Goal: Task Accomplishment & Management: Use online tool/utility

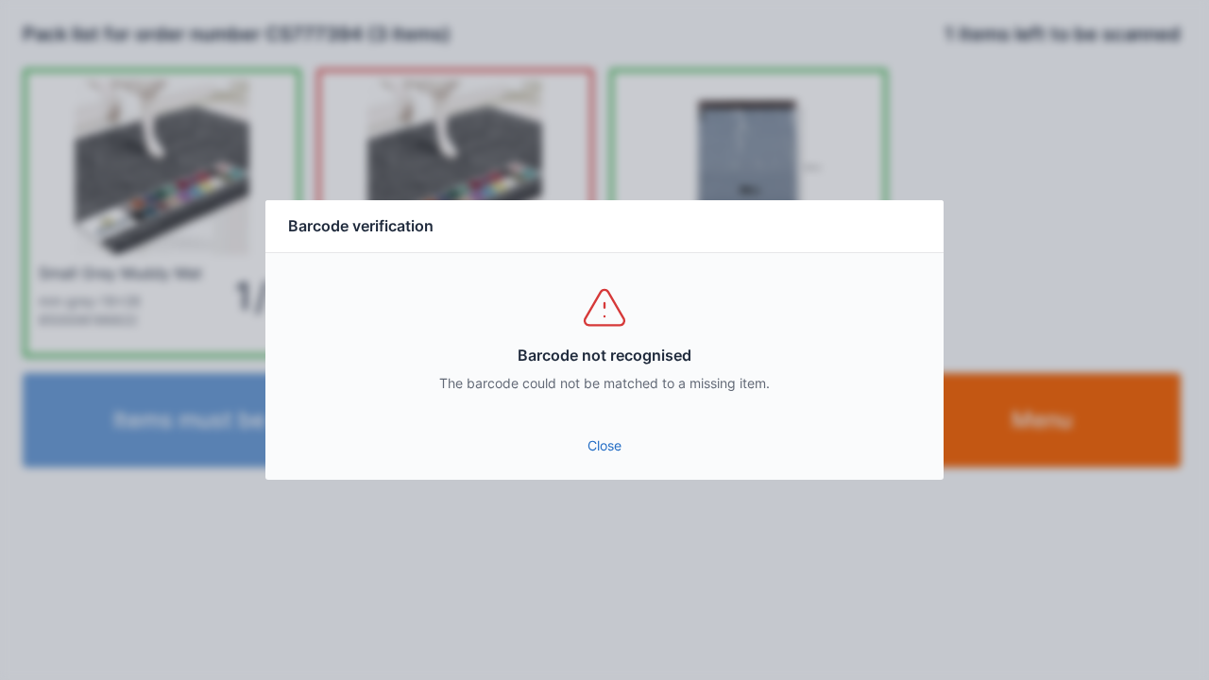
click at [595, 429] on link "Close" at bounding box center [604, 446] width 648 height 34
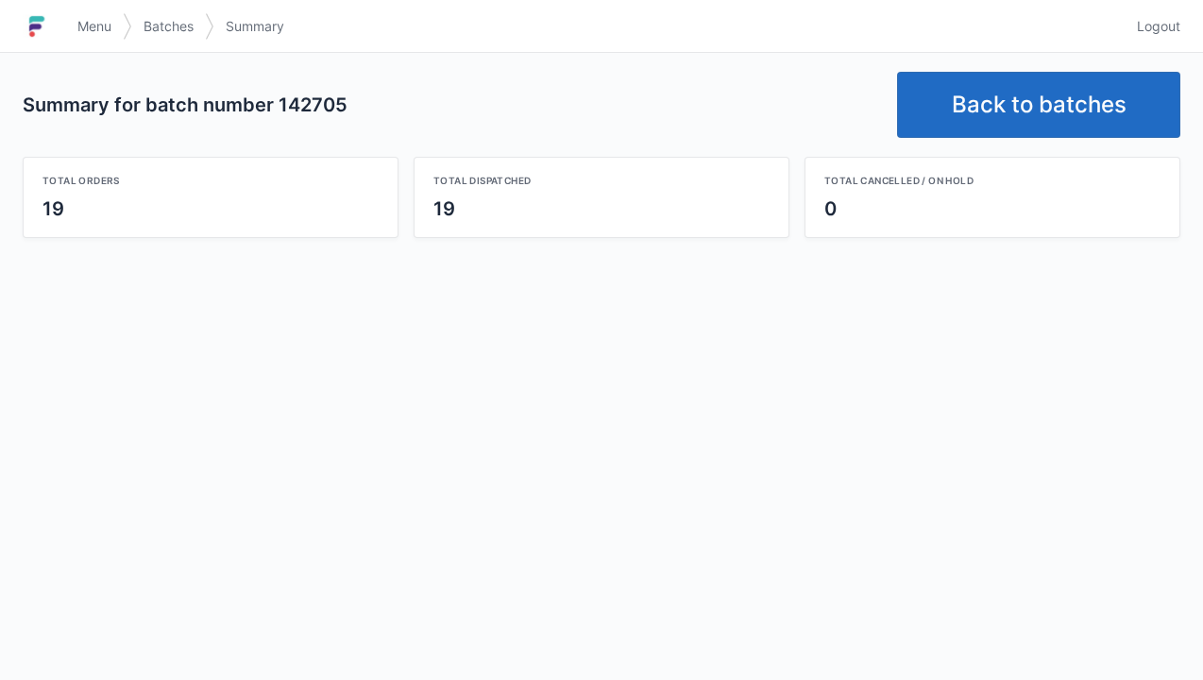
click at [1024, 91] on link "Back to batches" at bounding box center [1038, 105] width 283 height 66
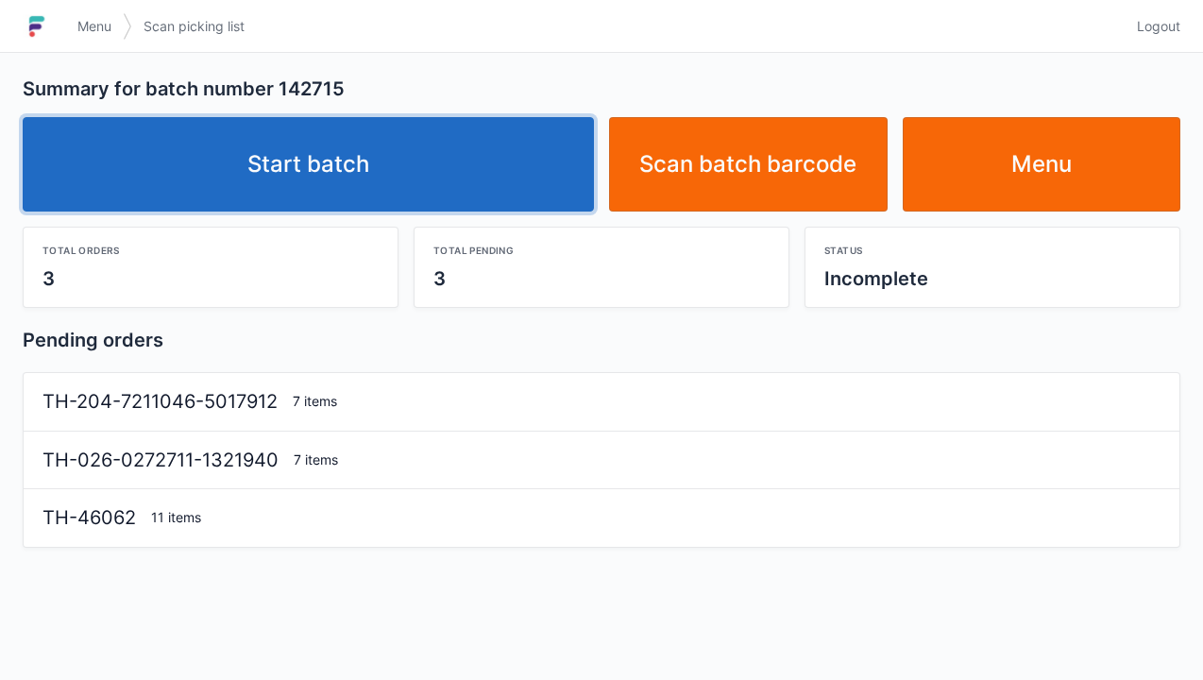
click at [287, 176] on link "Start batch" at bounding box center [308, 164] width 571 height 94
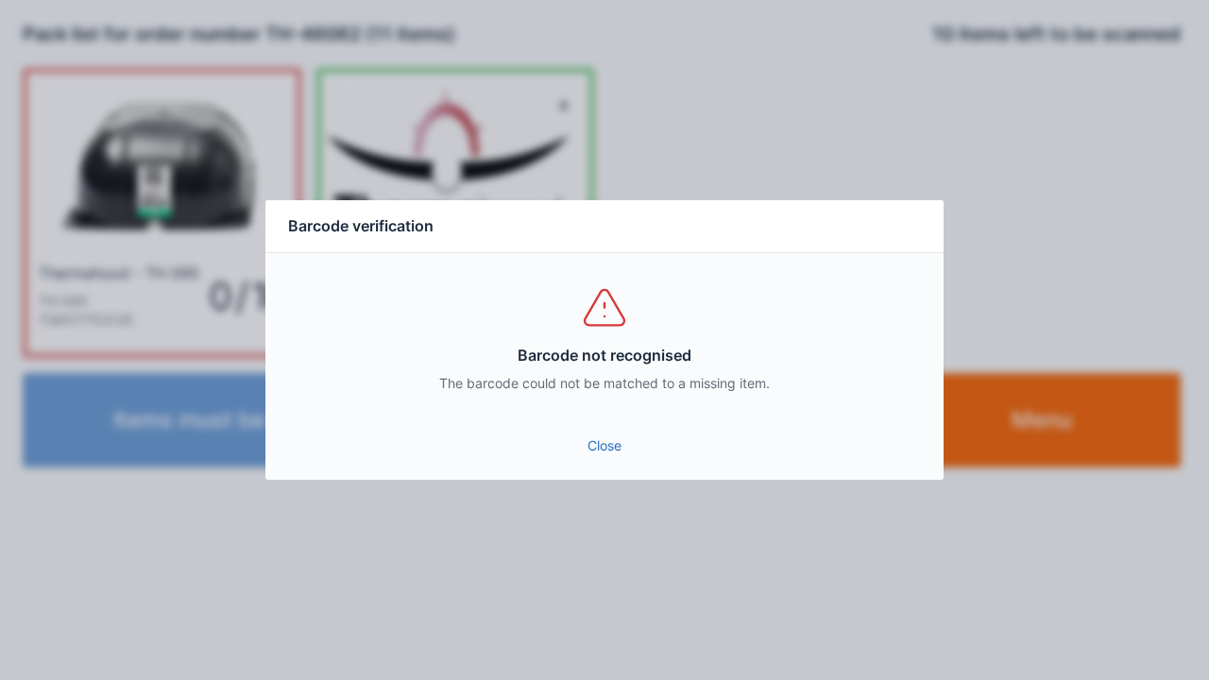
click at [601, 446] on link "Close" at bounding box center [604, 446] width 648 height 34
click at [614, 459] on link "Close" at bounding box center [604, 446] width 648 height 34
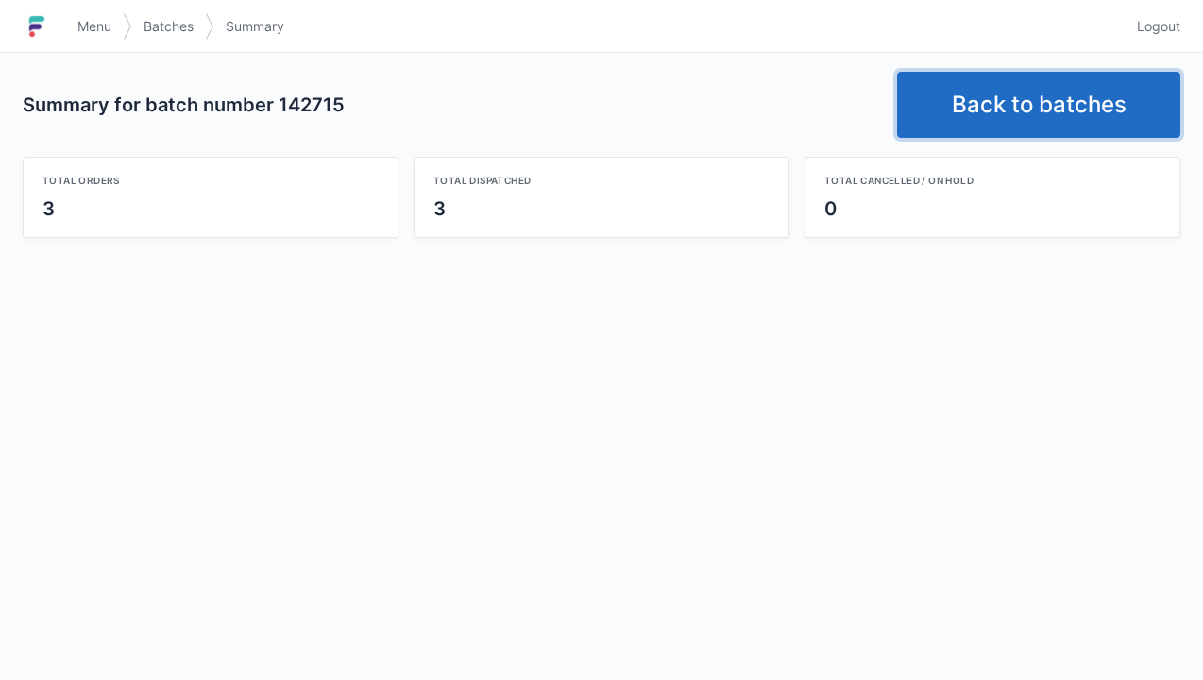
click at [1035, 104] on link "Back to batches" at bounding box center [1038, 105] width 283 height 66
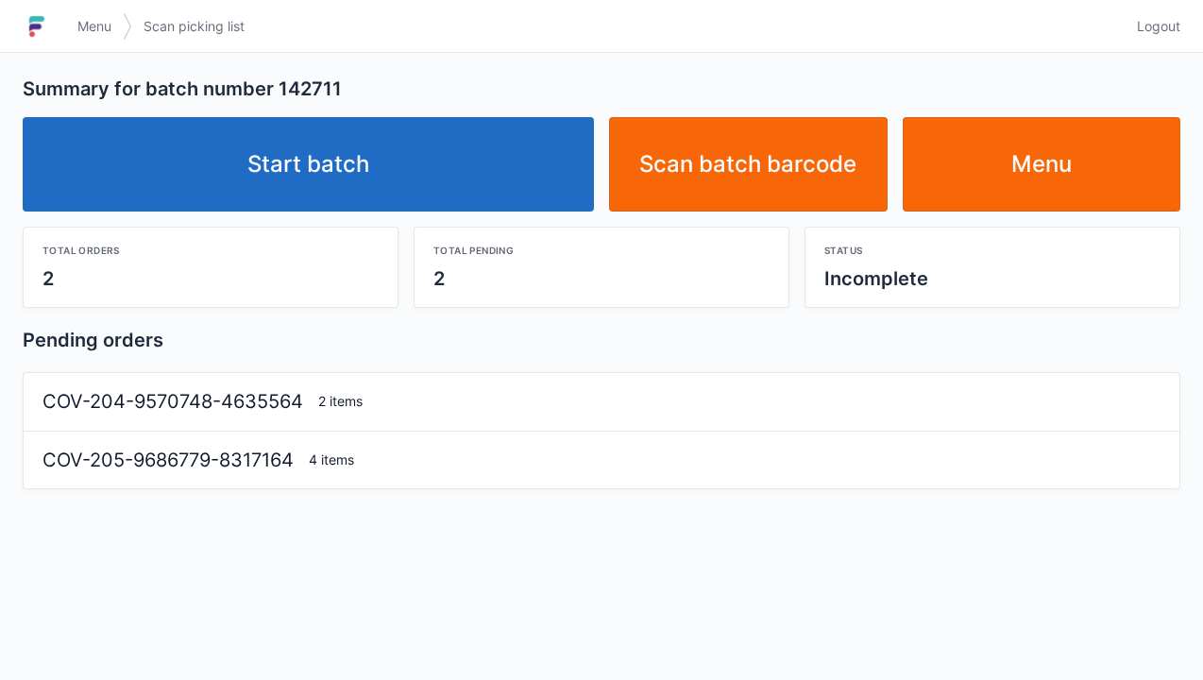
click at [383, 164] on link "Start batch" at bounding box center [308, 164] width 571 height 94
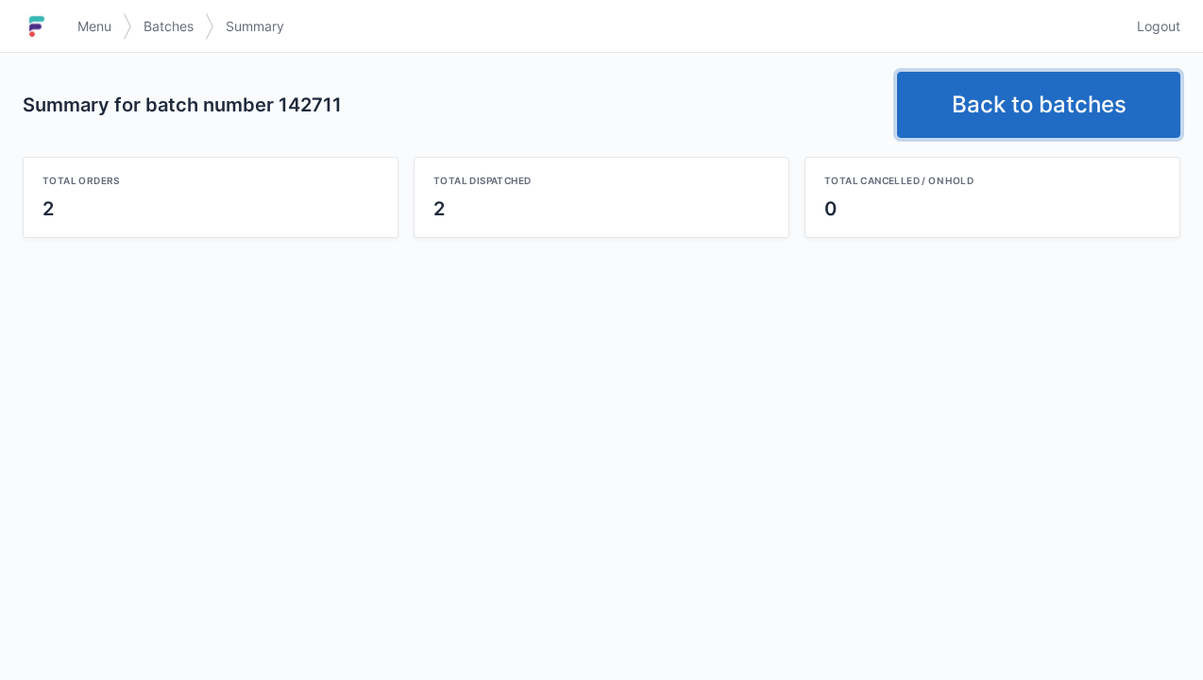
click at [1018, 94] on link "Back to batches" at bounding box center [1038, 105] width 283 height 66
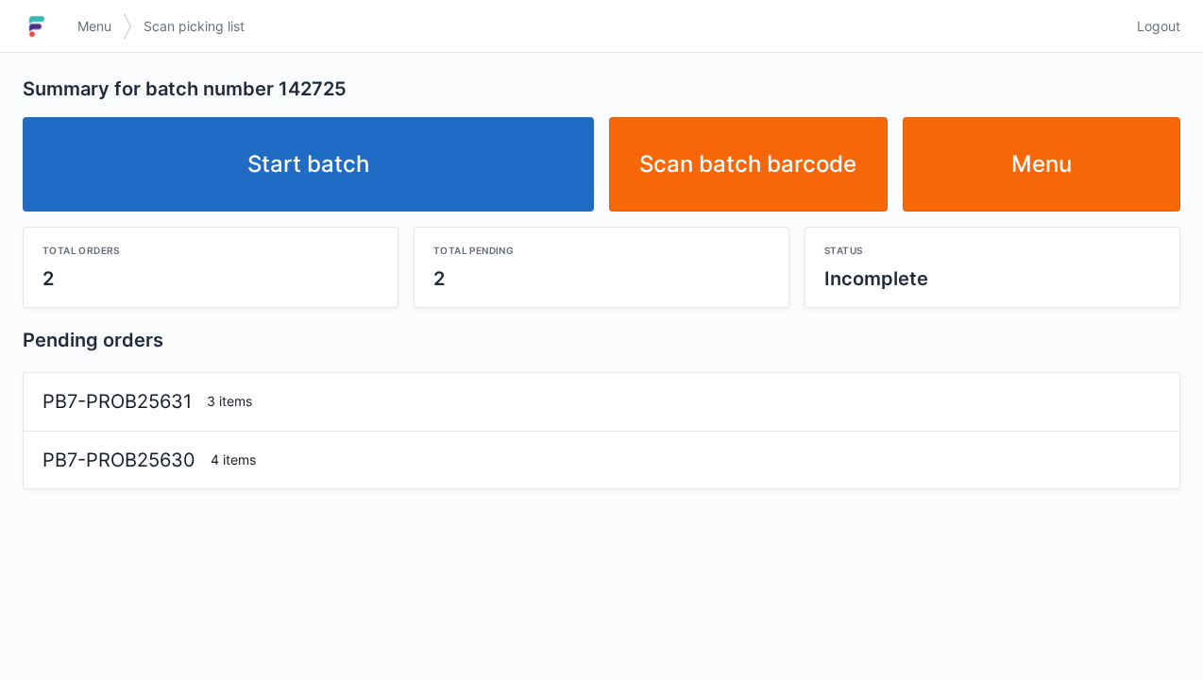
click at [372, 183] on link "Start batch" at bounding box center [308, 164] width 571 height 94
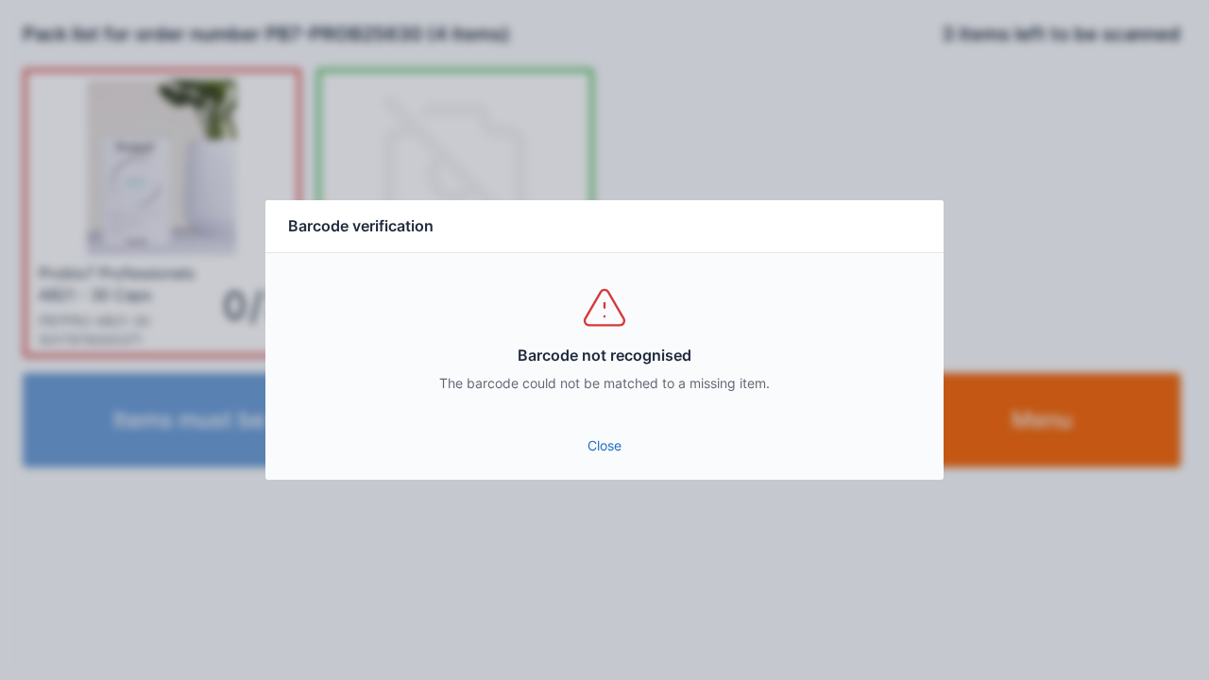
click at [614, 444] on link "Close" at bounding box center [604, 446] width 648 height 34
click at [596, 473] on div "Close" at bounding box center [604, 451] width 678 height 57
click at [599, 445] on link "Close" at bounding box center [604, 446] width 648 height 34
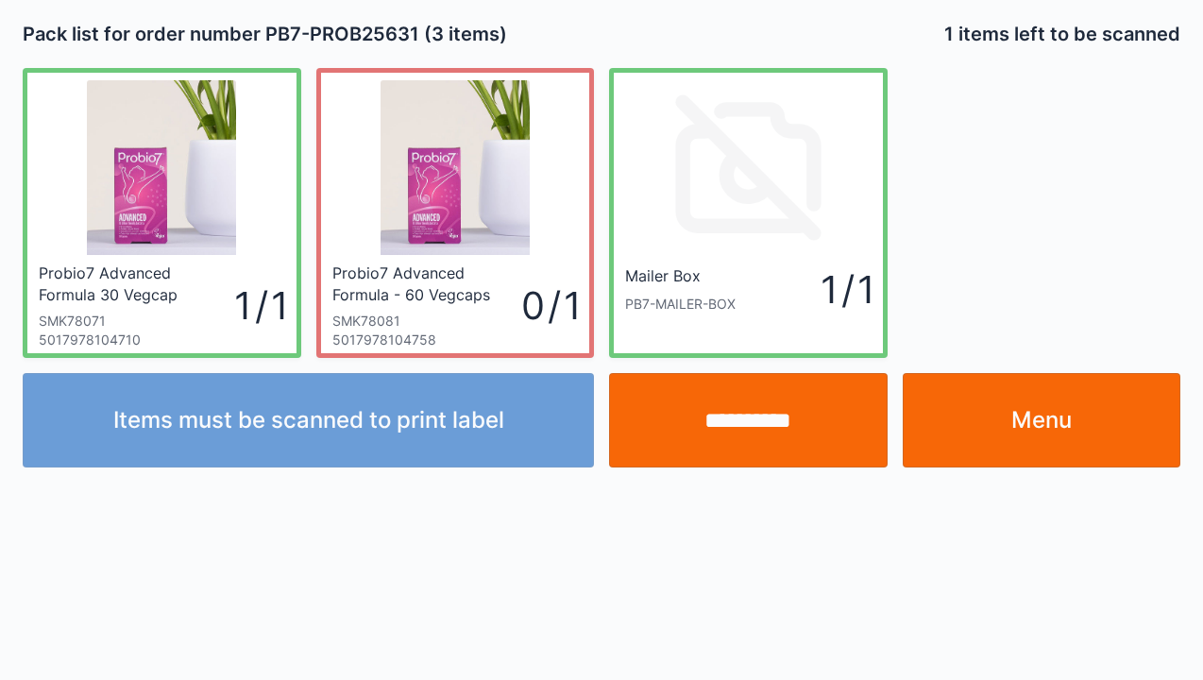
click at [747, 442] on input "**********" at bounding box center [748, 420] width 279 height 94
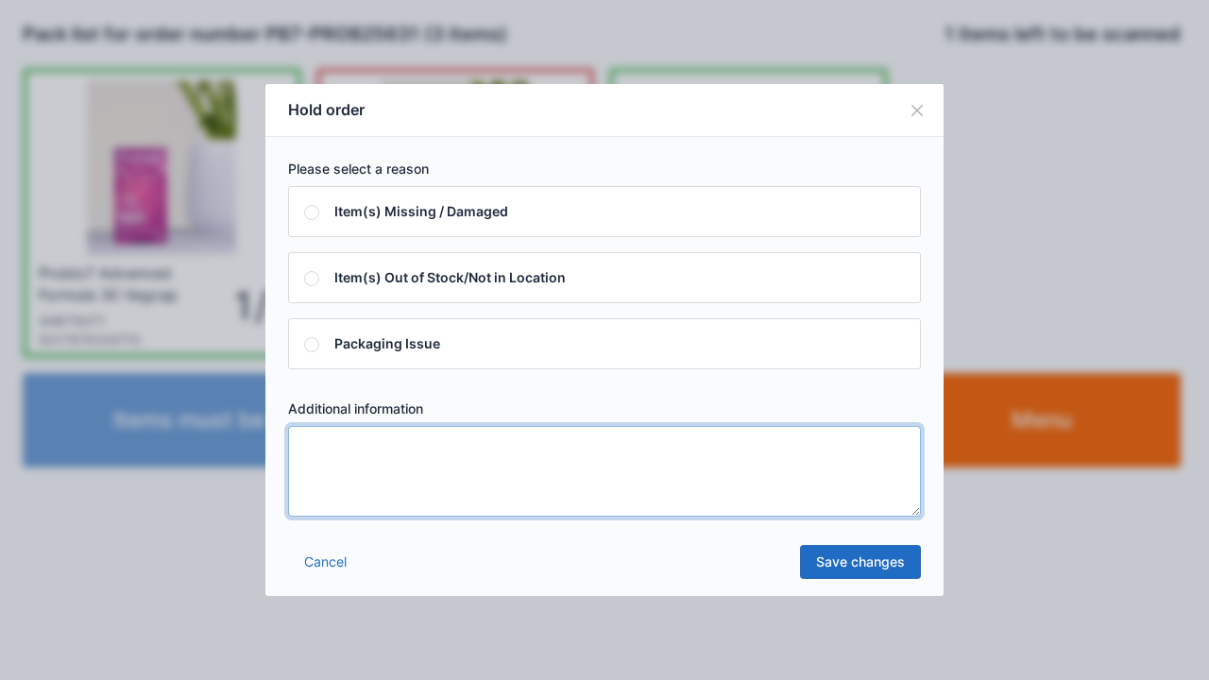
click at [329, 450] on textarea at bounding box center [604, 471] width 633 height 91
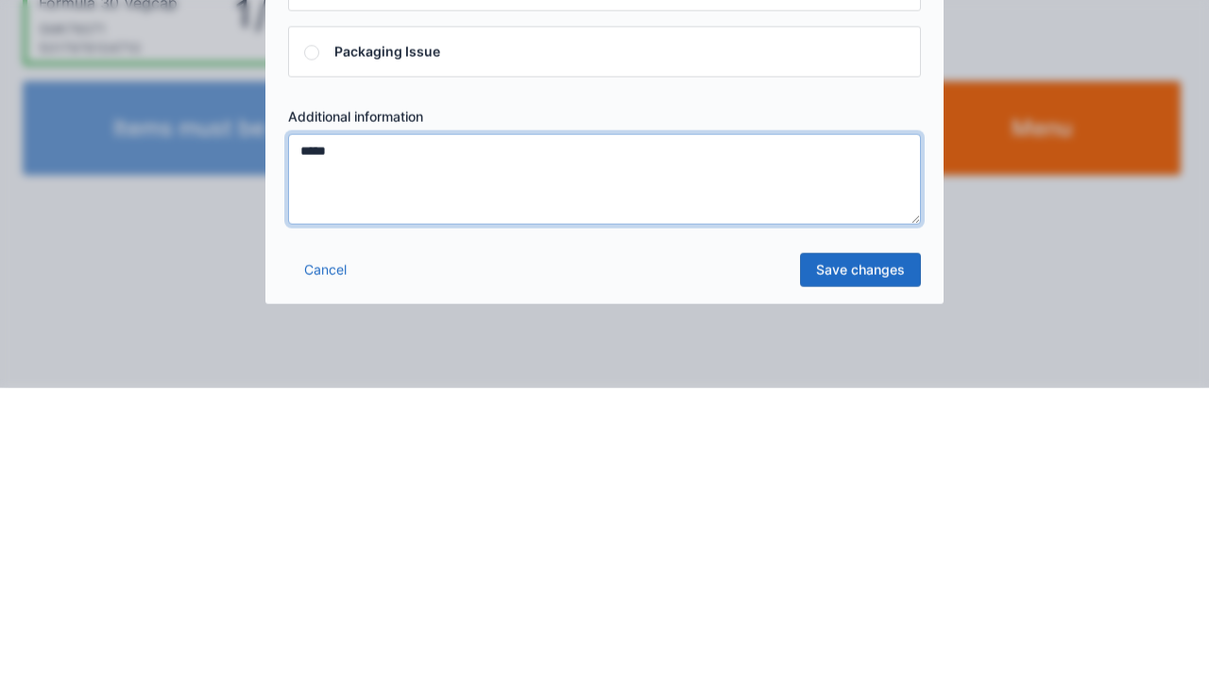
type textarea "*****"
click at [858, 576] on link "Save changes" at bounding box center [860, 562] width 121 height 34
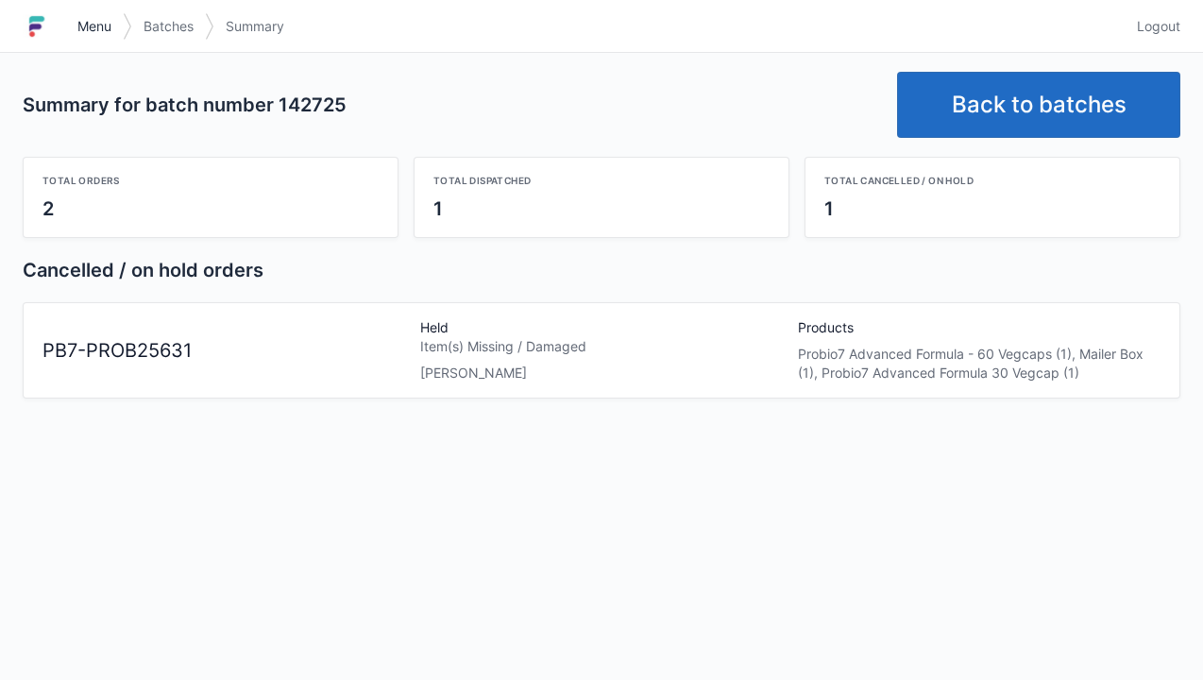
click at [97, 40] on link "Menu" at bounding box center [94, 26] width 57 height 34
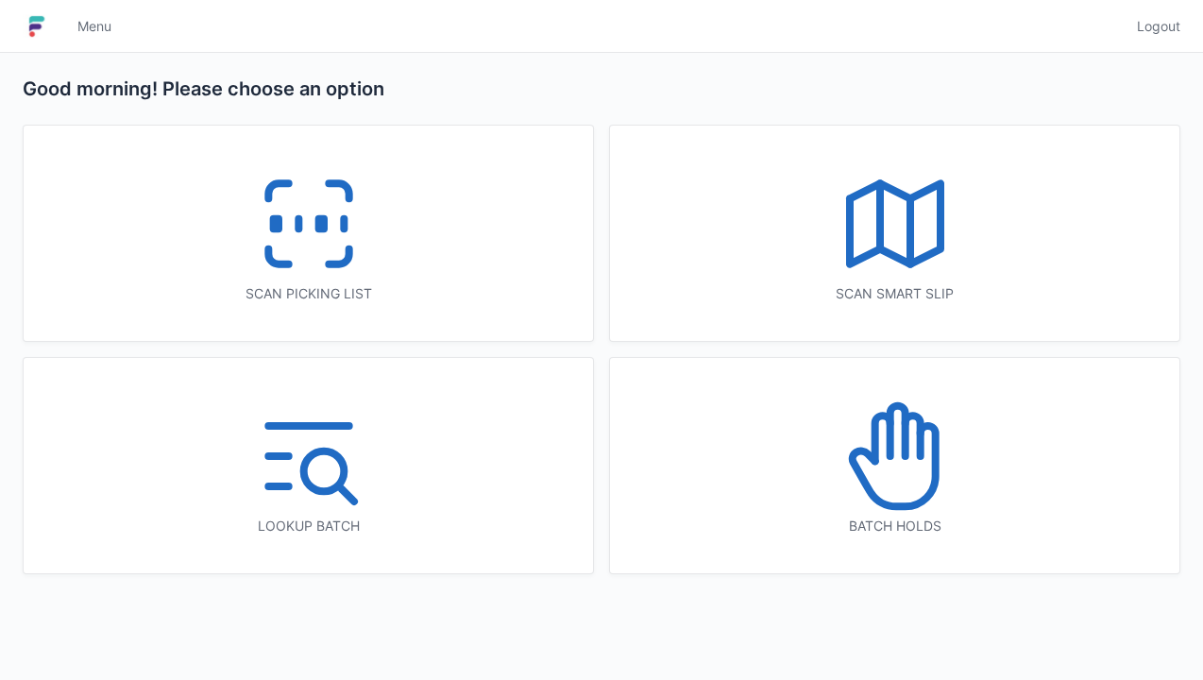
click at [312, 242] on icon at bounding box center [308, 223] width 121 height 121
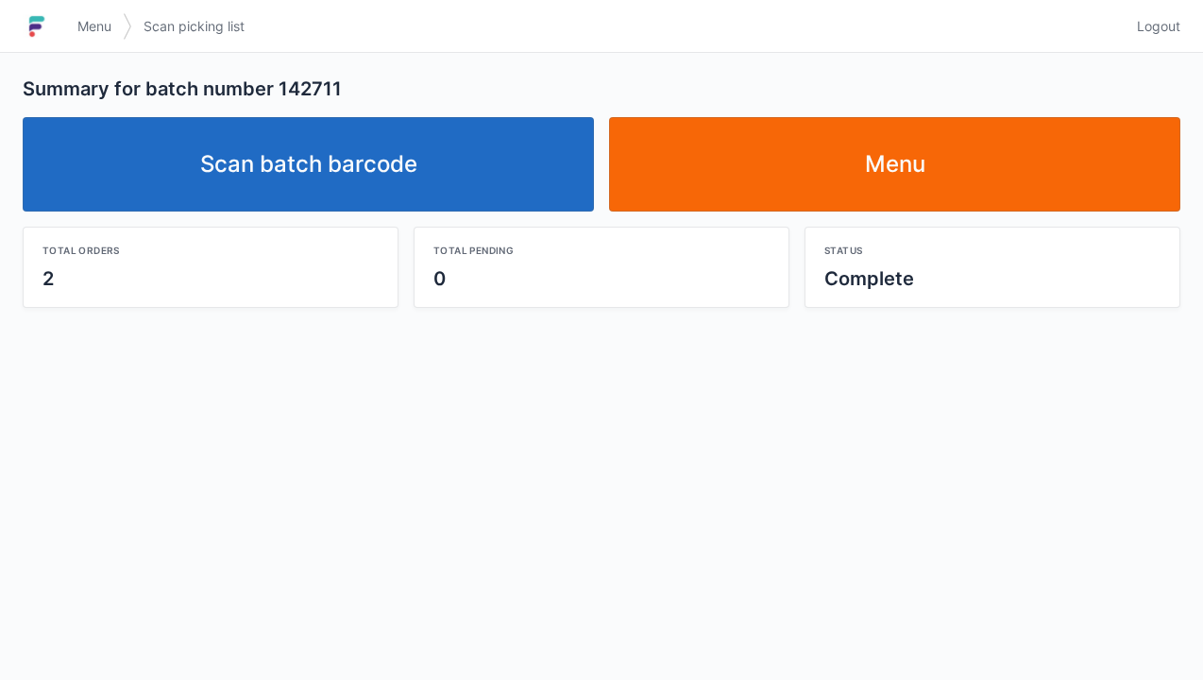
click at [347, 167] on link "Scan batch barcode" at bounding box center [308, 164] width 571 height 94
click at [342, 162] on link "Scan batch barcode" at bounding box center [308, 164] width 571 height 94
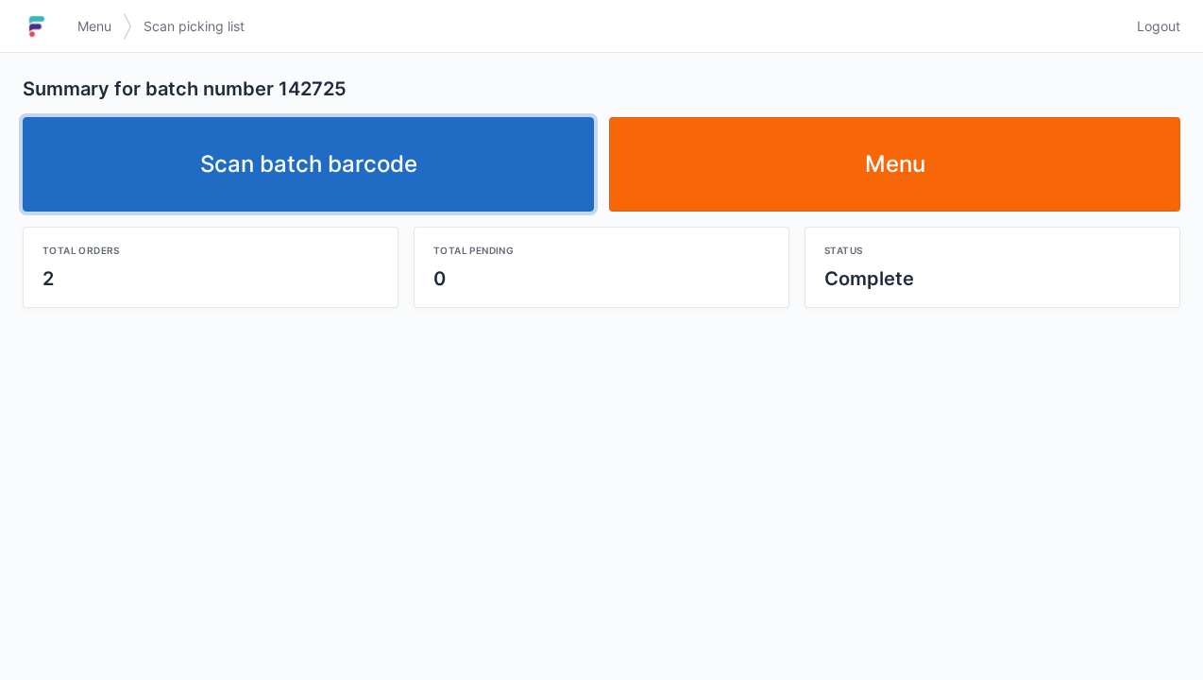
click at [343, 181] on link "Scan batch barcode" at bounding box center [308, 164] width 571 height 94
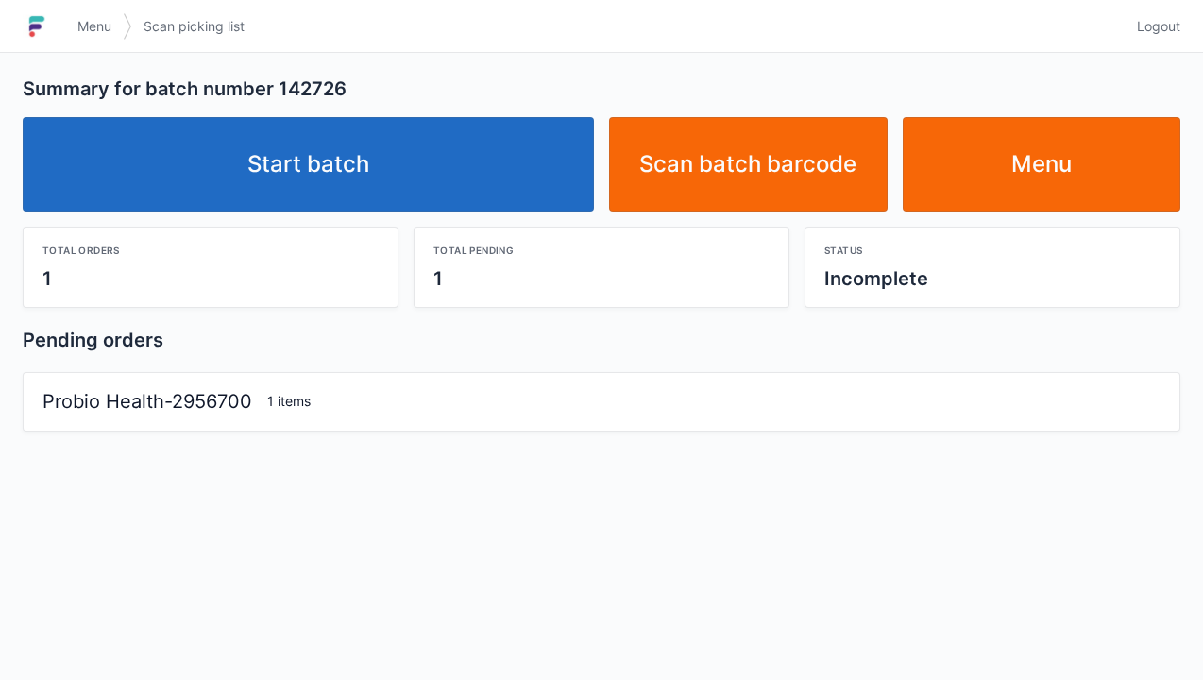
click at [327, 181] on link "Start batch" at bounding box center [308, 164] width 571 height 94
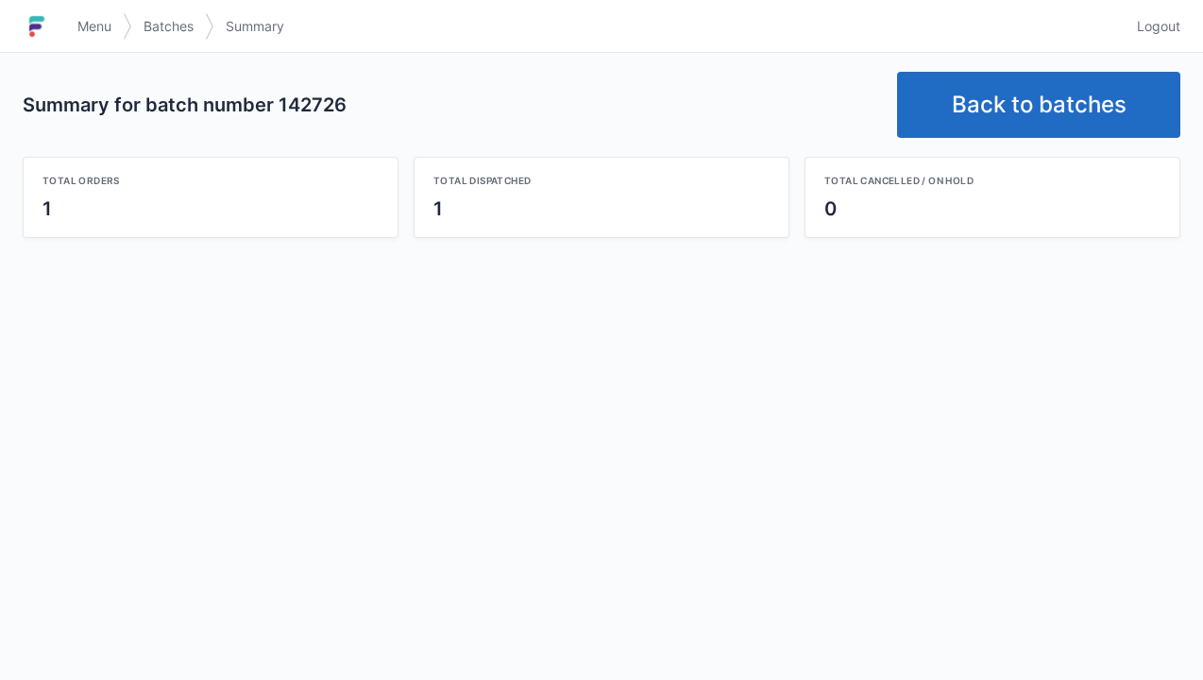
click at [1020, 111] on link "Back to batches" at bounding box center [1038, 105] width 283 height 66
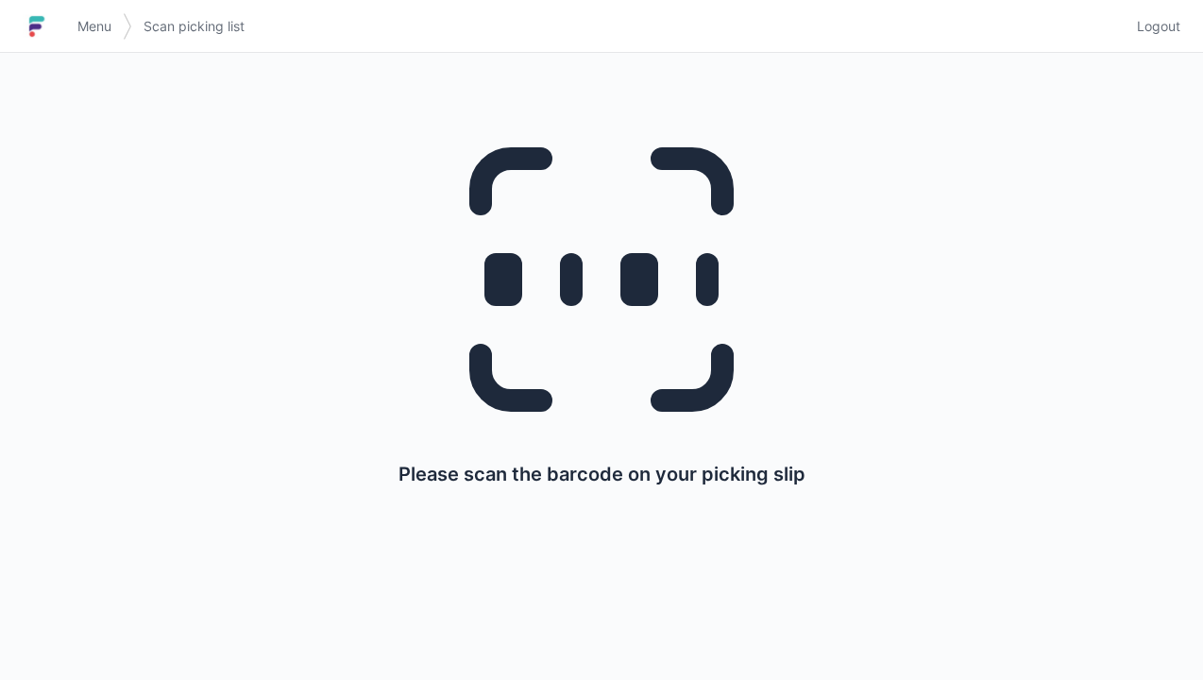
click at [111, 30] on span "Menu" at bounding box center [94, 26] width 34 height 19
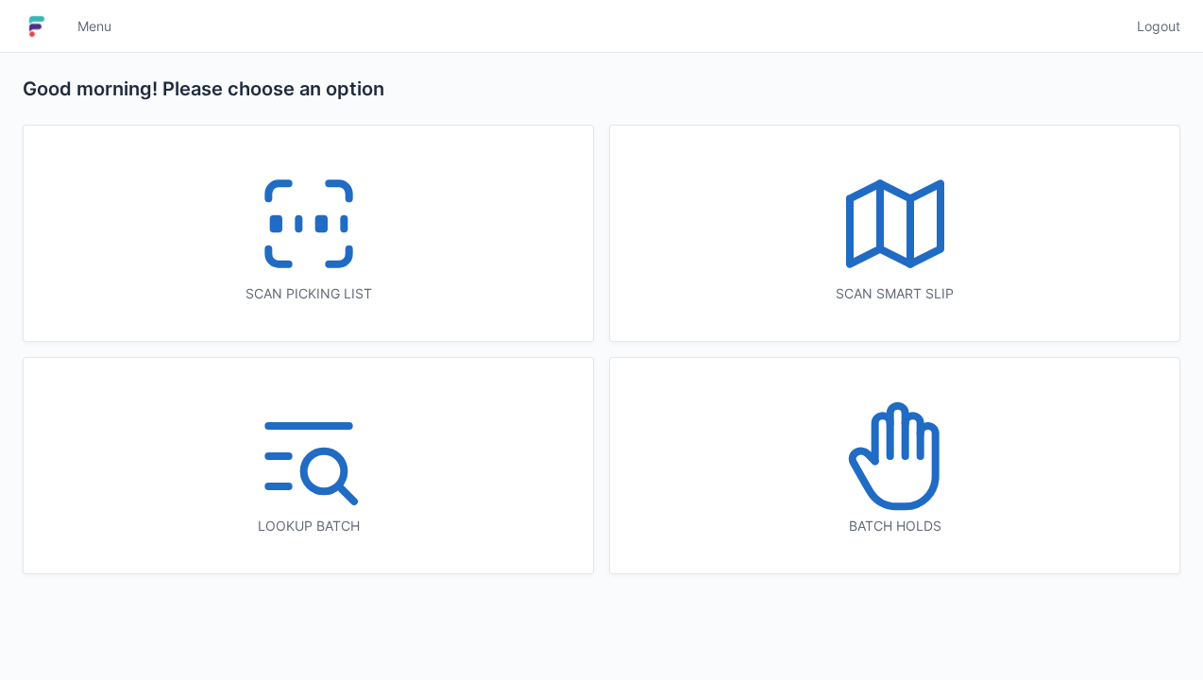
click at [317, 236] on icon at bounding box center [308, 223] width 121 height 121
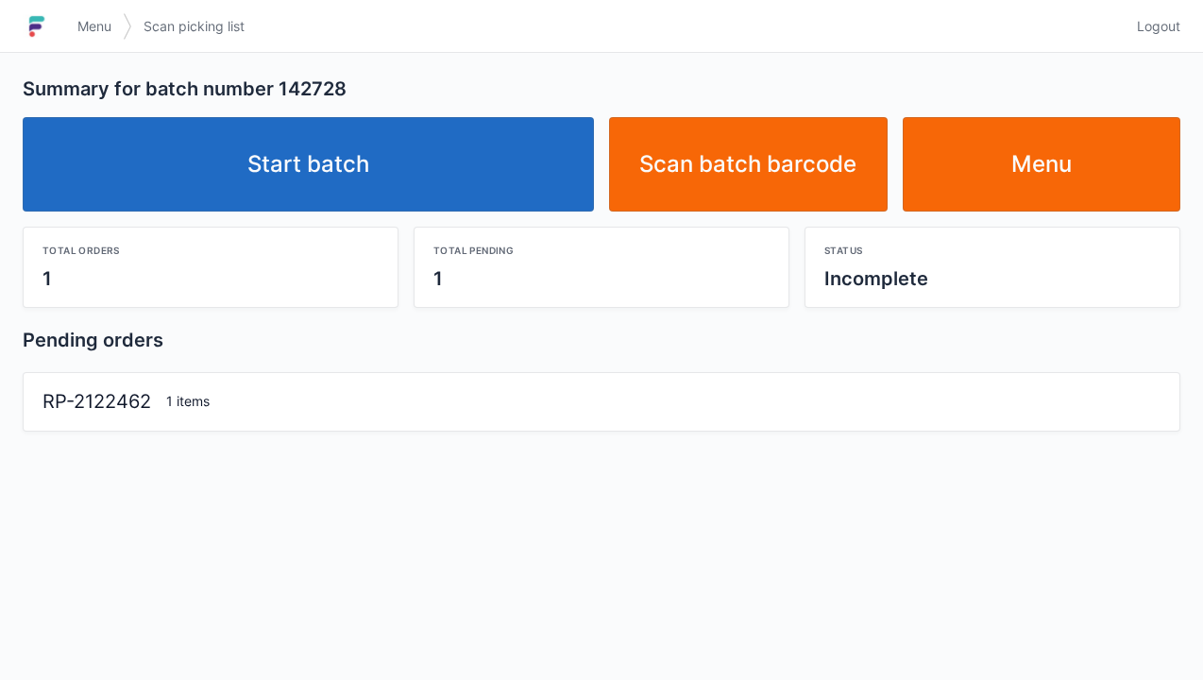
click at [332, 195] on link "Start batch" at bounding box center [308, 164] width 571 height 94
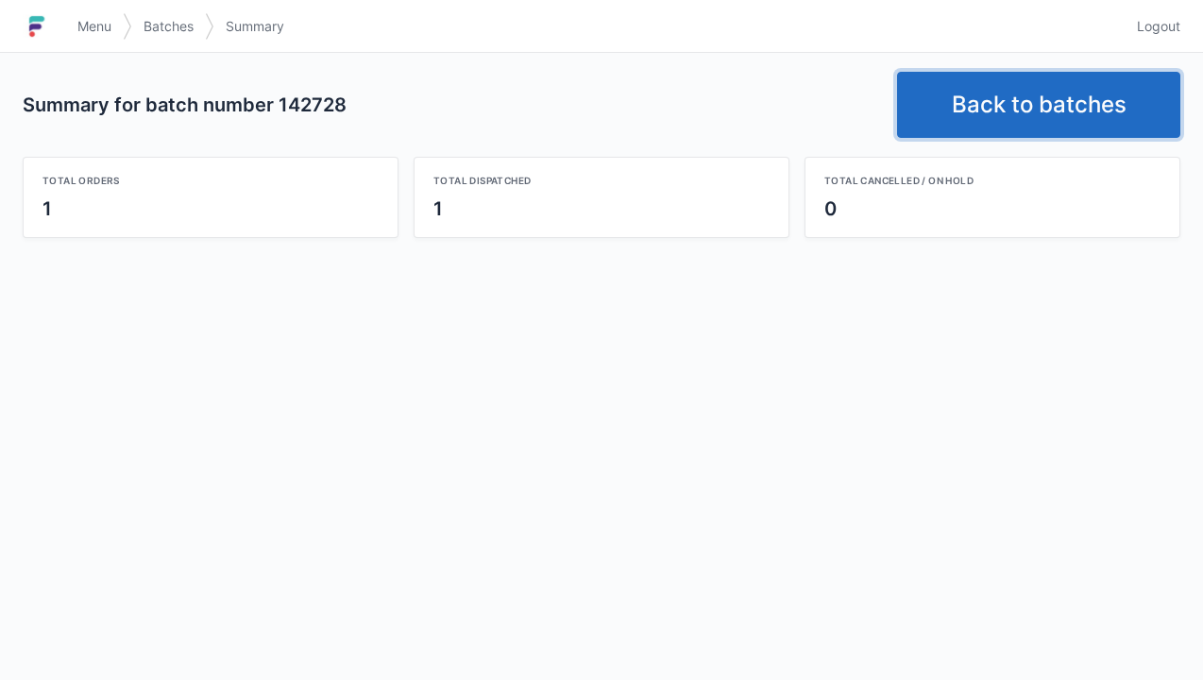
click at [1045, 114] on link "Back to batches" at bounding box center [1038, 105] width 283 height 66
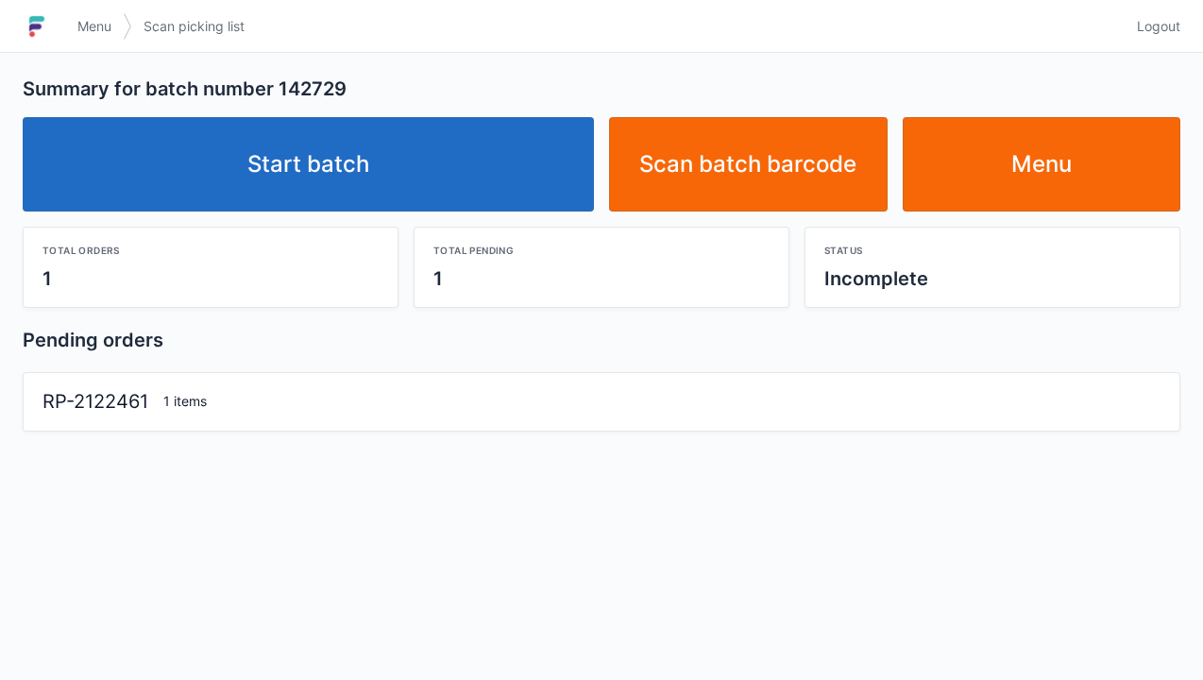
click at [370, 160] on link "Start batch" at bounding box center [308, 164] width 571 height 94
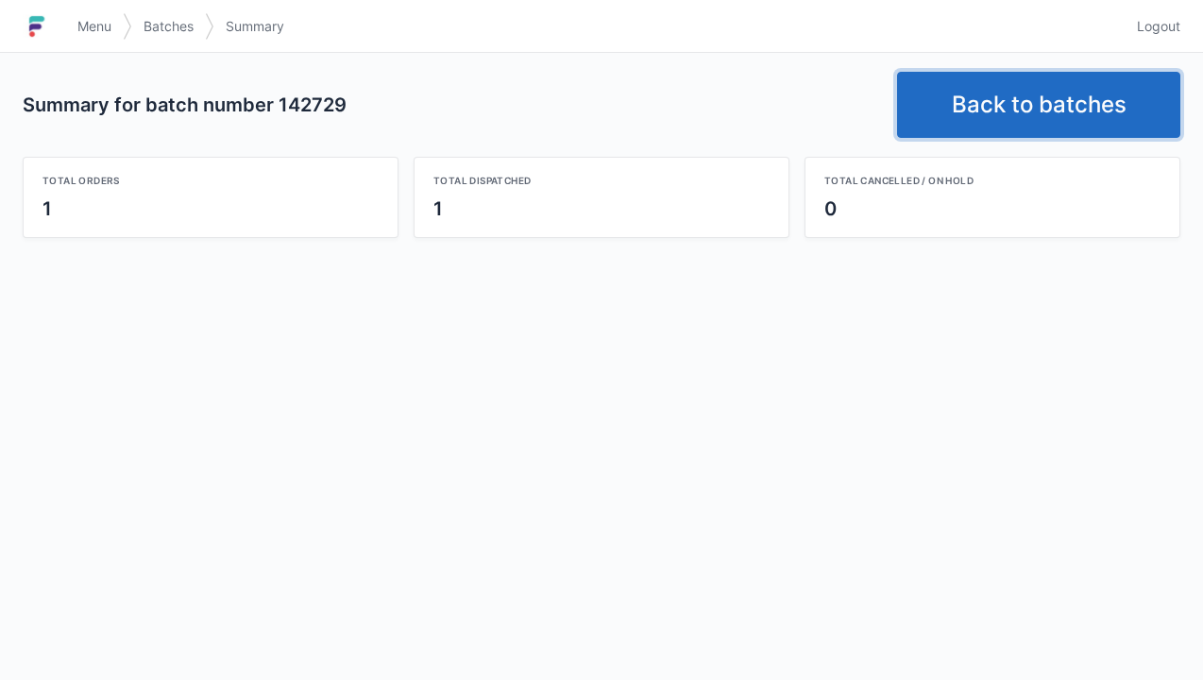
click at [1043, 96] on link "Back to batches" at bounding box center [1038, 105] width 283 height 66
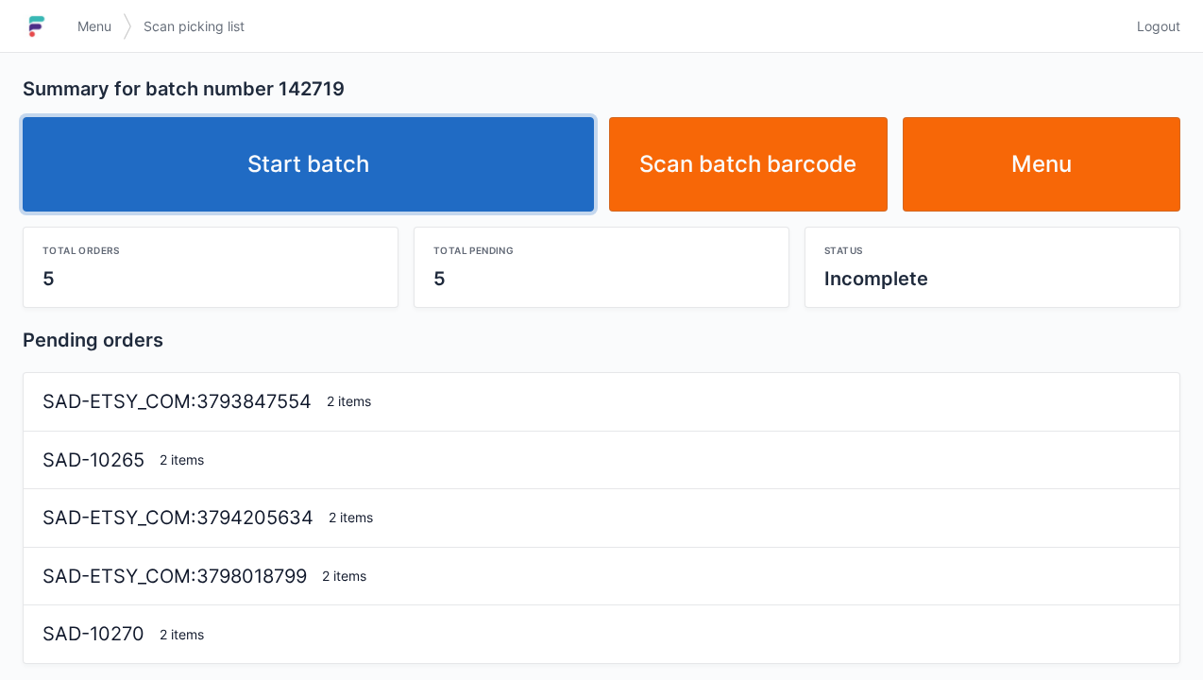
click at [361, 170] on link "Start batch" at bounding box center [308, 164] width 571 height 94
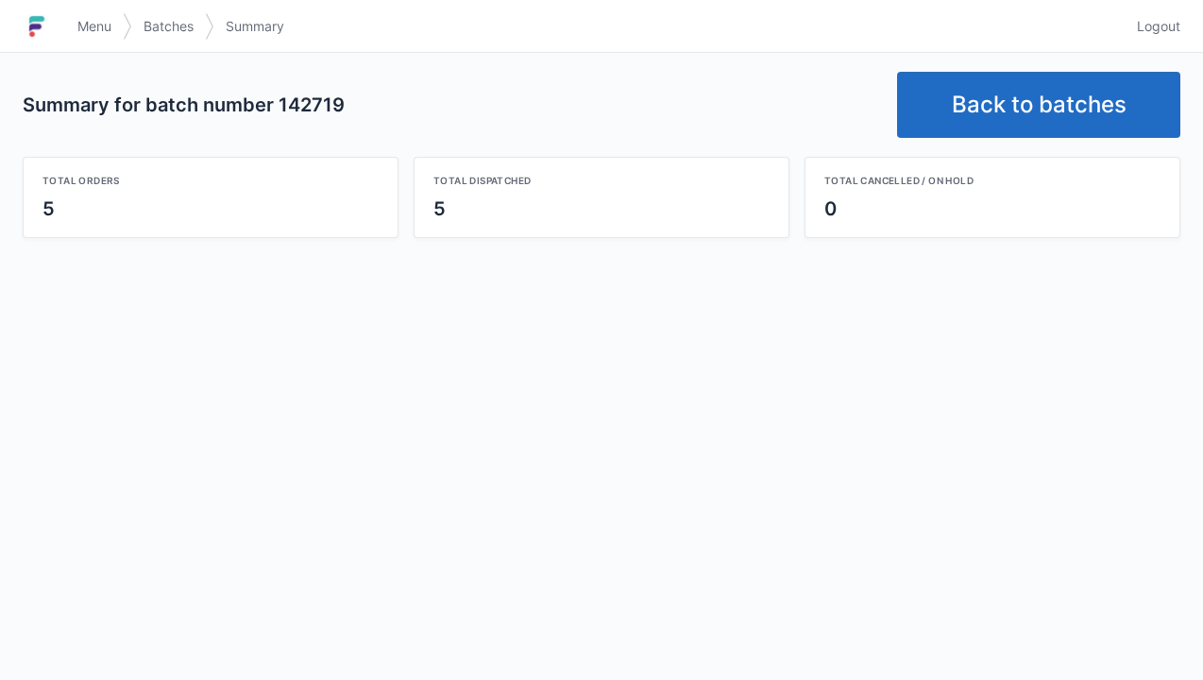
click at [1048, 98] on link "Back to batches" at bounding box center [1038, 105] width 283 height 66
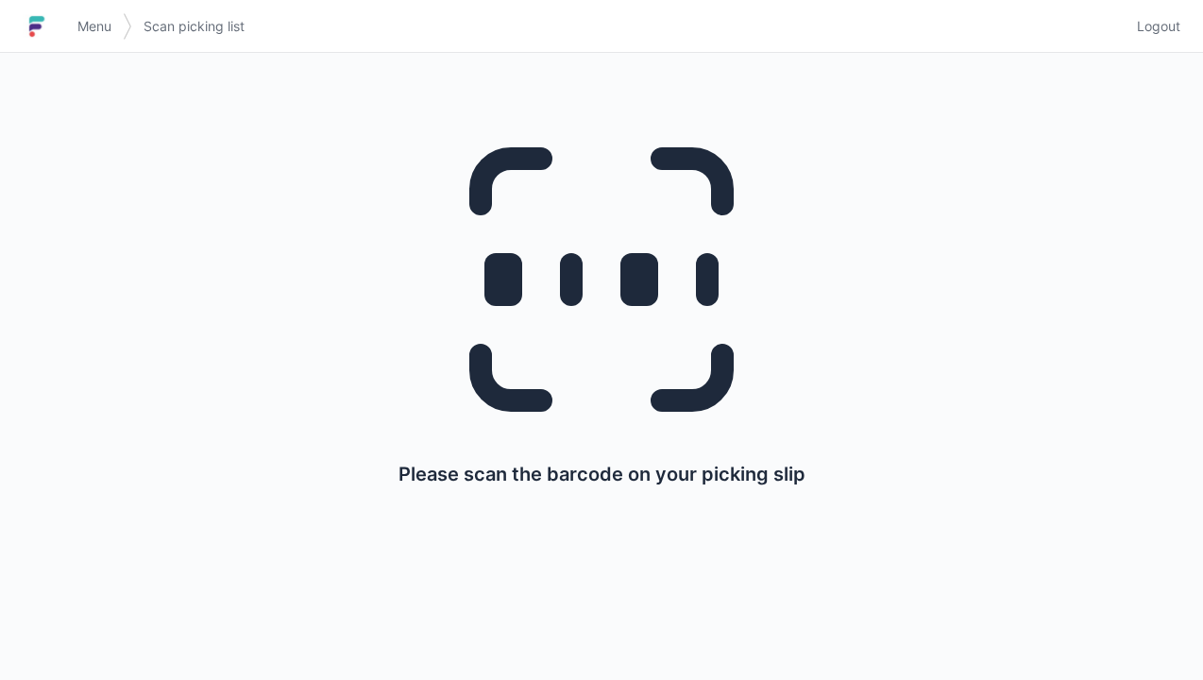
click at [91, 36] on link "Menu" at bounding box center [94, 26] width 57 height 34
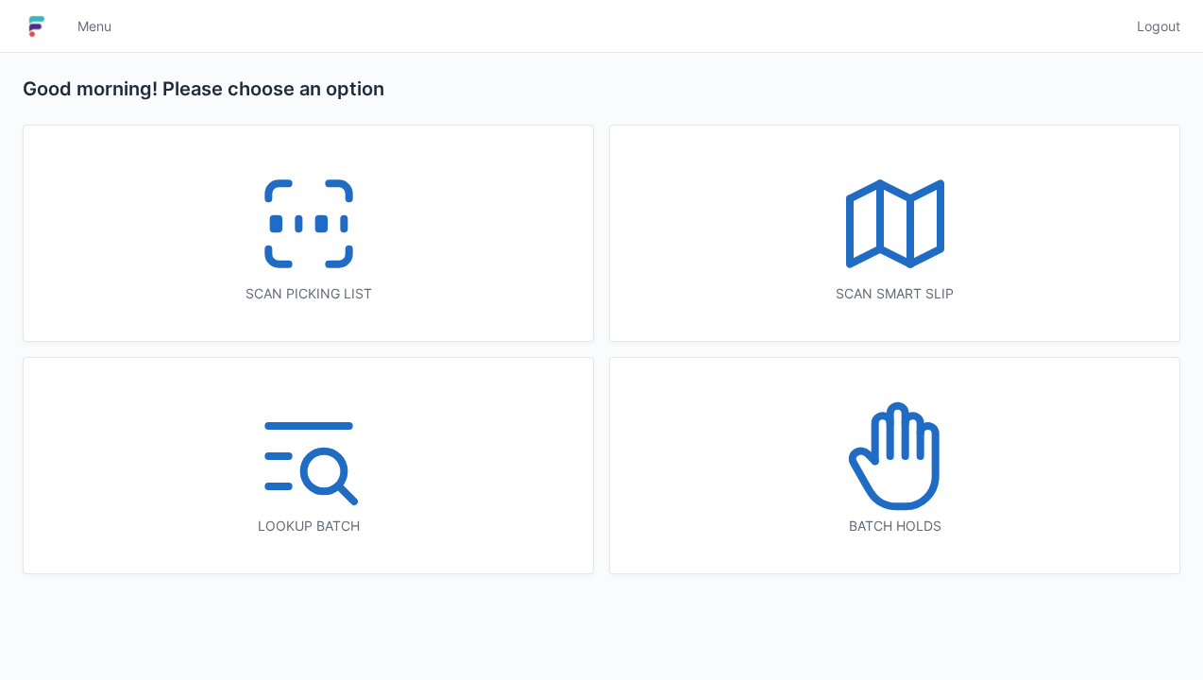
click at [882, 472] on icon at bounding box center [895, 456] width 121 height 121
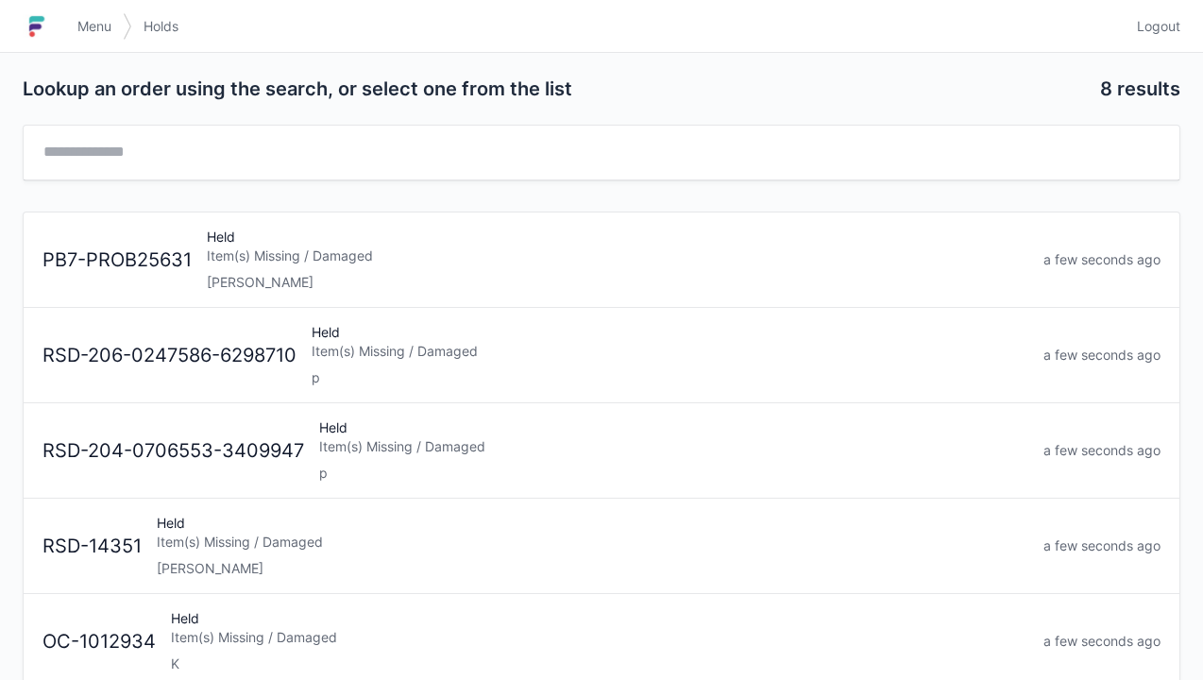
click at [235, 280] on div "Elena" at bounding box center [618, 282] width 822 height 19
click at [110, 31] on span "Menu" at bounding box center [94, 26] width 34 height 19
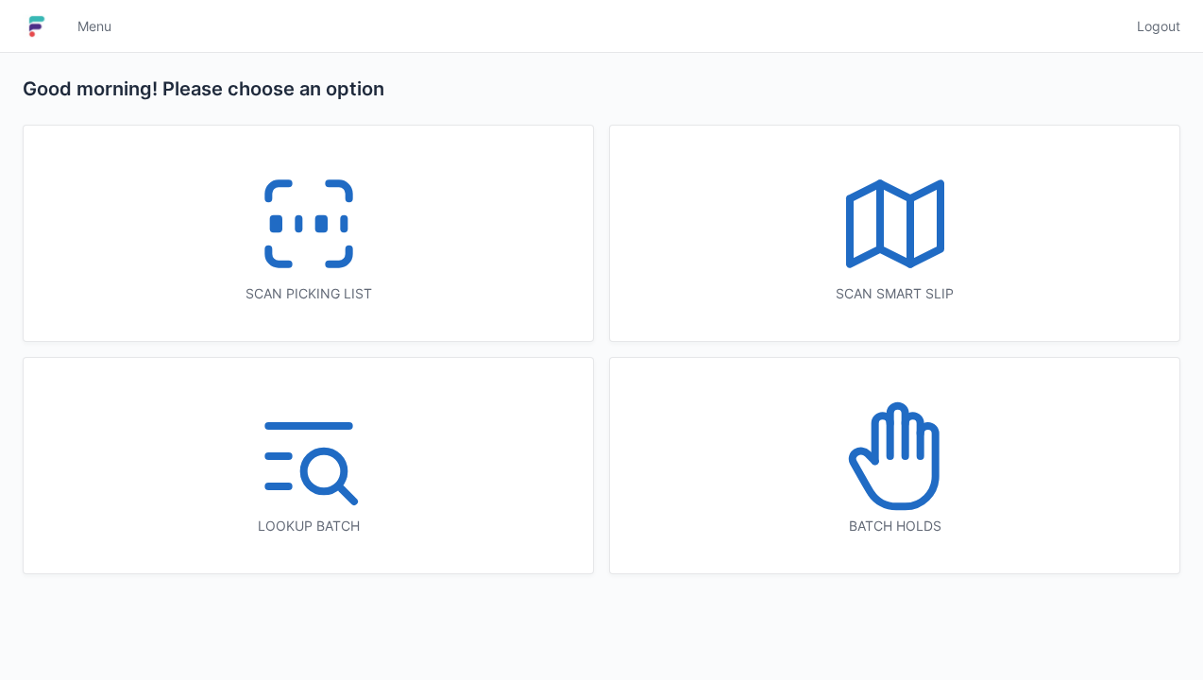
click at [297, 247] on icon at bounding box center [308, 223] width 121 height 121
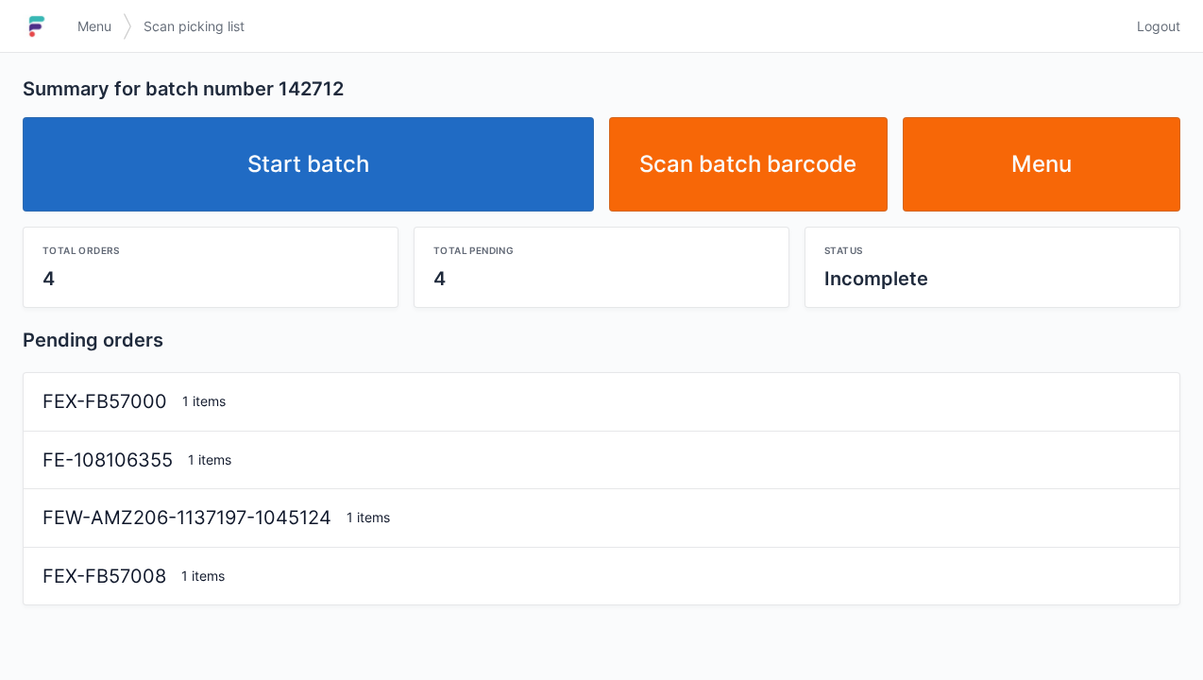
click at [321, 164] on link "Start batch" at bounding box center [308, 164] width 571 height 94
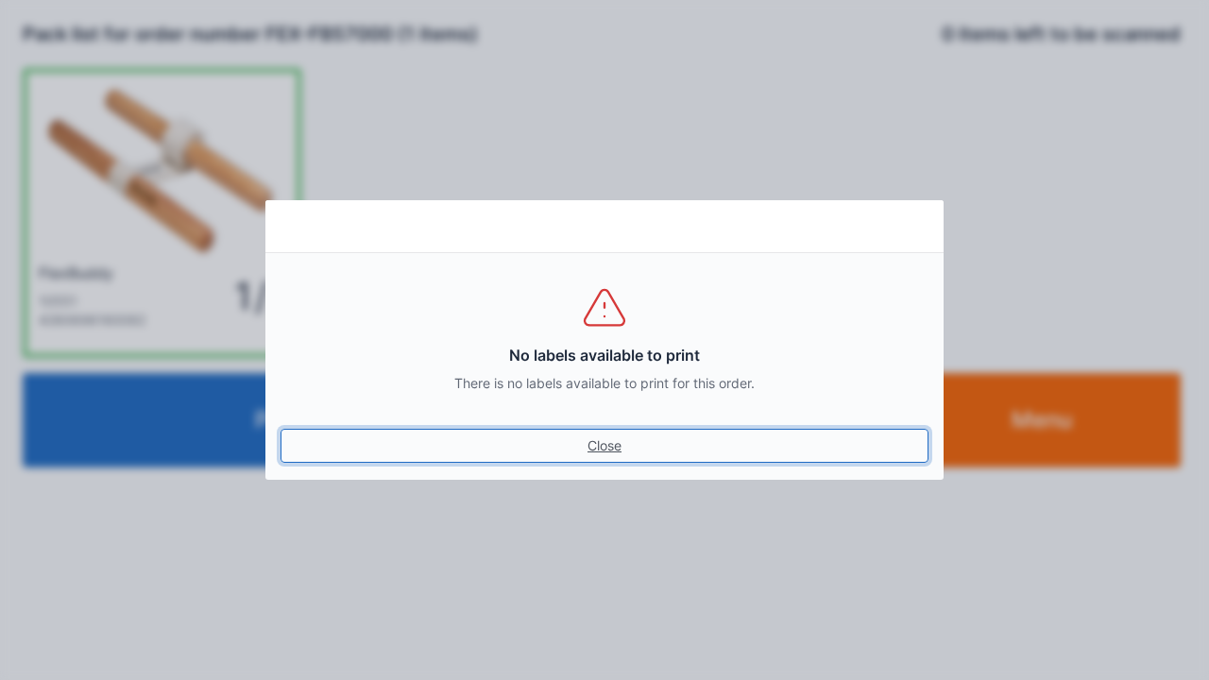
click at [649, 457] on link "Close" at bounding box center [604, 446] width 648 height 34
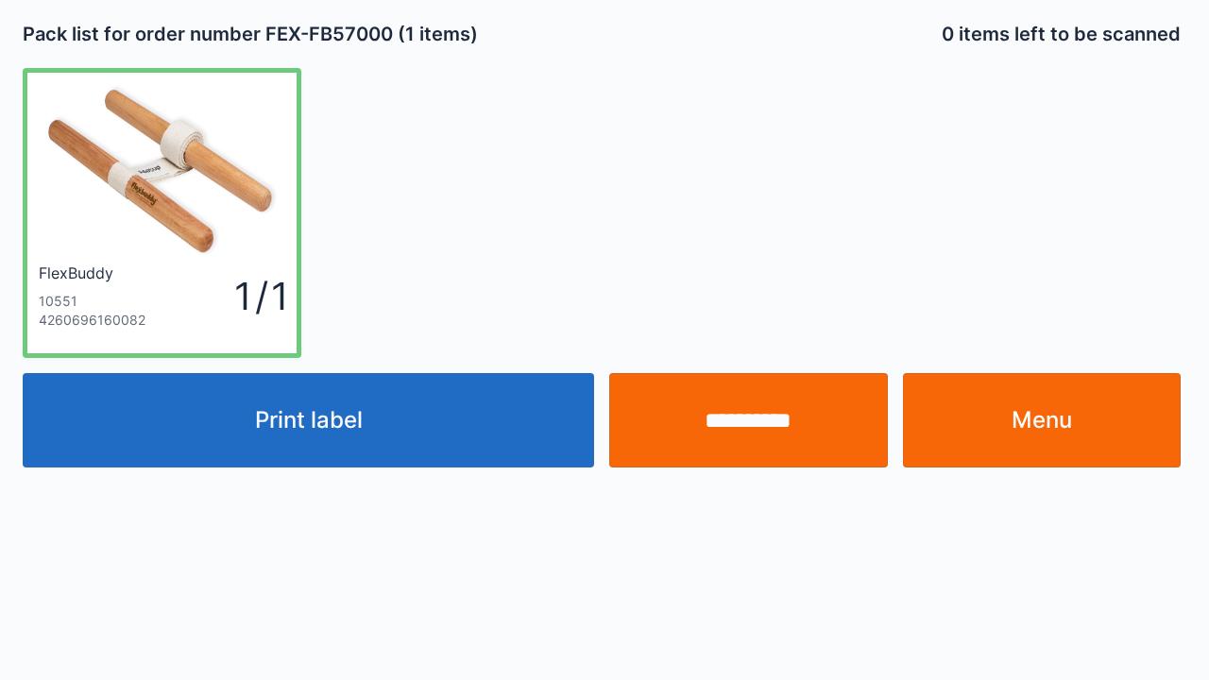
click at [619, 458] on input "**********" at bounding box center [748, 420] width 279 height 94
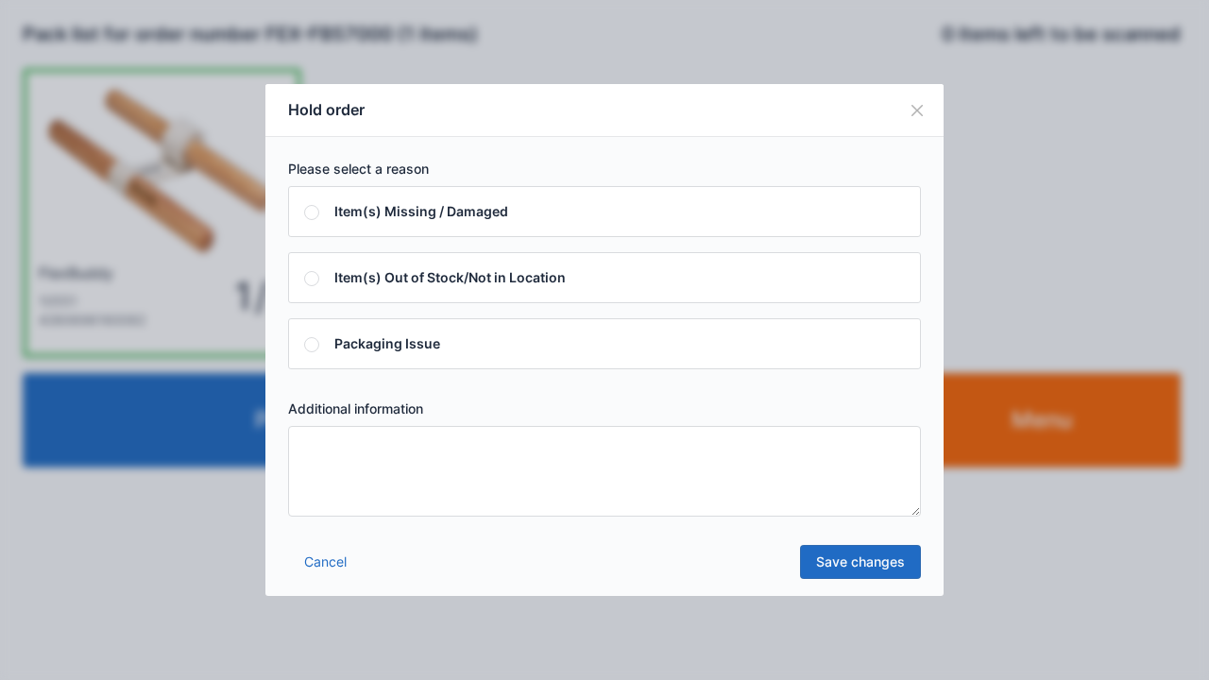
click at [327, 568] on link "Cancel" at bounding box center [325, 562] width 75 height 34
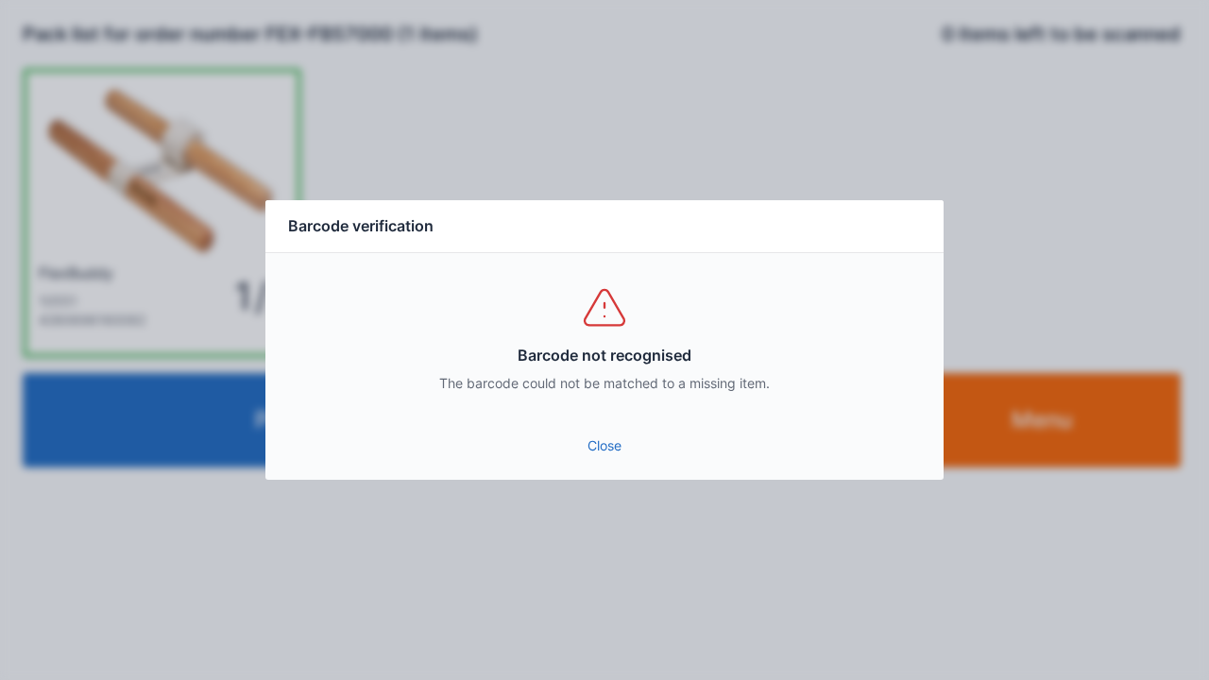
click at [604, 433] on link "Close" at bounding box center [604, 446] width 648 height 34
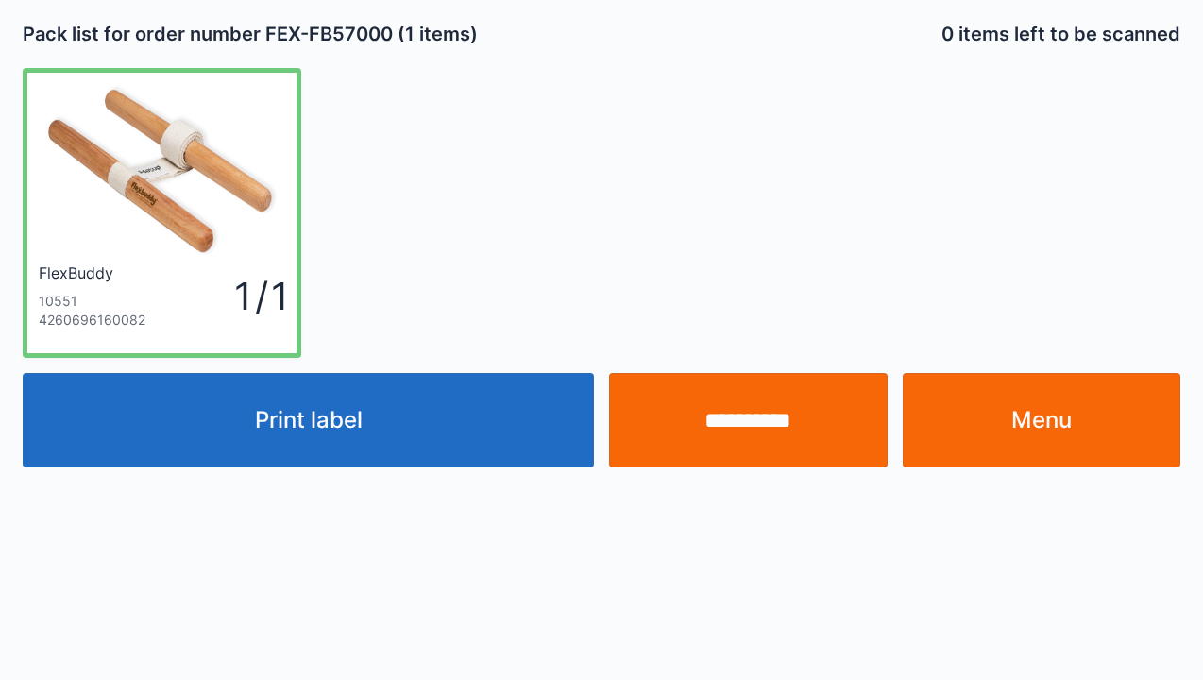
click at [312, 434] on button "Print label" at bounding box center [308, 420] width 571 height 94
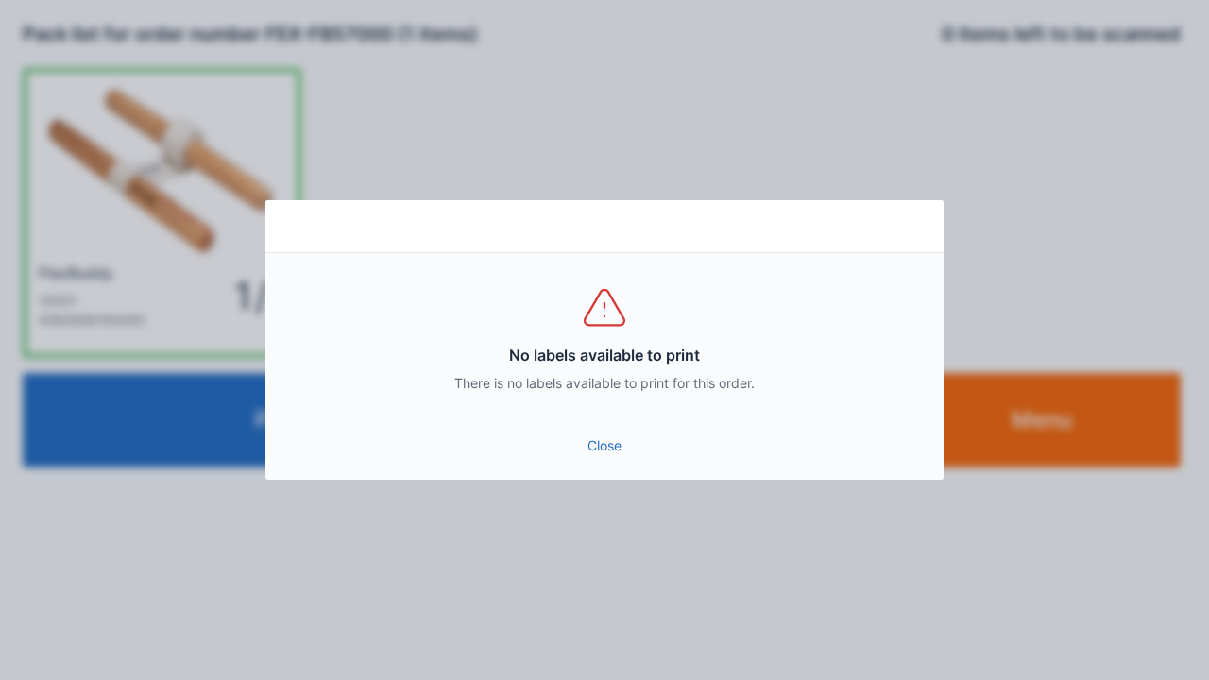
click at [609, 457] on link "Close" at bounding box center [604, 446] width 648 height 34
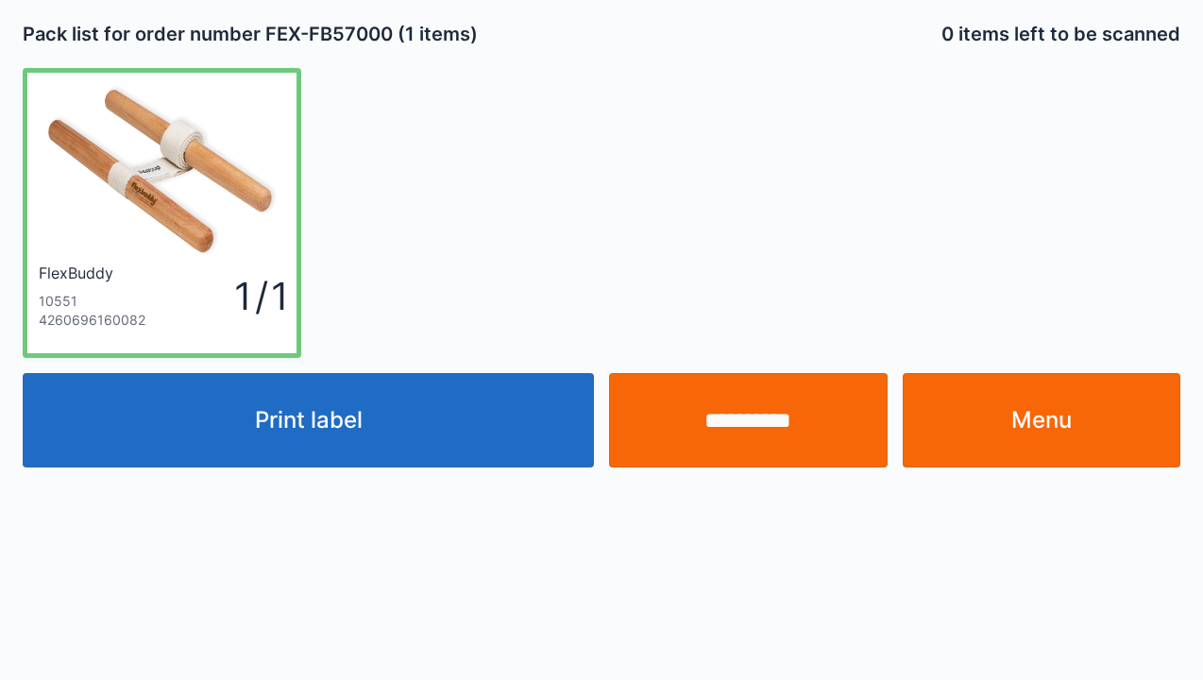
click at [814, 417] on input "**********" at bounding box center [748, 420] width 279 height 94
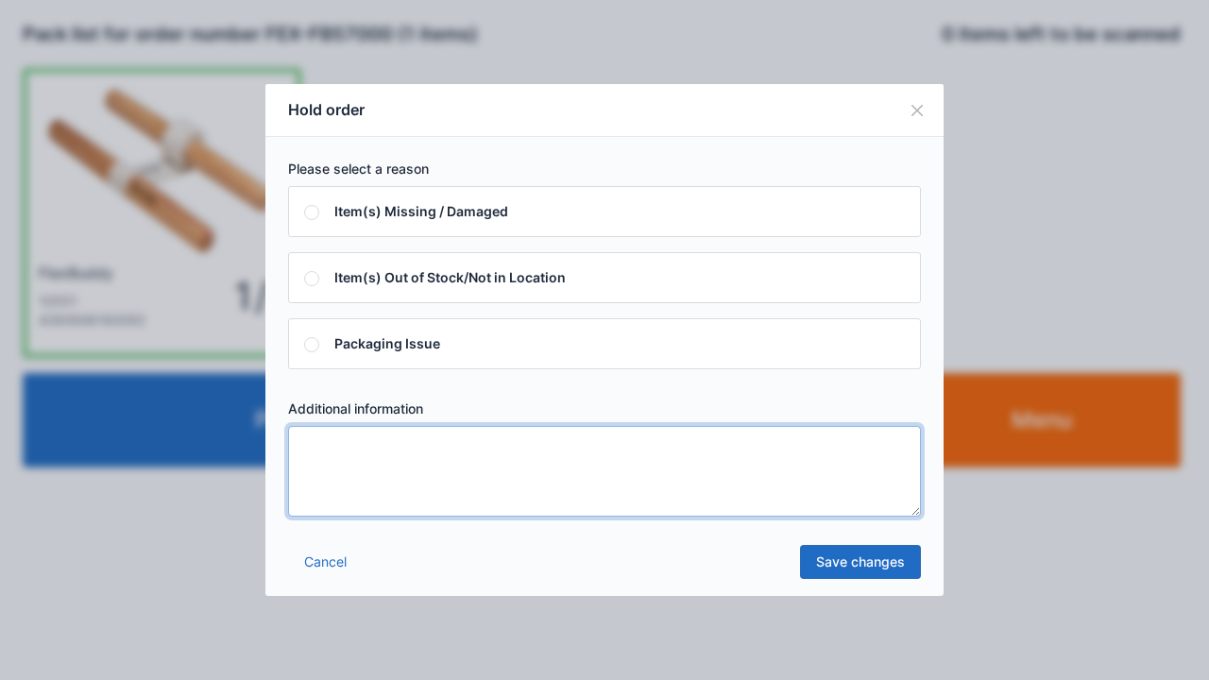
click at [314, 449] on textarea at bounding box center [604, 471] width 633 height 91
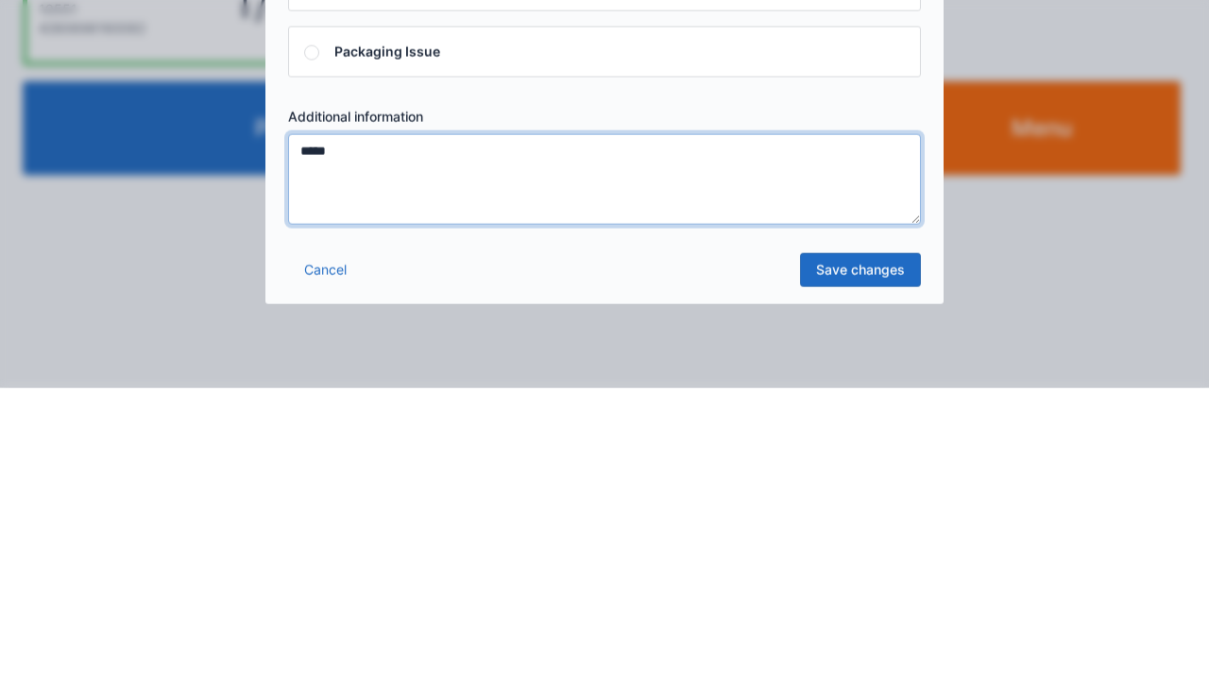
type textarea "*****"
click at [875, 572] on link "Save changes" at bounding box center [860, 562] width 121 height 34
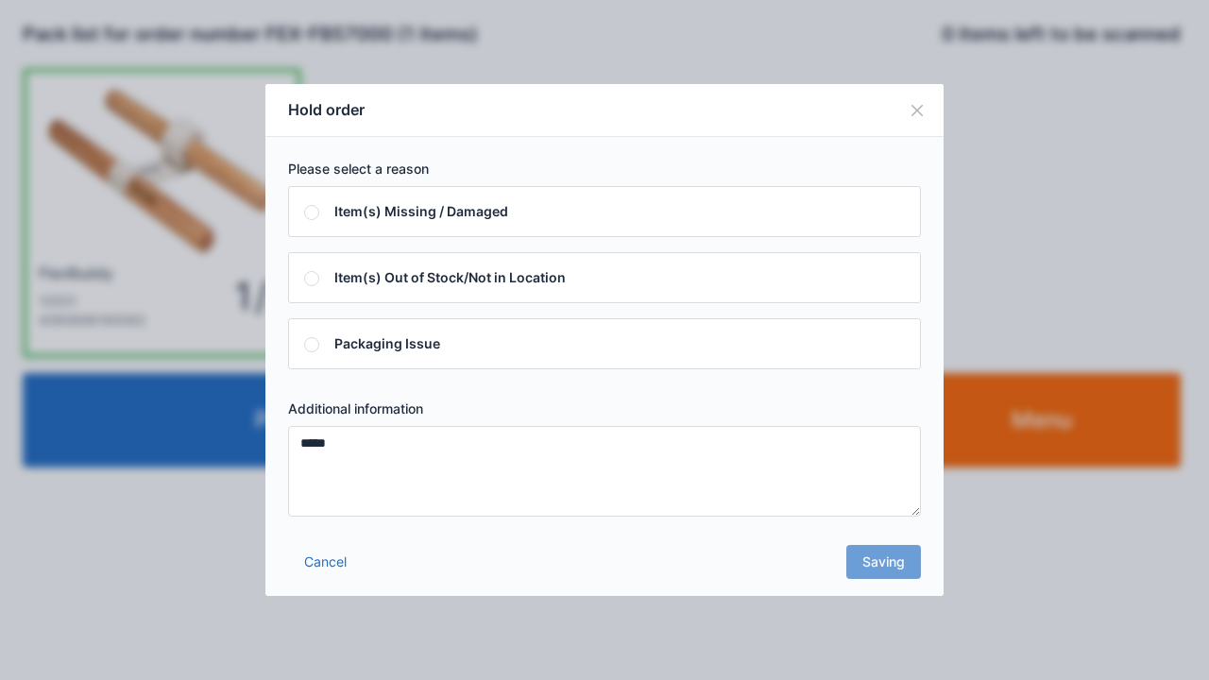
click at [882, 576] on div "Cancel Saving" at bounding box center [604, 567] width 678 height 57
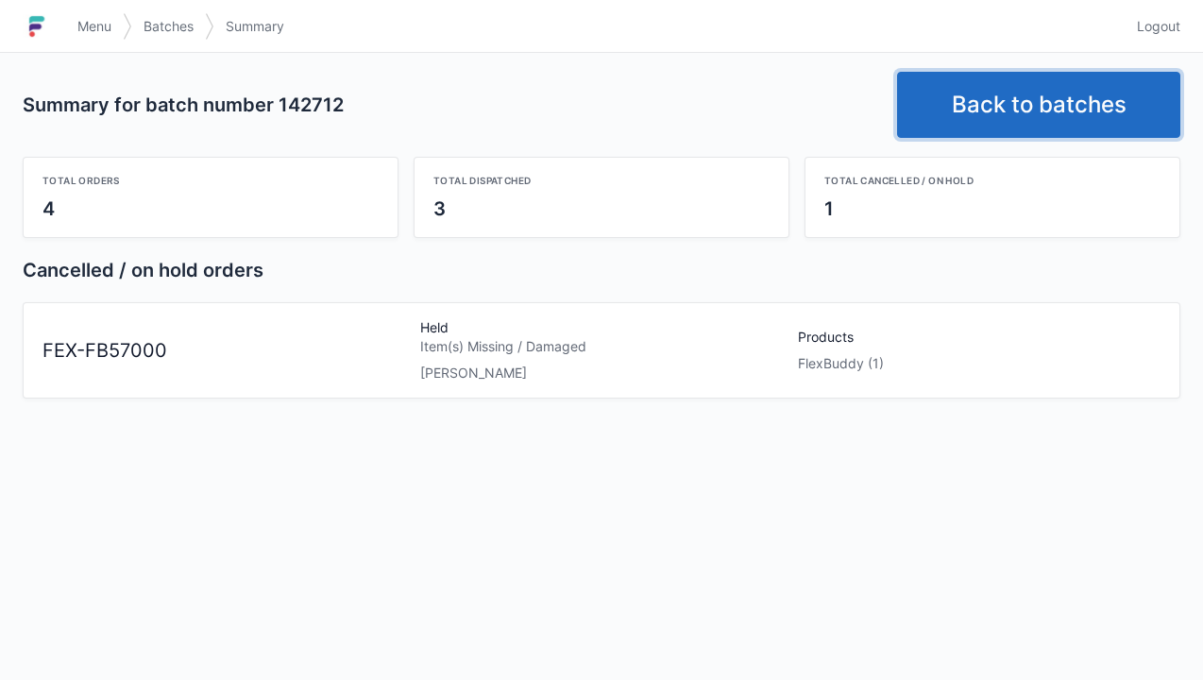
click at [1044, 127] on link "Back to batches" at bounding box center [1038, 105] width 283 height 66
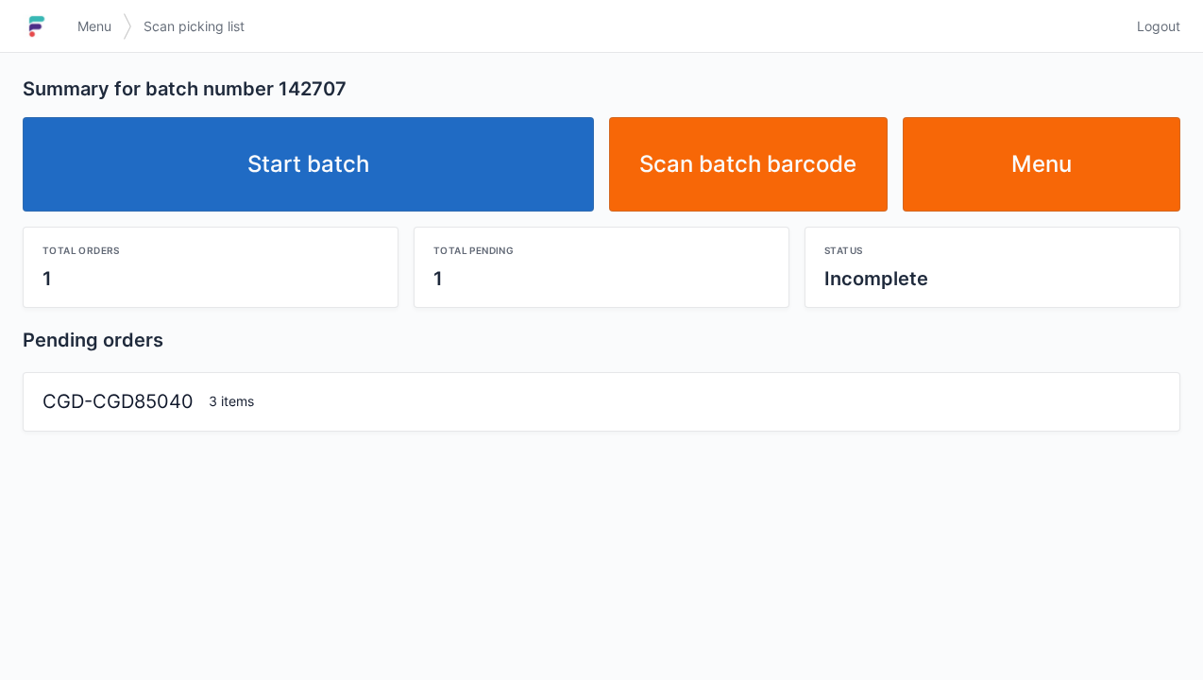
click at [314, 175] on link "Start batch" at bounding box center [308, 164] width 571 height 94
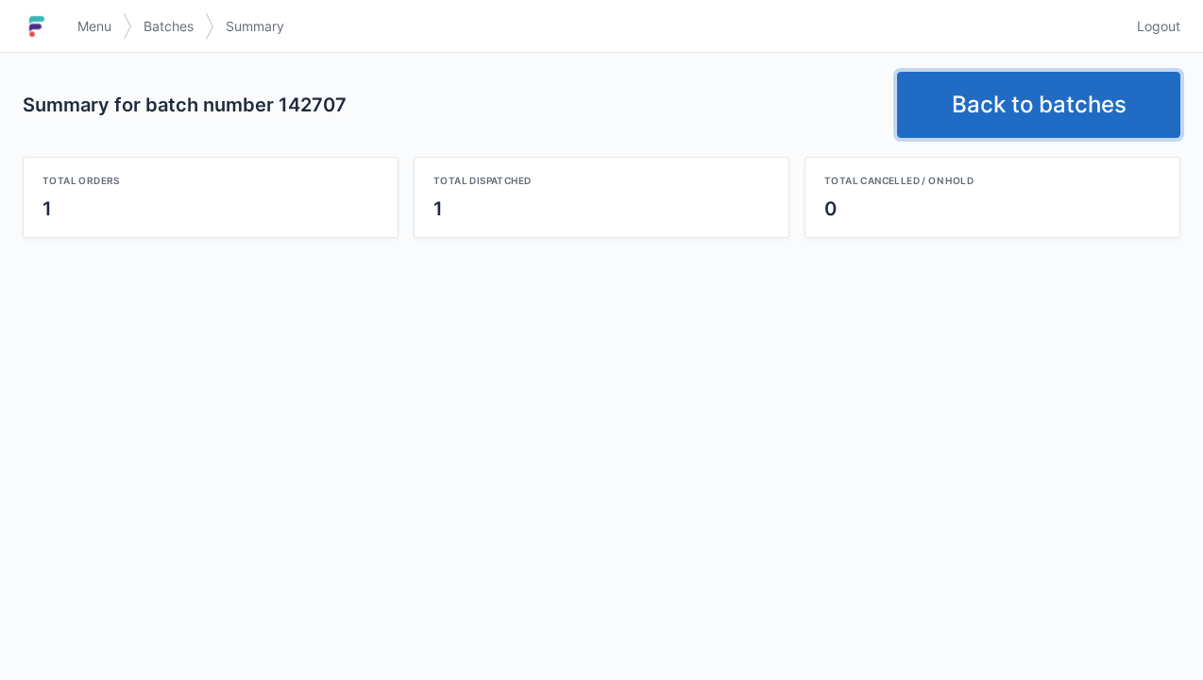
click at [1029, 108] on link "Back to batches" at bounding box center [1038, 105] width 283 height 66
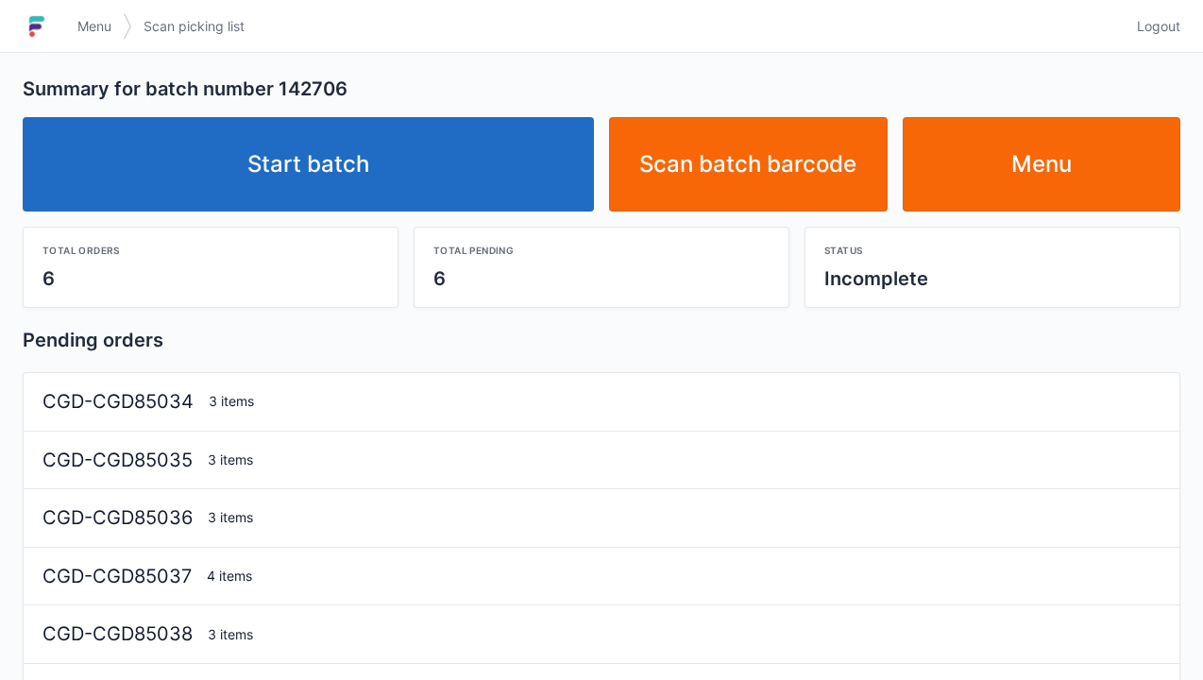
click at [366, 172] on link "Start batch" at bounding box center [308, 164] width 571 height 94
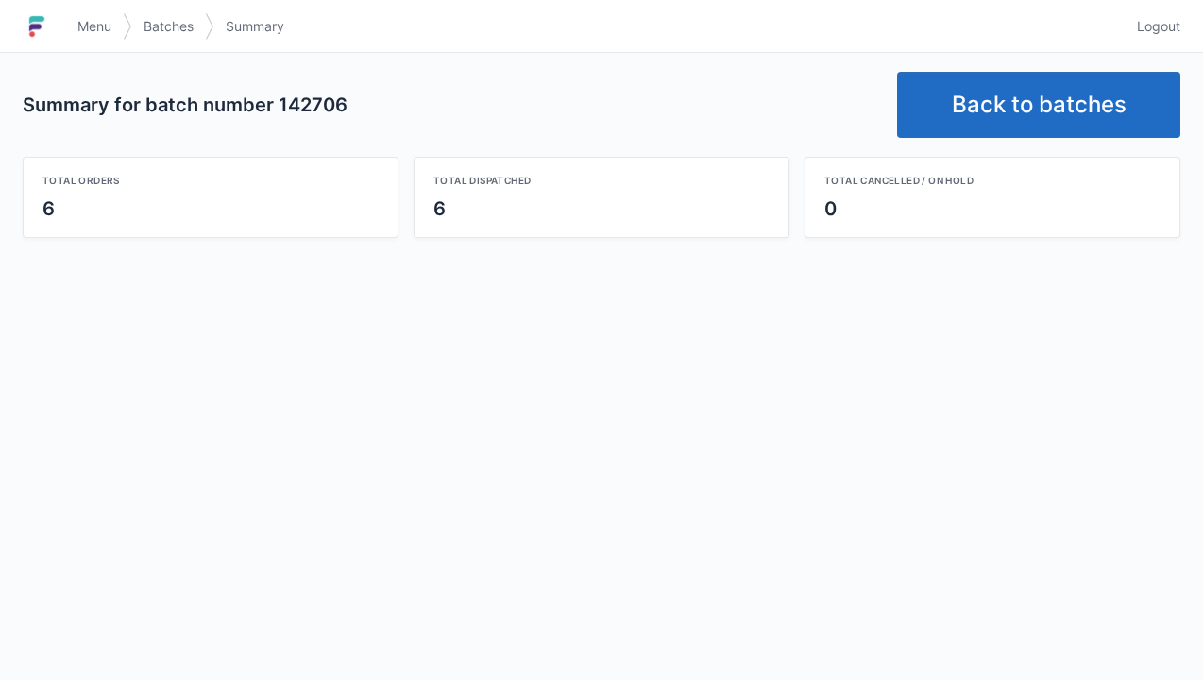
click at [1017, 111] on link "Back to batches" at bounding box center [1038, 105] width 283 height 66
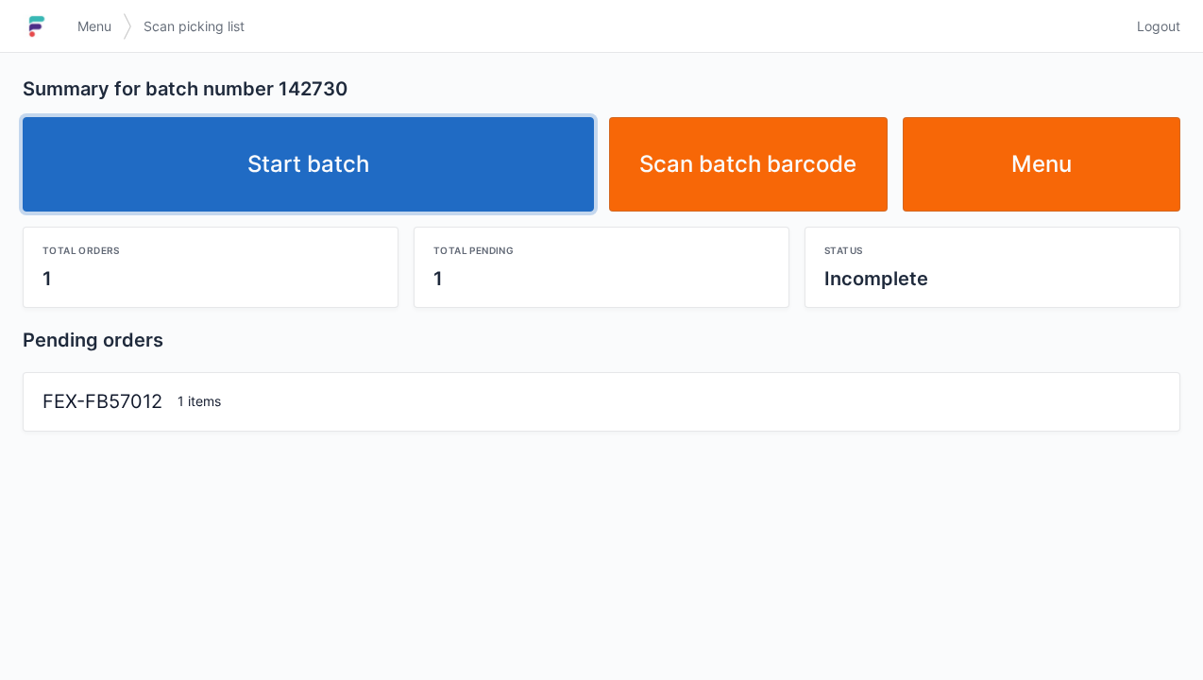
click at [330, 164] on link "Start batch" at bounding box center [308, 164] width 571 height 94
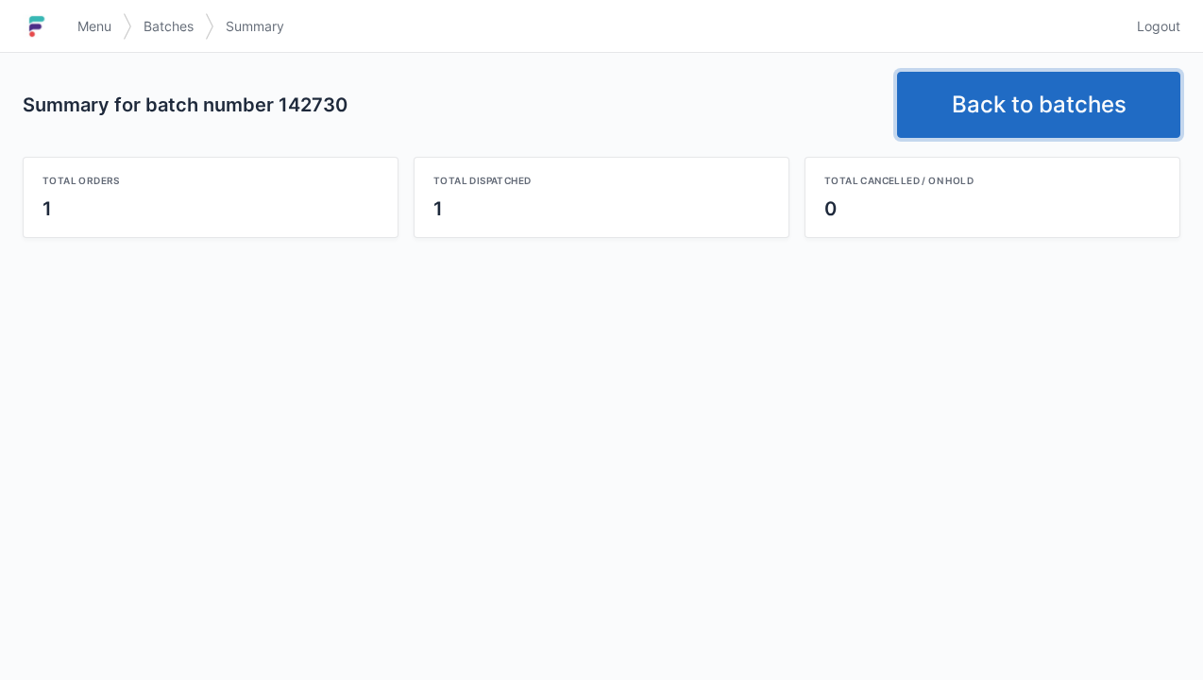
click at [1048, 120] on link "Back to batches" at bounding box center [1038, 105] width 283 height 66
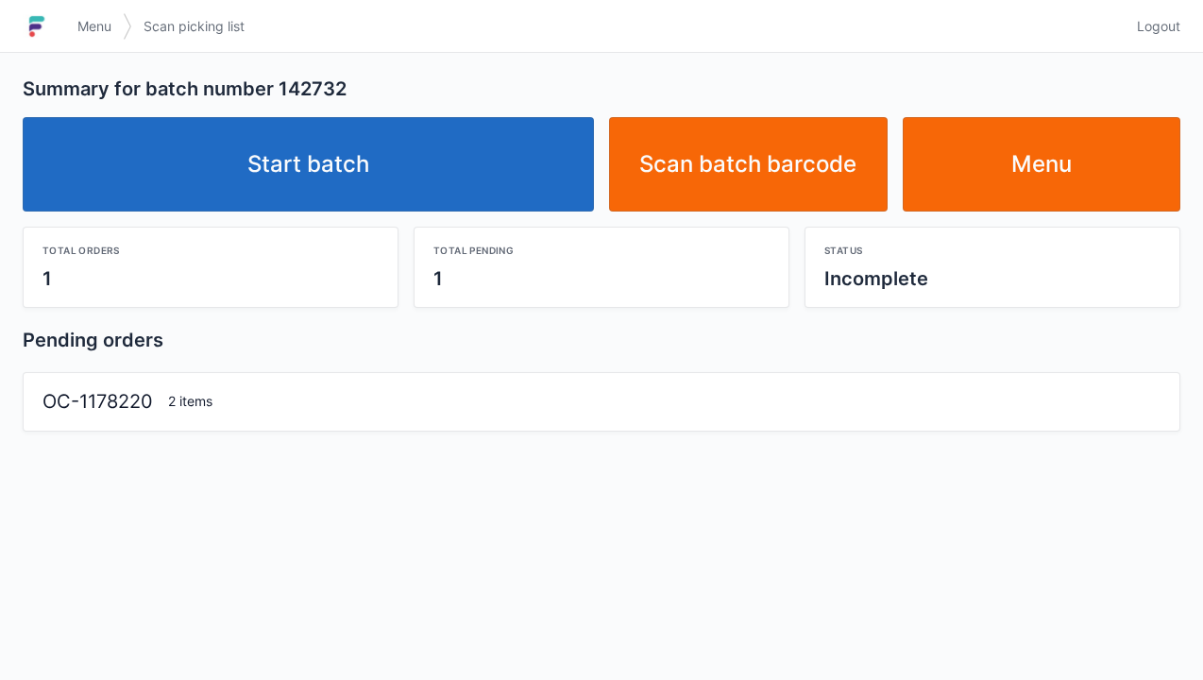
click at [328, 166] on link "Start batch" at bounding box center [308, 164] width 571 height 94
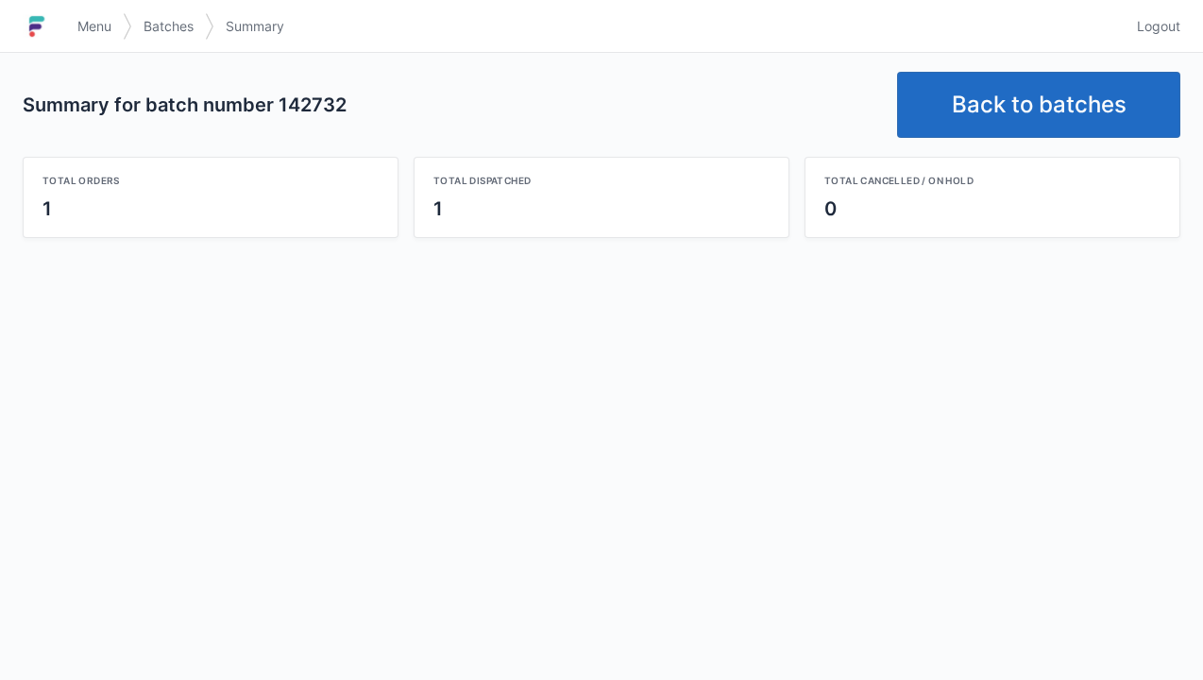
click at [1047, 118] on link "Back to batches" at bounding box center [1038, 105] width 283 height 66
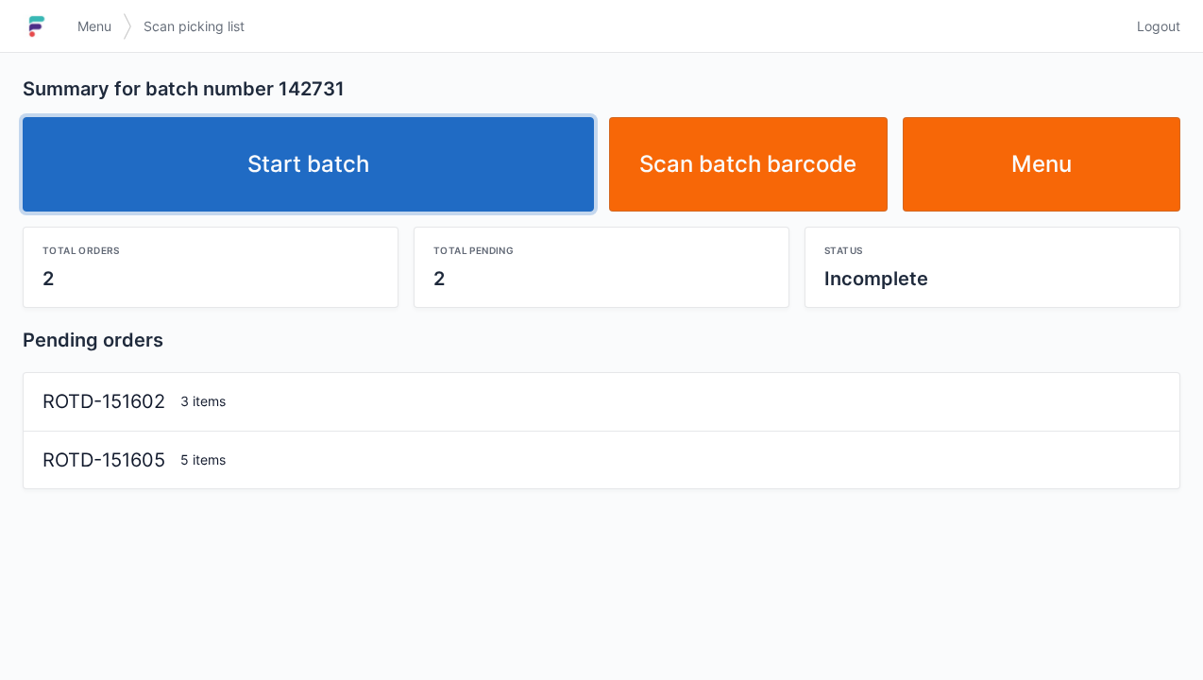
click at [285, 178] on link "Start batch" at bounding box center [308, 164] width 571 height 94
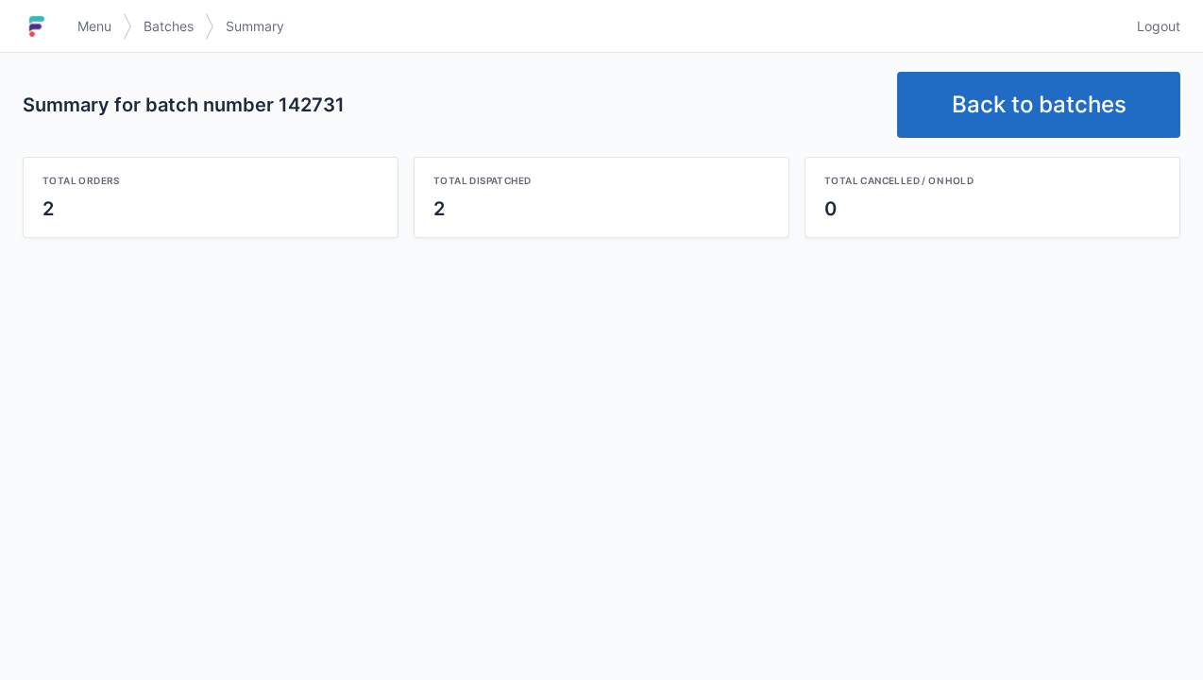
click at [1035, 106] on link "Back to batches" at bounding box center [1038, 105] width 283 height 66
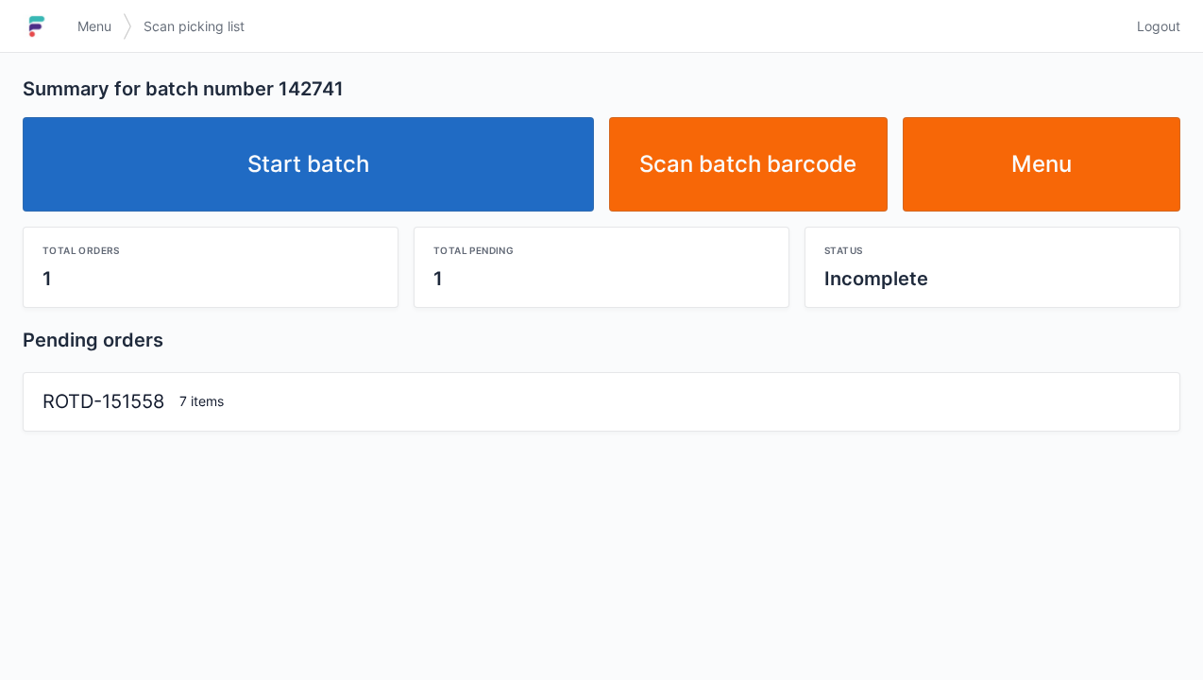
click at [355, 170] on link "Start batch" at bounding box center [308, 164] width 571 height 94
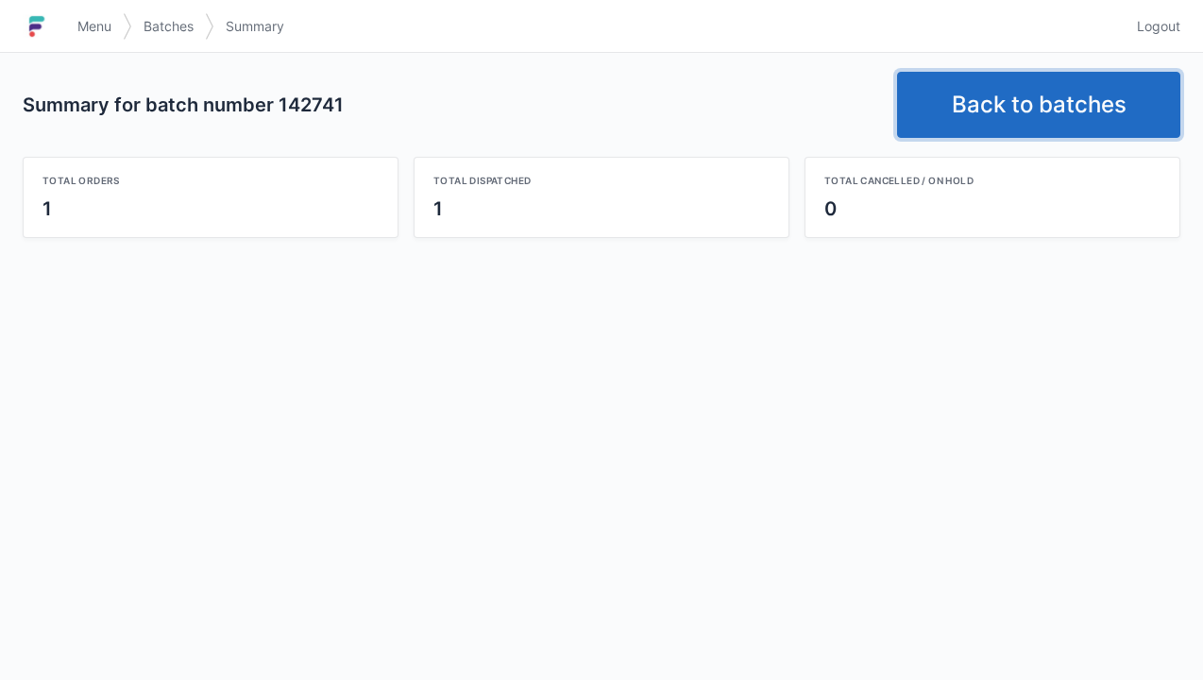
click at [1025, 96] on link "Back to batches" at bounding box center [1038, 105] width 283 height 66
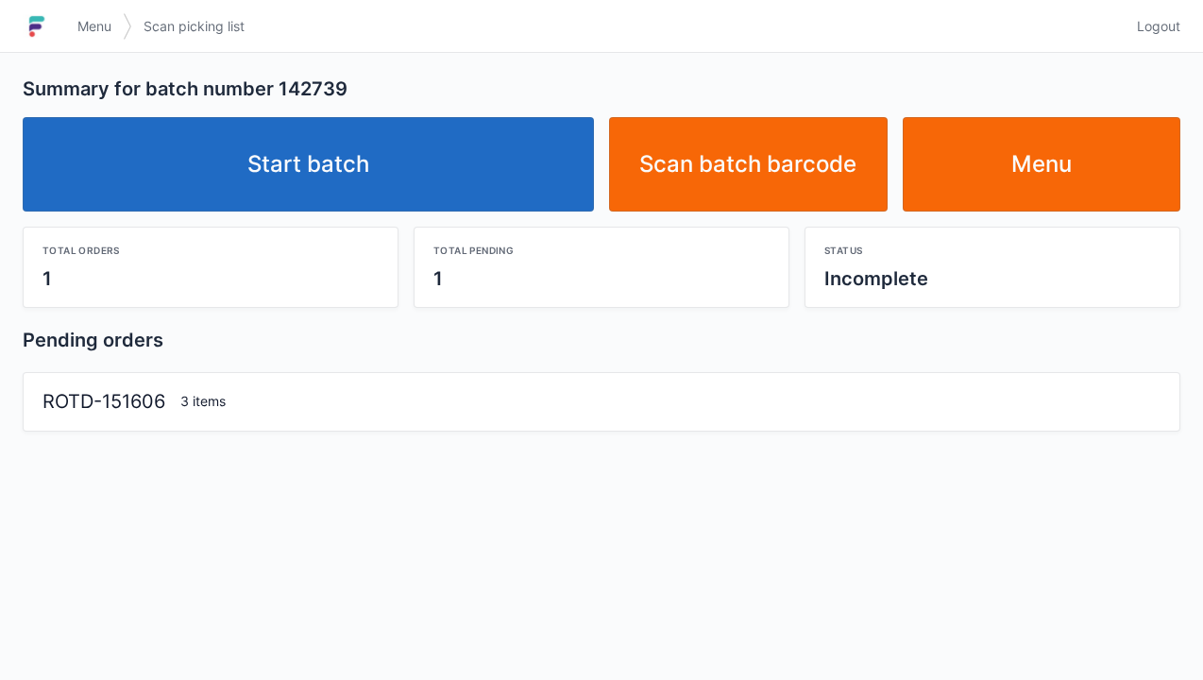
click at [385, 178] on link "Start batch" at bounding box center [308, 164] width 571 height 94
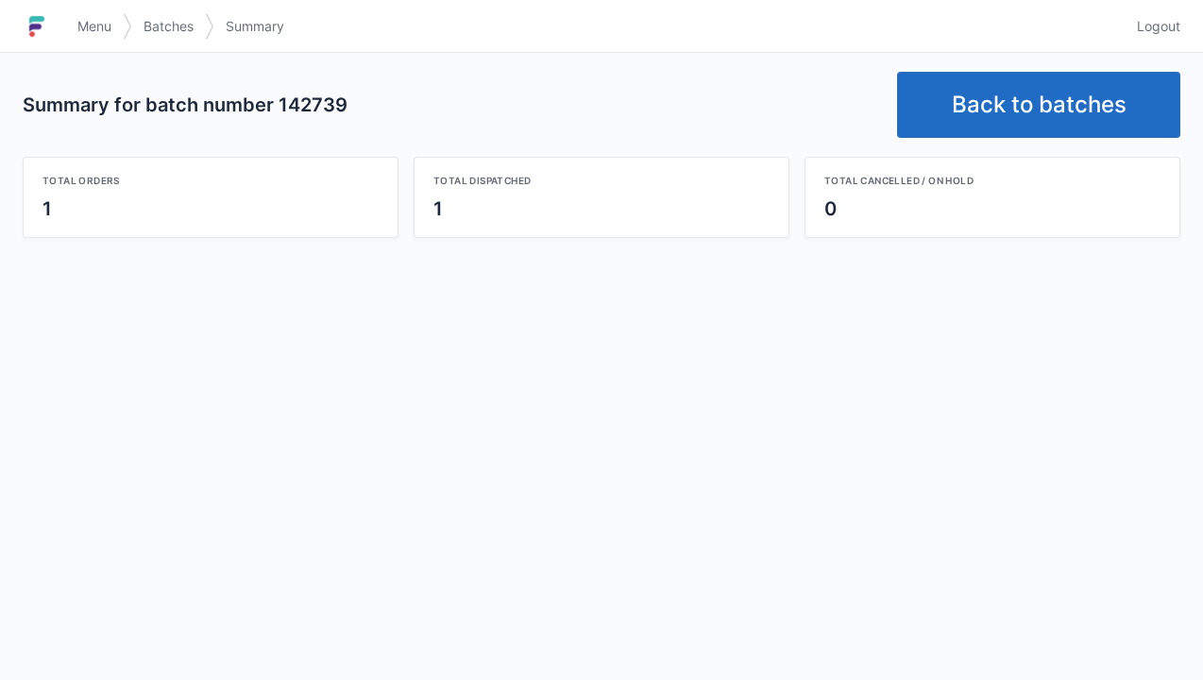
click at [1042, 92] on link "Back to batches" at bounding box center [1038, 105] width 283 height 66
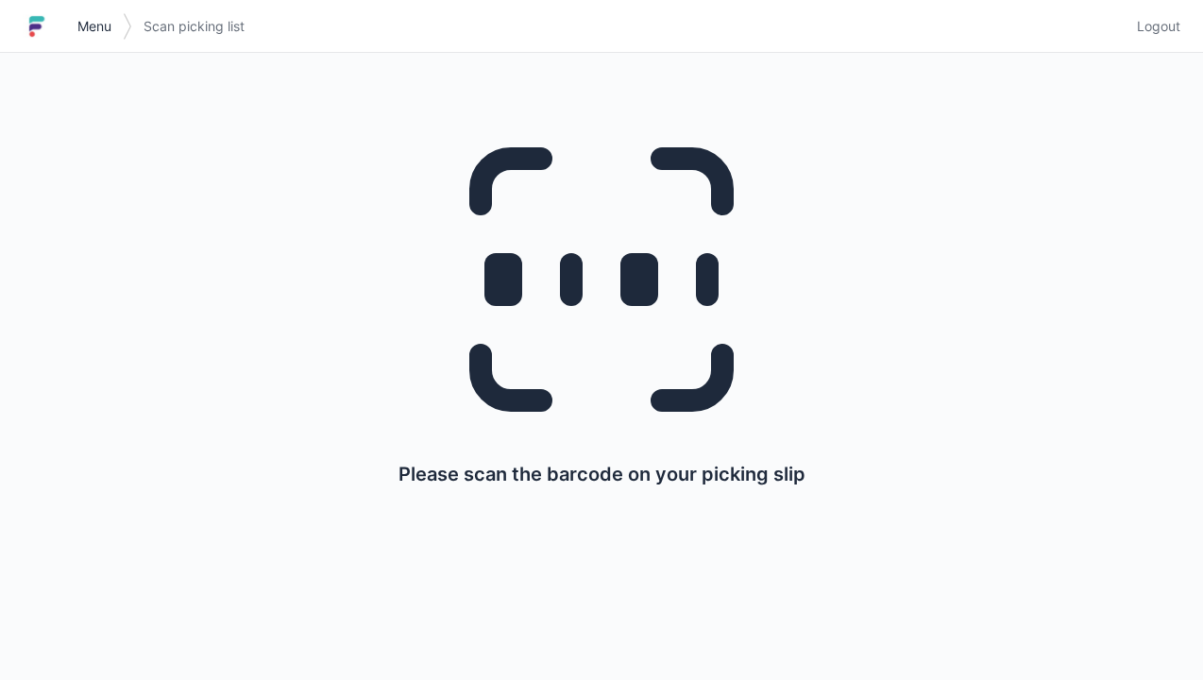
click at [79, 23] on span "Menu" at bounding box center [94, 26] width 34 height 19
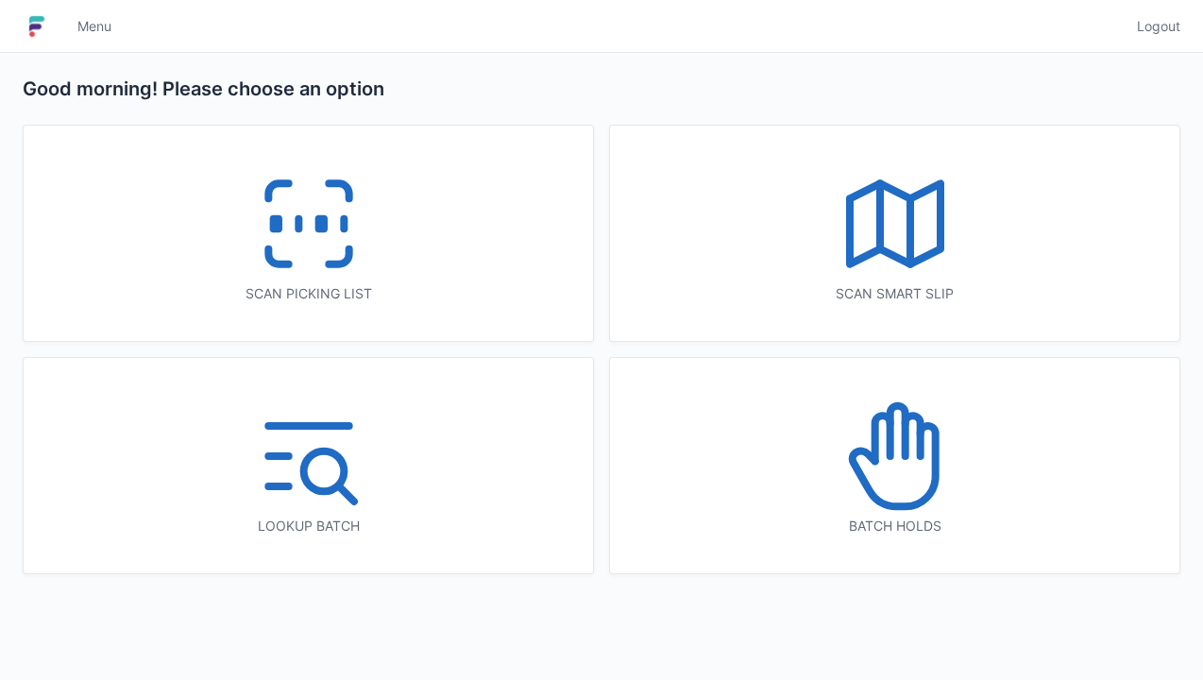
click at [907, 482] on icon at bounding box center [895, 456] width 121 height 121
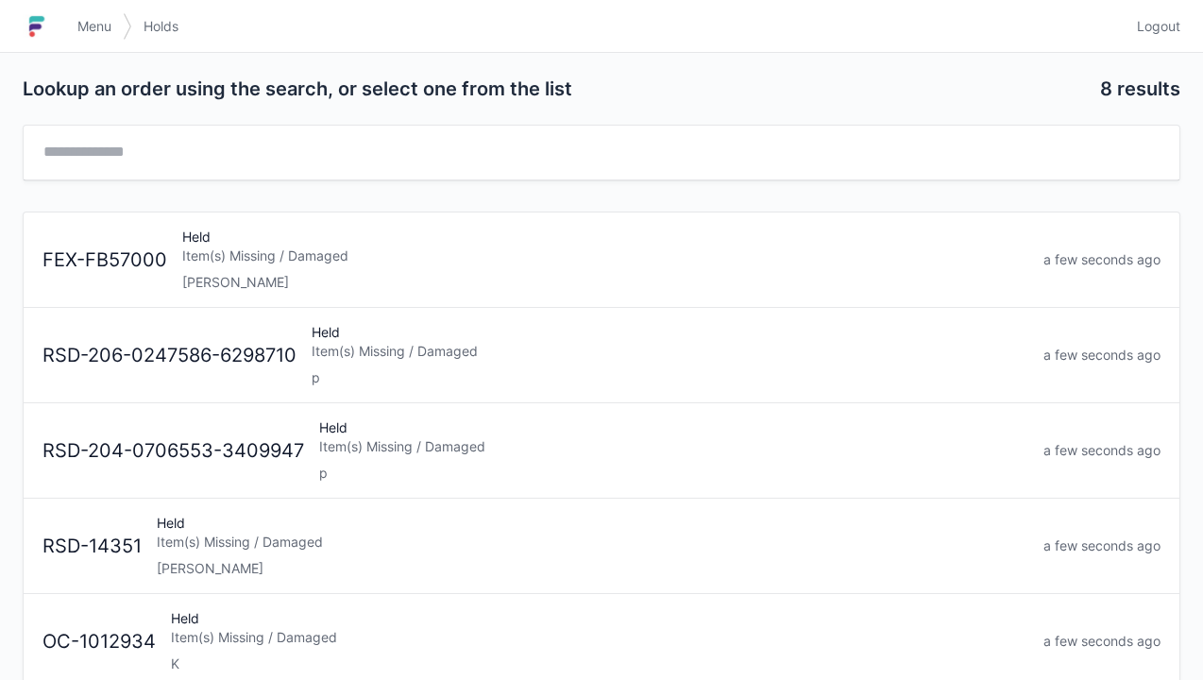
click at [232, 269] on div "Held Item(s) Missing / Damaged Elena" at bounding box center [605, 260] width 861 height 64
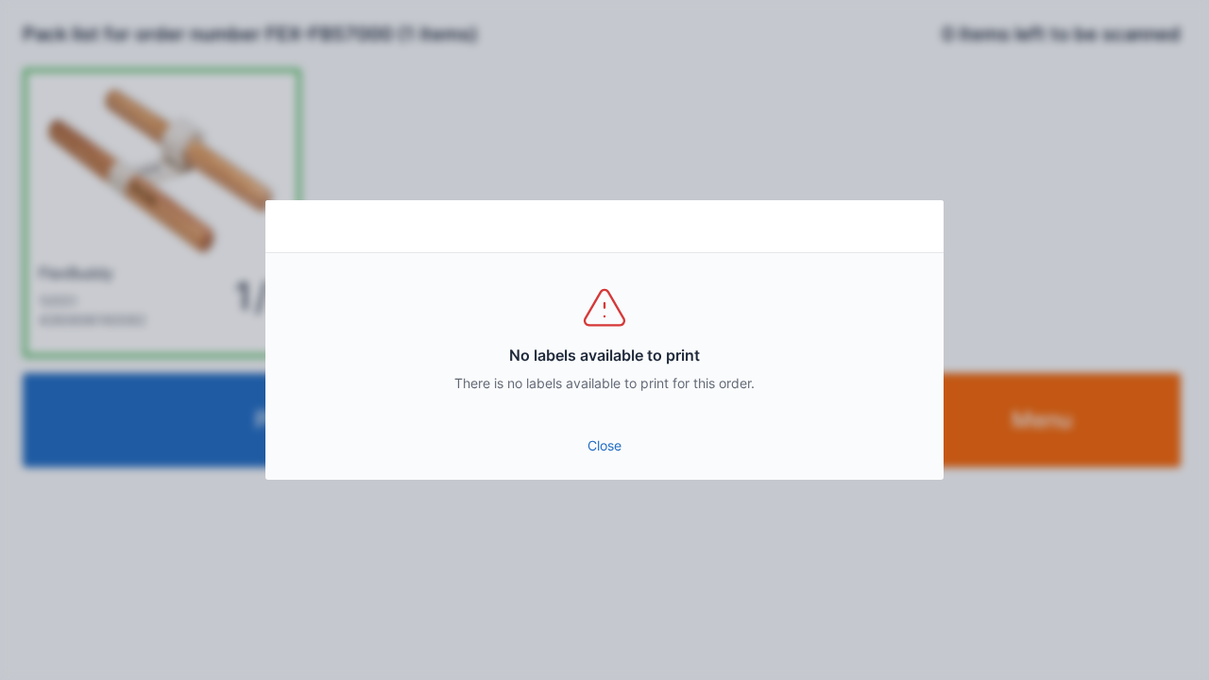
click at [624, 444] on link "Close" at bounding box center [604, 446] width 648 height 34
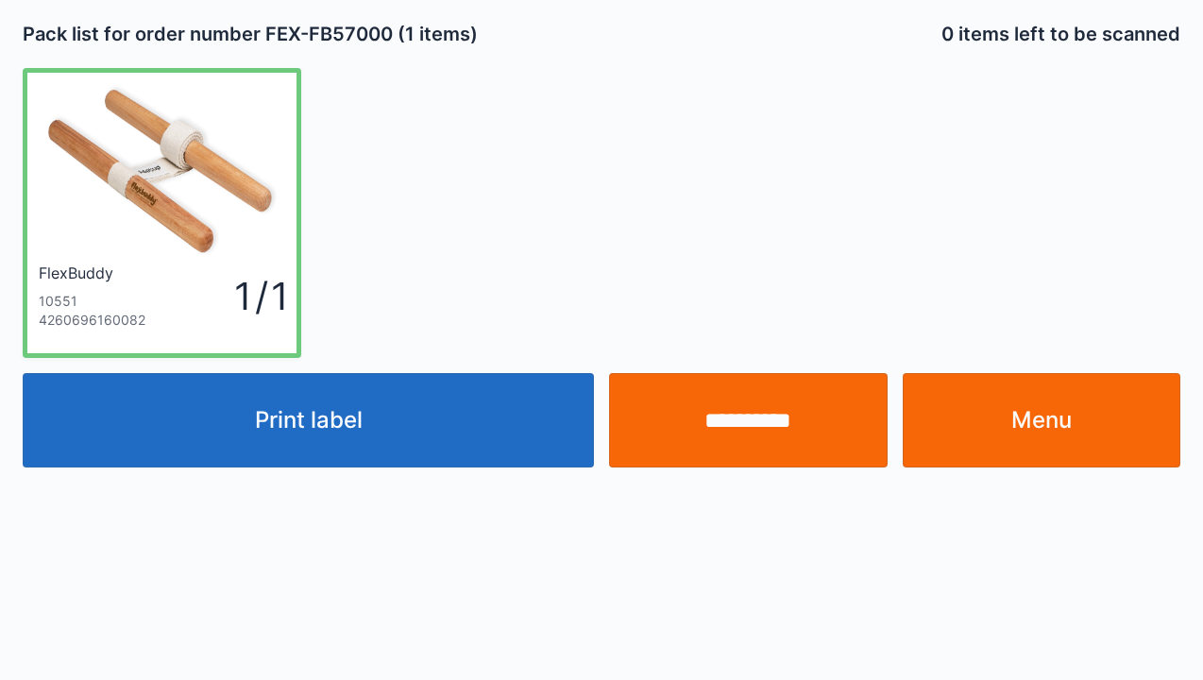
click at [1069, 424] on link "Menu" at bounding box center [1042, 420] width 279 height 94
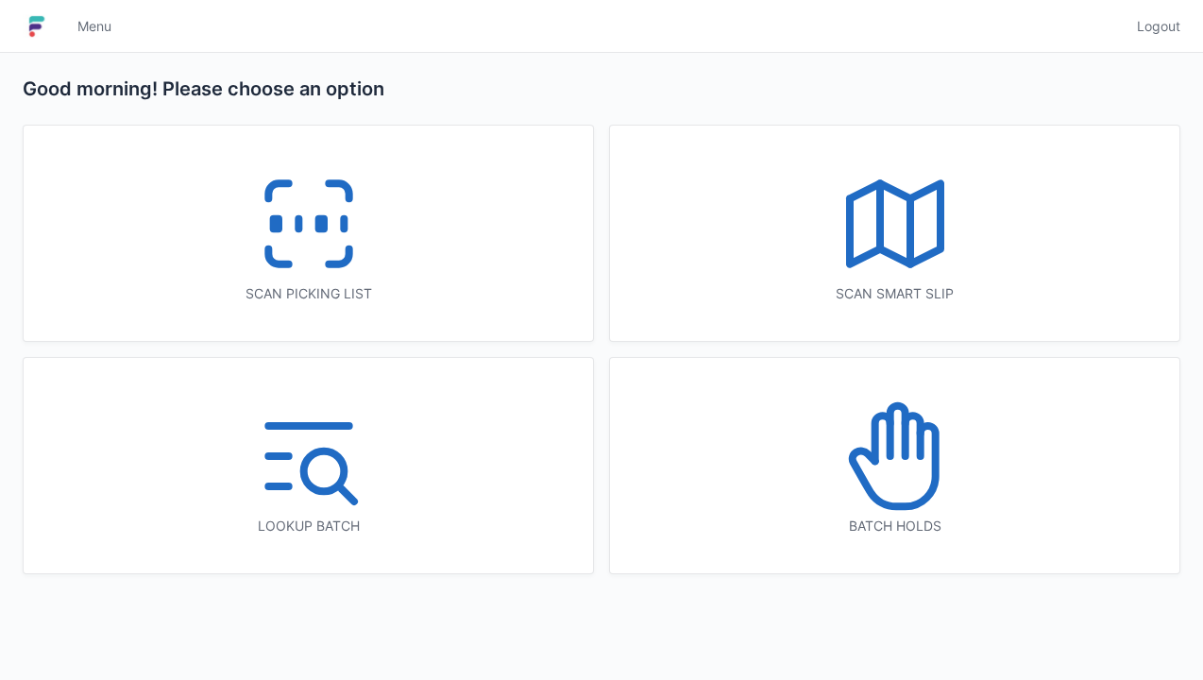
click at [342, 280] on icon at bounding box center [308, 223] width 121 height 121
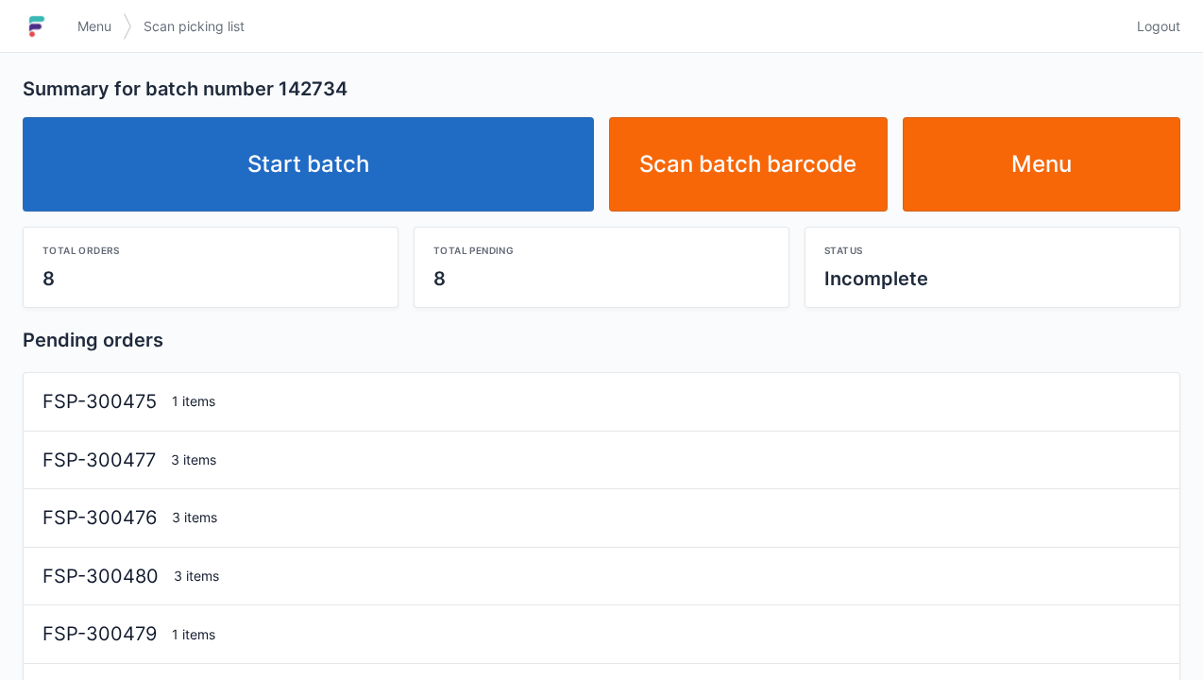
click at [354, 198] on link "Start batch" at bounding box center [308, 164] width 571 height 94
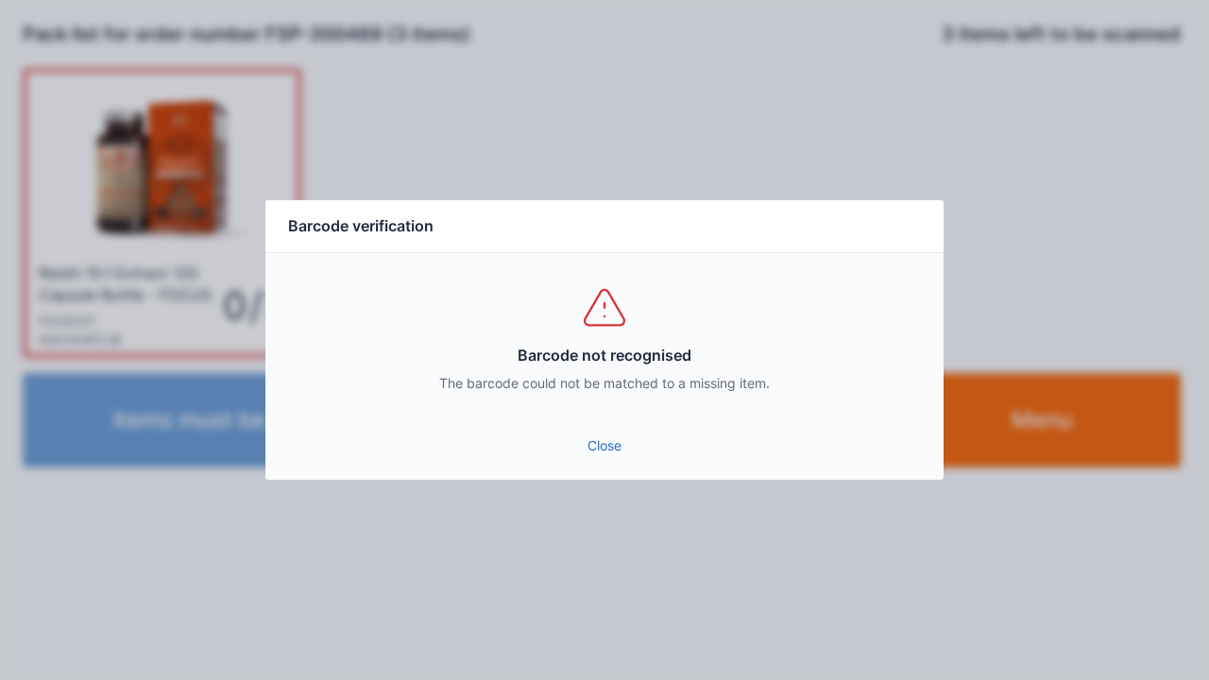
click at [602, 460] on link "Close" at bounding box center [604, 446] width 648 height 34
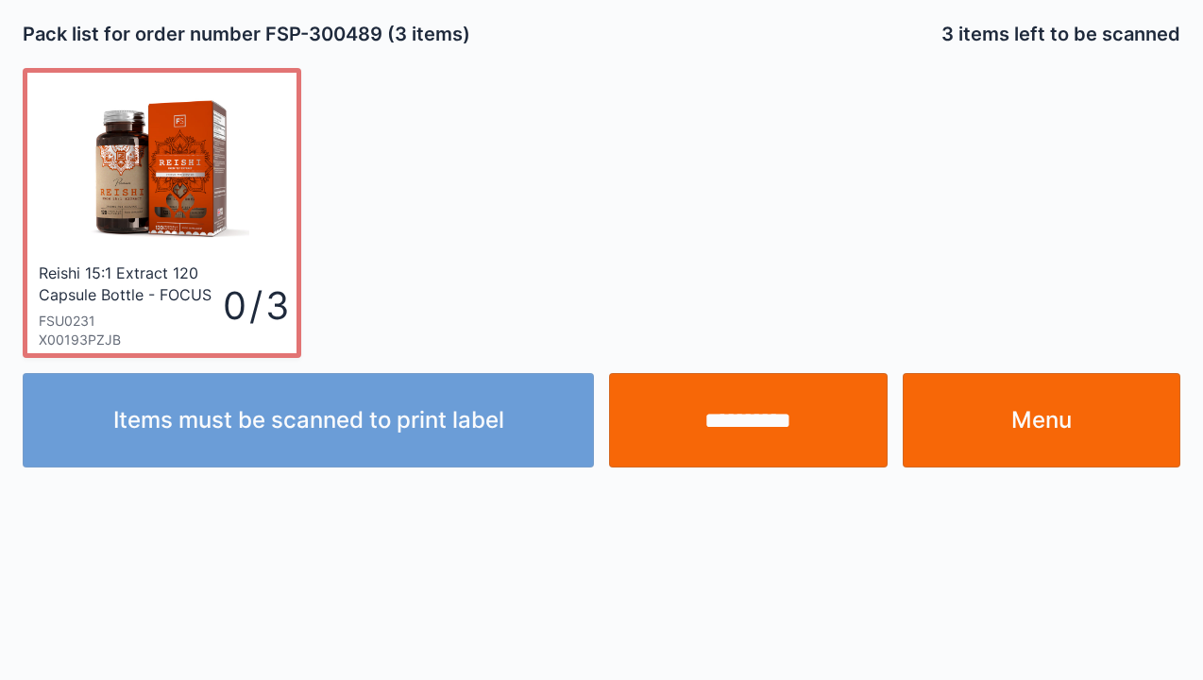
click at [748, 420] on input "**********" at bounding box center [748, 420] width 279 height 94
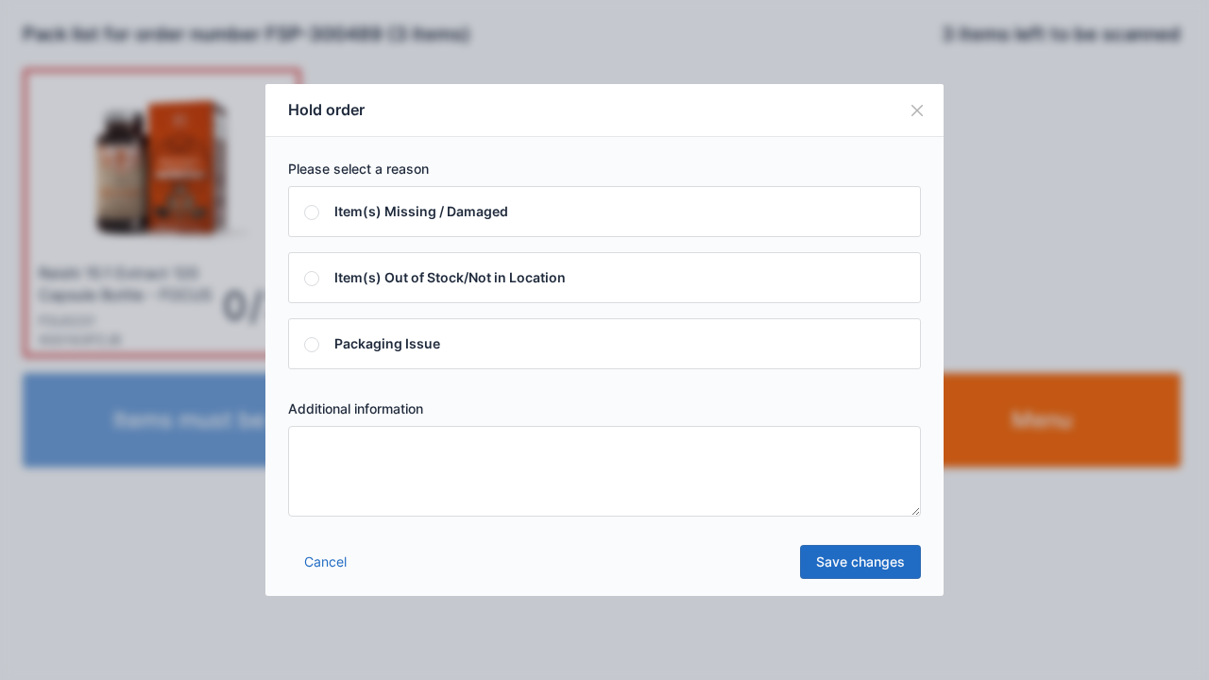
click at [313, 449] on textarea at bounding box center [604, 471] width 633 height 91
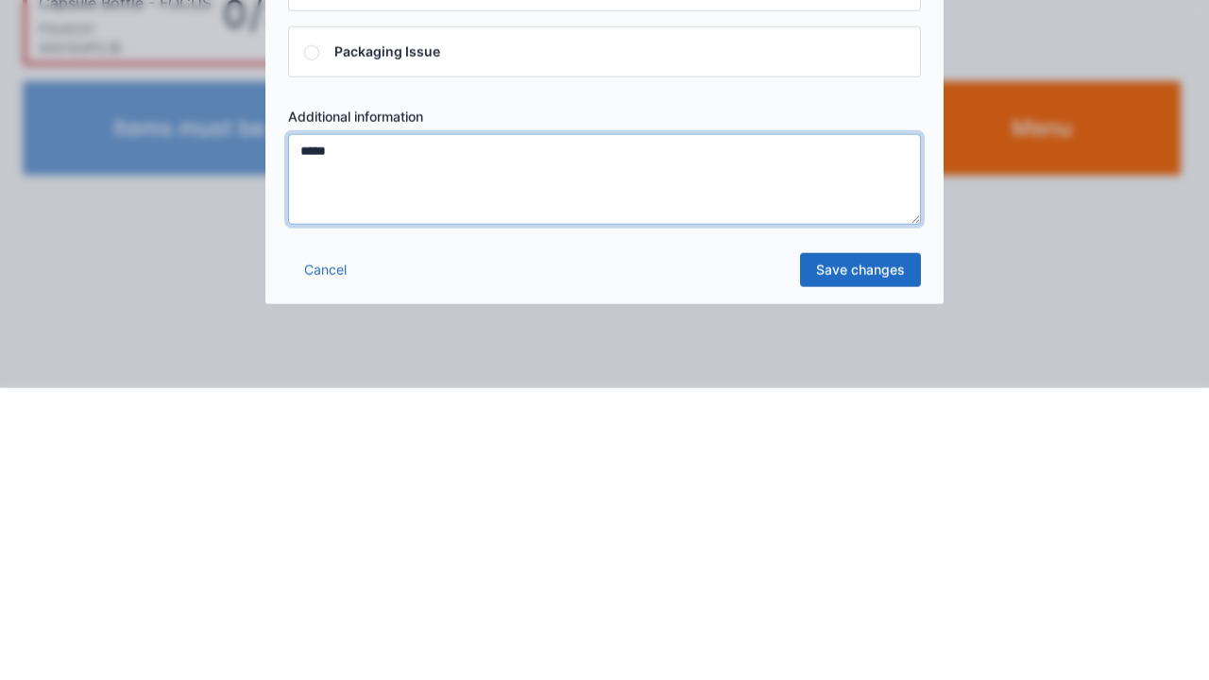
type textarea "*****"
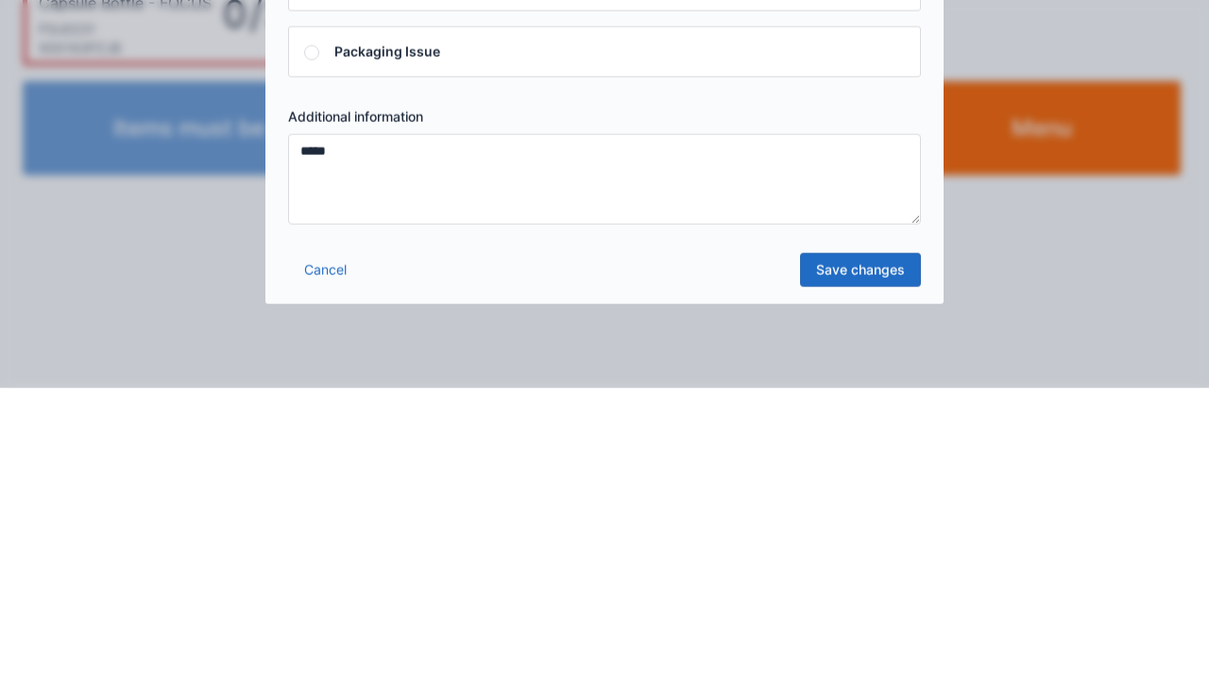
click at [864, 576] on link "Save changes" at bounding box center [860, 562] width 121 height 34
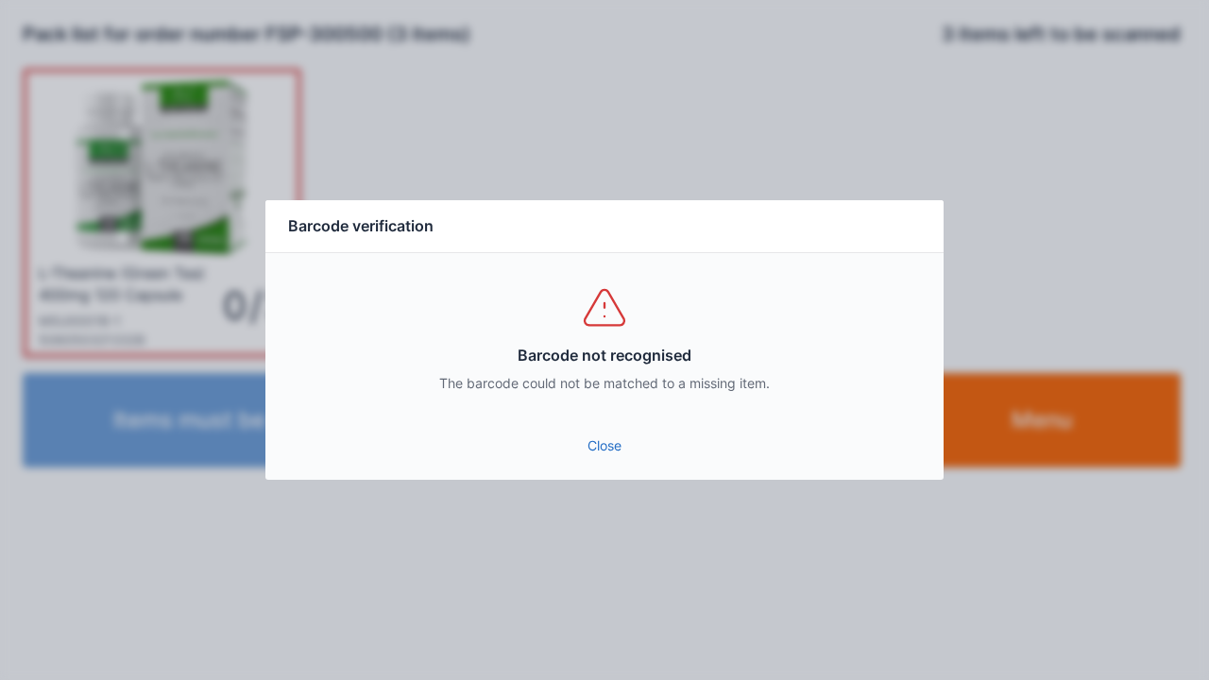
click at [611, 459] on link "Close" at bounding box center [604, 446] width 648 height 34
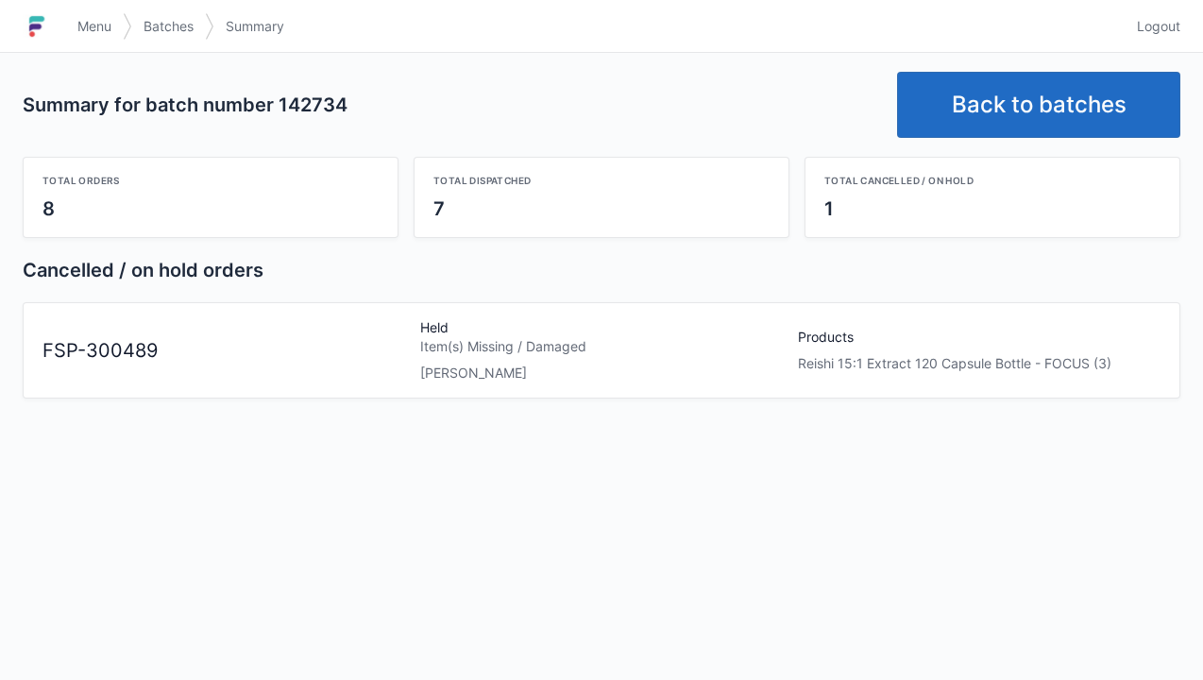
click at [145, 35] on span "Batches" at bounding box center [169, 26] width 50 height 19
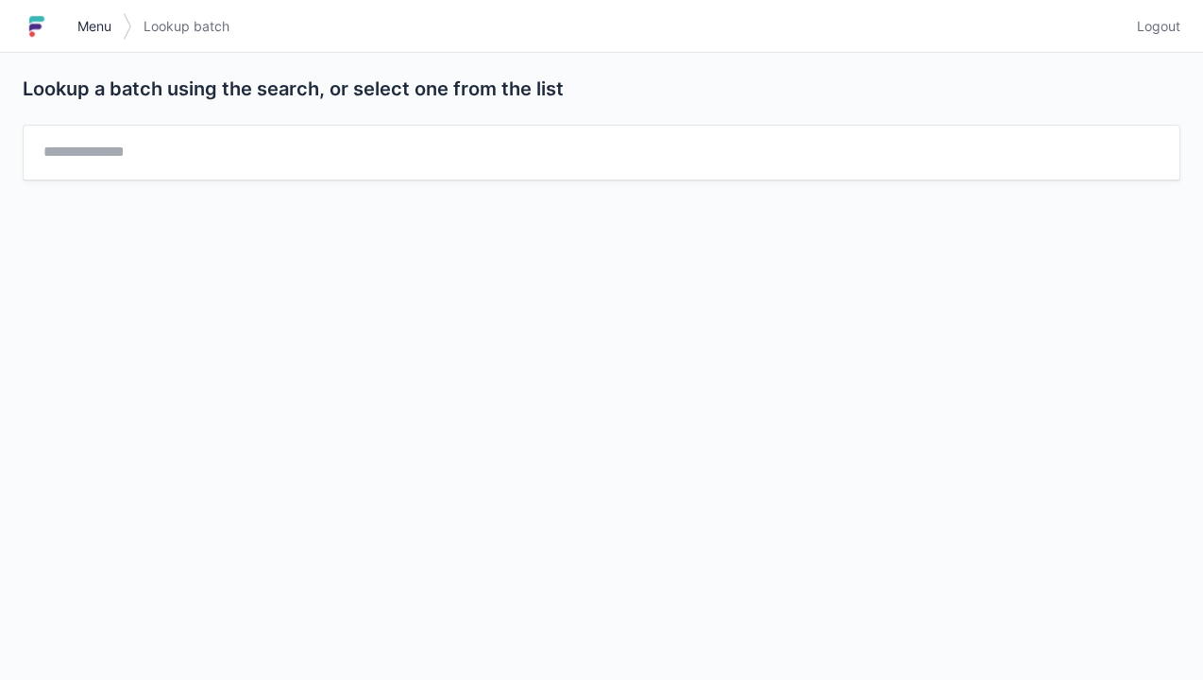
click at [91, 34] on span "Menu" at bounding box center [94, 26] width 34 height 19
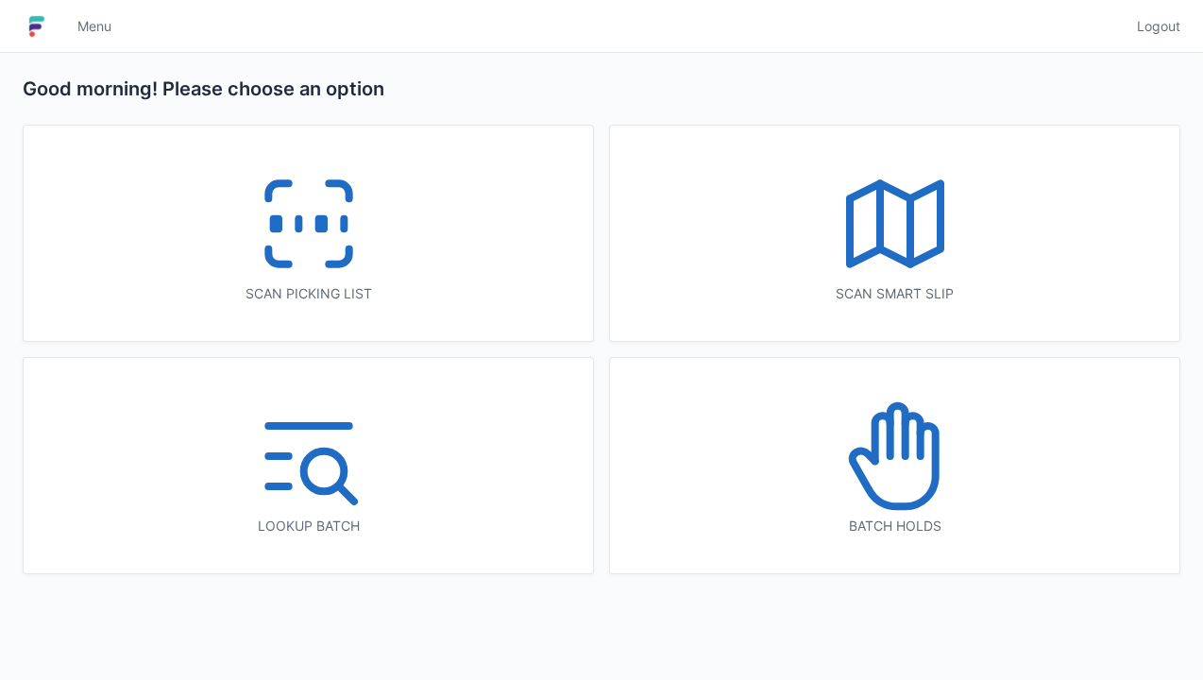
click at [912, 489] on icon at bounding box center [895, 456] width 121 height 121
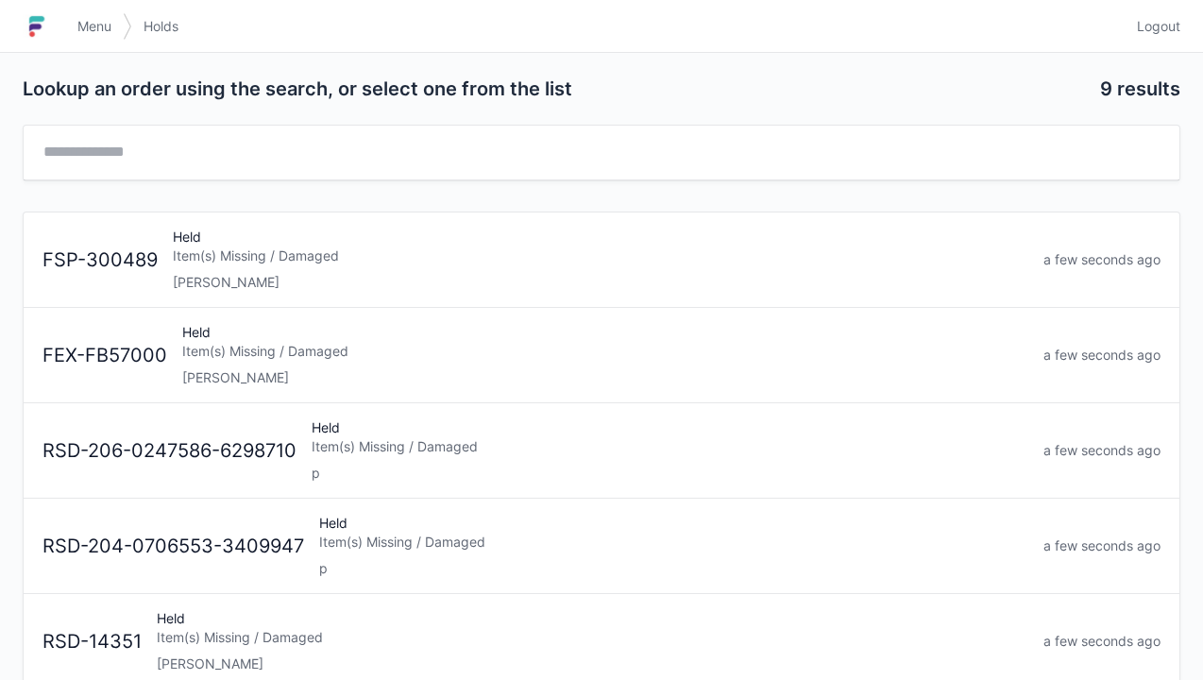
click at [269, 273] on div "[PERSON_NAME]" at bounding box center [601, 282] width 856 height 19
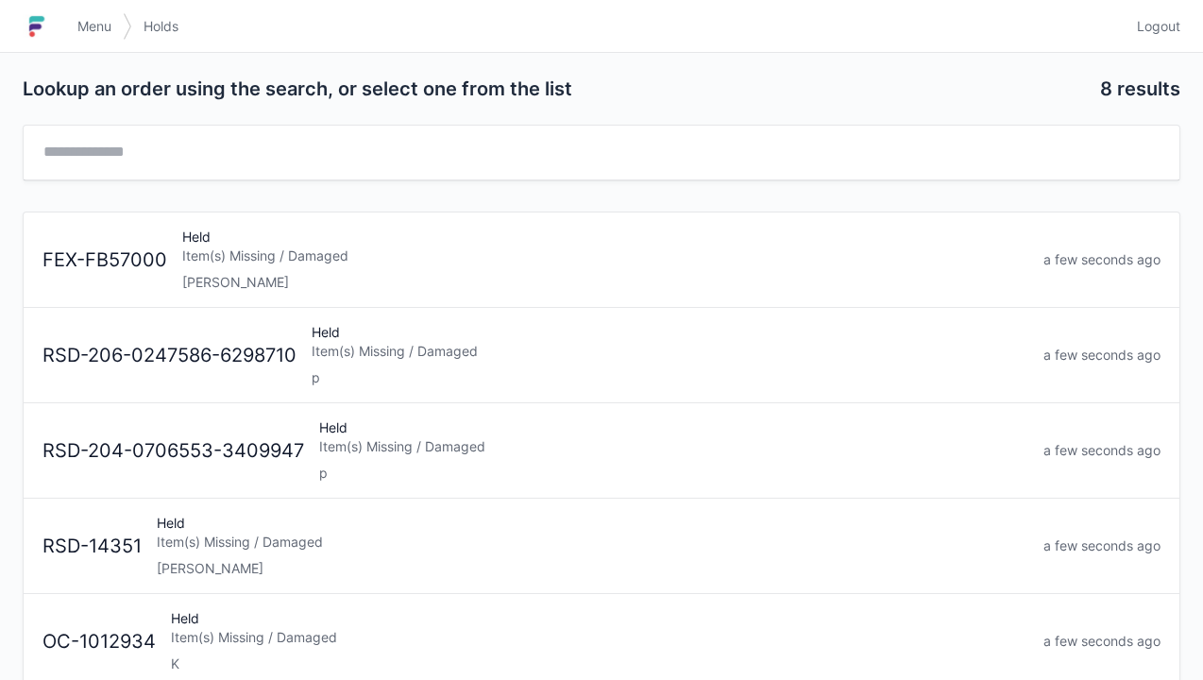
click at [256, 256] on div "Item(s) Missing / Damaged" at bounding box center [605, 255] width 846 height 19
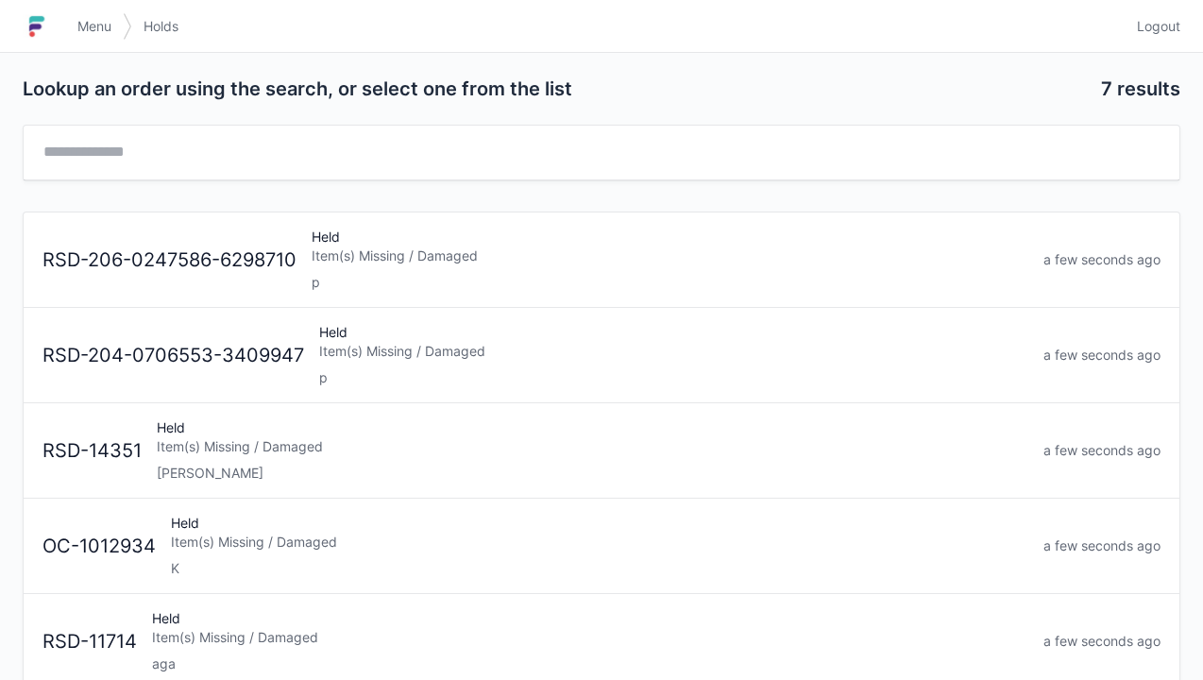
click at [76, 42] on link "Menu" at bounding box center [94, 26] width 57 height 34
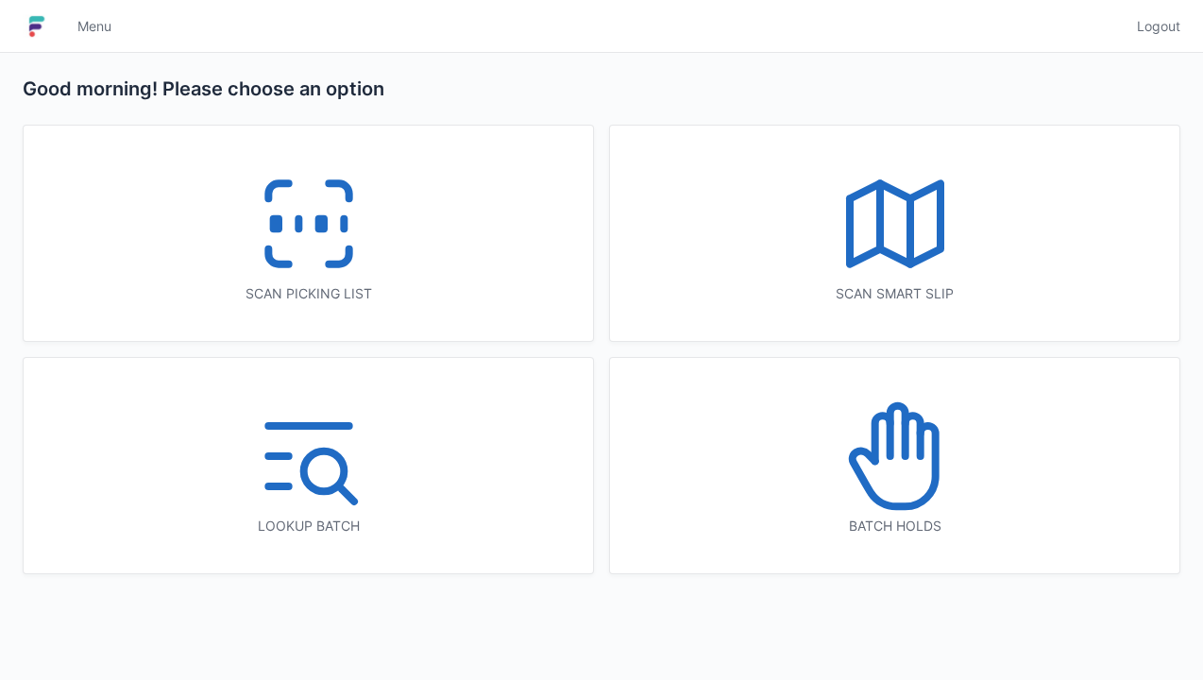
click at [302, 220] on icon at bounding box center [308, 223] width 121 height 121
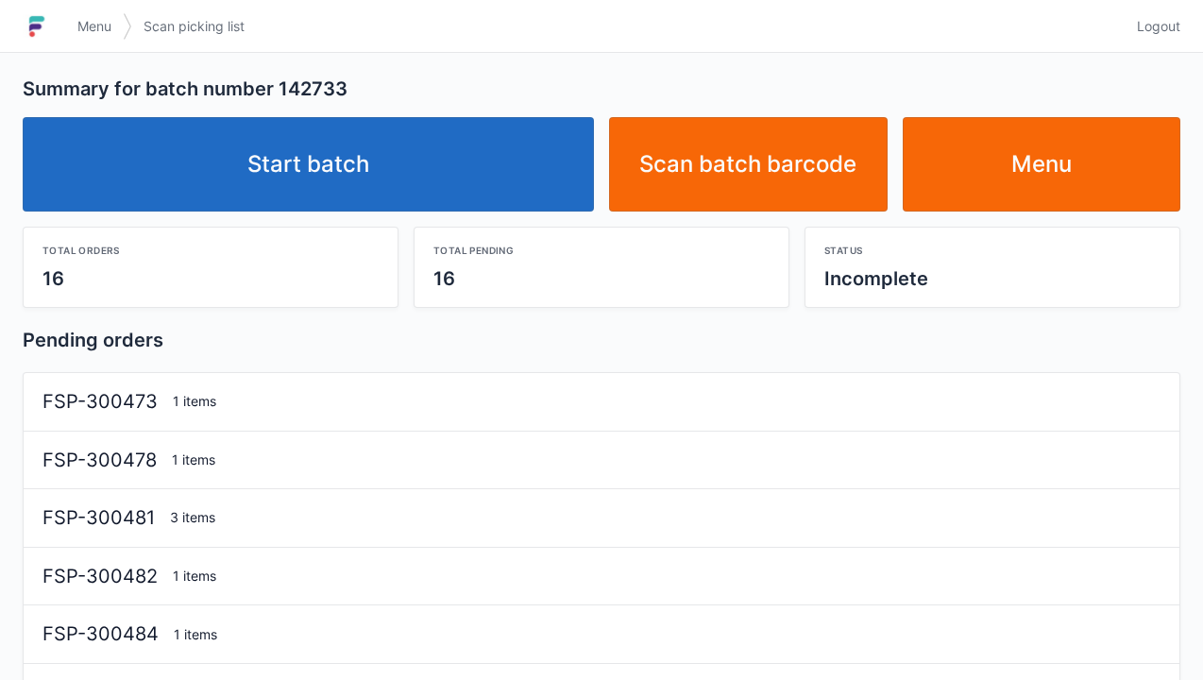
click at [344, 161] on link "Start batch" at bounding box center [308, 164] width 571 height 94
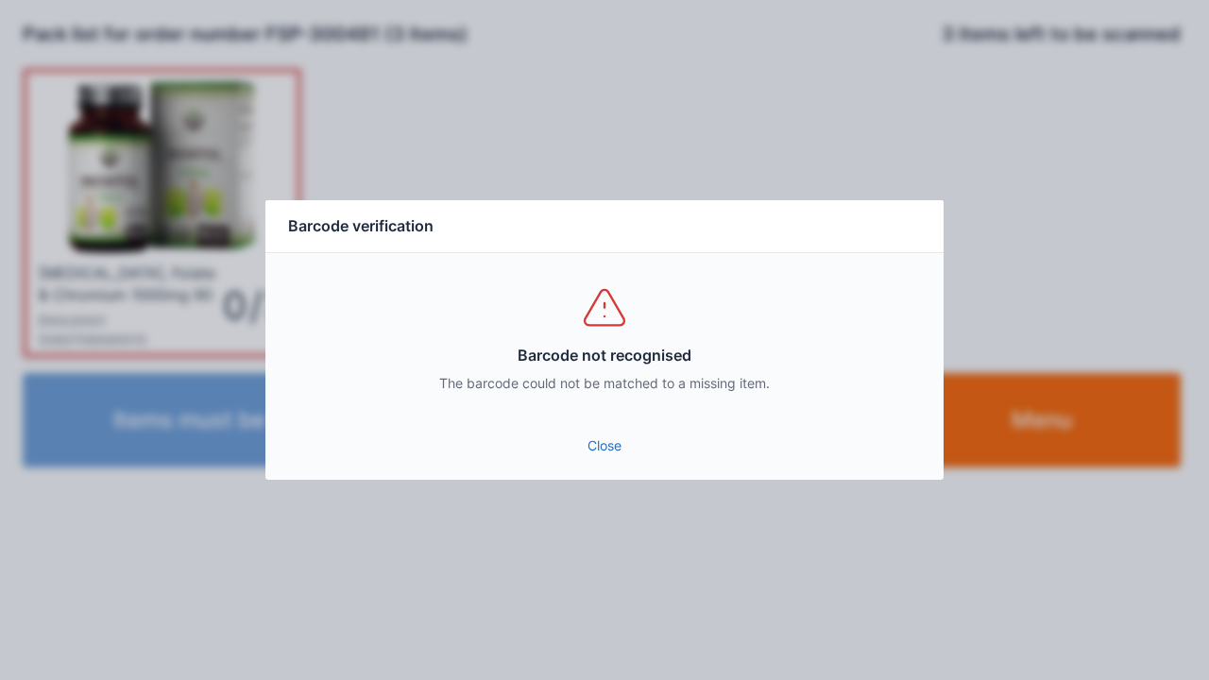
click at [616, 459] on link "Close" at bounding box center [604, 446] width 648 height 34
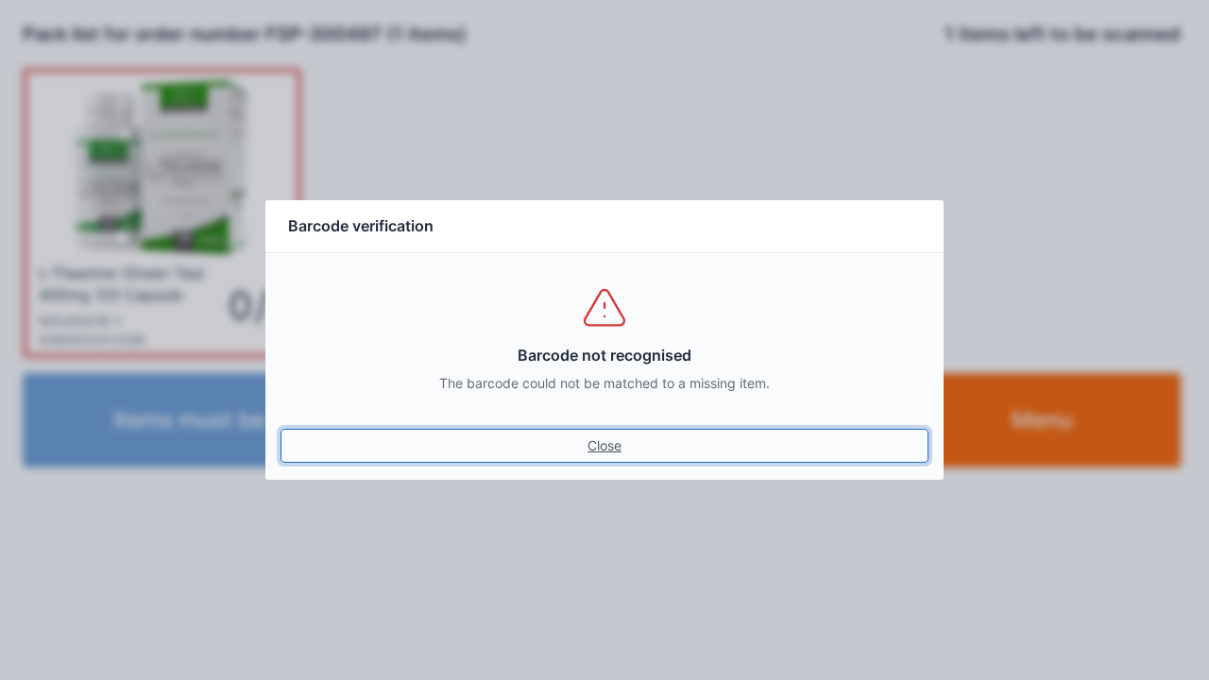
click at [610, 449] on link "Close" at bounding box center [604, 446] width 648 height 34
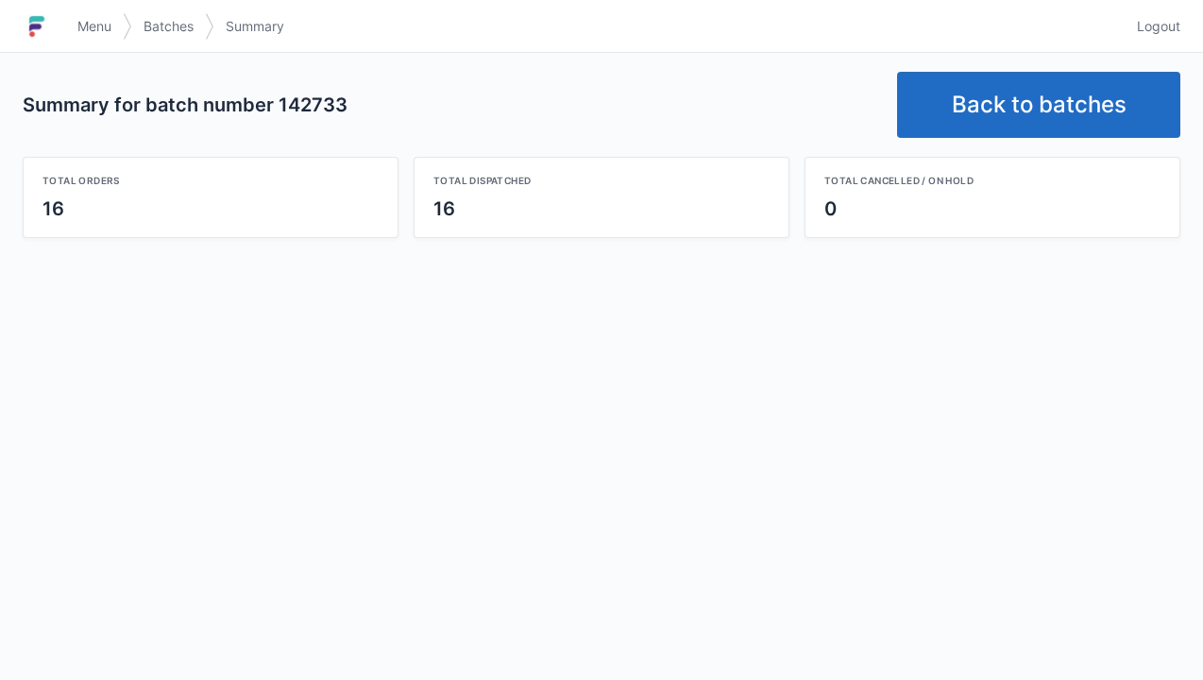
click at [1029, 90] on link "Back to batches" at bounding box center [1038, 105] width 283 height 66
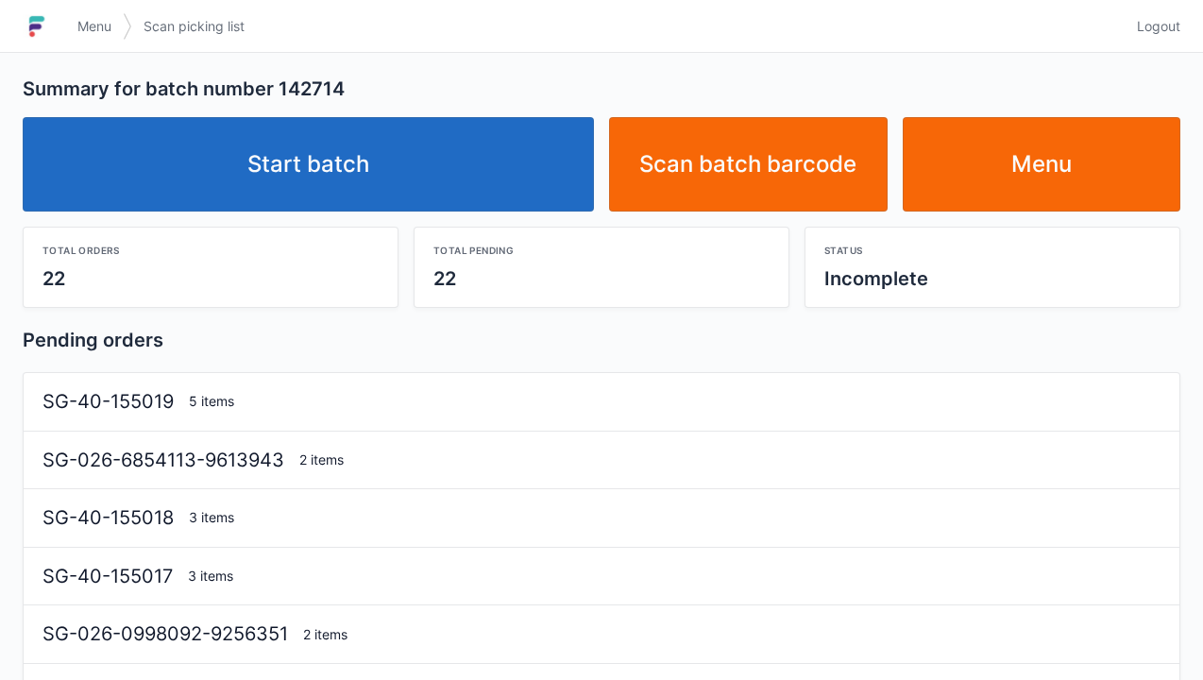
click at [332, 179] on link "Start batch" at bounding box center [308, 164] width 571 height 94
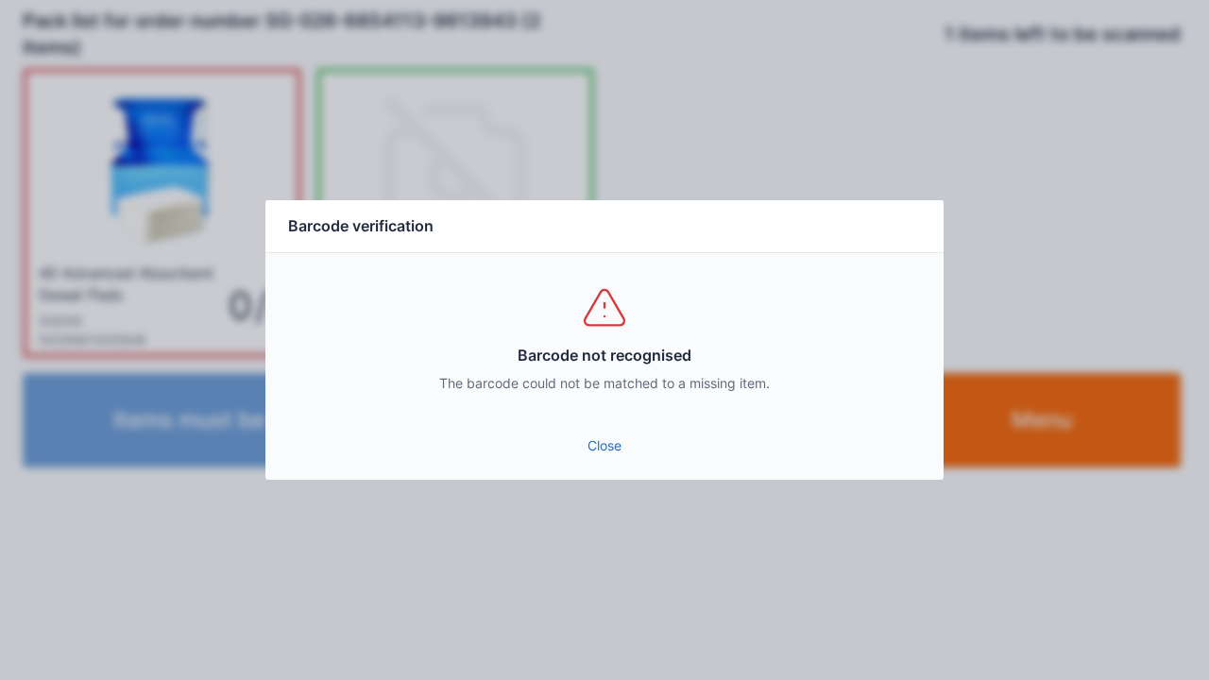
click at [602, 436] on link "Close" at bounding box center [604, 446] width 648 height 34
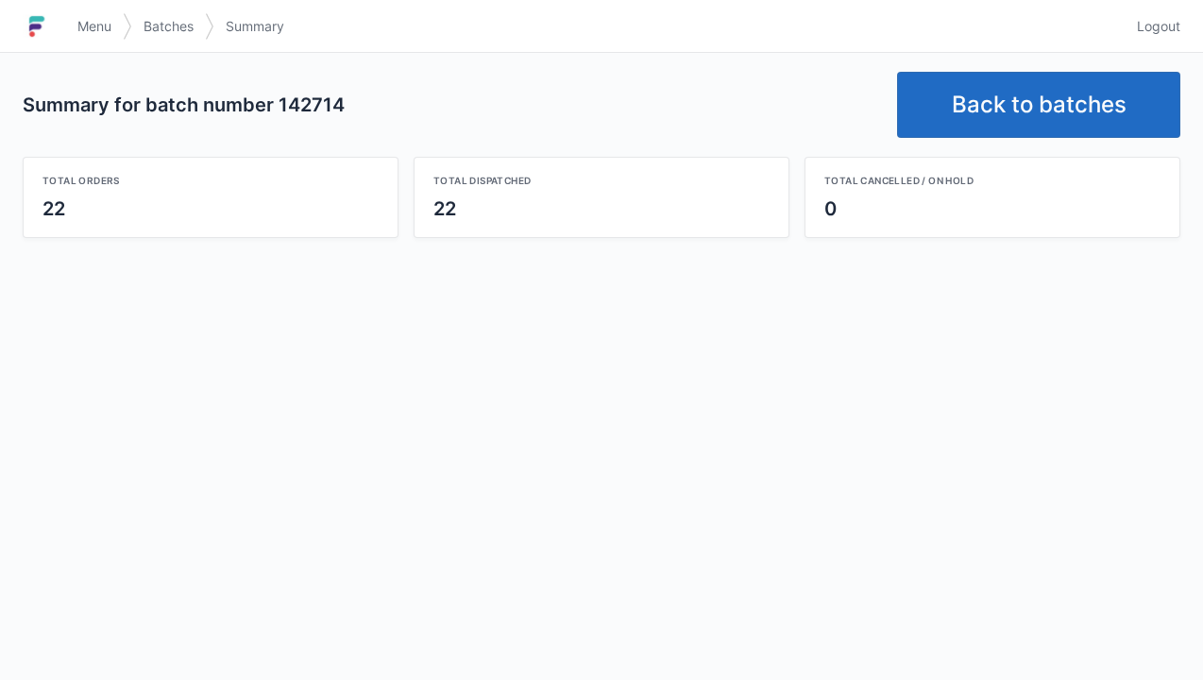
click at [1017, 118] on link "Back to batches" at bounding box center [1038, 105] width 283 height 66
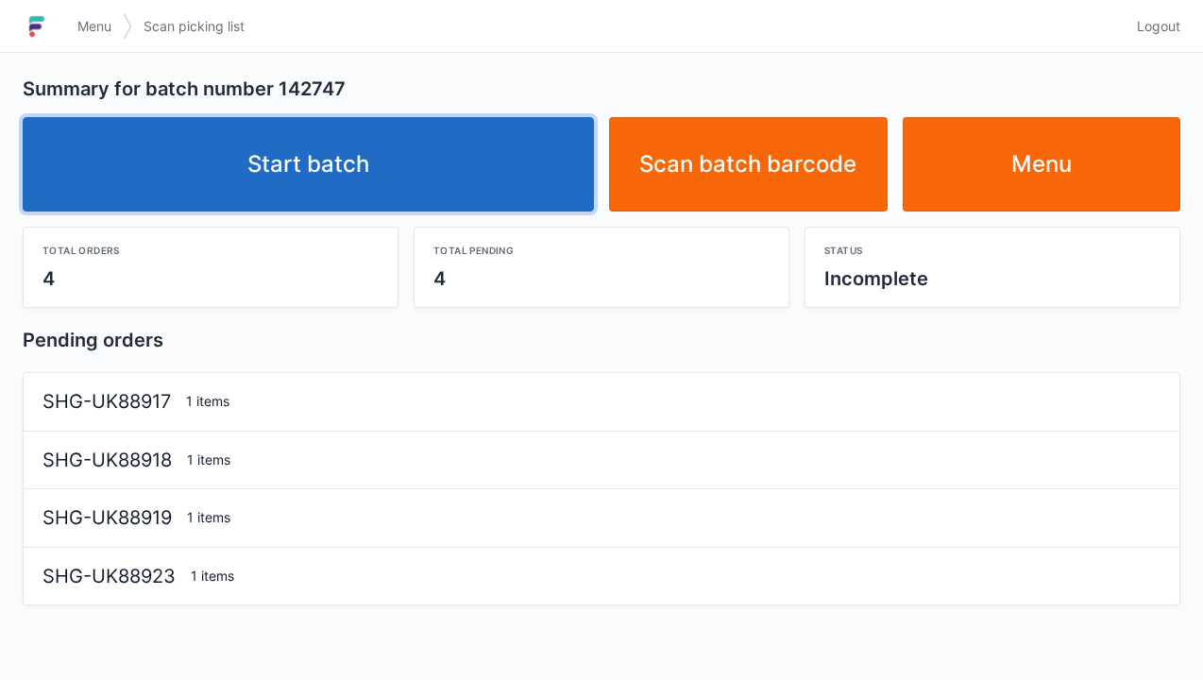
click at [358, 193] on link "Start batch" at bounding box center [308, 164] width 571 height 94
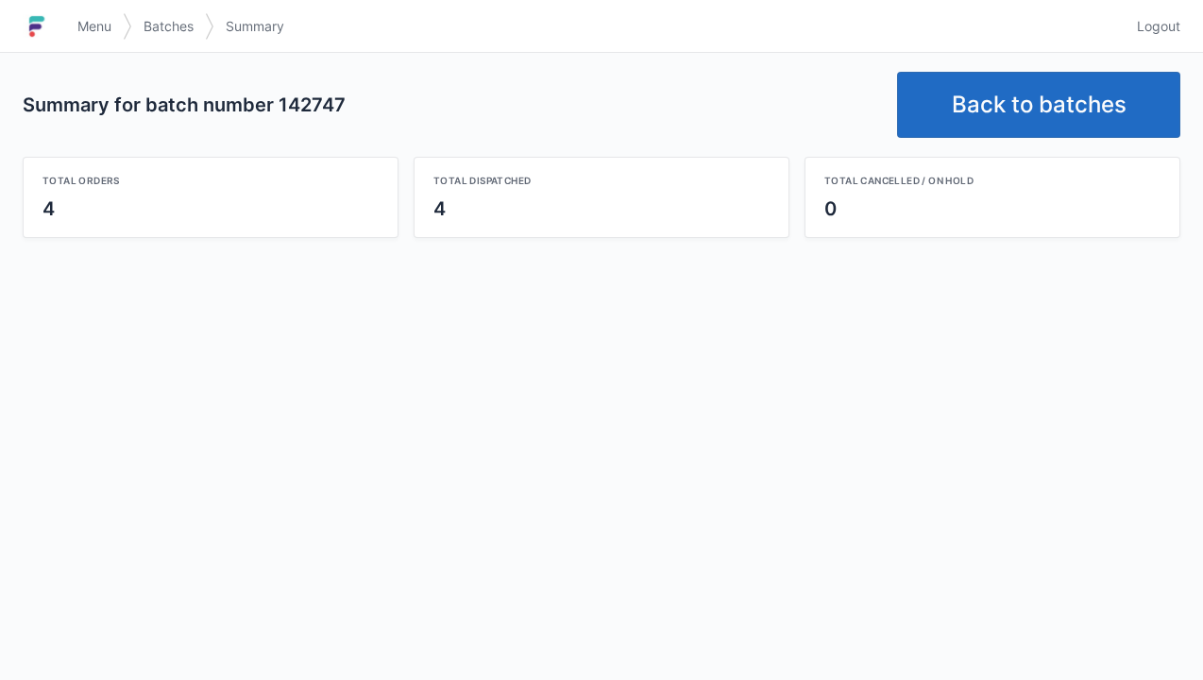
click at [1021, 108] on link "Back to batches" at bounding box center [1038, 105] width 283 height 66
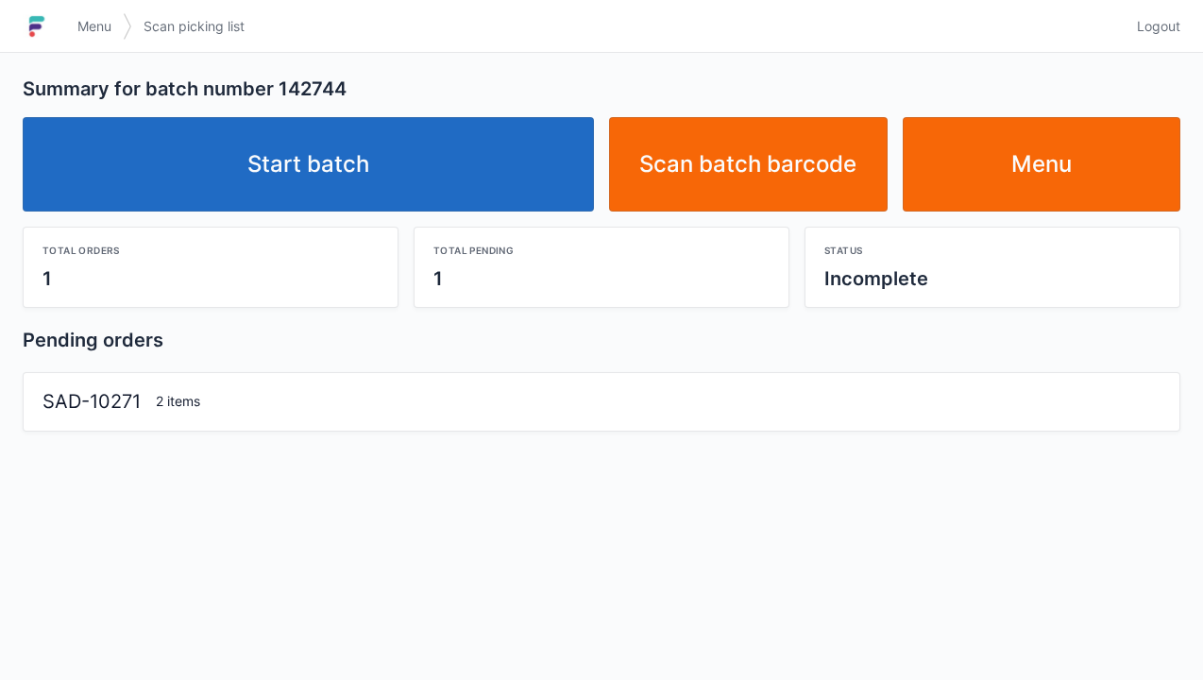
click at [347, 171] on link "Start batch" at bounding box center [308, 164] width 571 height 94
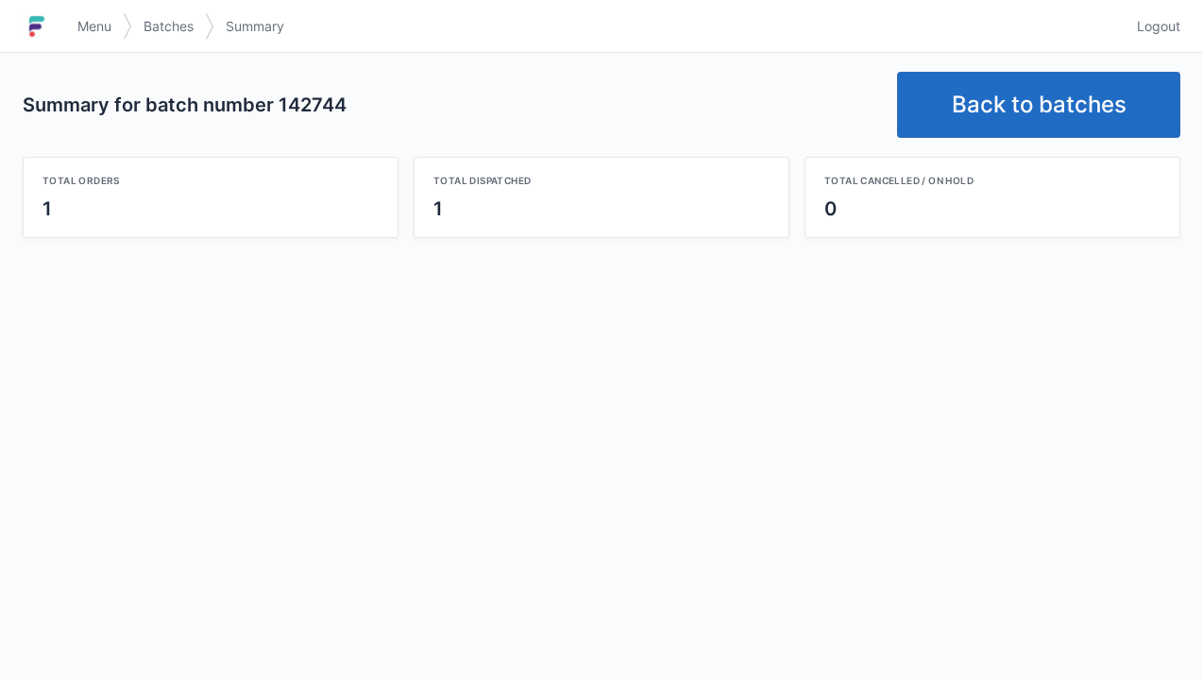
click at [1029, 103] on link "Back to batches" at bounding box center [1038, 105] width 283 height 66
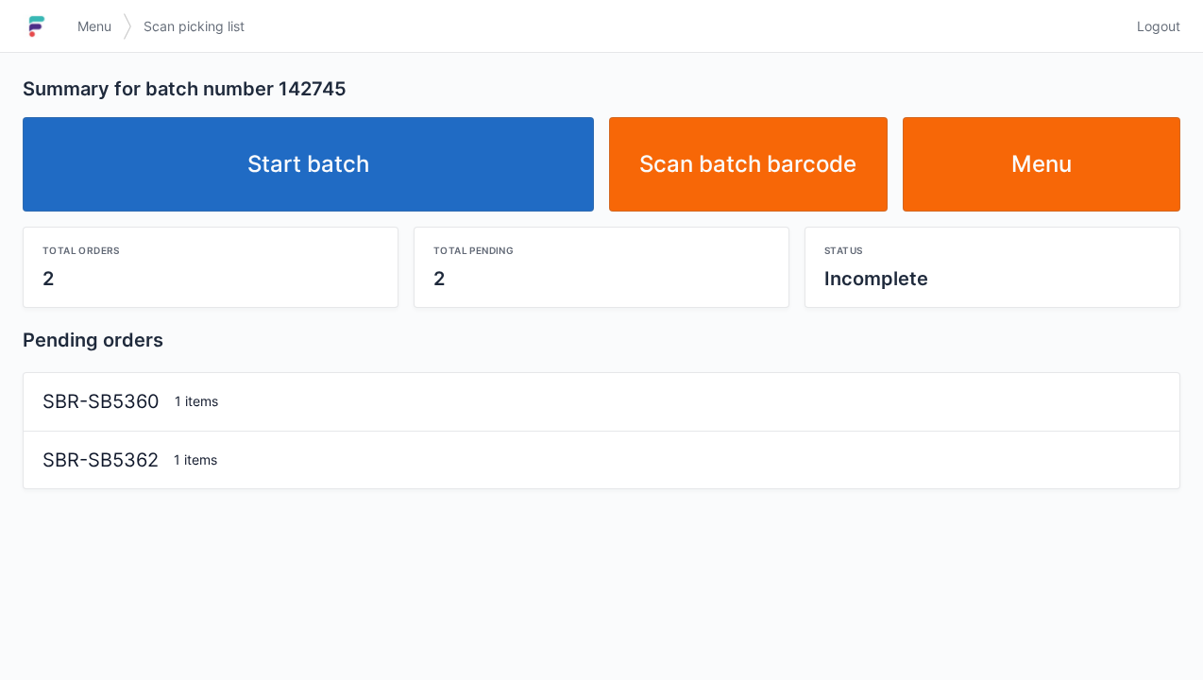
click at [336, 167] on link "Start batch" at bounding box center [308, 164] width 571 height 94
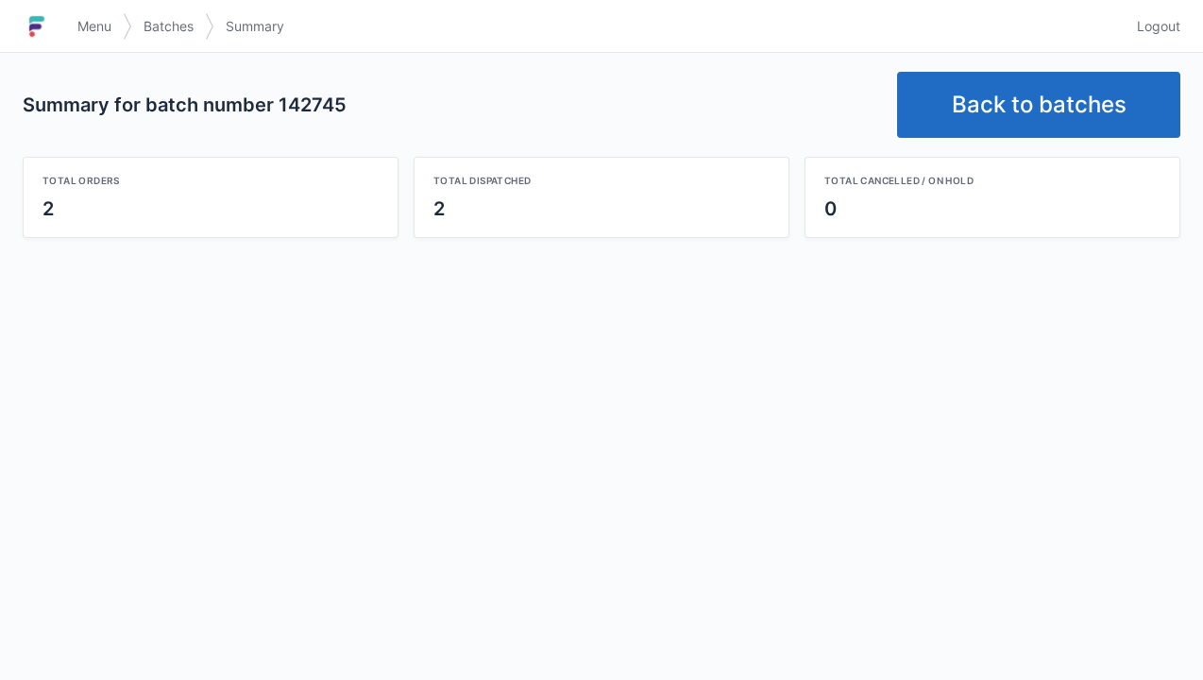
click at [1012, 116] on link "Back to batches" at bounding box center [1038, 105] width 283 height 66
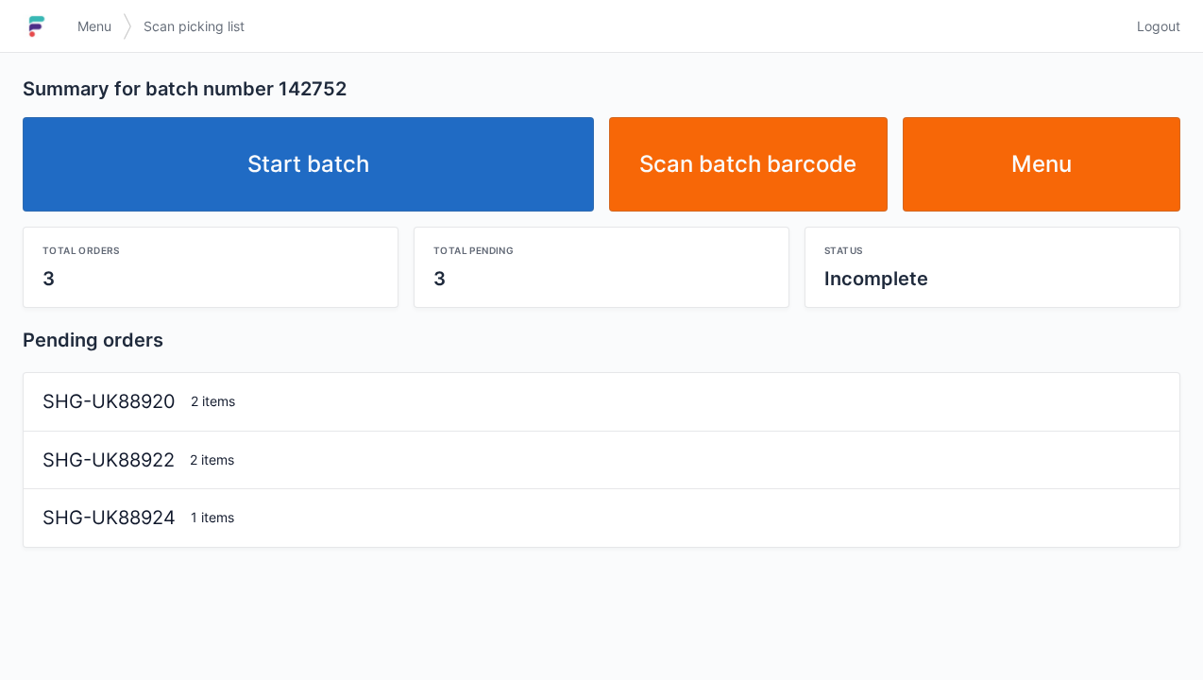
click at [359, 157] on link "Start batch" at bounding box center [308, 164] width 571 height 94
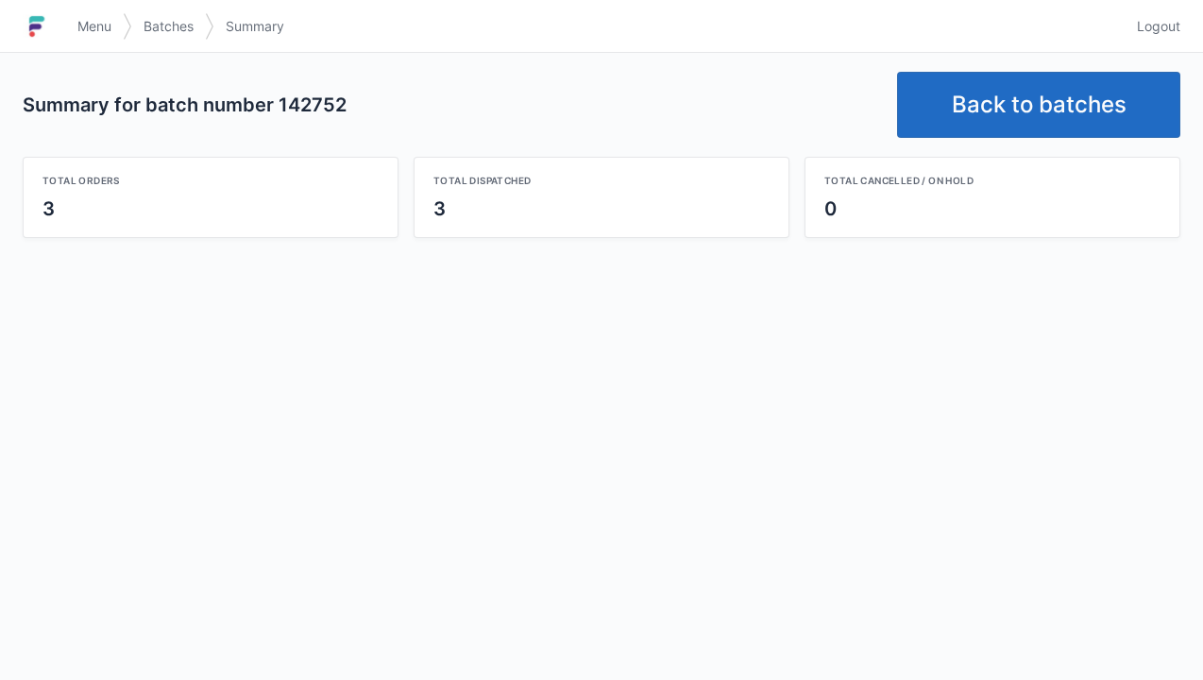
click at [1029, 111] on link "Back to batches" at bounding box center [1038, 105] width 283 height 66
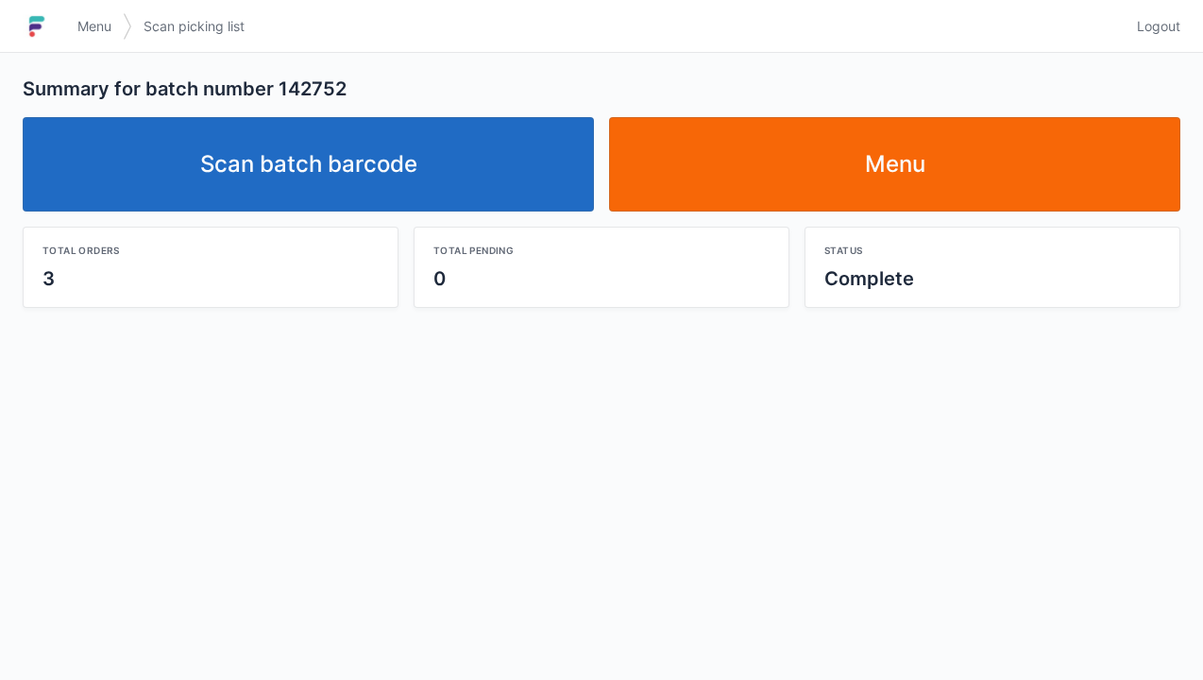
click at [355, 208] on link "Scan batch barcode" at bounding box center [308, 164] width 571 height 94
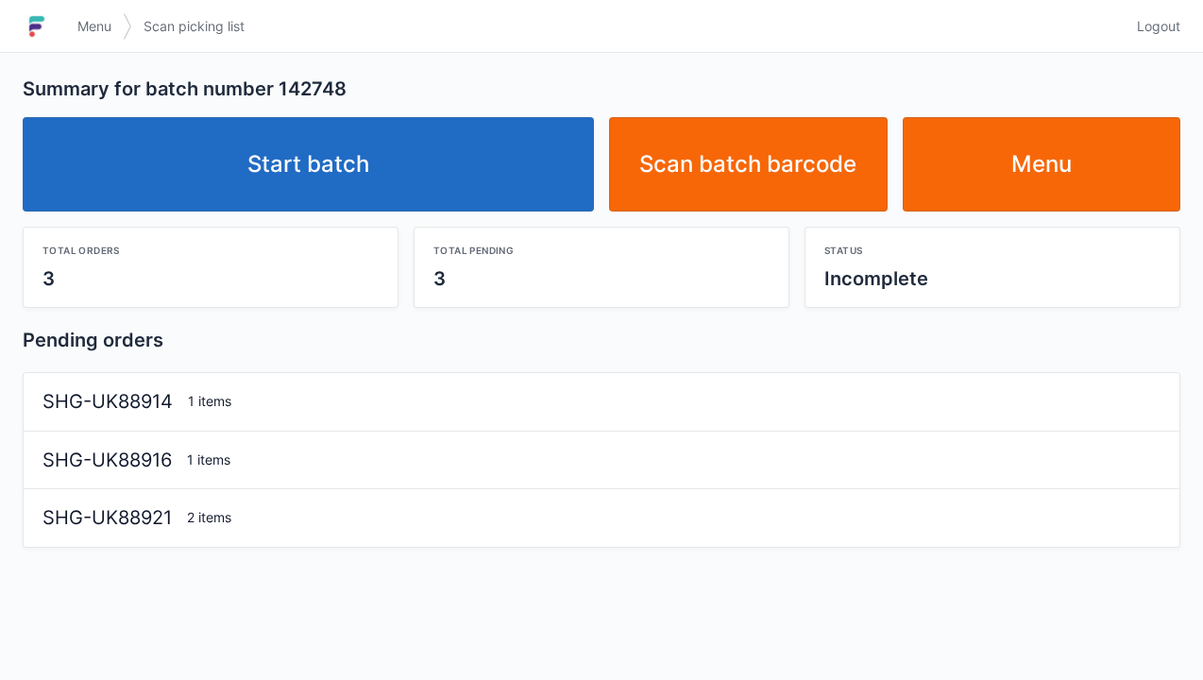
click at [377, 173] on link "Start batch" at bounding box center [308, 164] width 571 height 94
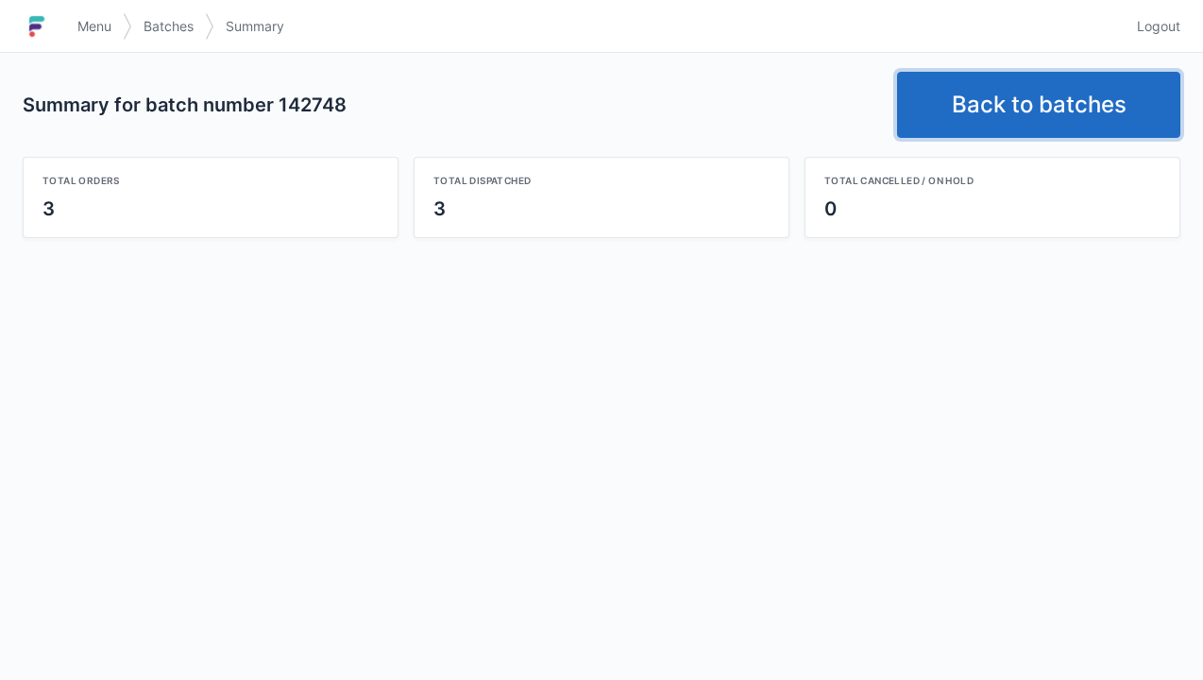
click at [1047, 108] on link "Back to batches" at bounding box center [1038, 105] width 283 height 66
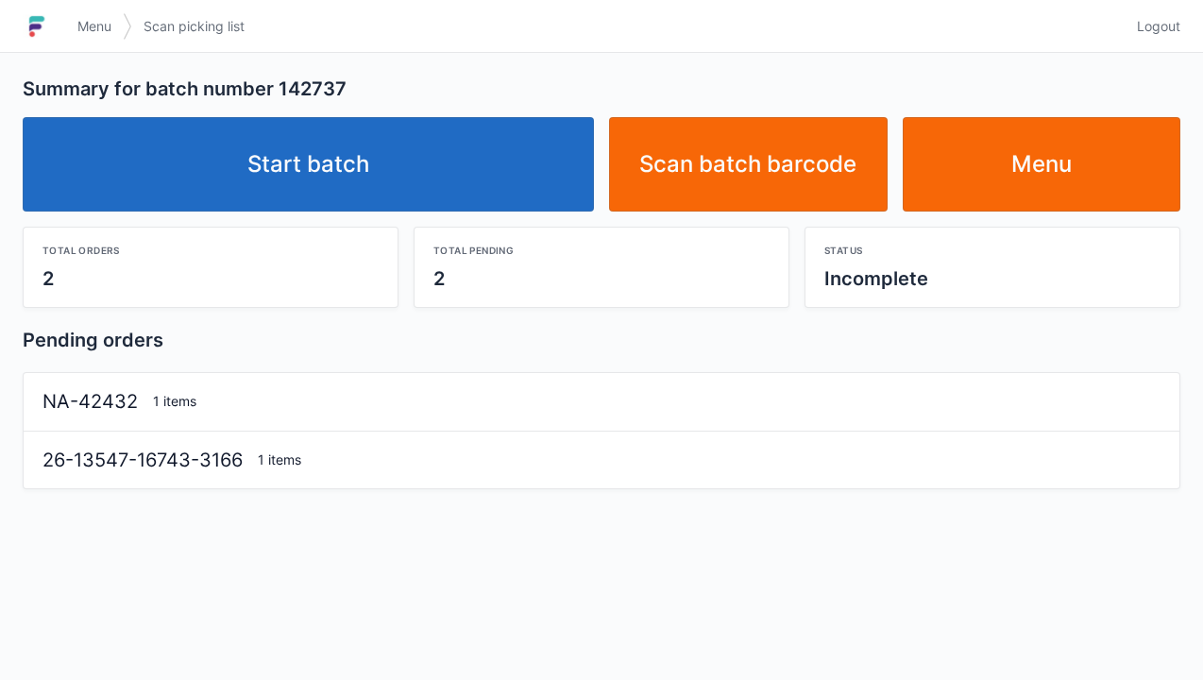
click at [357, 155] on link "Start batch" at bounding box center [308, 164] width 571 height 94
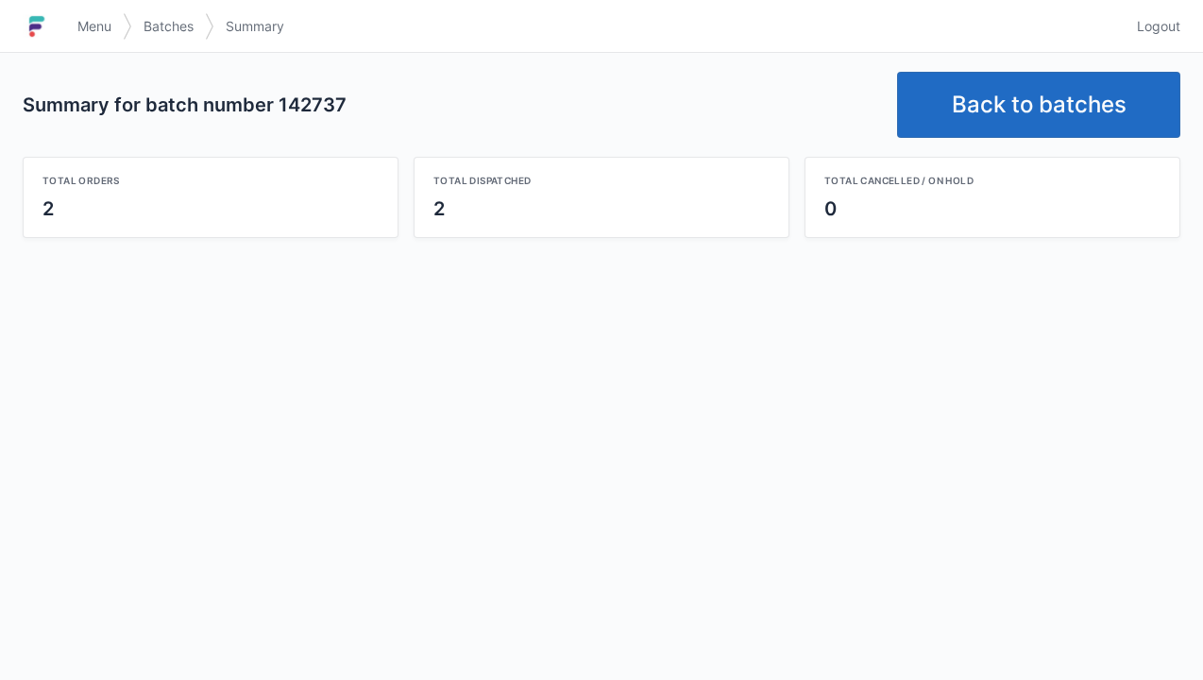
click at [1043, 125] on link "Back to batches" at bounding box center [1038, 105] width 283 height 66
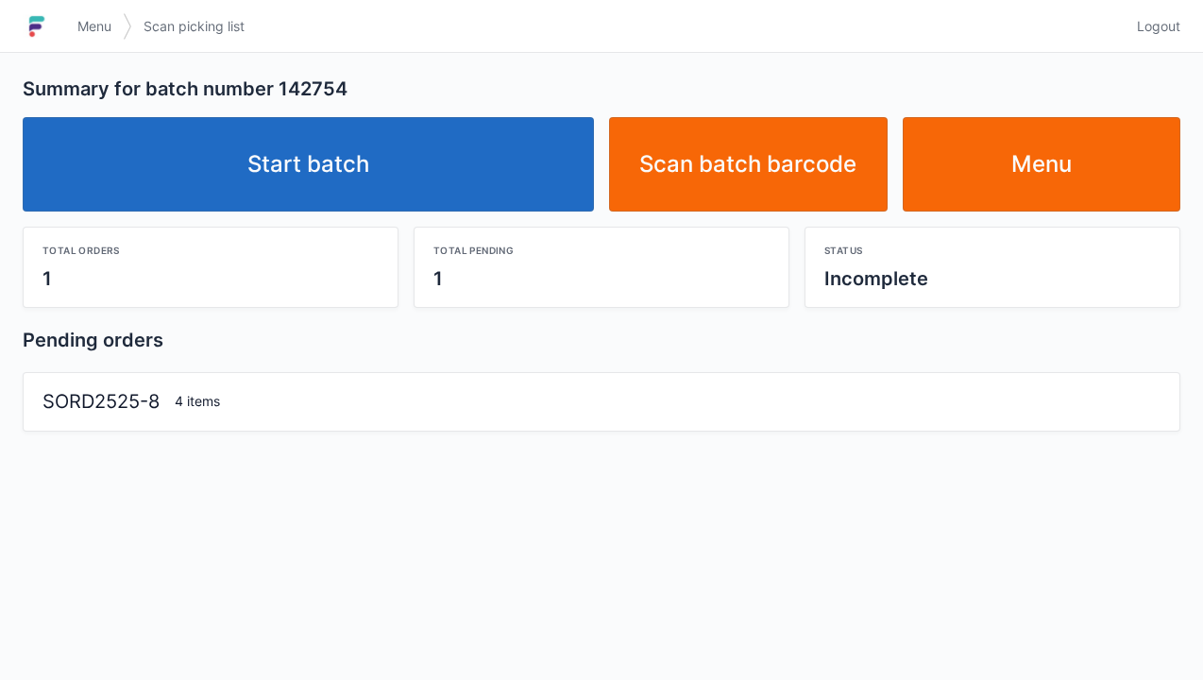
click at [342, 157] on link "Start batch" at bounding box center [308, 164] width 571 height 94
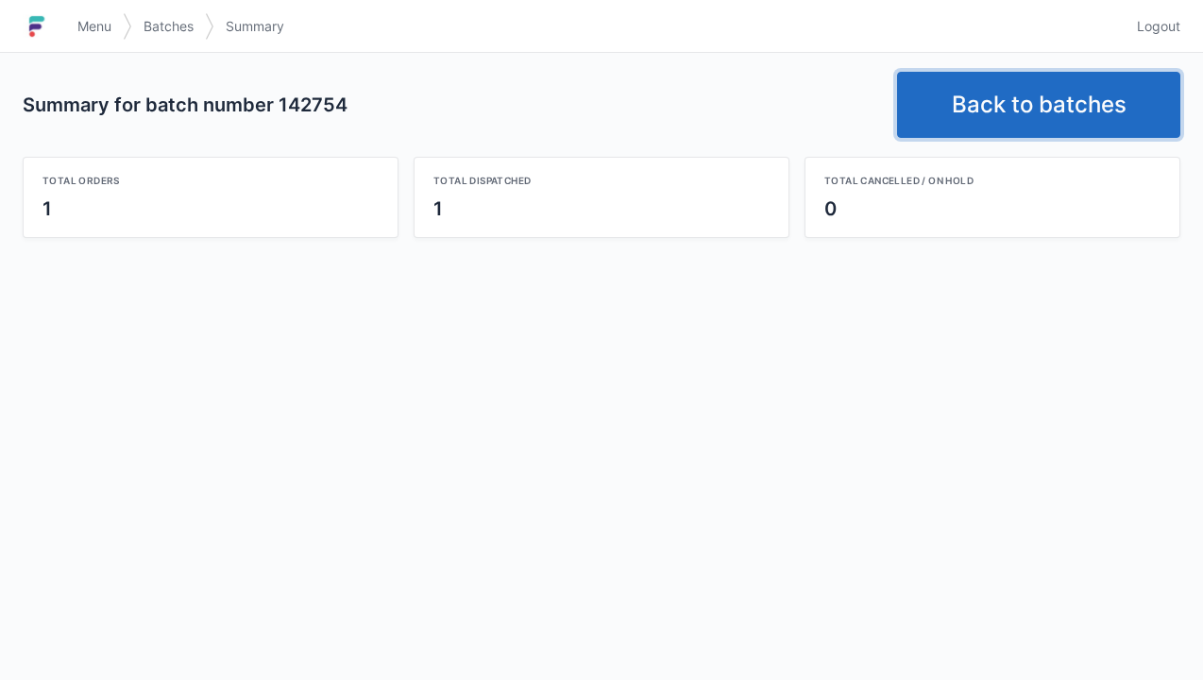
click at [1050, 126] on link "Back to batches" at bounding box center [1038, 105] width 283 height 66
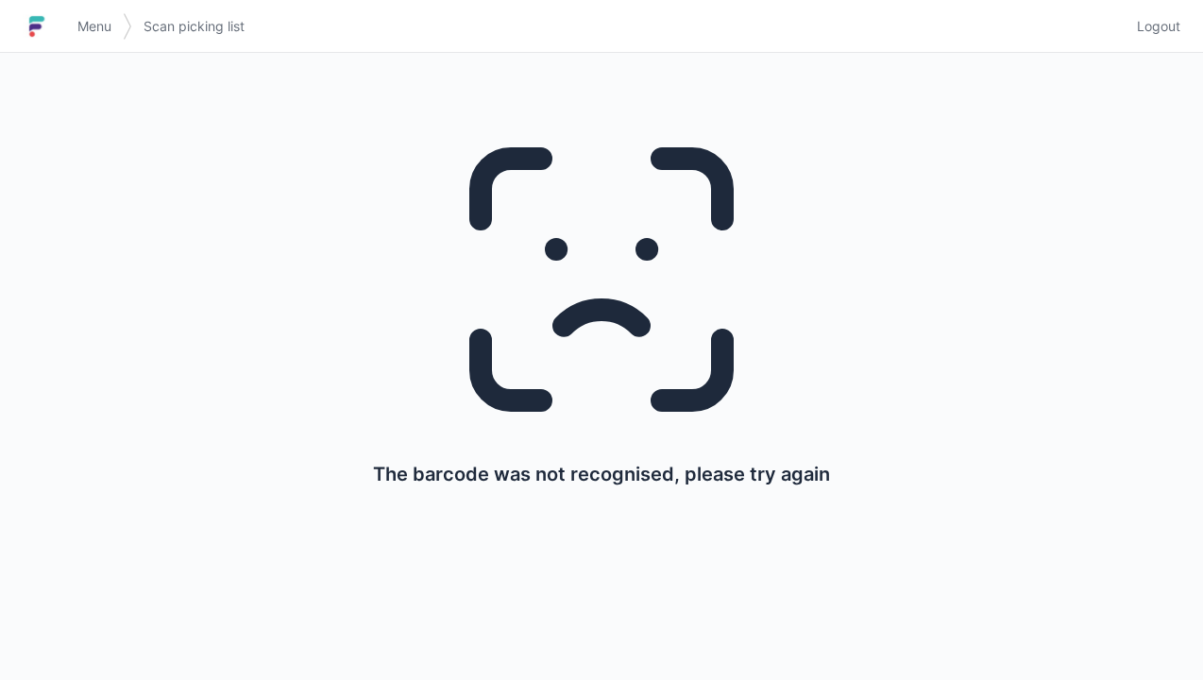
click at [79, 25] on span "Menu" at bounding box center [94, 26] width 34 height 19
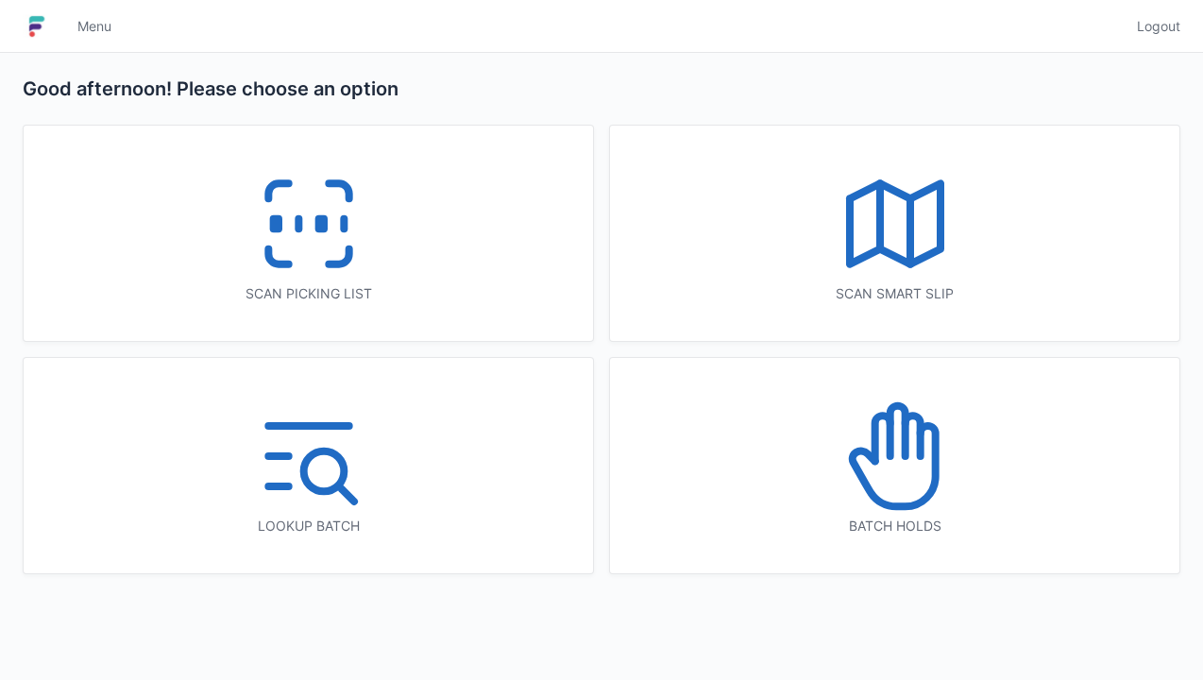
click at [351, 244] on icon at bounding box center [308, 223] width 121 height 121
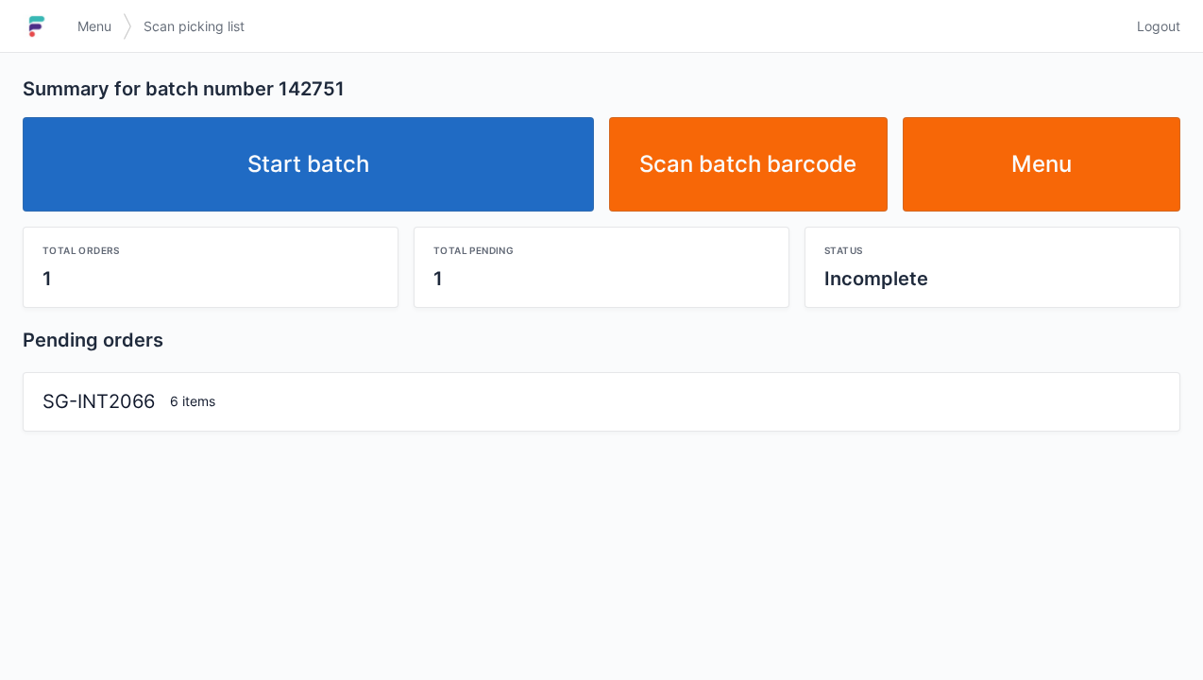
click at [372, 145] on link "Start batch" at bounding box center [308, 164] width 571 height 94
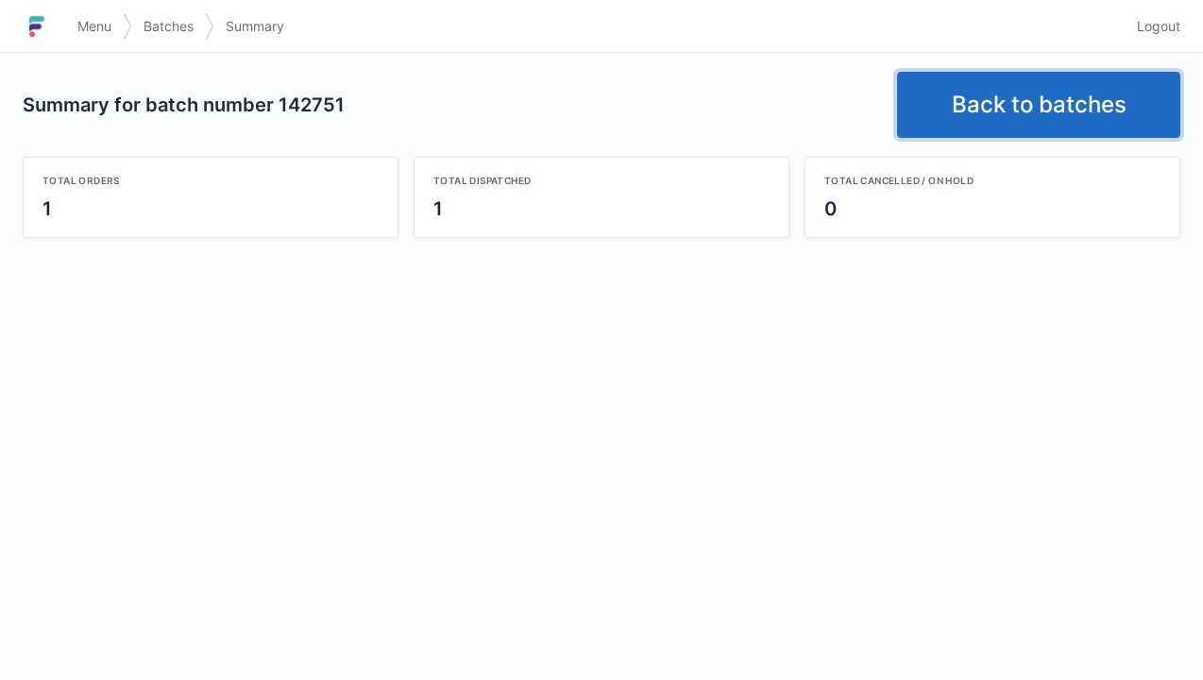
click at [1010, 98] on link "Back to batches" at bounding box center [1038, 105] width 283 height 66
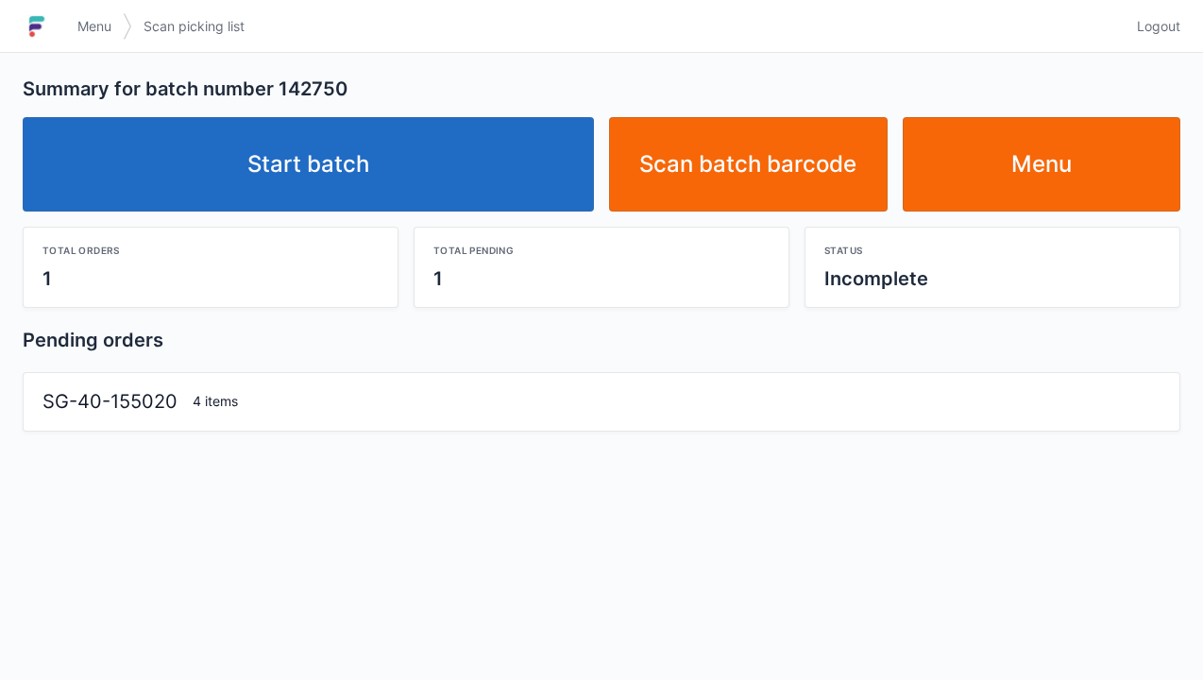
click at [334, 179] on link "Start batch" at bounding box center [308, 164] width 571 height 94
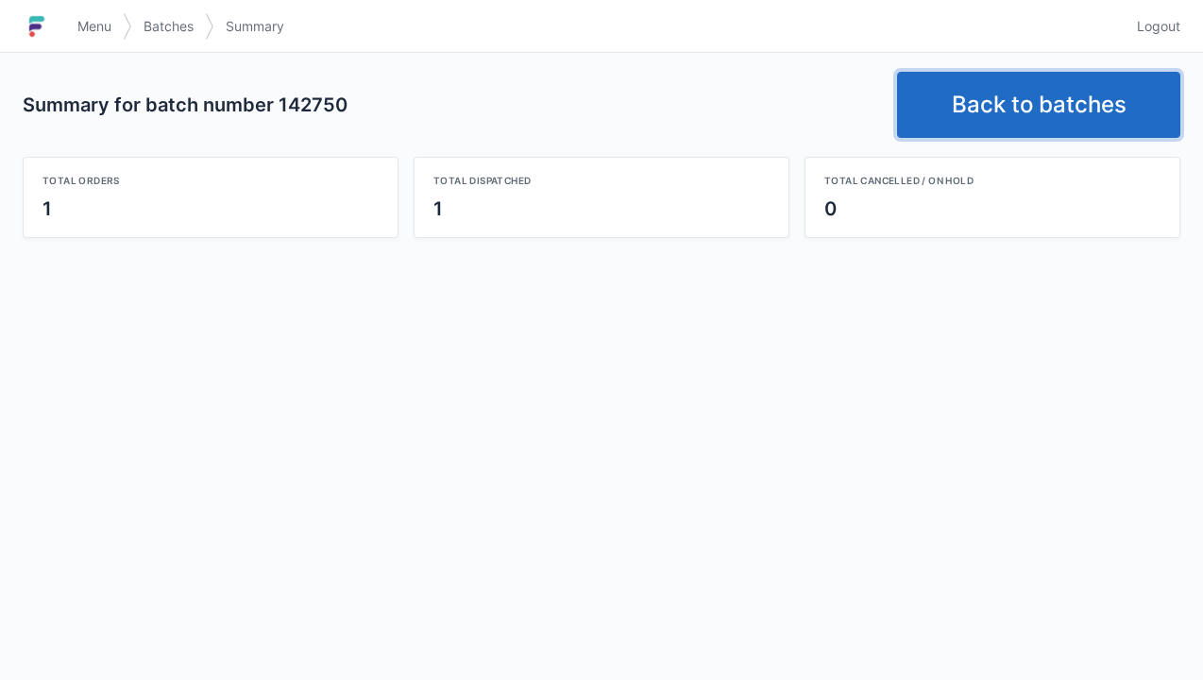
click at [1026, 99] on link "Back to batches" at bounding box center [1038, 105] width 283 height 66
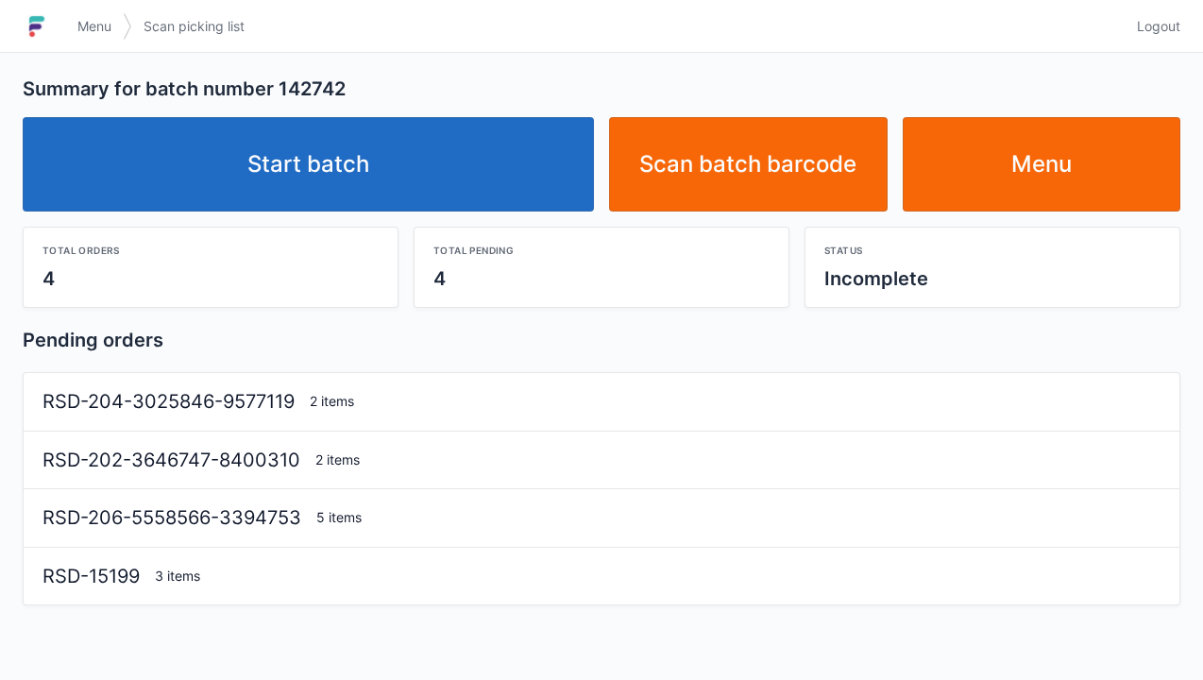
click at [370, 171] on link "Start batch" at bounding box center [308, 164] width 571 height 94
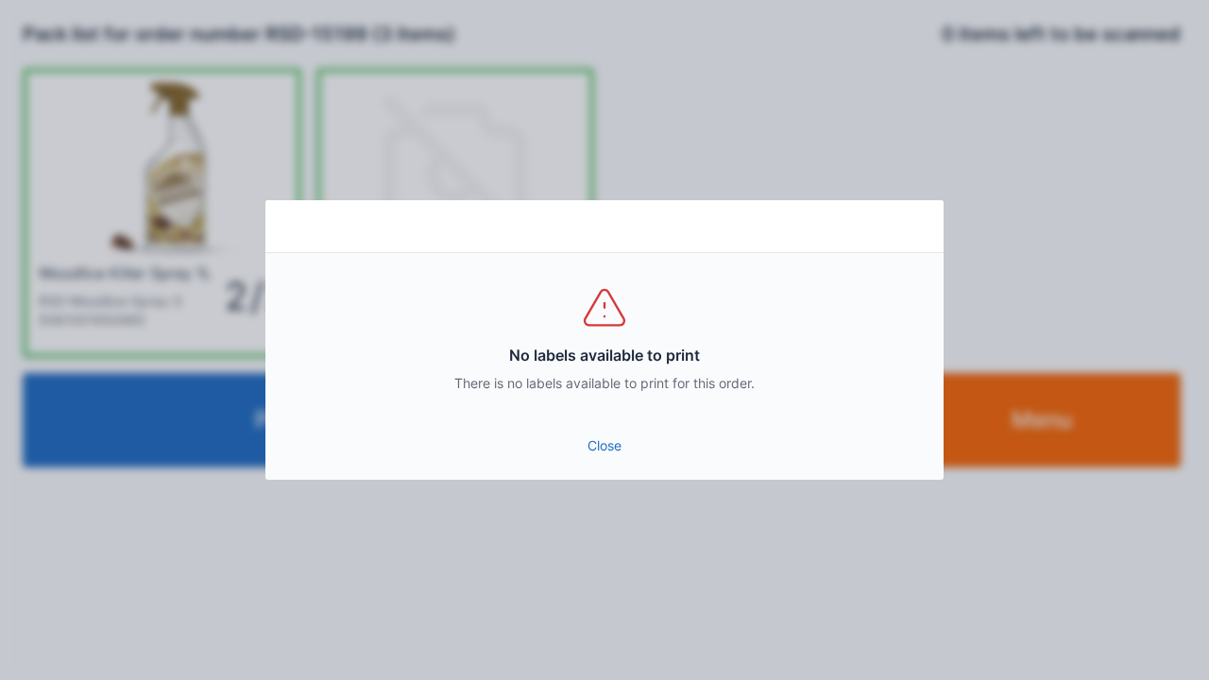
click at [606, 440] on link "Close" at bounding box center [604, 446] width 648 height 34
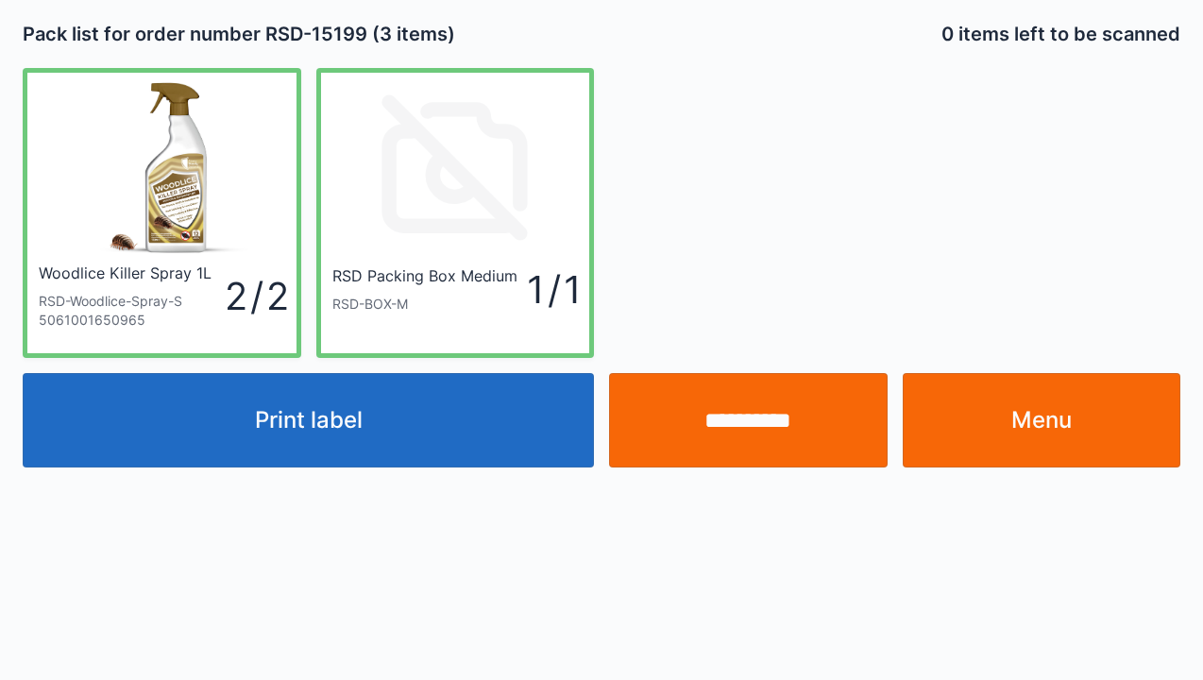
click at [342, 451] on button "Print label" at bounding box center [308, 420] width 571 height 94
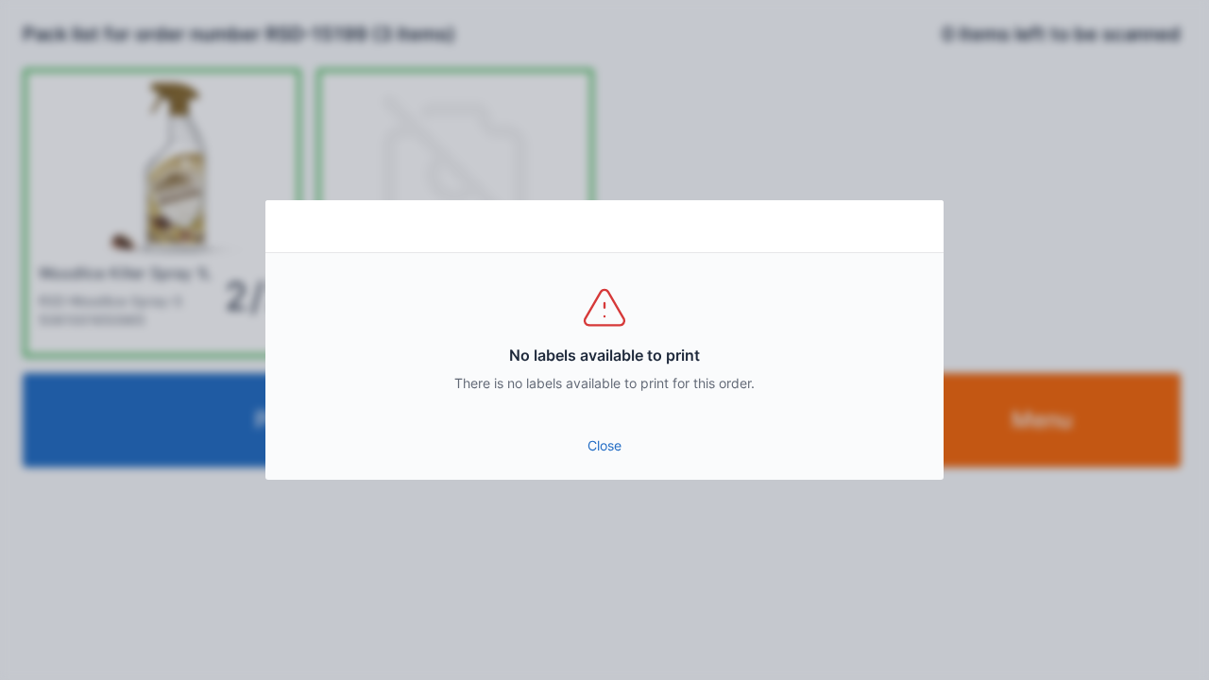
click at [610, 440] on link "Close" at bounding box center [604, 446] width 648 height 34
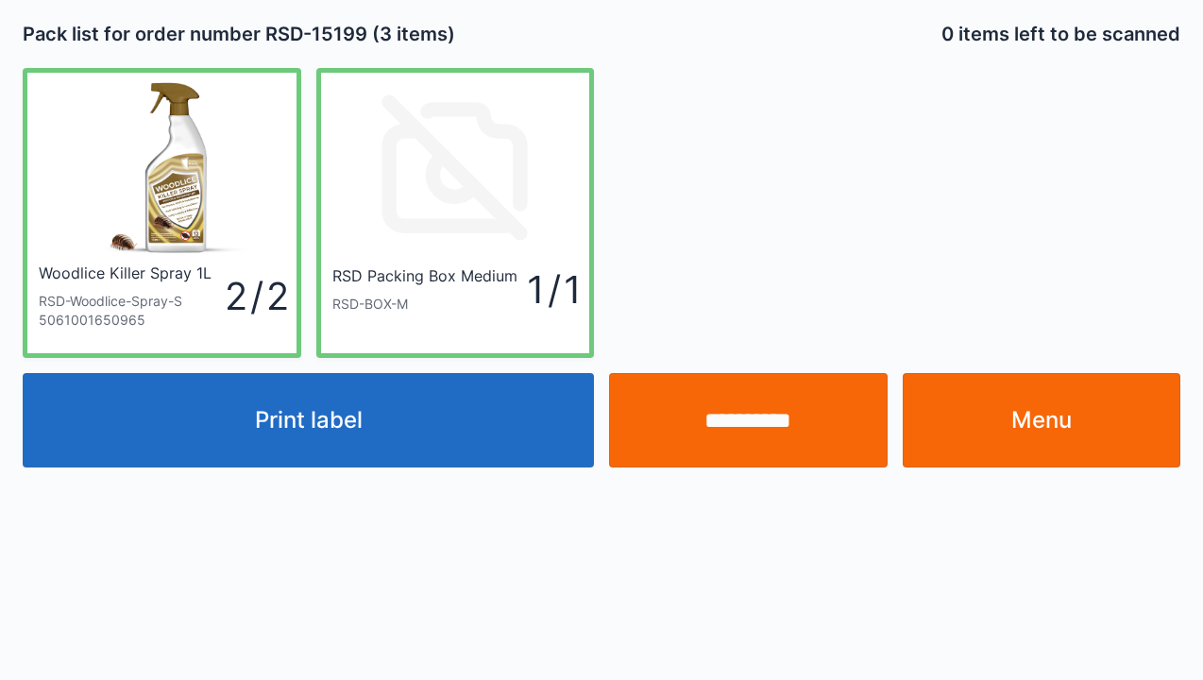
click at [780, 428] on input "**********" at bounding box center [748, 420] width 279 height 94
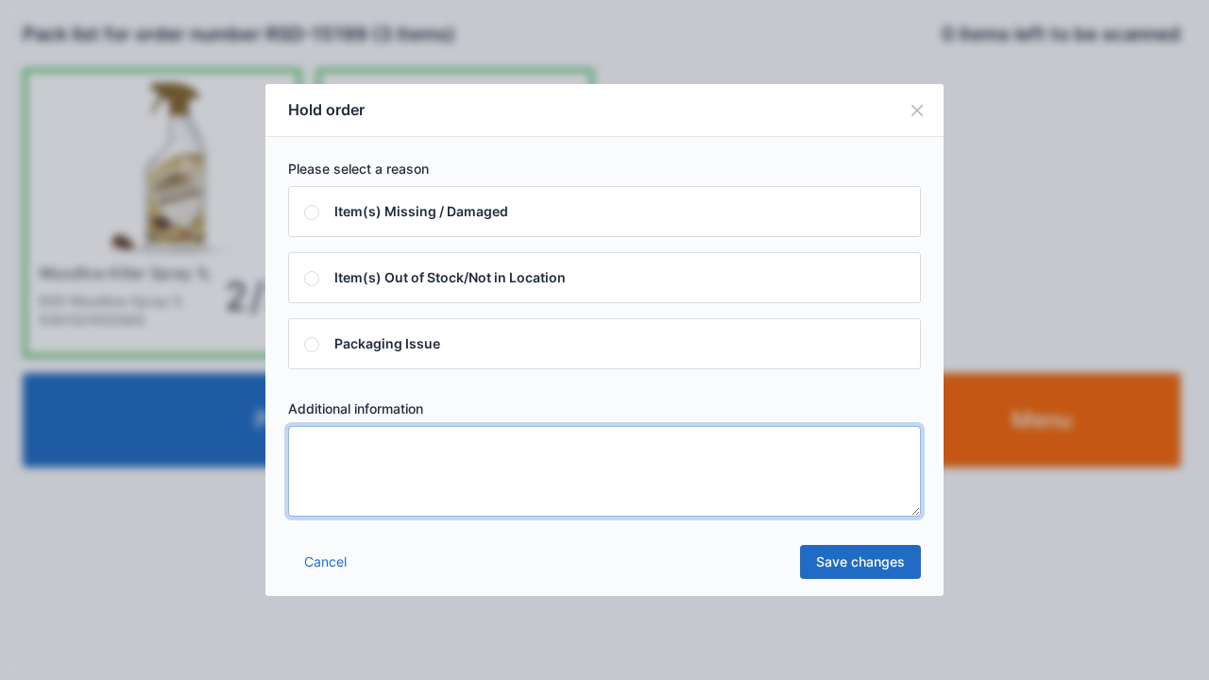
click at [332, 448] on textarea at bounding box center [604, 471] width 633 height 91
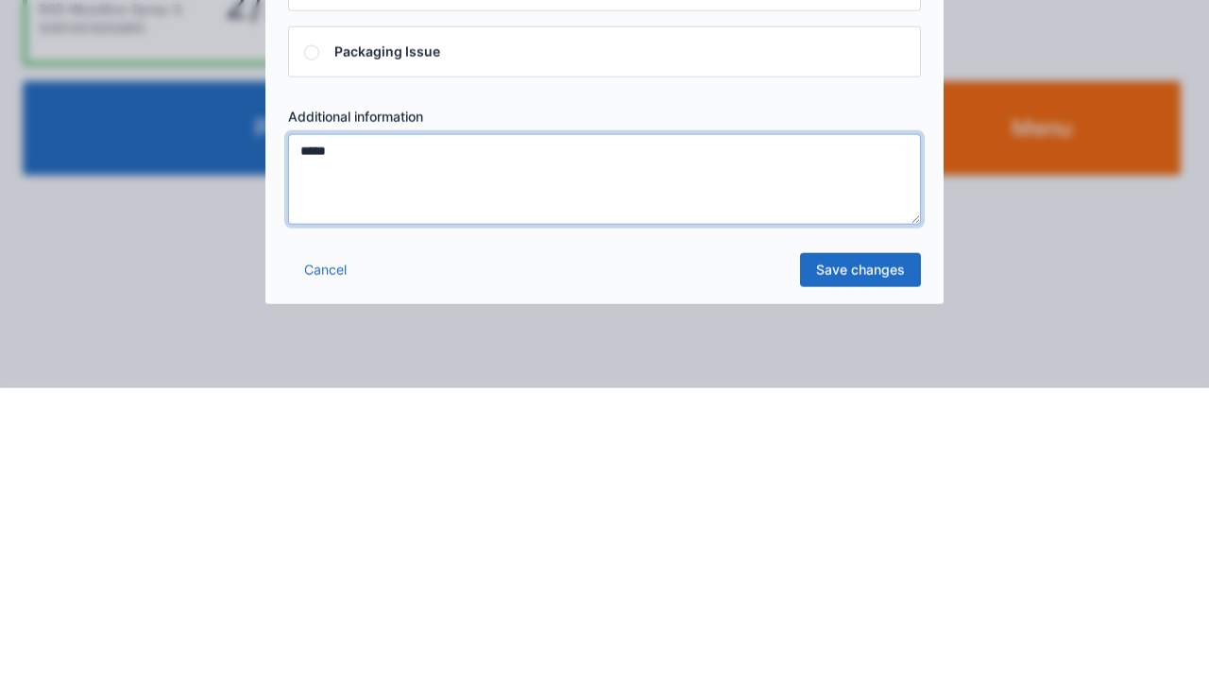
type textarea "*****"
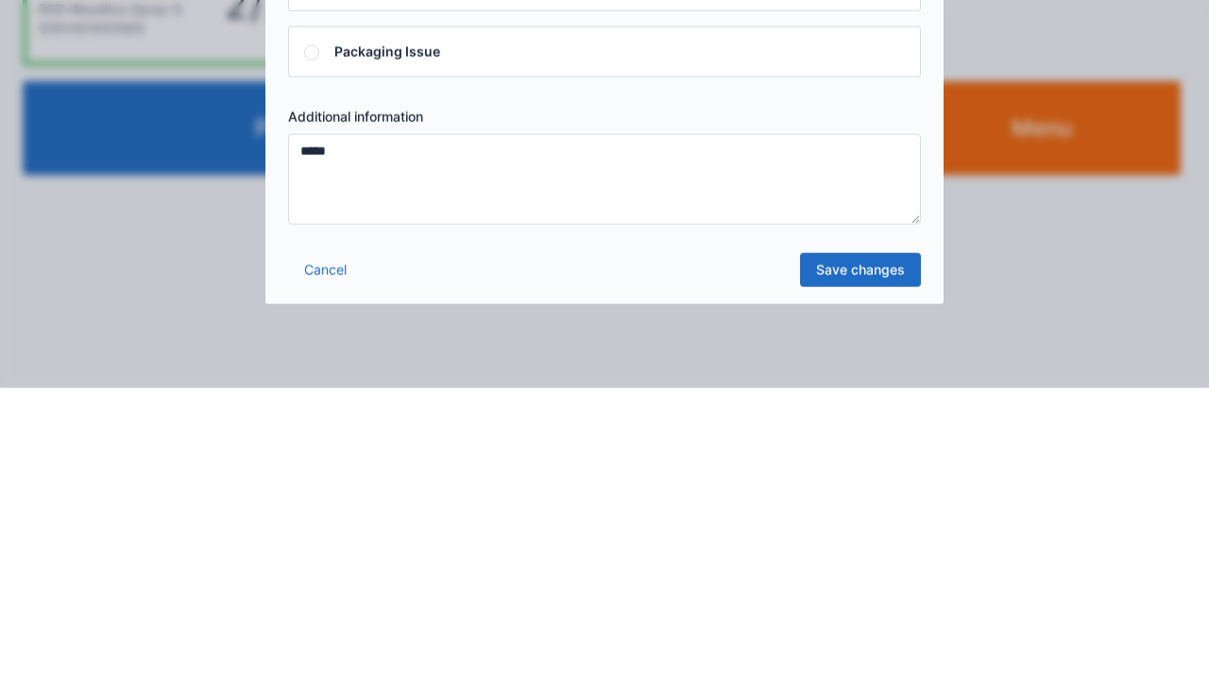
click at [882, 572] on link "Save changes" at bounding box center [860, 562] width 121 height 34
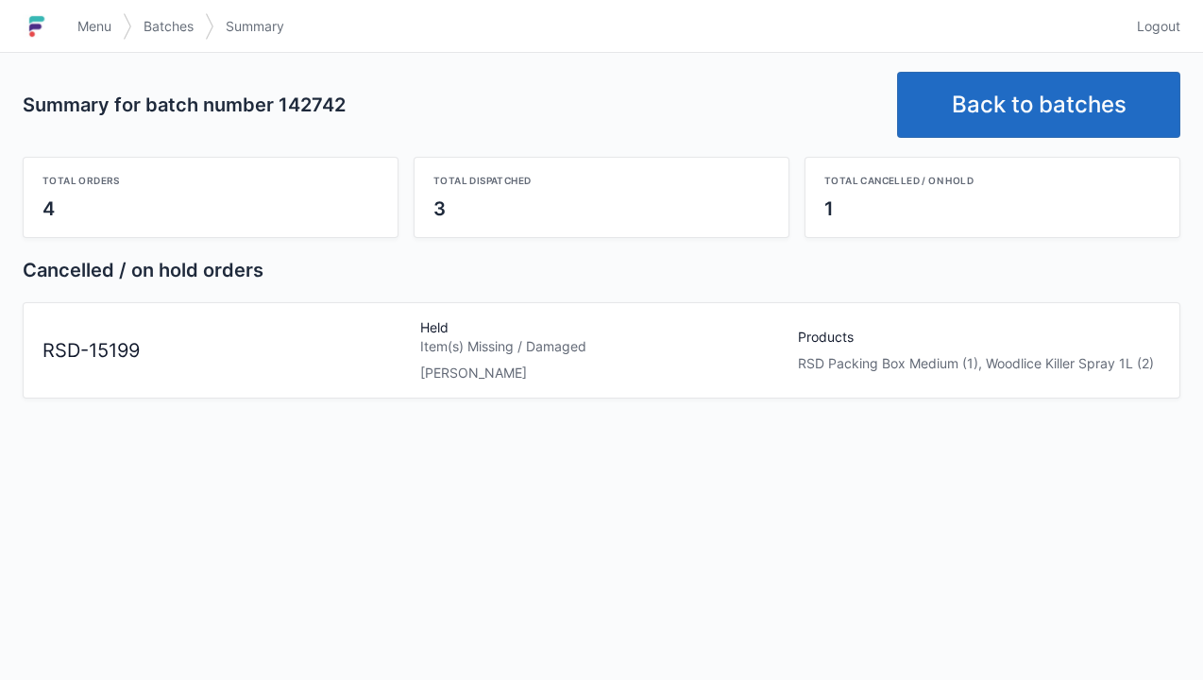
click at [1012, 90] on link "Back to batches" at bounding box center [1038, 105] width 283 height 66
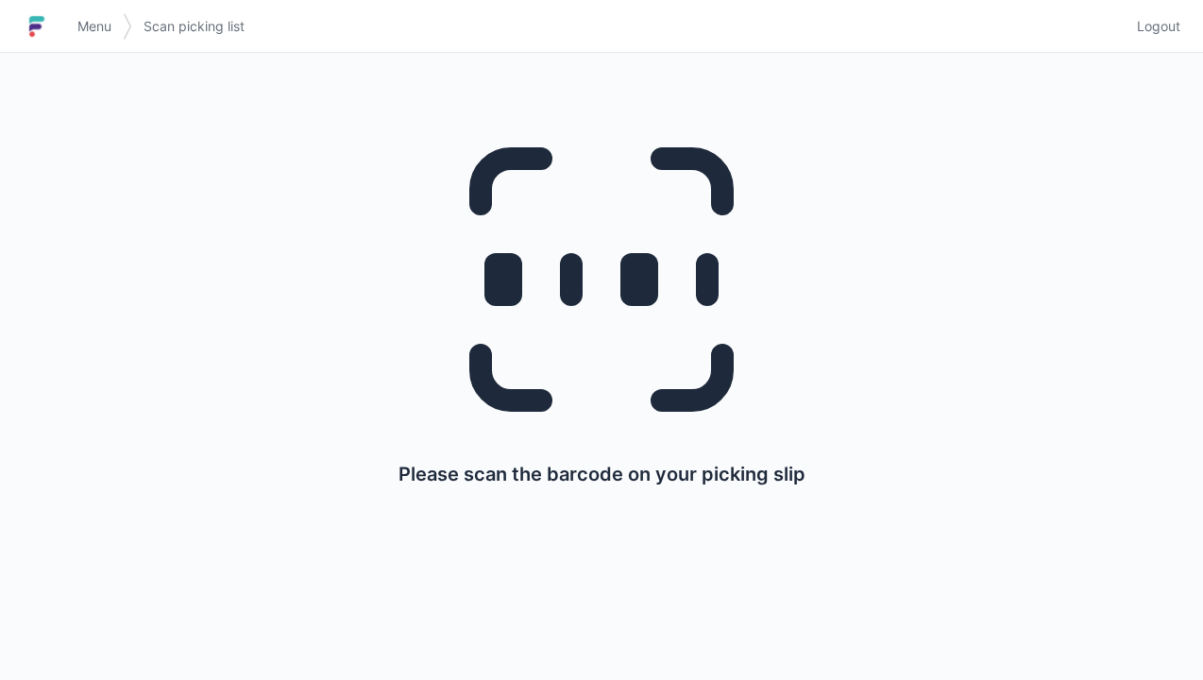
click at [88, 35] on span "Menu" at bounding box center [94, 26] width 34 height 19
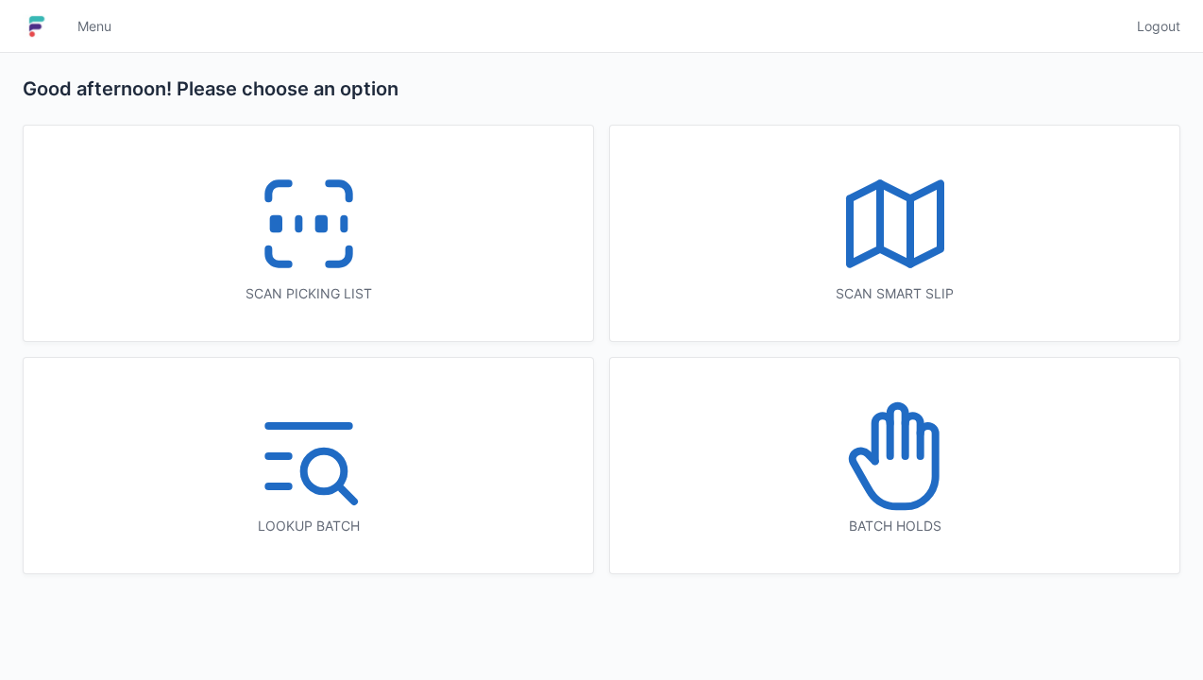
click at [317, 238] on icon at bounding box center [308, 223] width 121 height 121
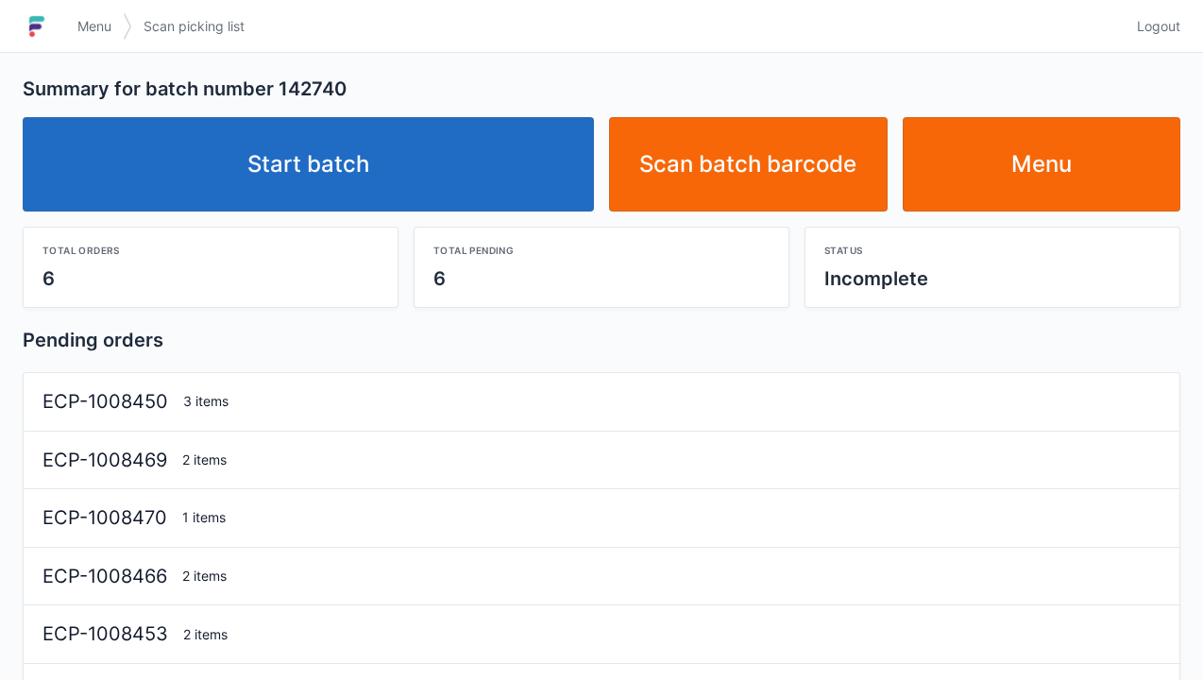
click at [347, 191] on link "Start batch" at bounding box center [308, 164] width 571 height 94
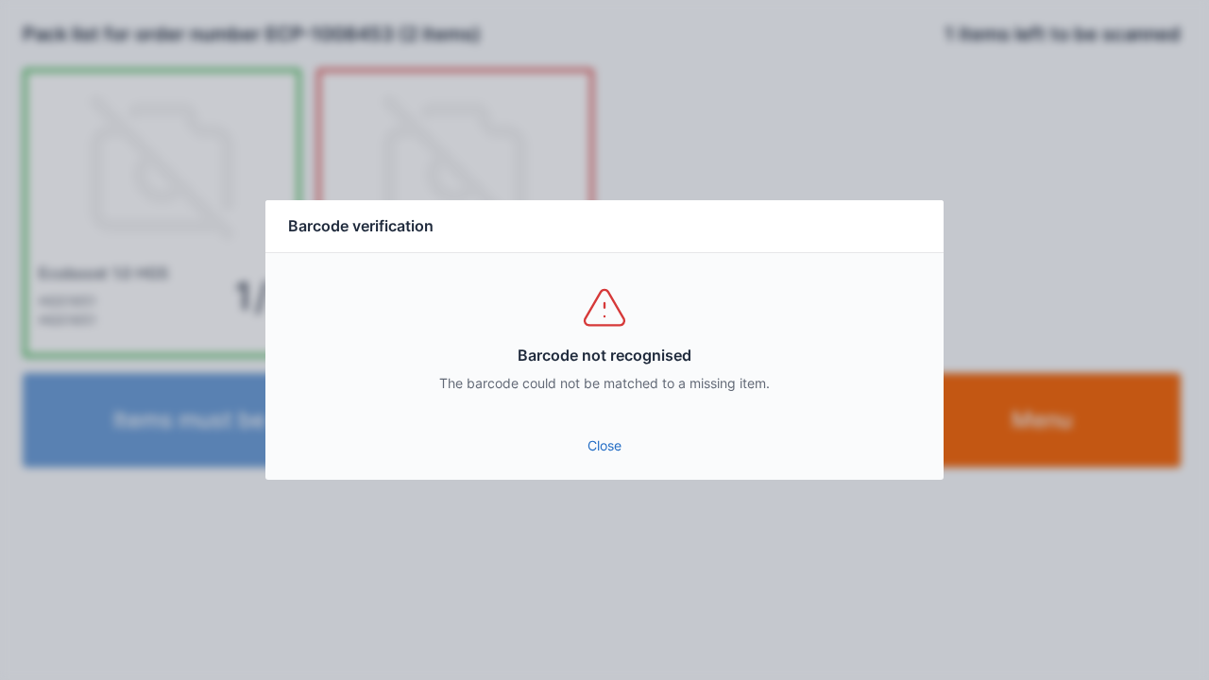
click at [610, 461] on link "Close" at bounding box center [604, 446] width 648 height 34
click at [608, 459] on link "Close" at bounding box center [604, 446] width 648 height 34
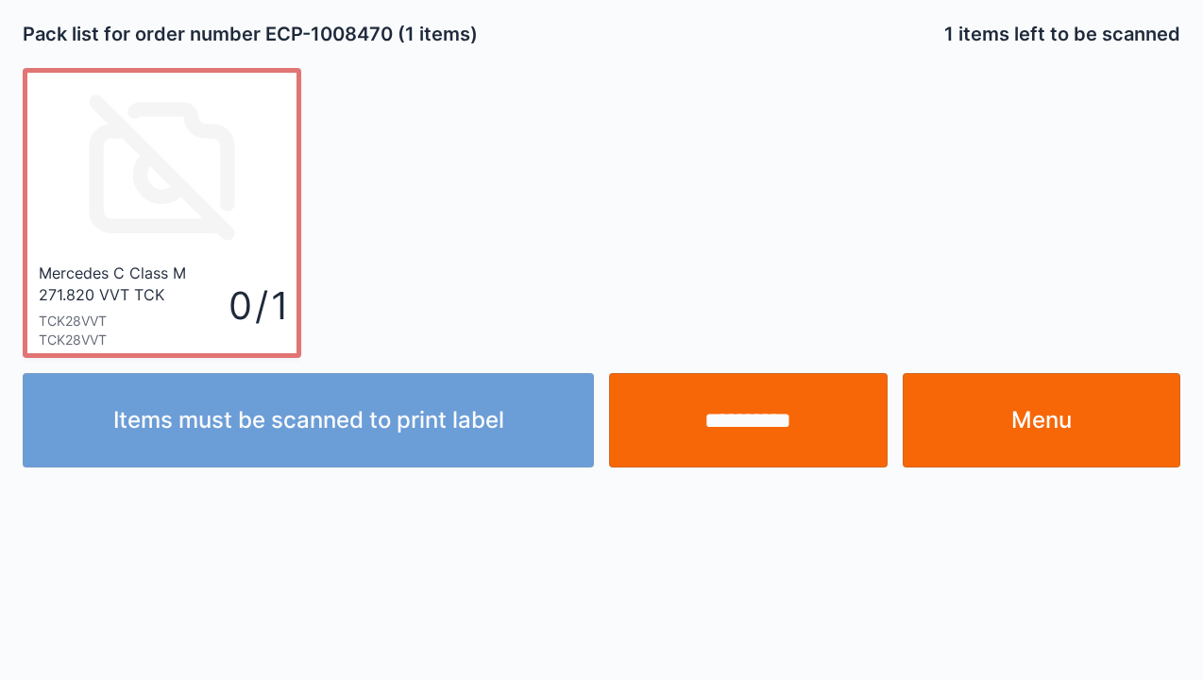
click at [775, 421] on input "**********" at bounding box center [748, 420] width 279 height 94
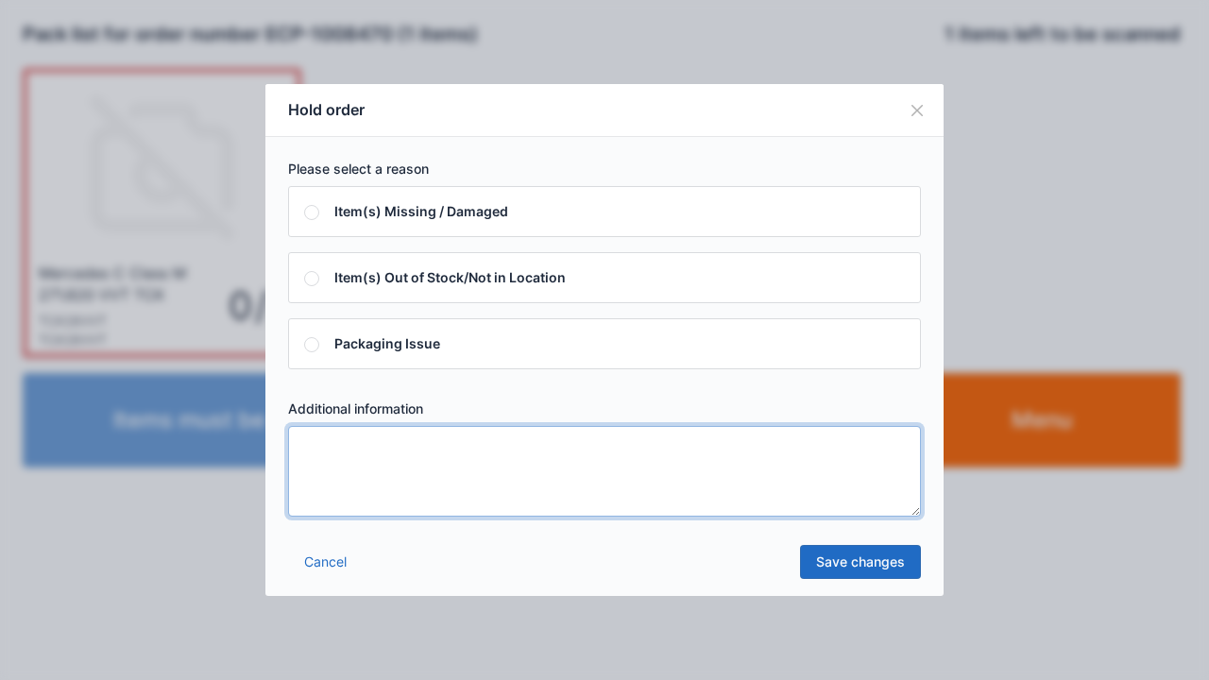
click at [323, 466] on textarea at bounding box center [604, 471] width 633 height 91
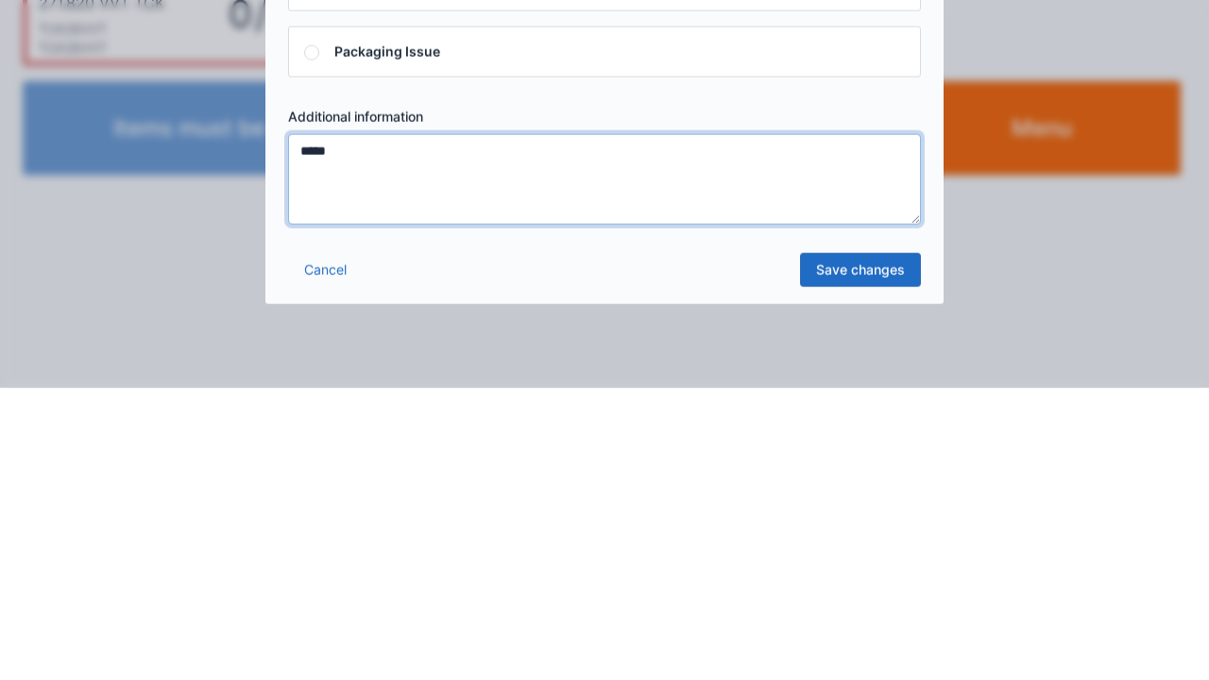
type textarea "*****"
click at [861, 574] on link "Save changes" at bounding box center [860, 562] width 121 height 34
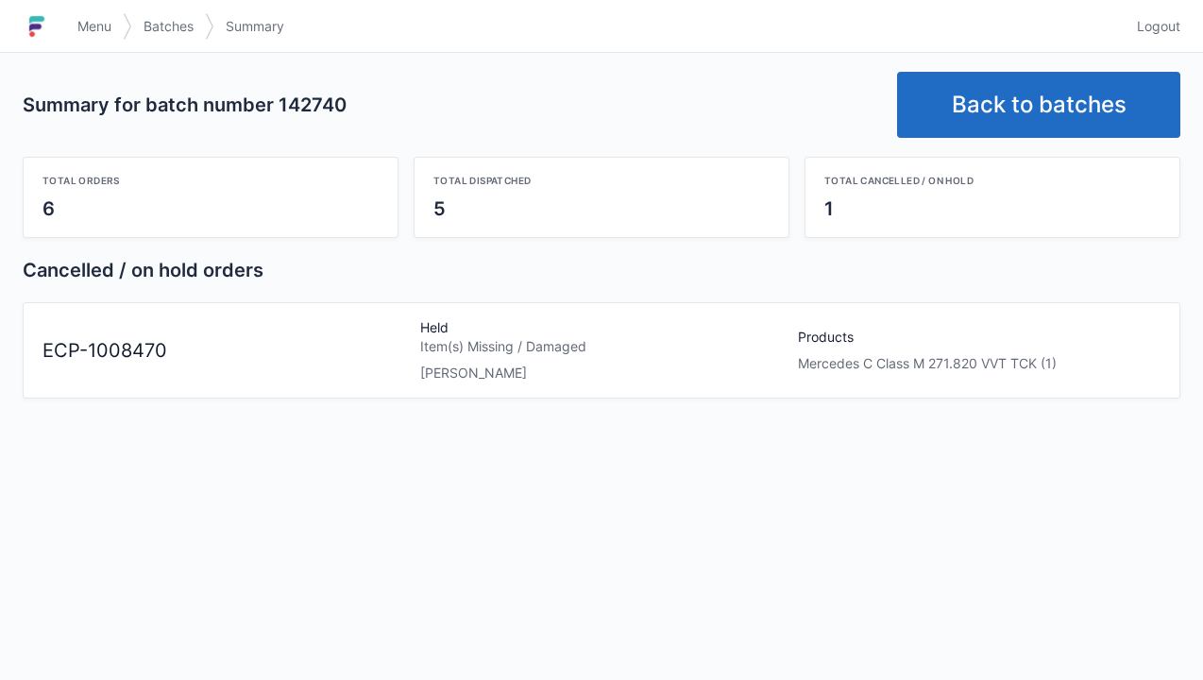
click at [99, 30] on span "Menu" at bounding box center [94, 26] width 34 height 19
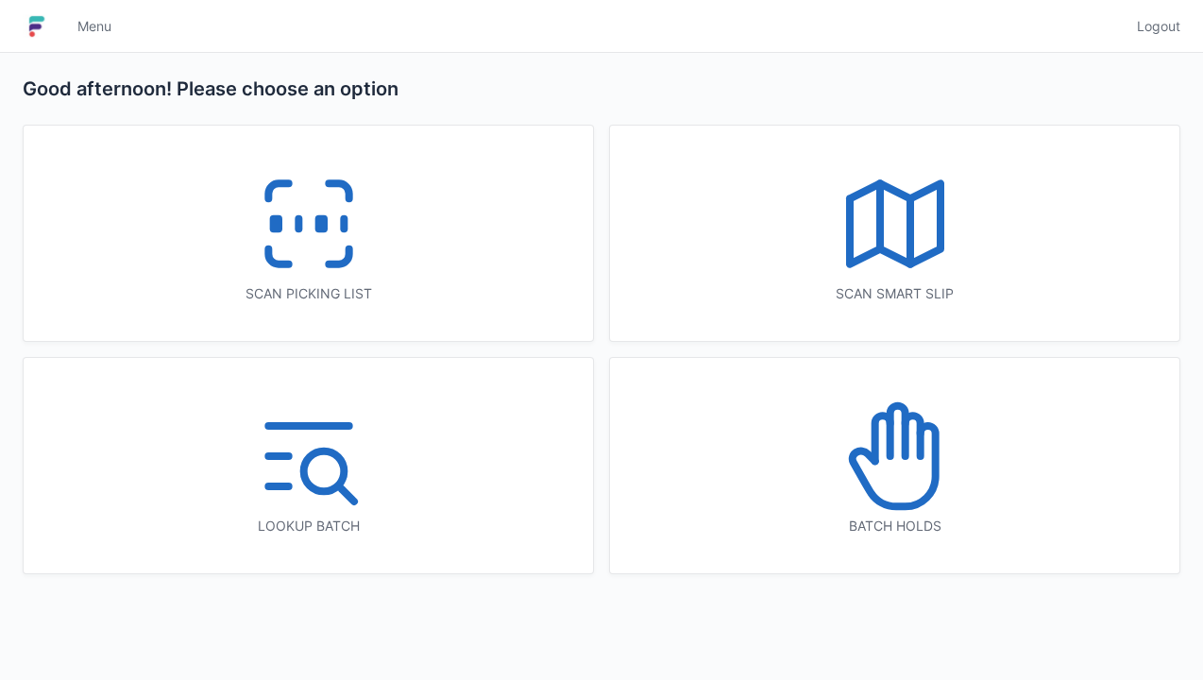
click at [885, 477] on icon at bounding box center [895, 456] width 121 height 121
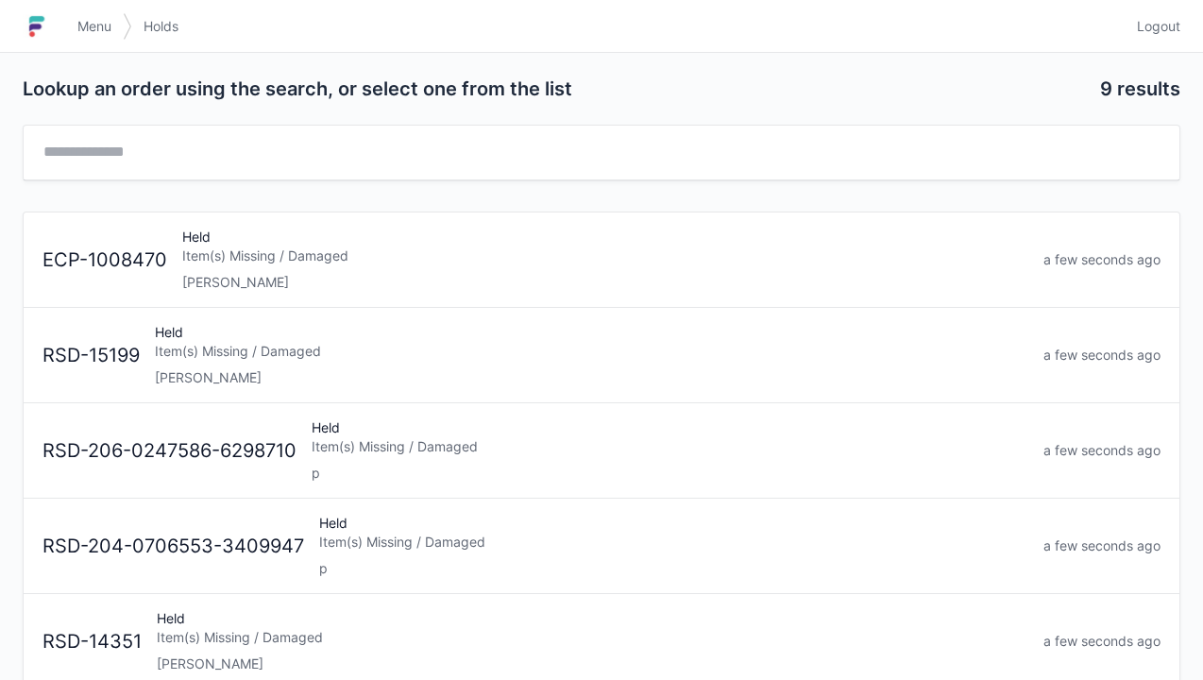
click at [234, 255] on div "Item(s) Missing / Damaged" at bounding box center [605, 255] width 846 height 19
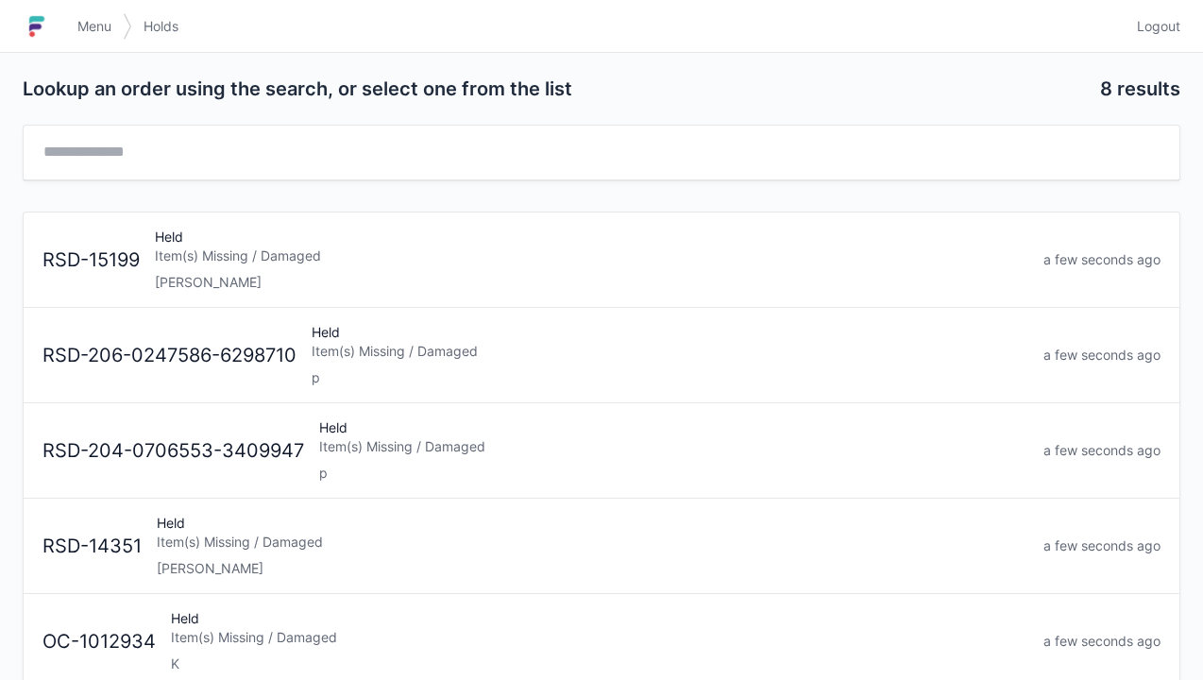
click at [194, 275] on div "Elena" at bounding box center [591, 282] width 873 height 19
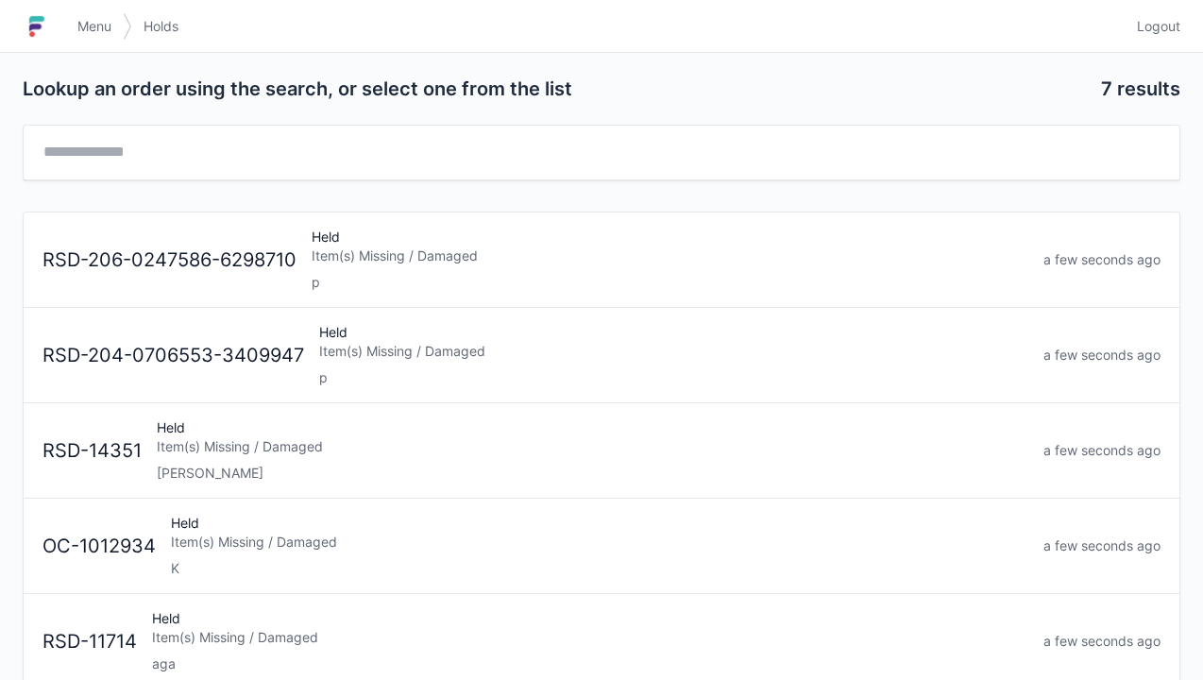
click at [99, 23] on span "Menu" at bounding box center [94, 26] width 34 height 19
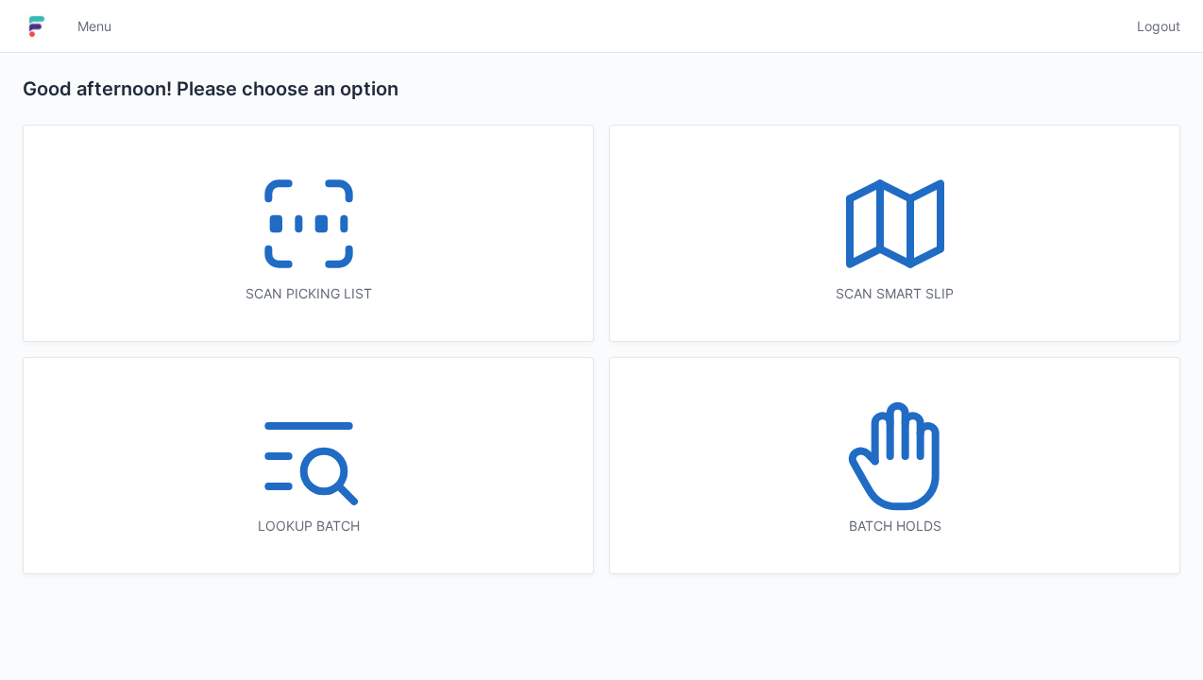
click at [341, 246] on icon at bounding box center [308, 223] width 121 height 121
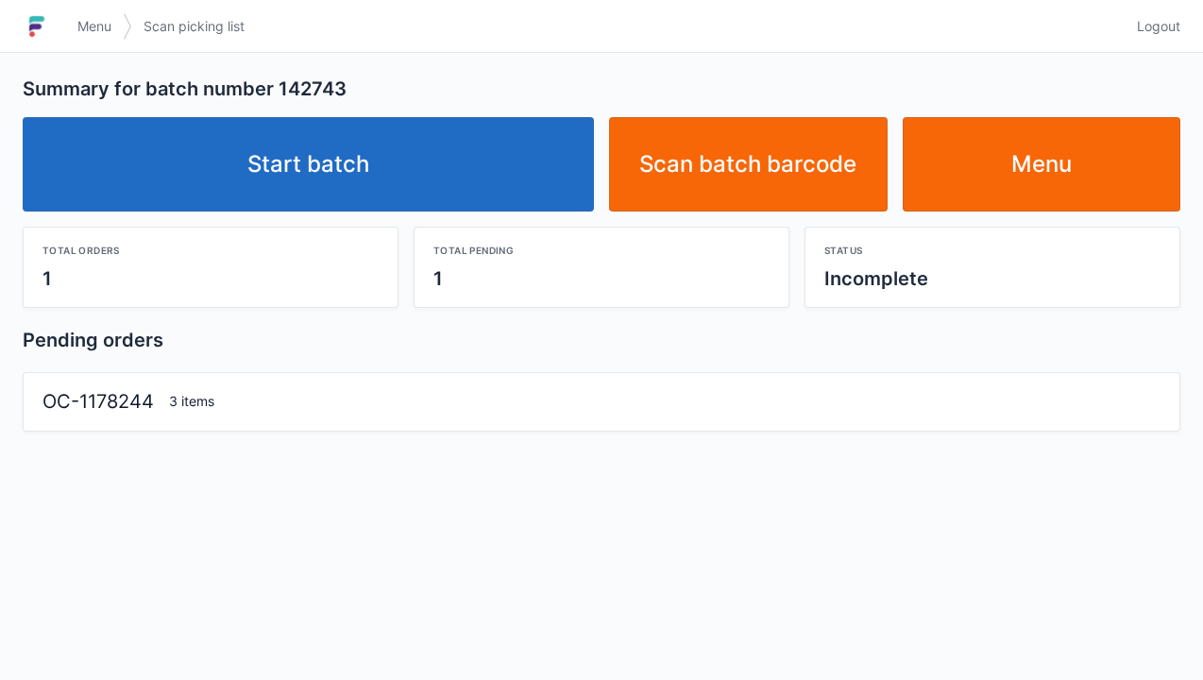
click at [308, 171] on link "Start batch" at bounding box center [308, 164] width 571 height 94
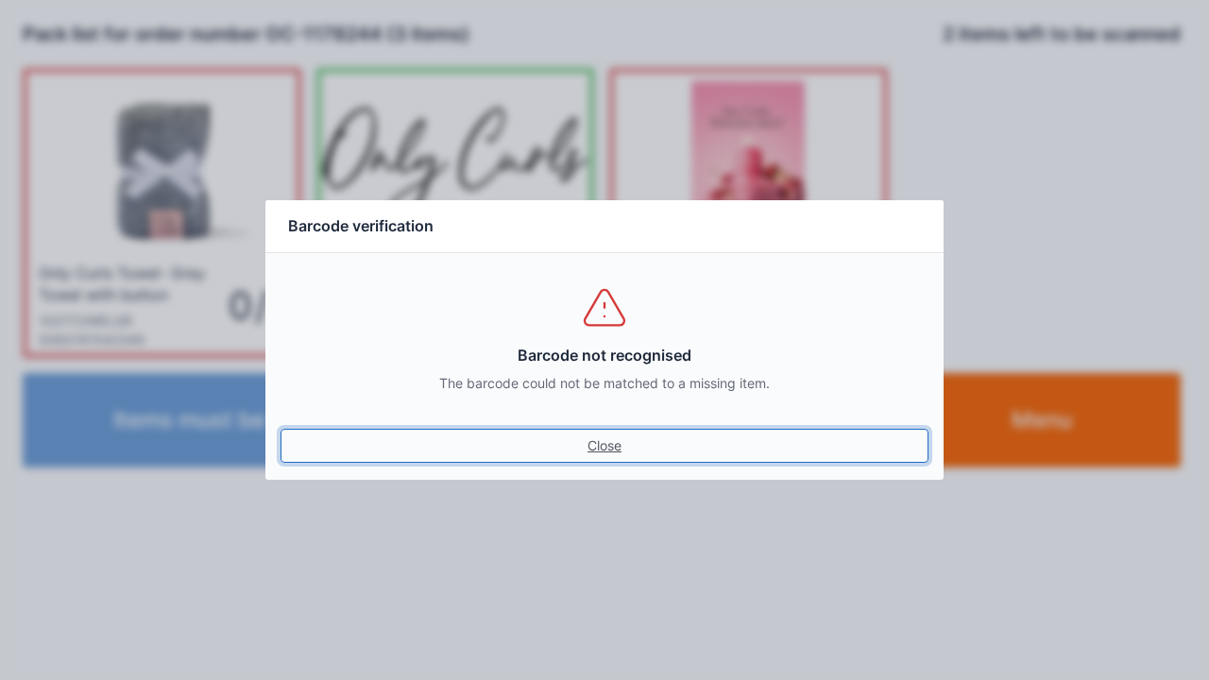
click at [599, 449] on link "Close" at bounding box center [604, 446] width 648 height 34
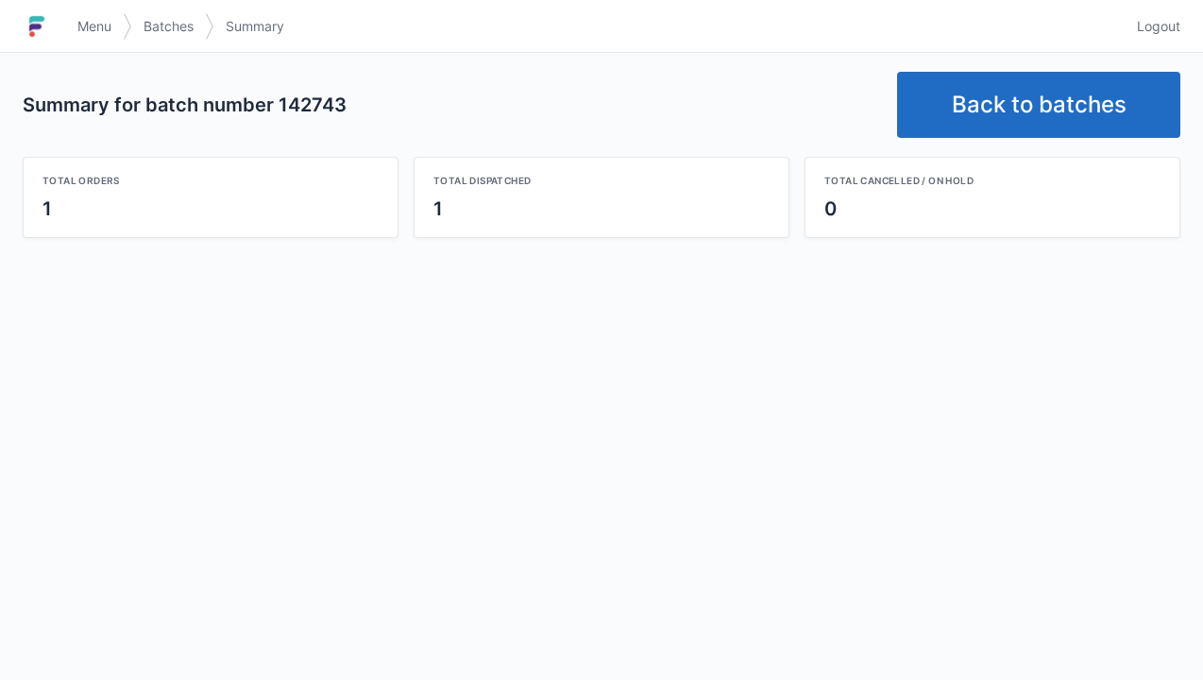
click at [1017, 110] on link "Back to batches" at bounding box center [1038, 105] width 283 height 66
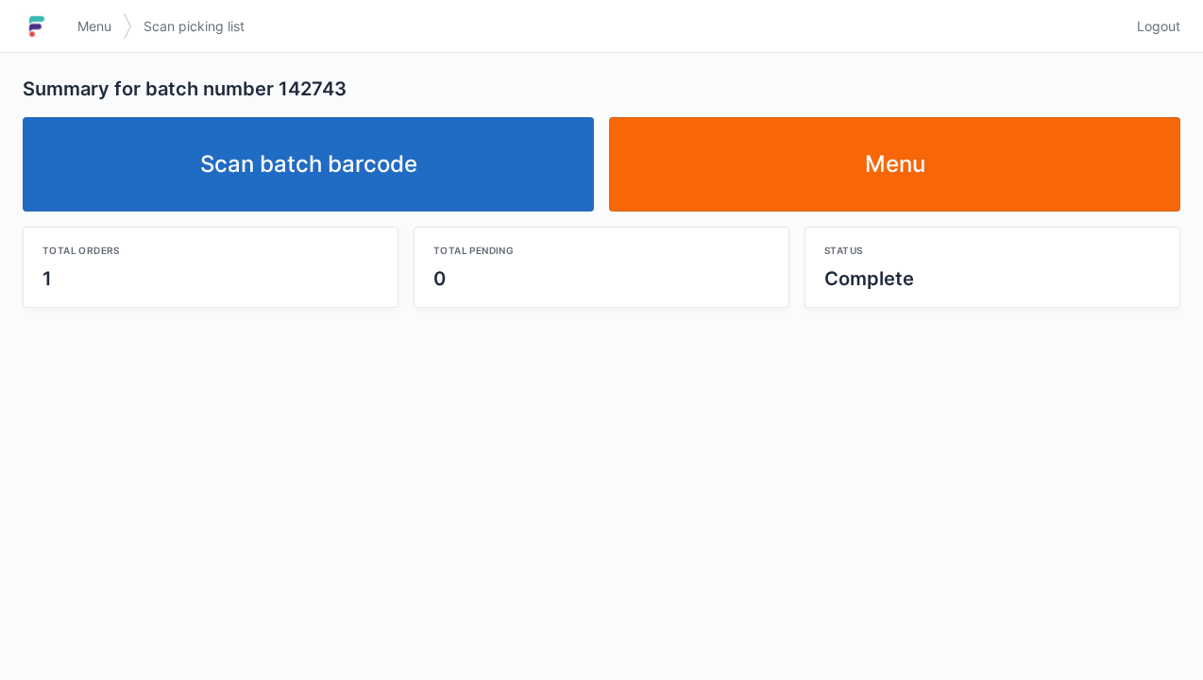
click at [319, 151] on link "Scan batch barcode" at bounding box center [308, 164] width 571 height 94
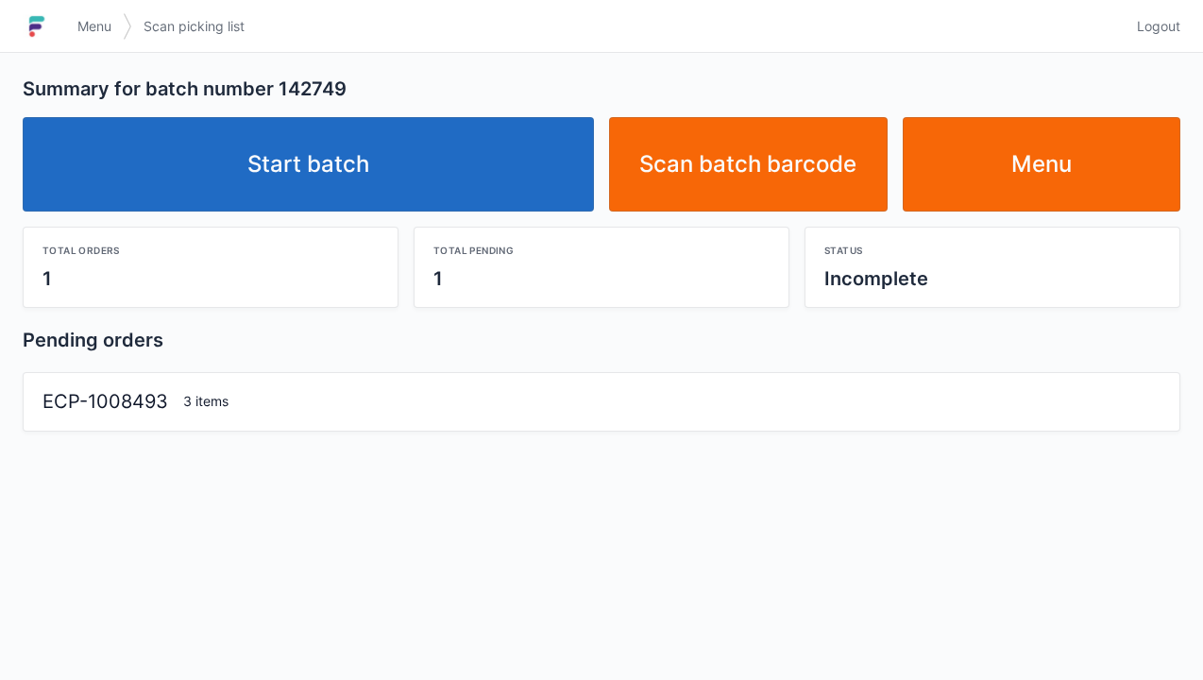
click at [319, 175] on link "Start batch" at bounding box center [308, 164] width 571 height 94
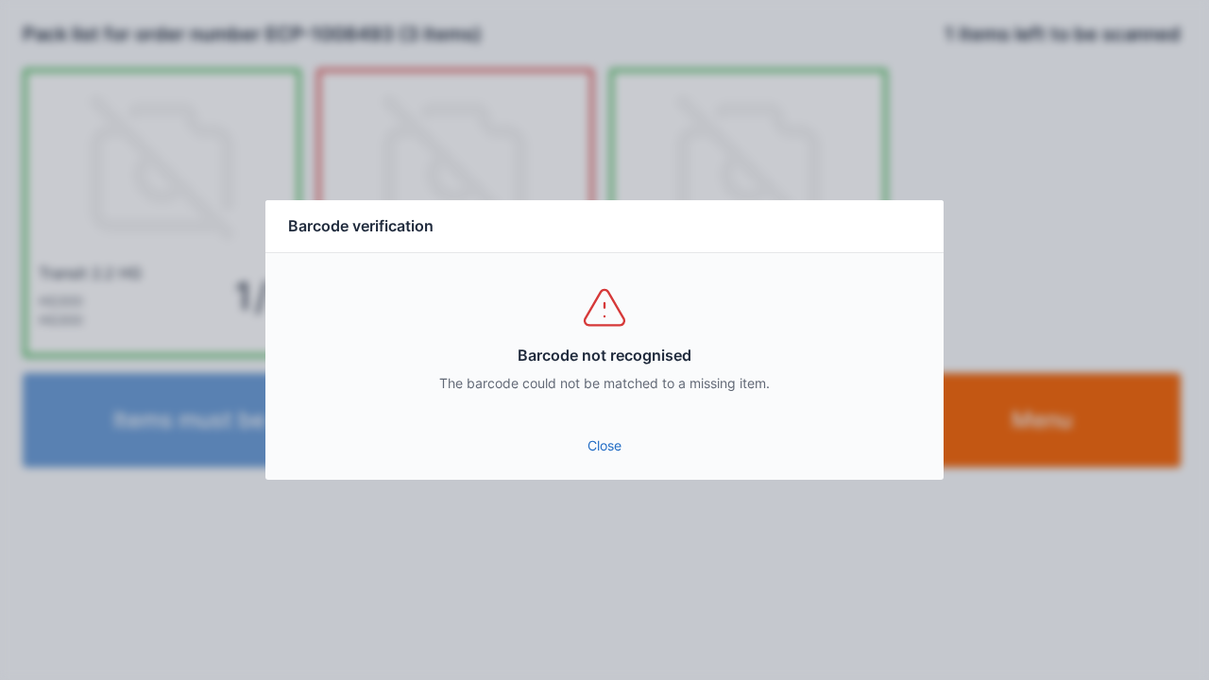
click at [605, 460] on link "Close" at bounding box center [604, 446] width 648 height 34
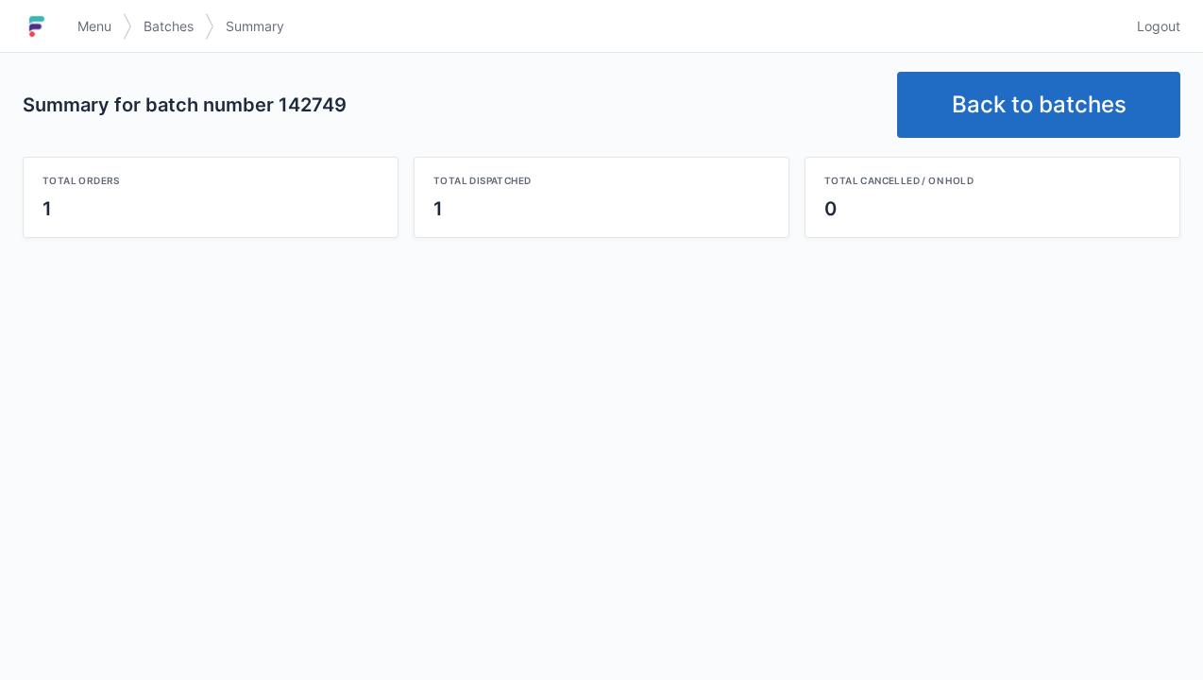
click at [1035, 107] on link "Back to batches" at bounding box center [1038, 105] width 283 height 66
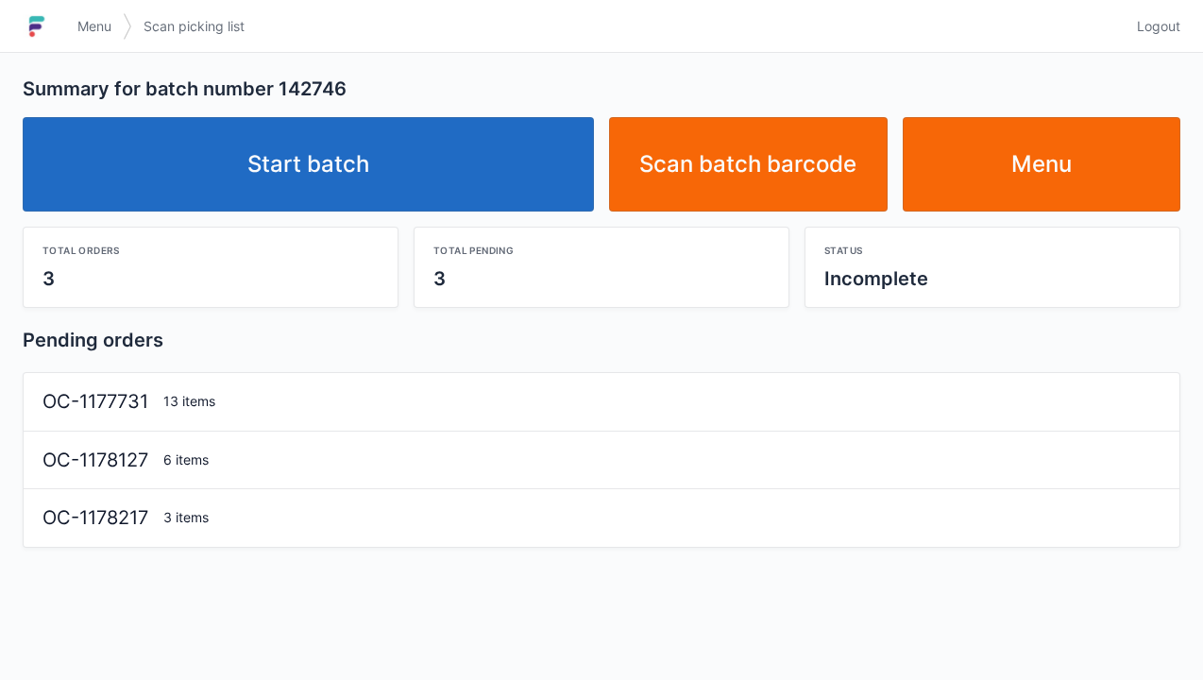
click at [346, 166] on link "Start batch" at bounding box center [308, 164] width 571 height 94
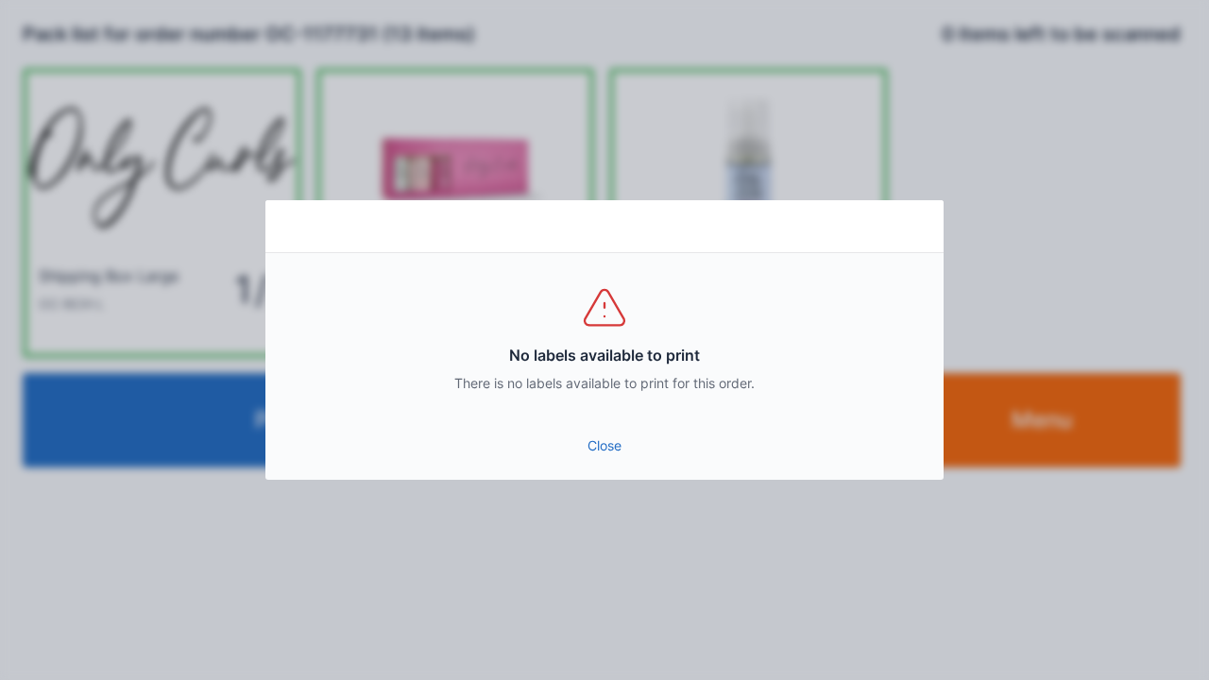
click at [595, 472] on div "Close" at bounding box center [604, 451] width 678 height 57
click at [612, 454] on link "Close" at bounding box center [604, 446] width 648 height 34
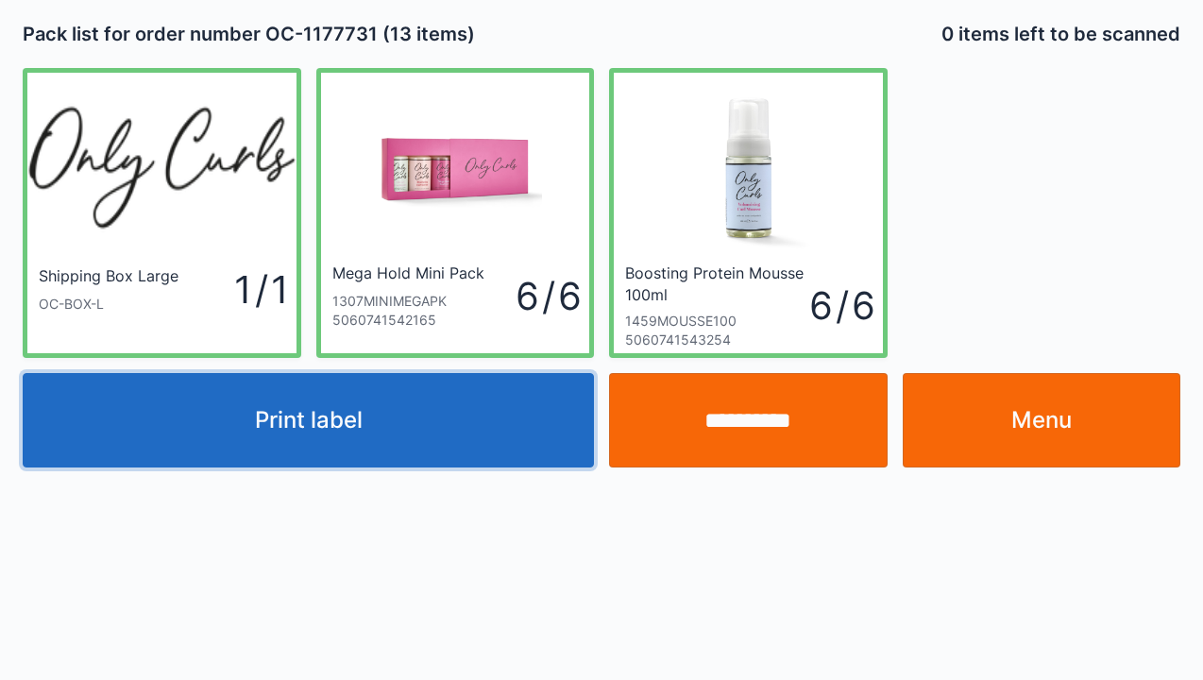
click at [354, 434] on button "Print label" at bounding box center [308, 420] width 571 height 94
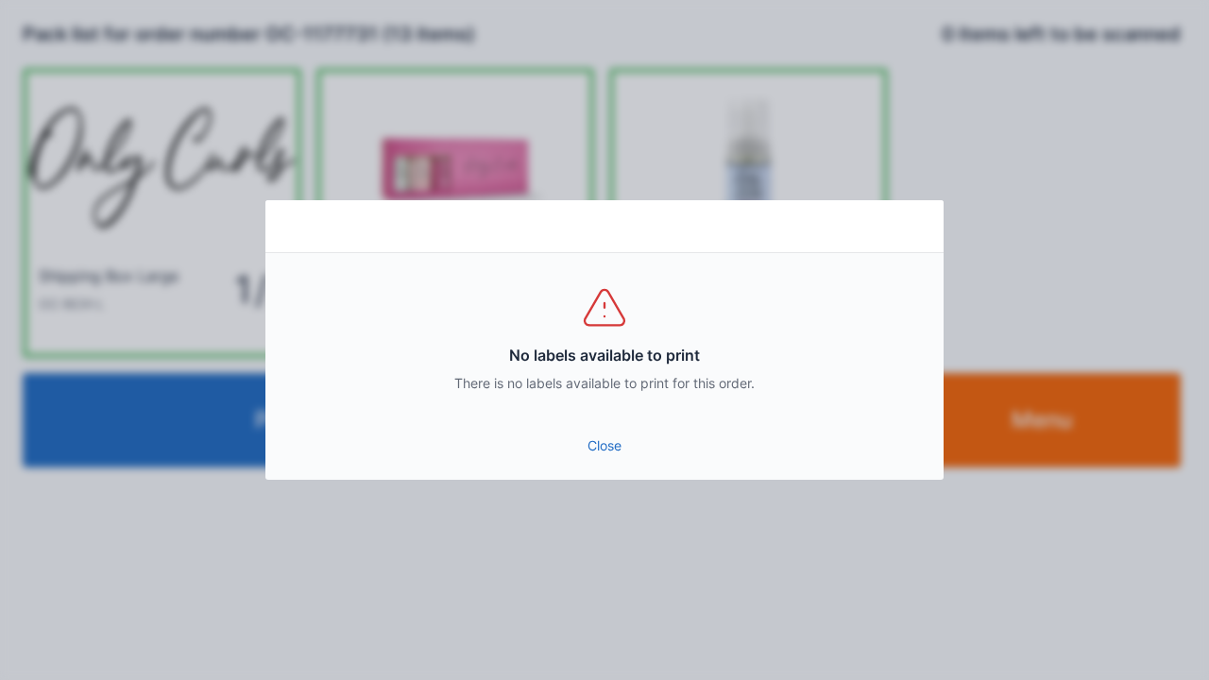
click at [613, 449] on link "Close" at bounding box center [604, 446] width 648 height 34
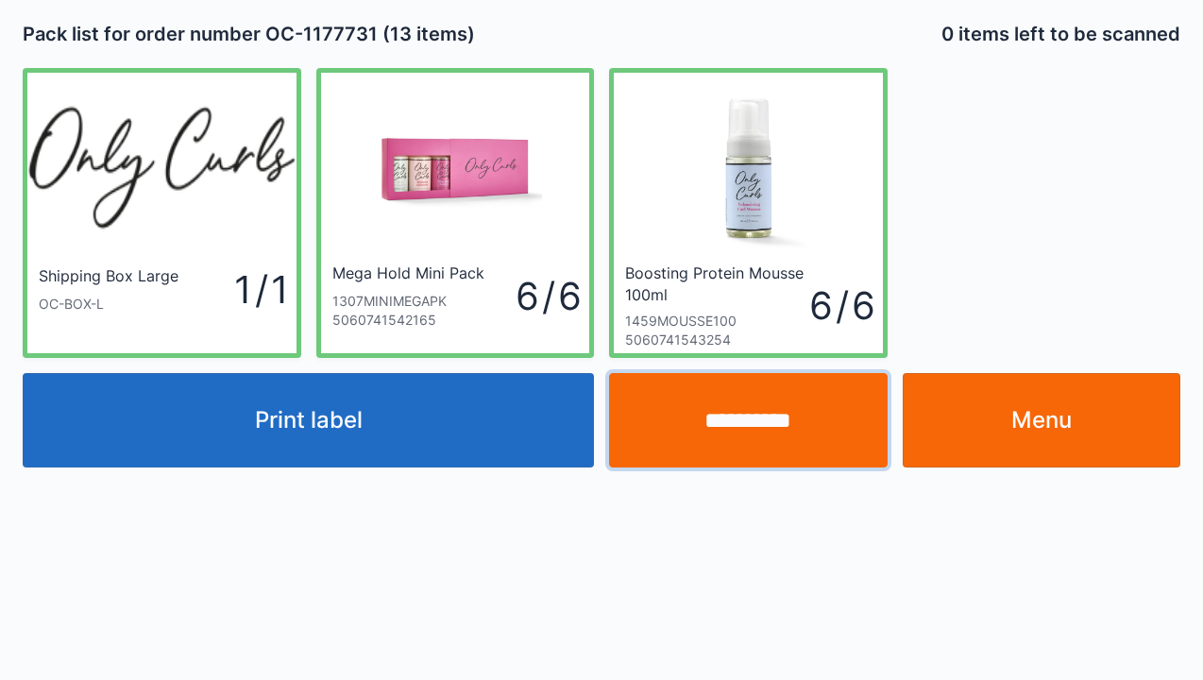
click at [753, 431] on input "**********" at bounding box center [748, 420] width 279 height 94
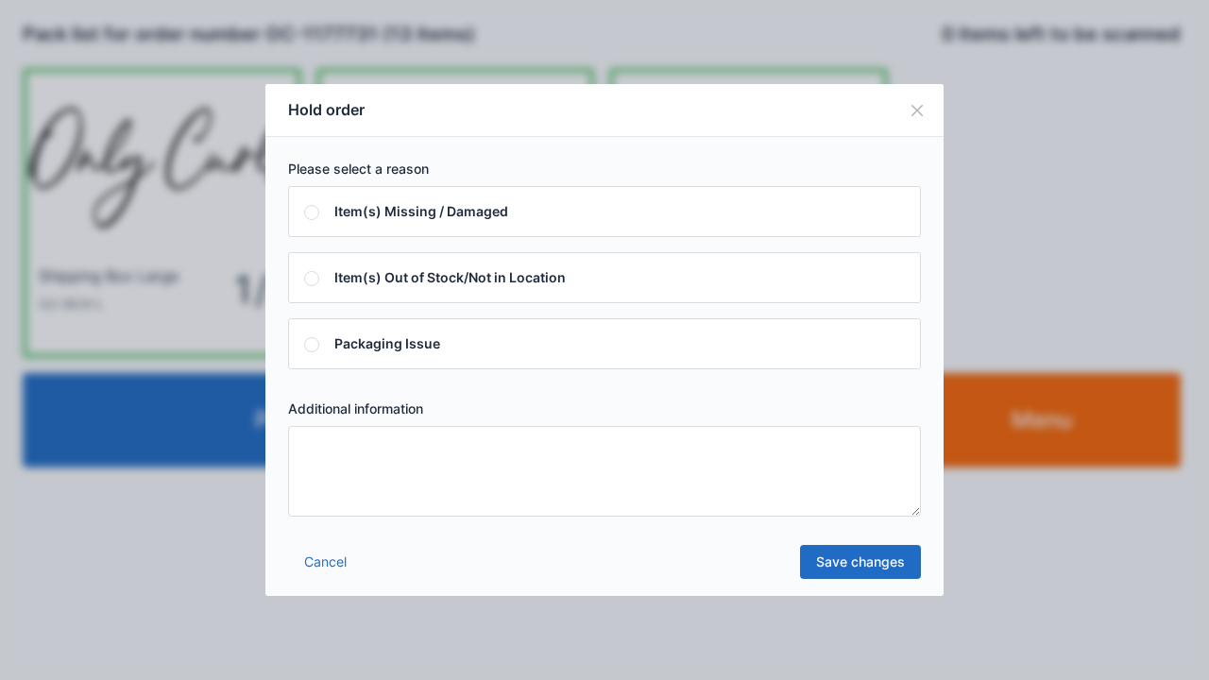
click at [329, 448] on textarea at bounding box center [604, 471] width 633 height 91
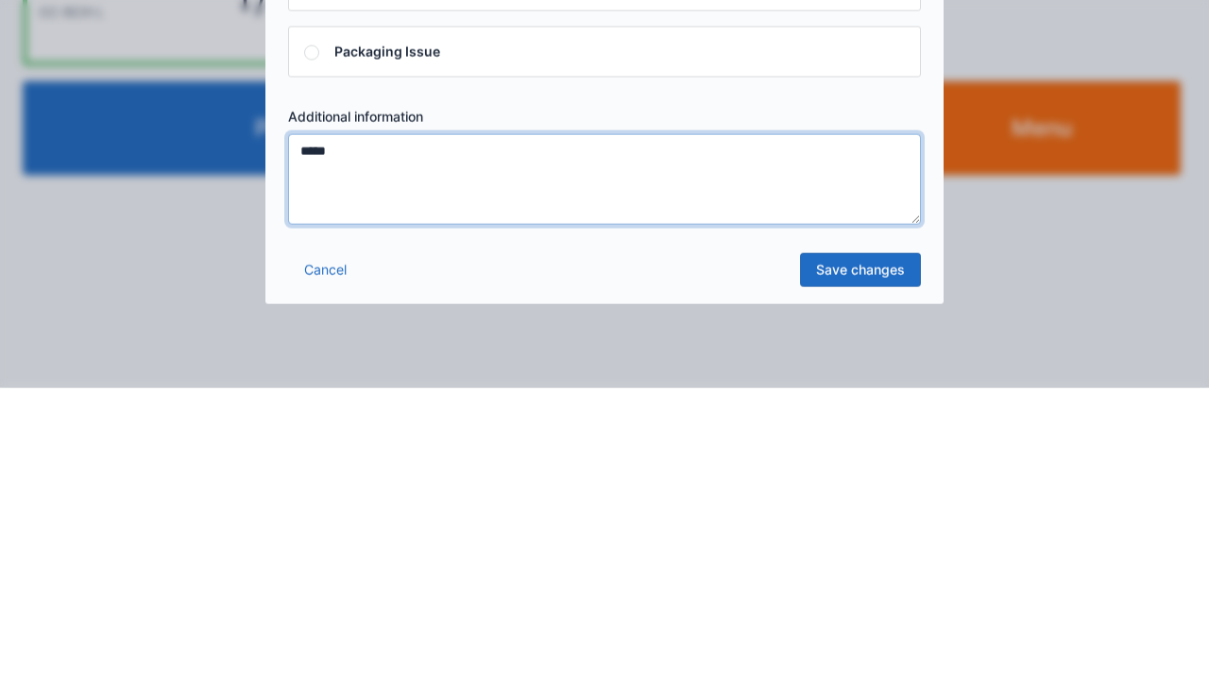
type textarea "*****"
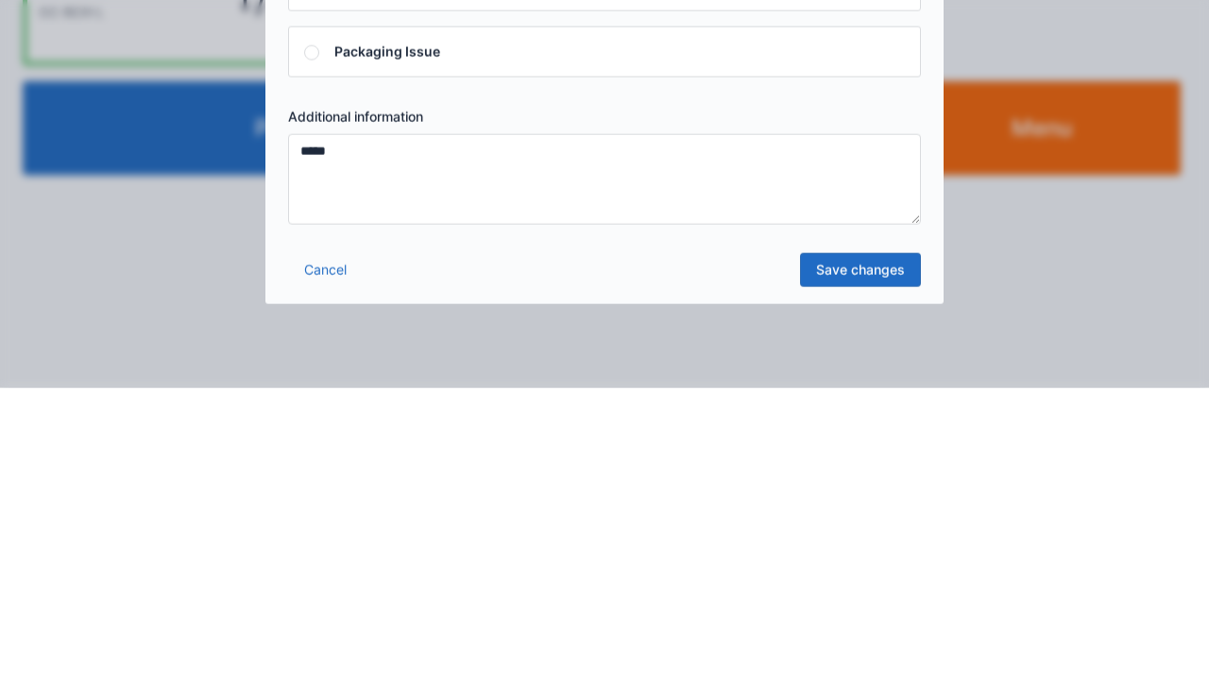
click at [871, 565] on link "Save changes" at bounding box center [860, 562] width 121 height 34
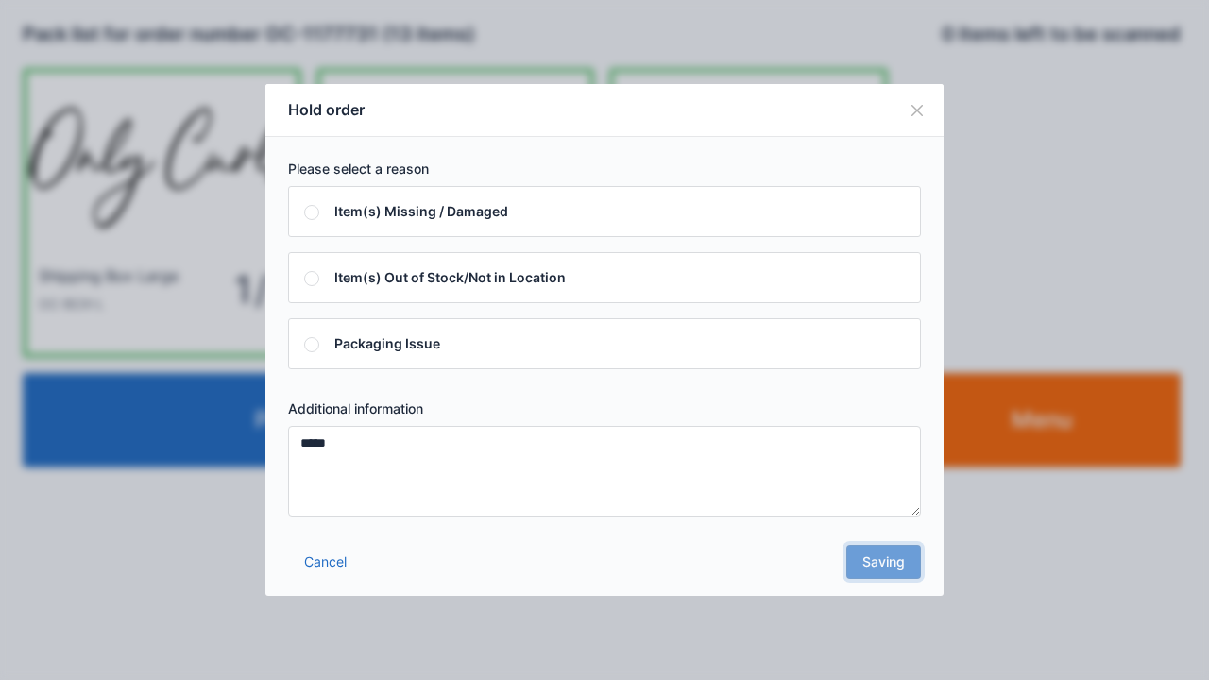
click at [888, 567] on div "Cancel Saving" at bounding box center [604, 567] width 678 height 57
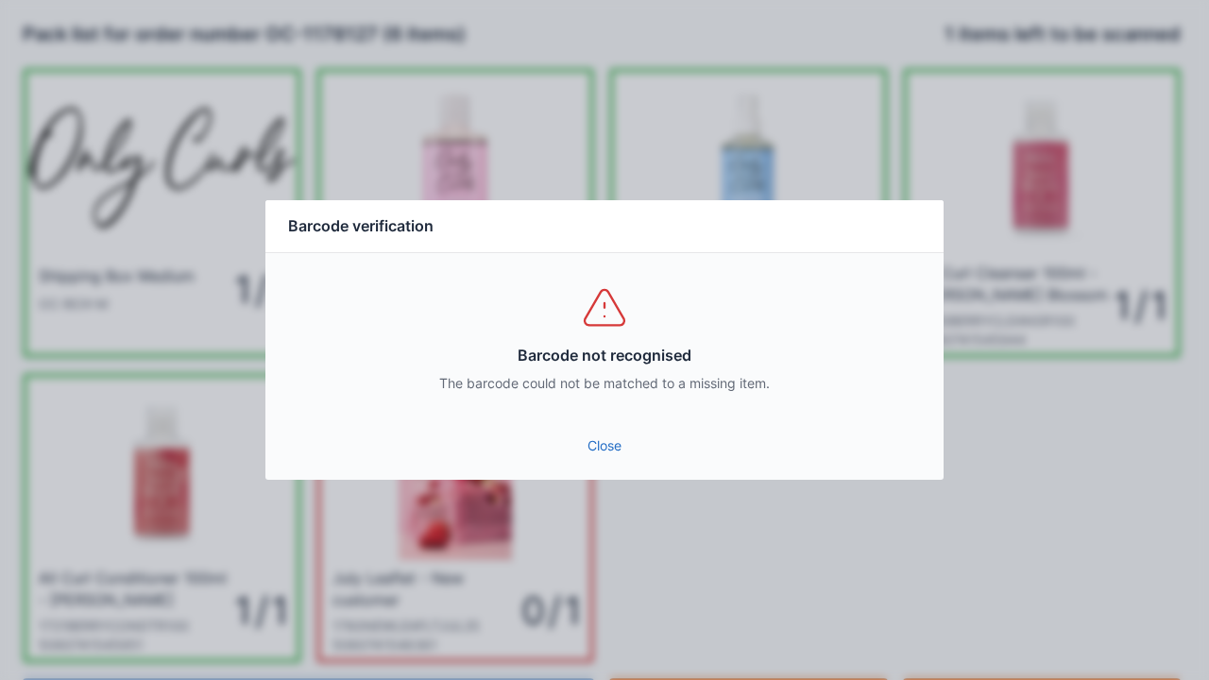
click at [611, 432] on link "Close" at bounding box center [604, 446] width 648 height 34
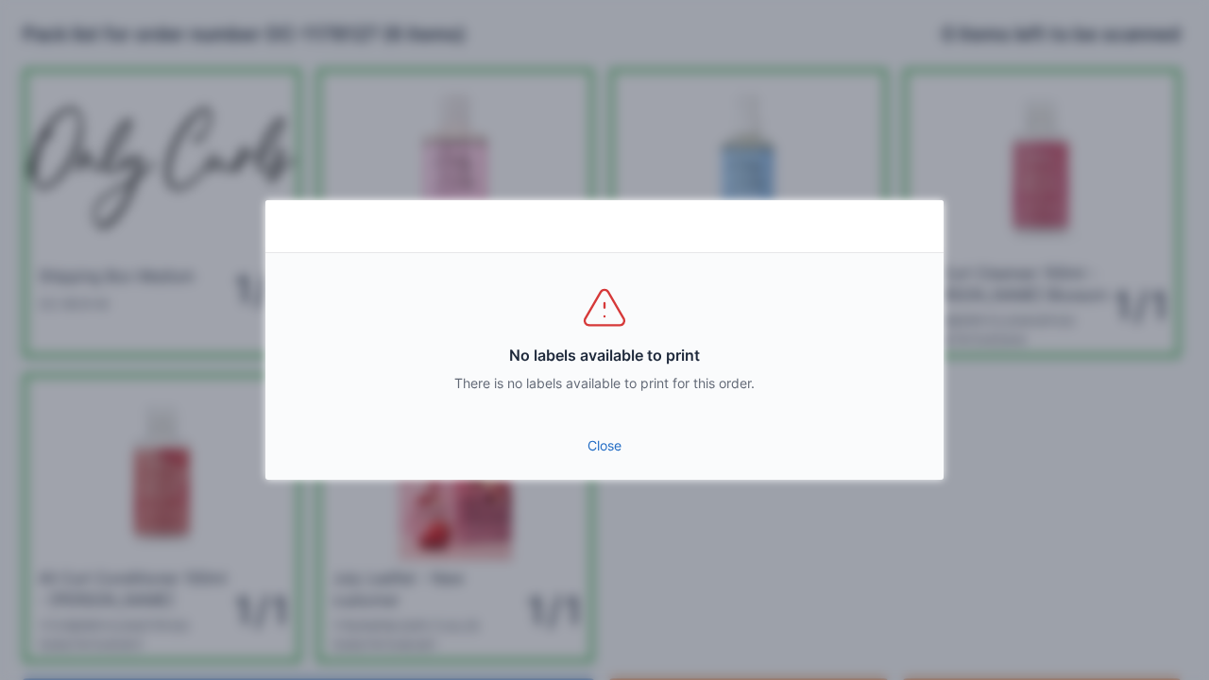
click at [619, 460] on link "Close" at bounding box center [604, 446] width 648 height 34
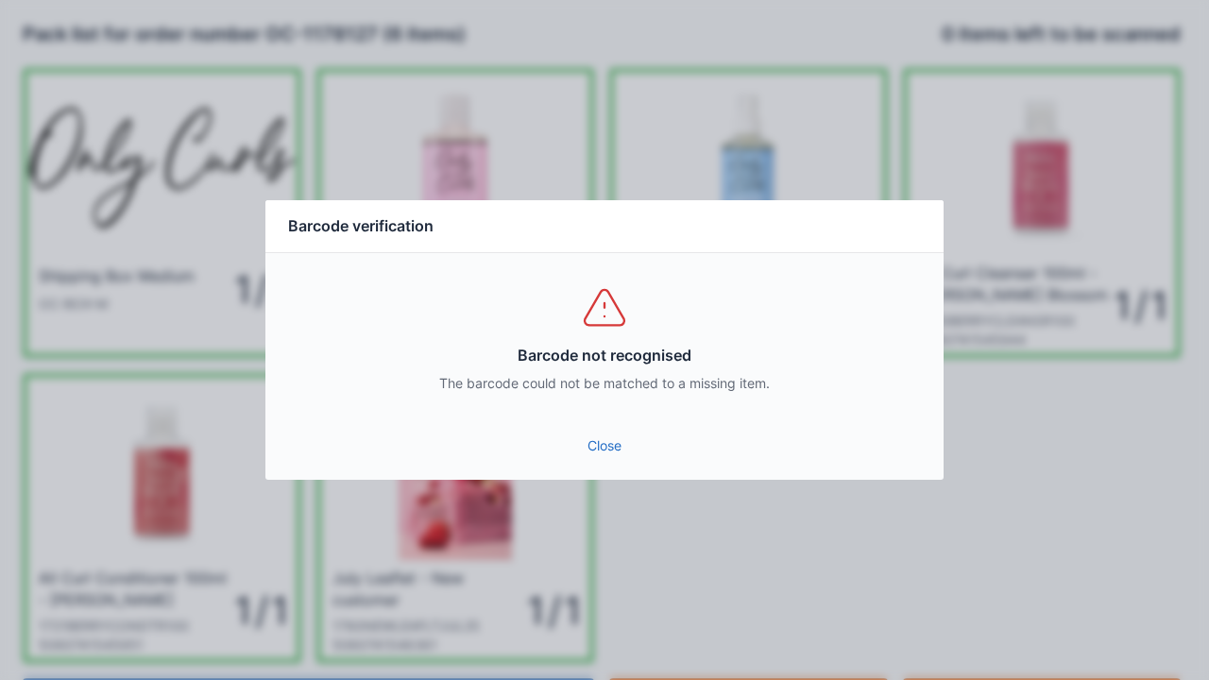
click at [604, 442] on link "Close" at bounding box center [604, 446] width 648 height 34
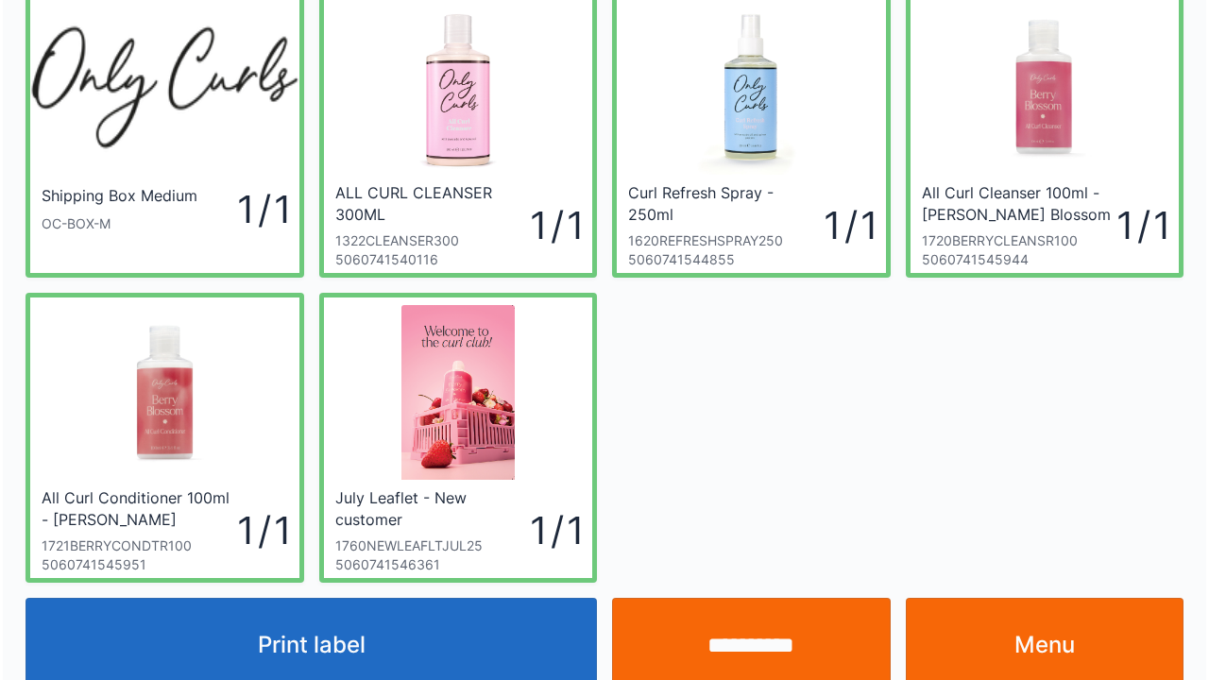
scroll to position [110, 0]
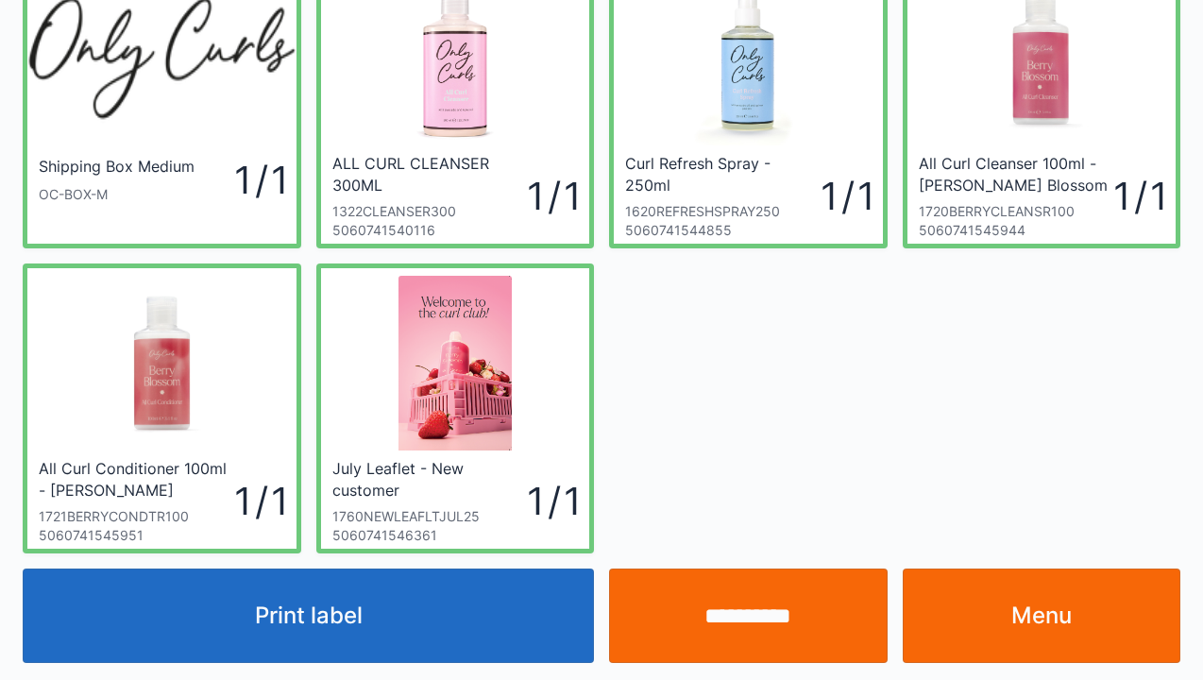
click at [774, 631] on input "**********" at bounding box center [748, 615] width 279 height 94
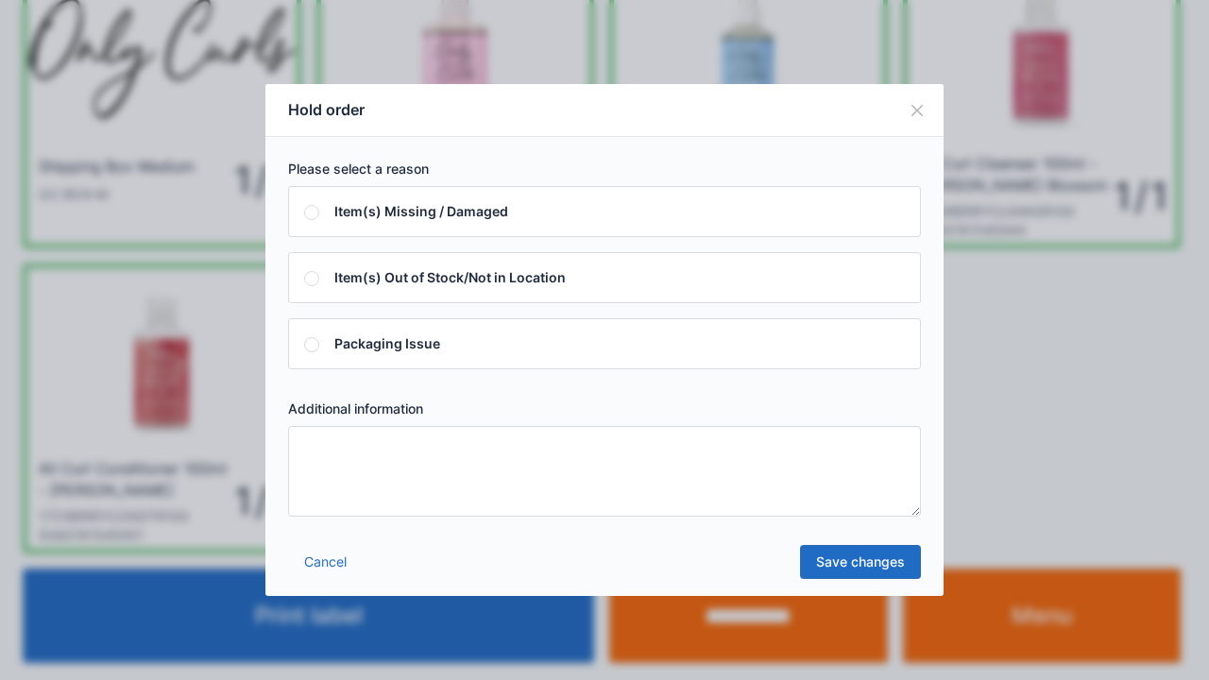
click at [324, 576] on link "Cancel" at bounding box center [325, 562] width 75 height 34
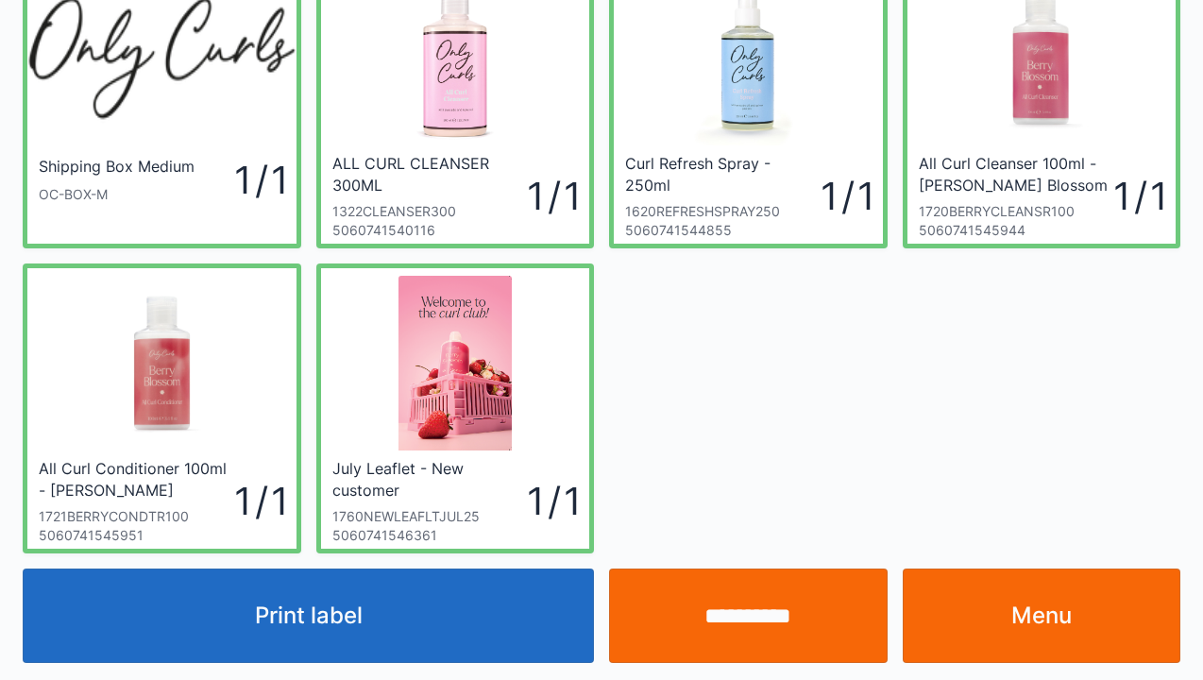
click at [363, 632] on button "Print label" at bounding box center [308, 615] width 571 height 94
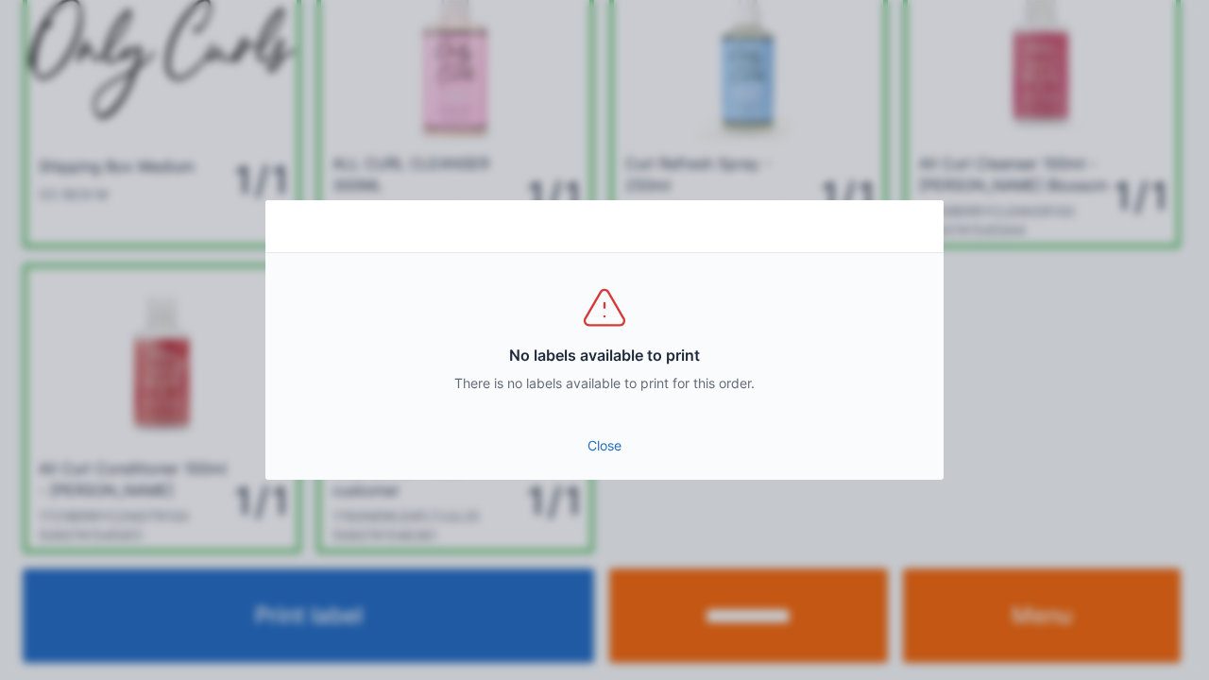
click at [372, 640] on div "No labels available to print There is no labels available to print for this ord…" at bounding box center [604, 340] width 1209 height 680
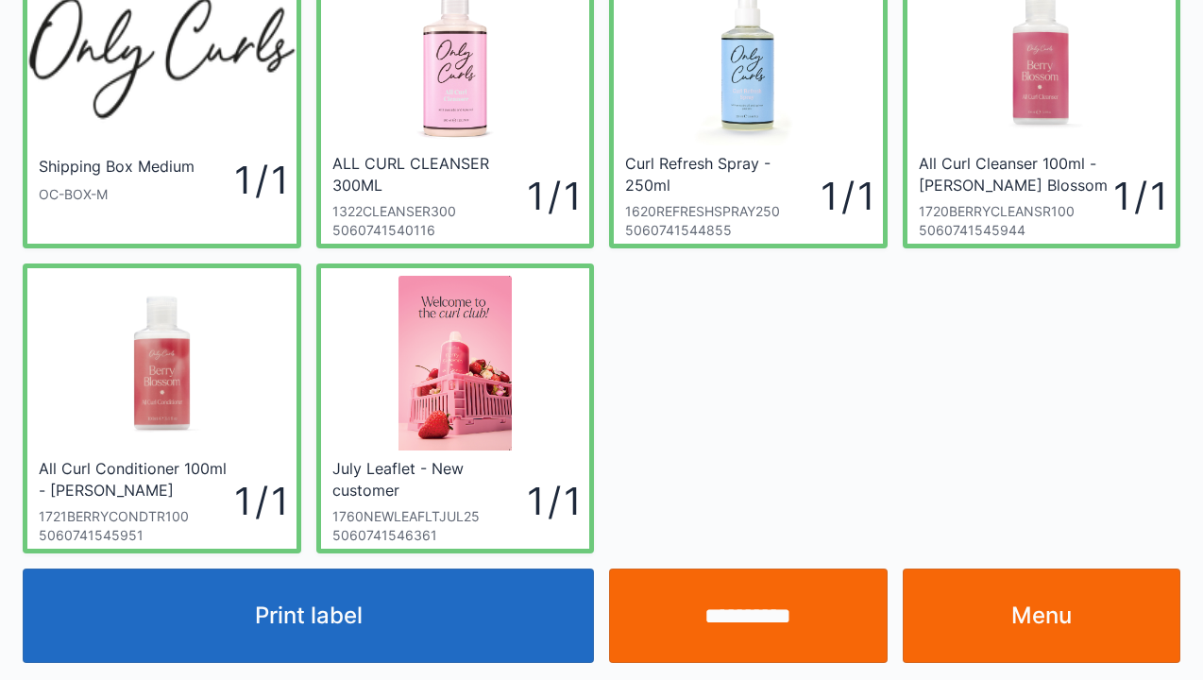
click at [774, 631] on input "**********" at bounding box center [748, 615] width 279 height 94
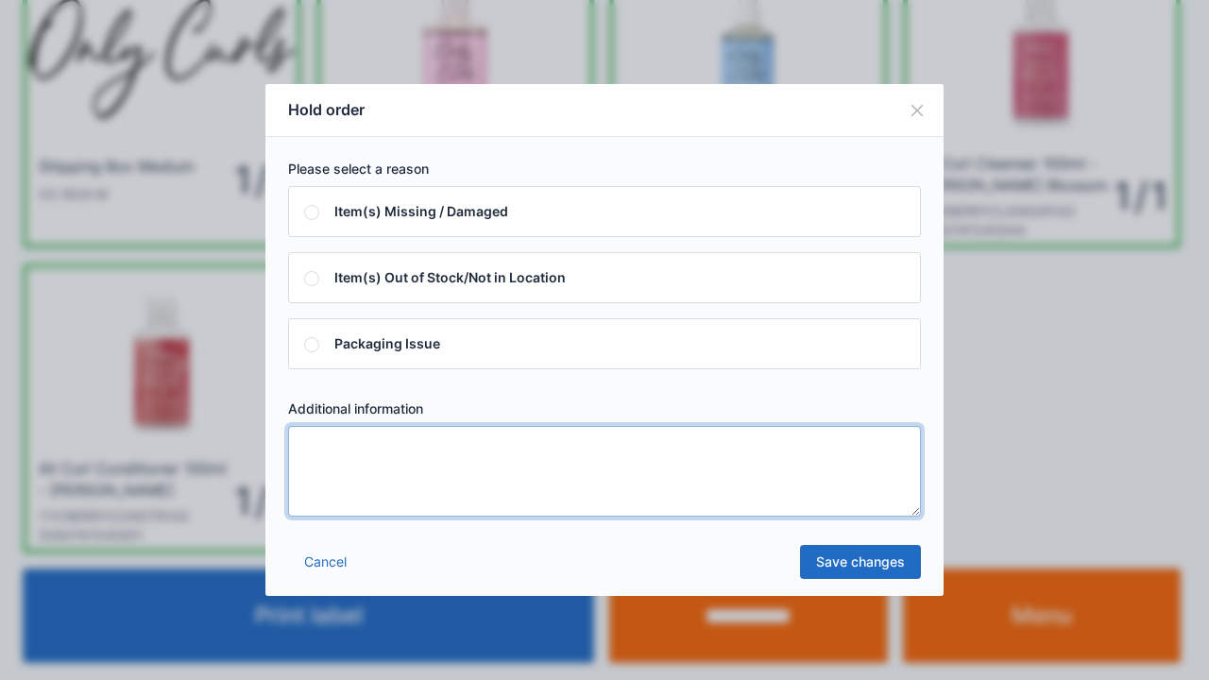
click at [327, 450] on textarea at bounding box center [604, 471] width 633 height 91
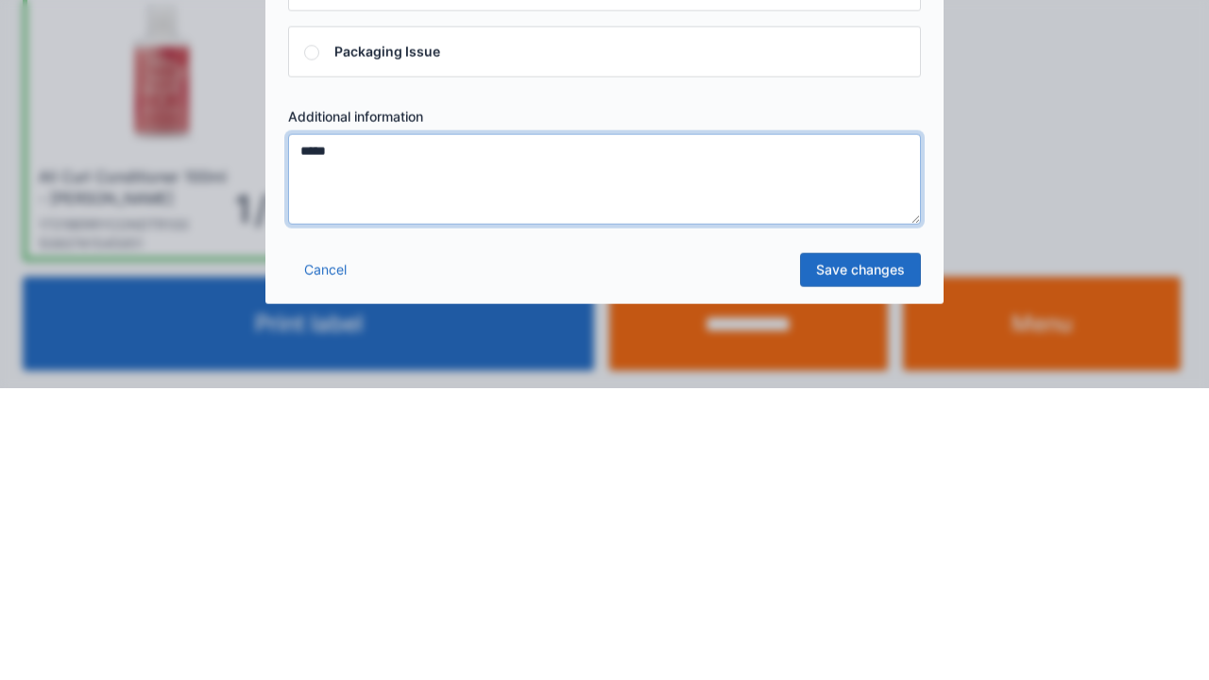
type textarea "*****"
click at [871, 576] on link "Save changes" at bounding box center [860, 562] width 121 height 34
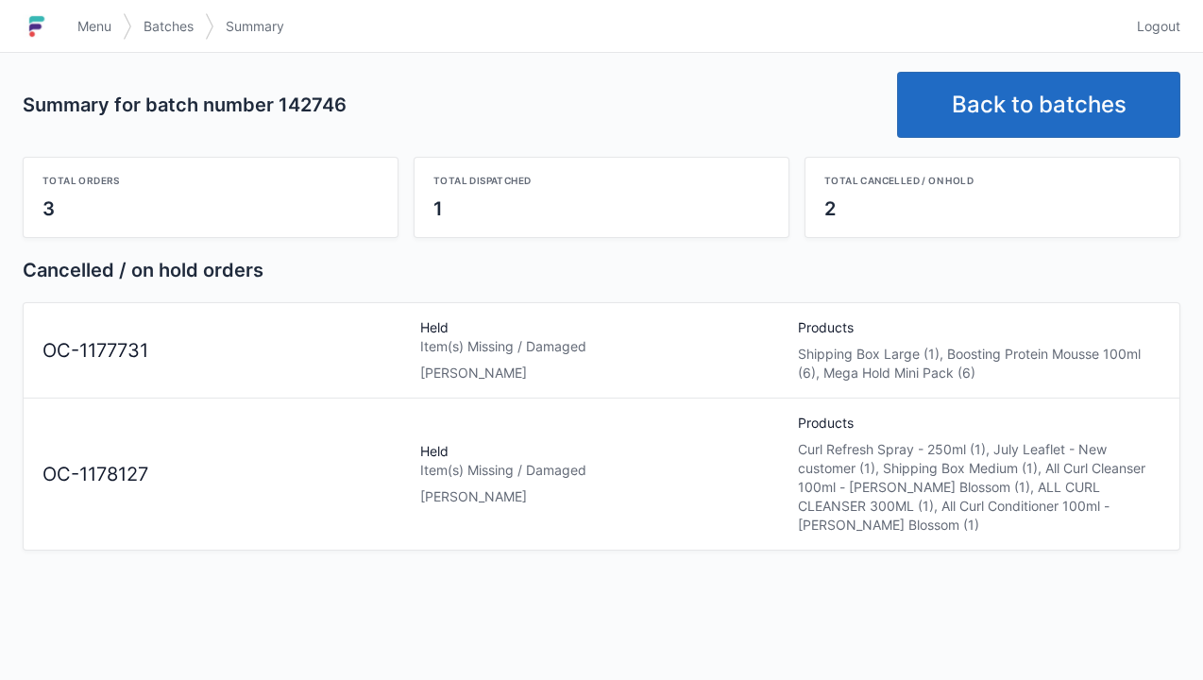
click at [95, 31] on span "Menu" at bounding box center [94, 26] width 34 height 19
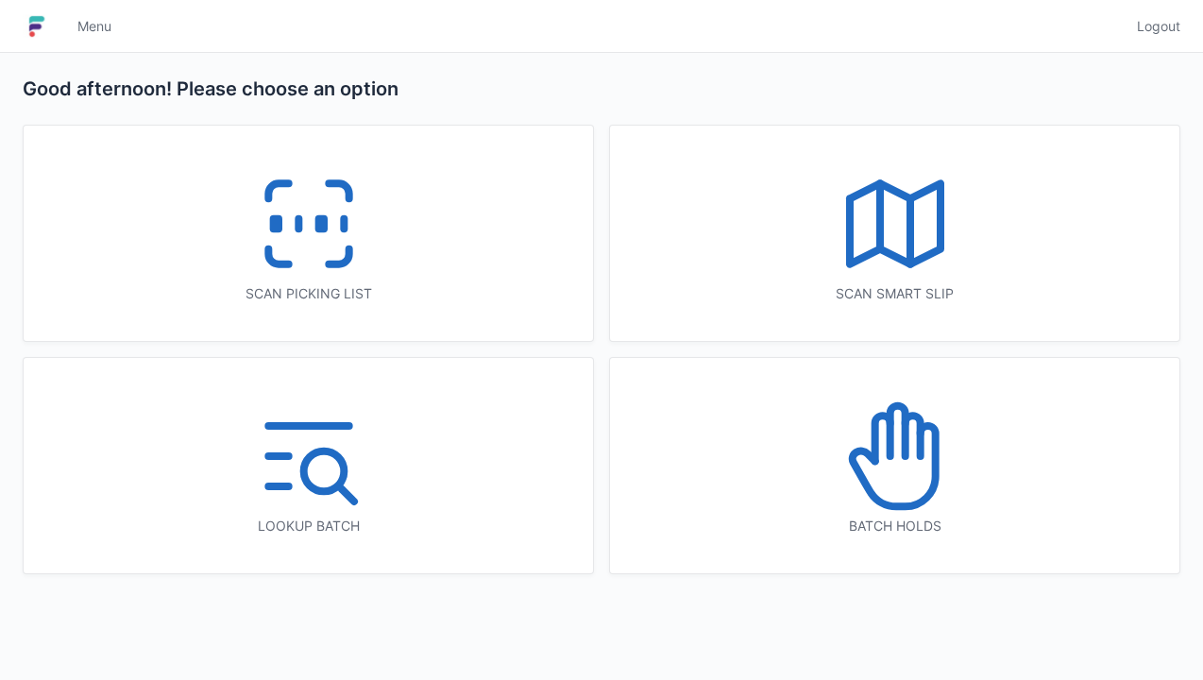
click at [901, 513] on icon at bounding box center [895, 456] width 121 height 121
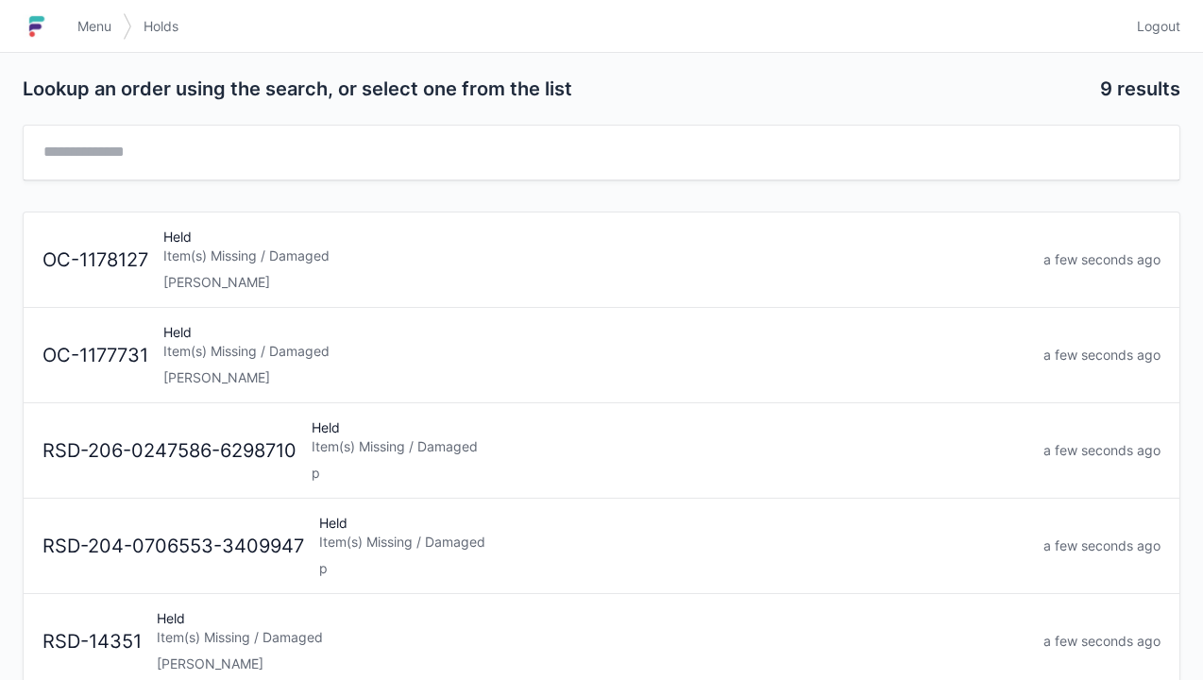
click at [199, 263] on div "Item(s) Missing / Damaged" at bounding box center [595, 255] width 865 height 19
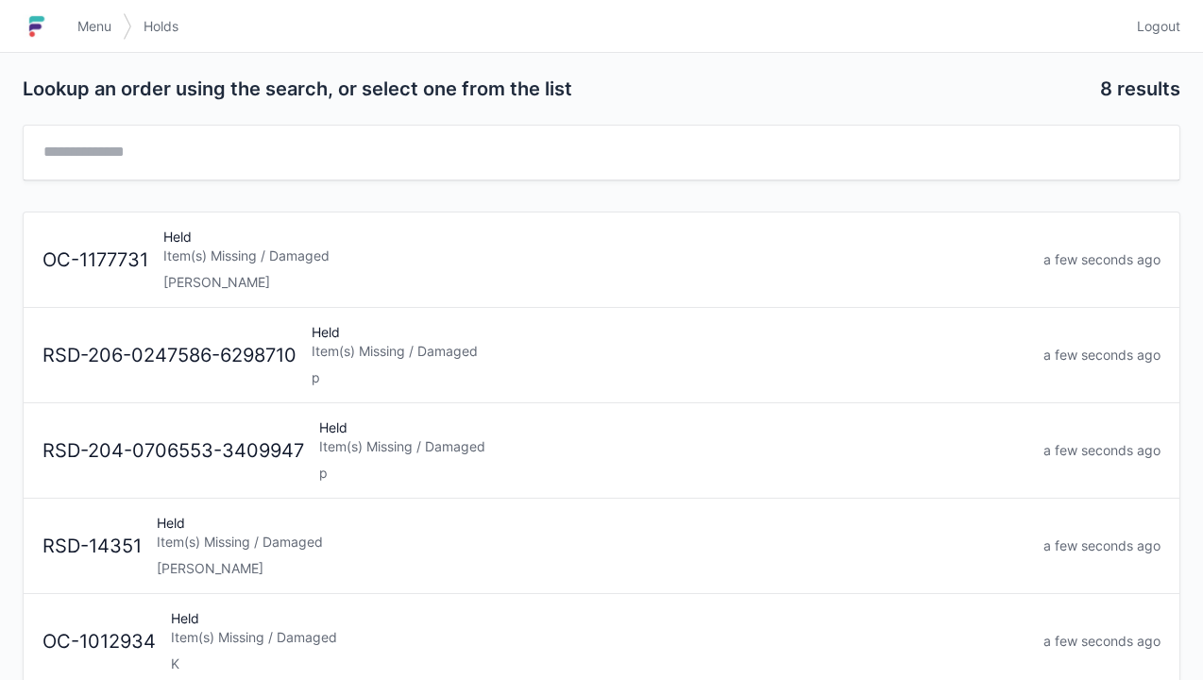
click at [212, 241] on div "Held Item(s) Missing / Damaged [PERSON_NAME]" at bounding box center [596, 260] width 880 height 64
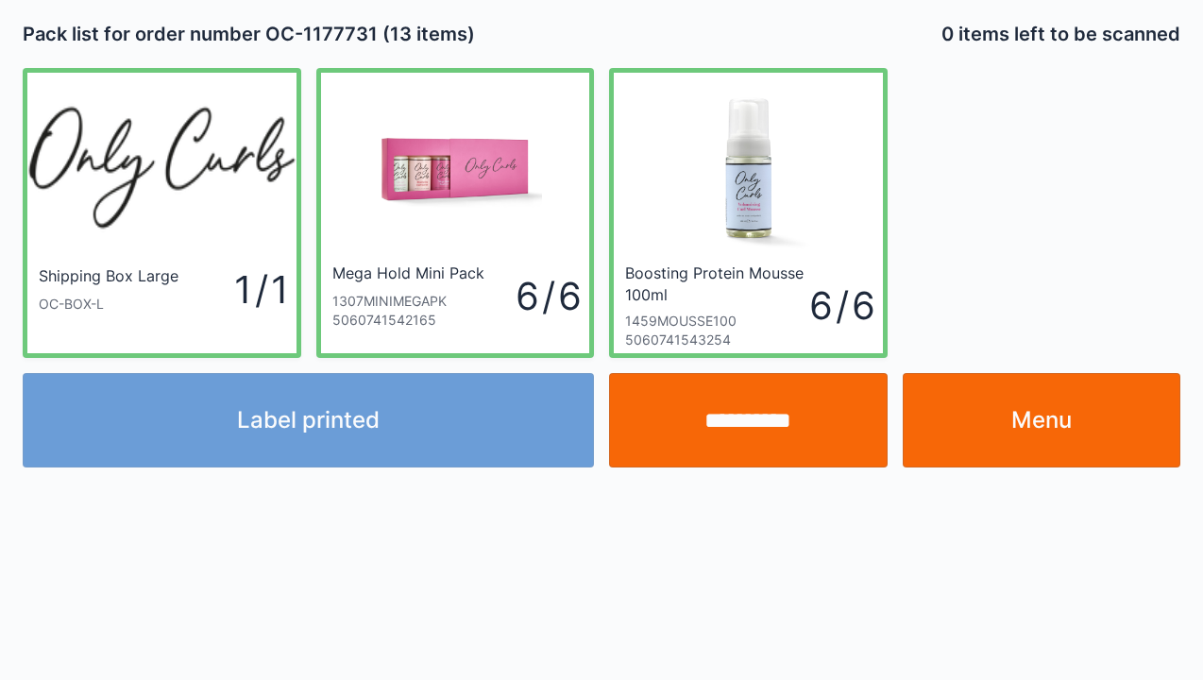
click at [1052, 440] on link "Menu" at bounding box center [1042, 420] width 279 height 94
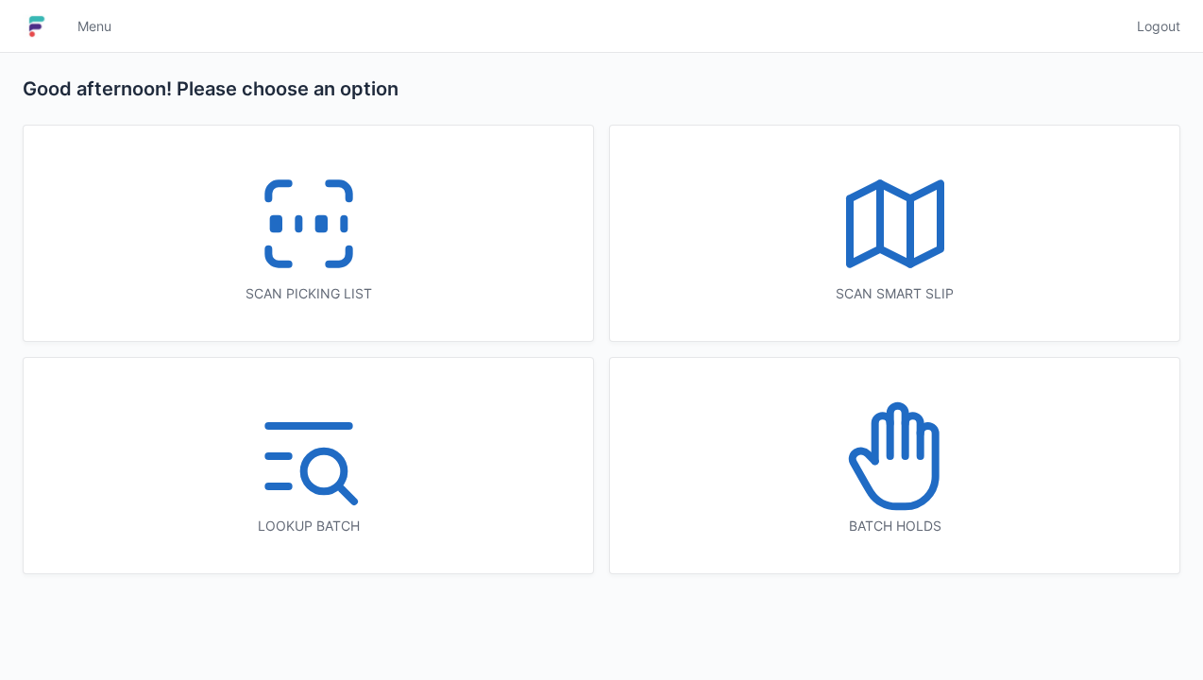
click at [327, 233] on icon at bounding box center [308, 223] width 121 height 121
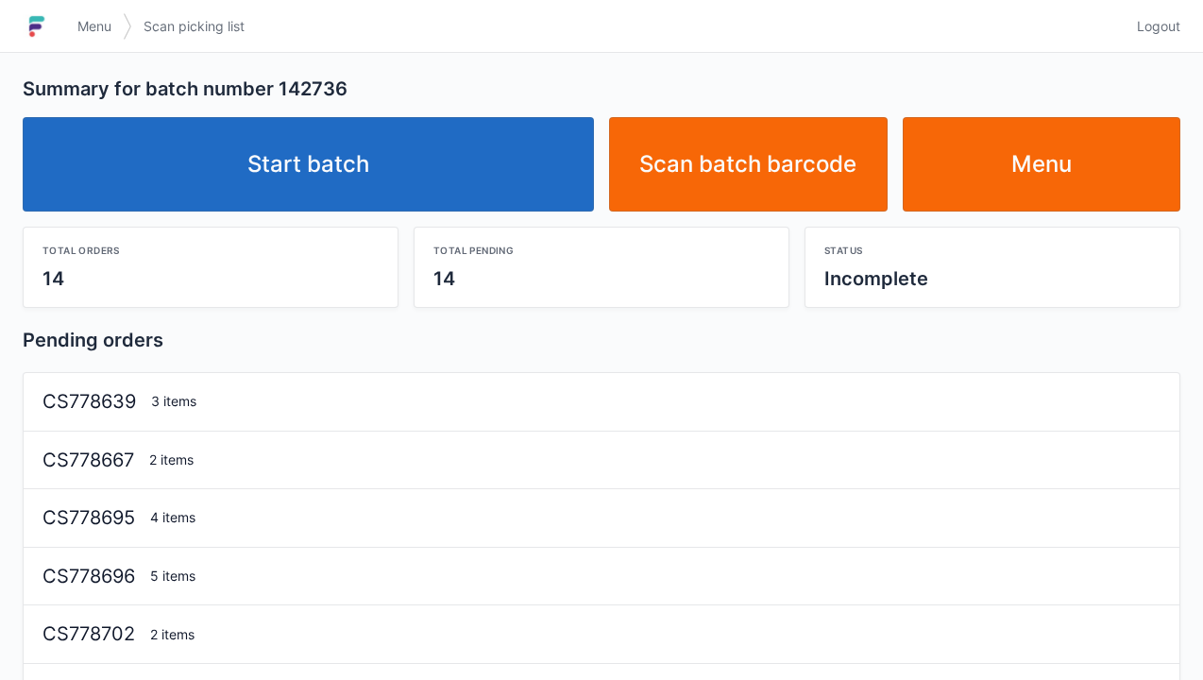
click at [342, 163] on link "Start batch" at bounding box center [308, 164] width 571 height 94
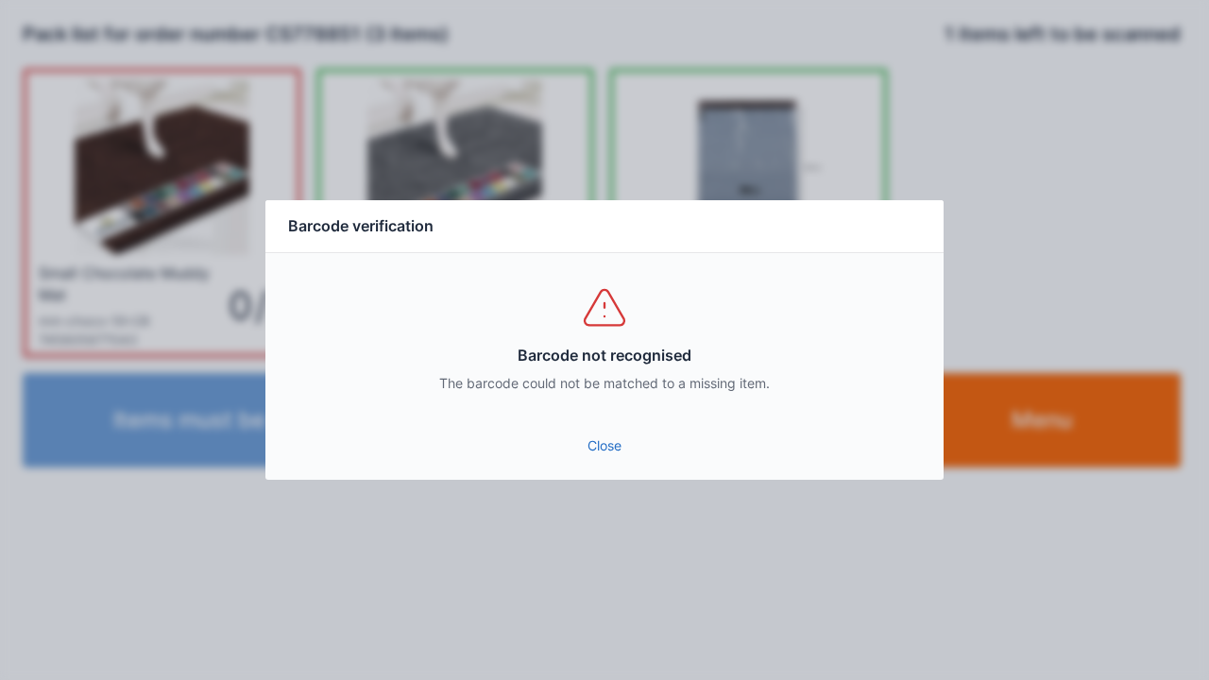
click at [583, 437] on link "Close" at bounding box center [604, 446] width 648 height 34
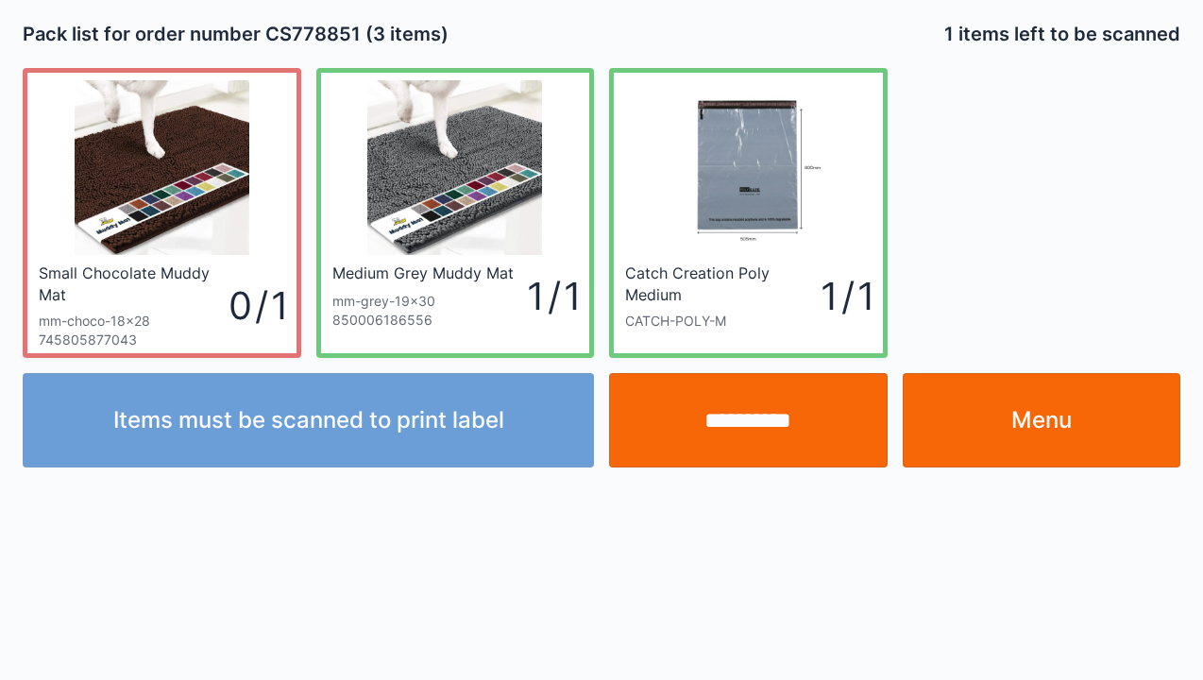
click at [761, 440] on input "**********" at bounding box center [748, 420] width 279 height 94
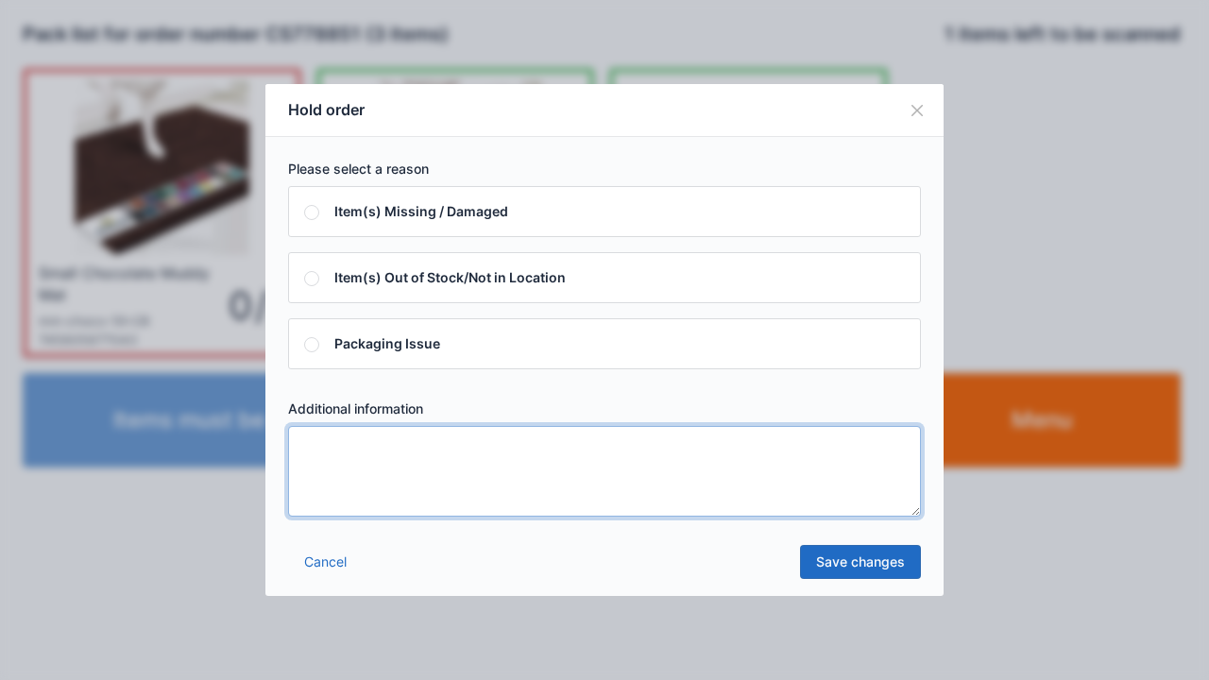
click at [318, 468] on textarea at bounding box center [604, 471] width 633 height 91
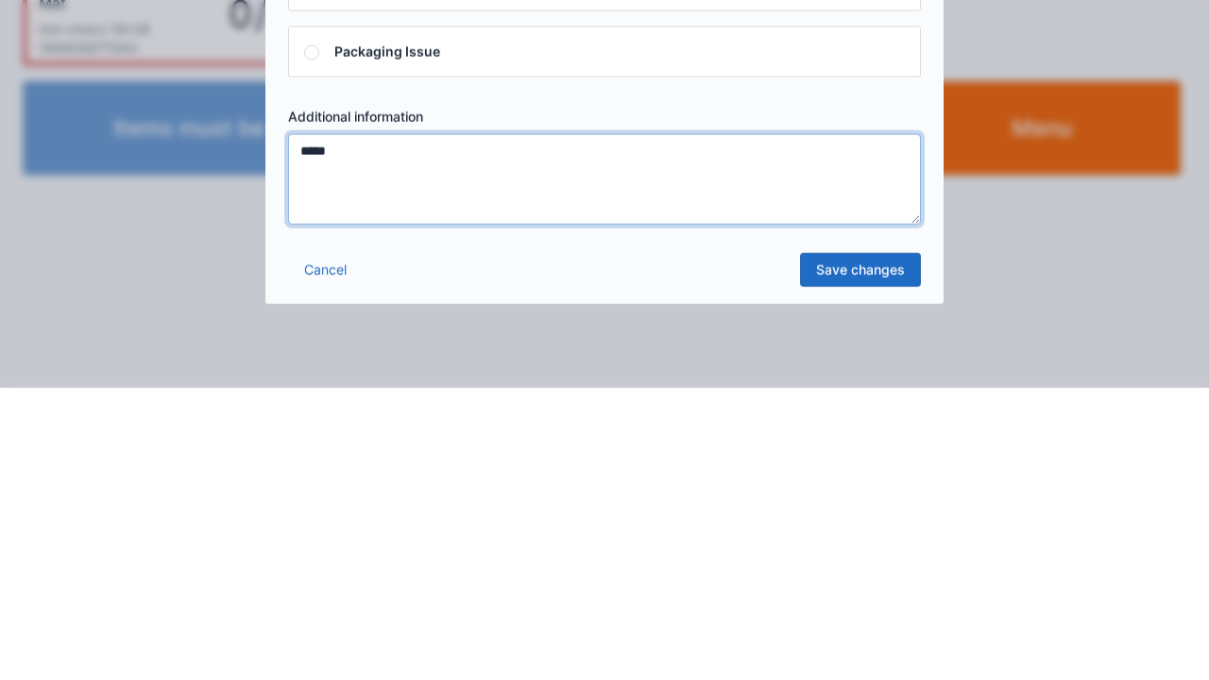
type textarea "*****"
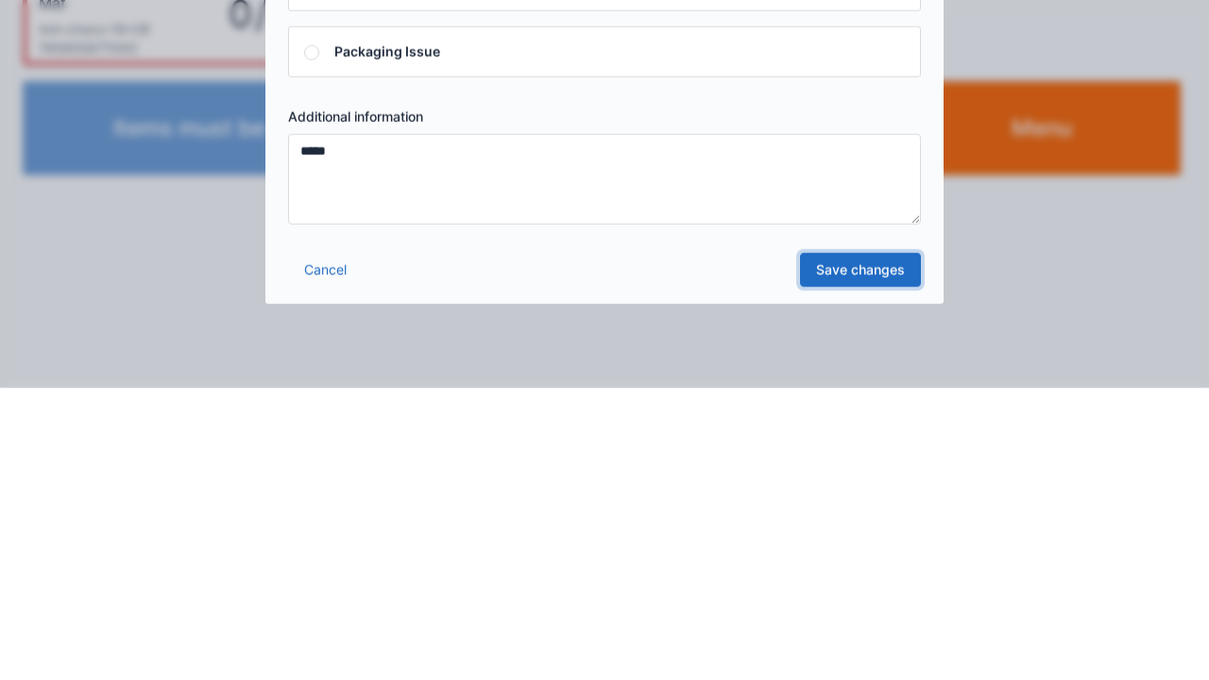
click at [873, 576] on link "Save changes" at bounding box center [860, 562] width 121 height 34
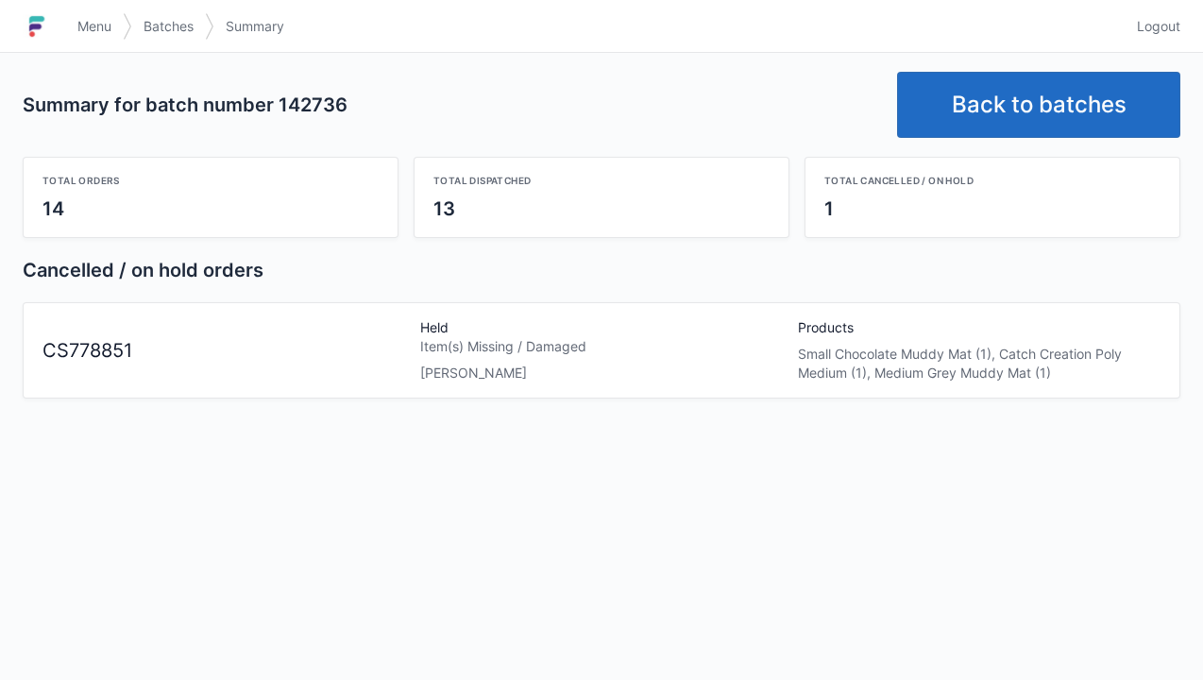
click at [997, 111] on link "Back to batches" at bounding box center [1038, 105] width 283 height 66
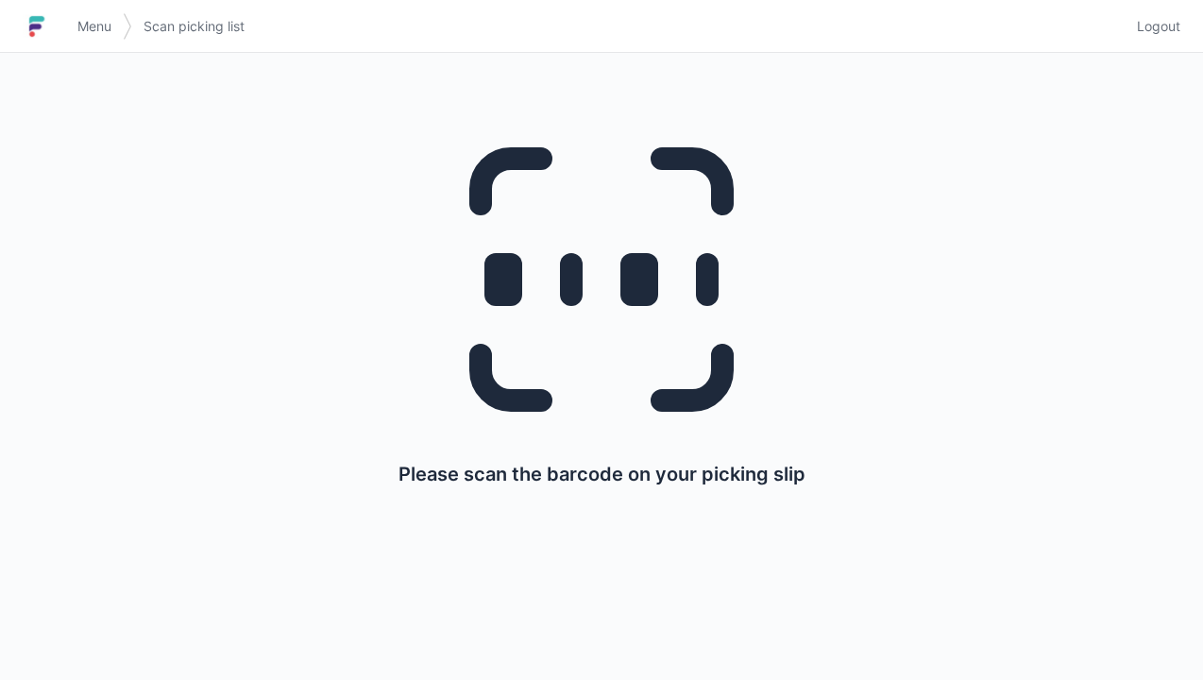
click at [90, 38] on link "Menu" at bounding box center [94, 26] width 57 height 34
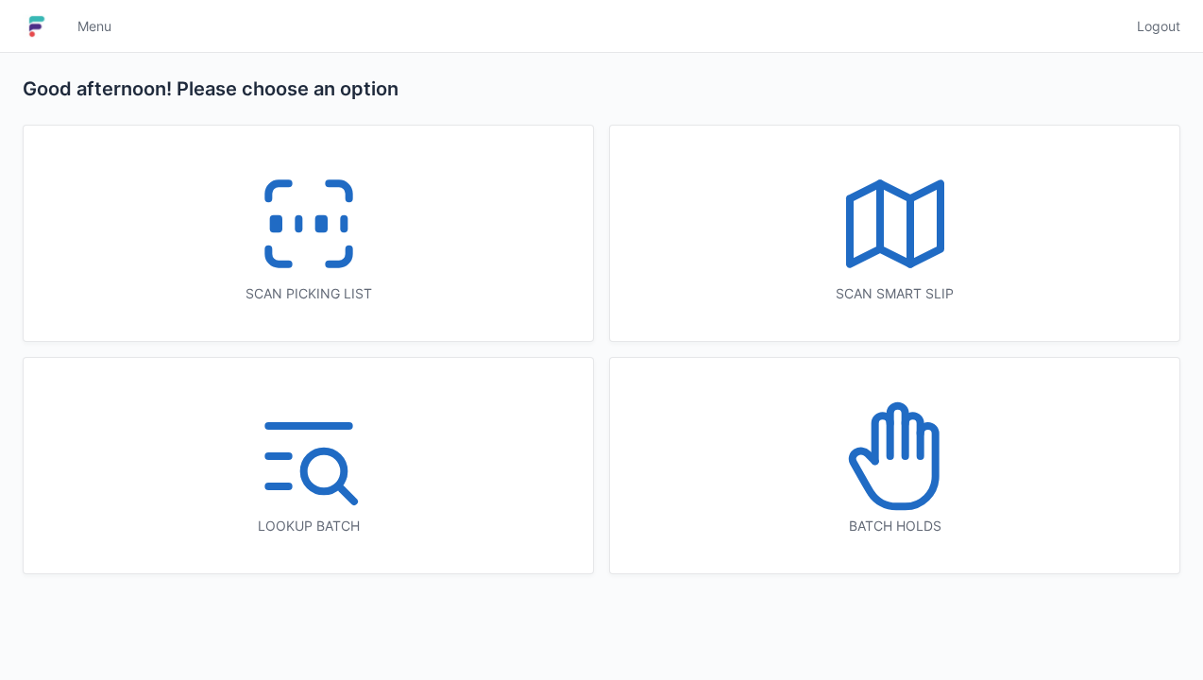
click at [329, 255] on icon at bounding box center [308, 223] width 121 height 121
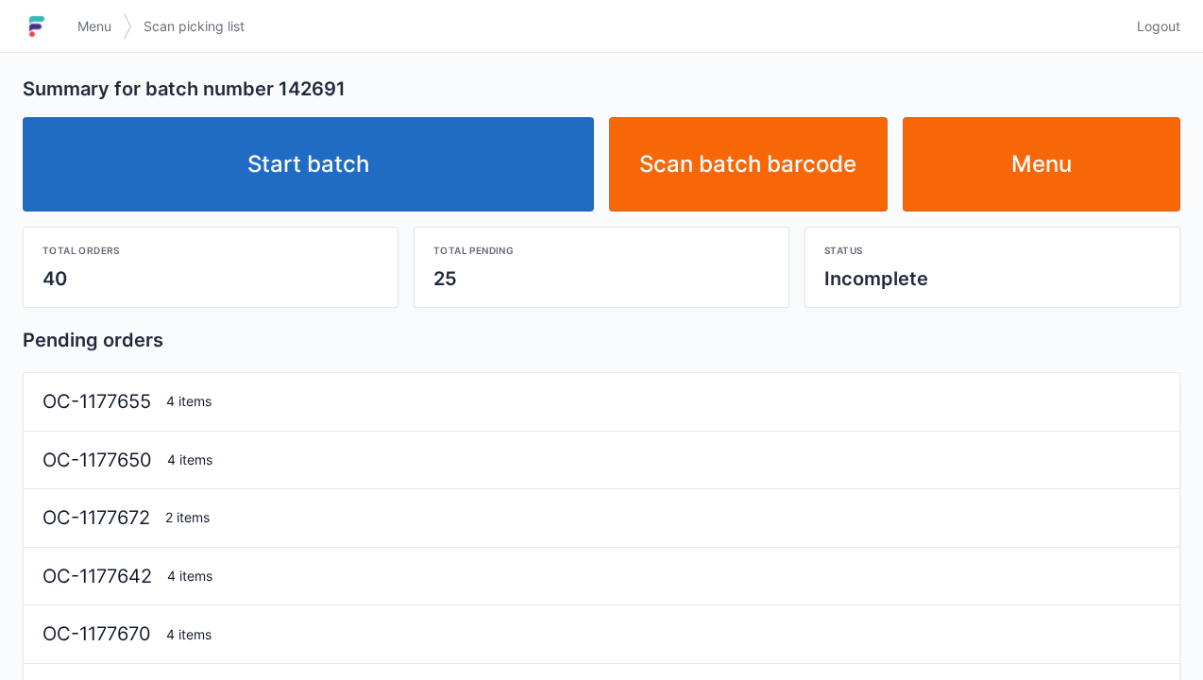
click at [334, 180] on link "Start batch" at bounding box center [308, 164] width 571 height 94
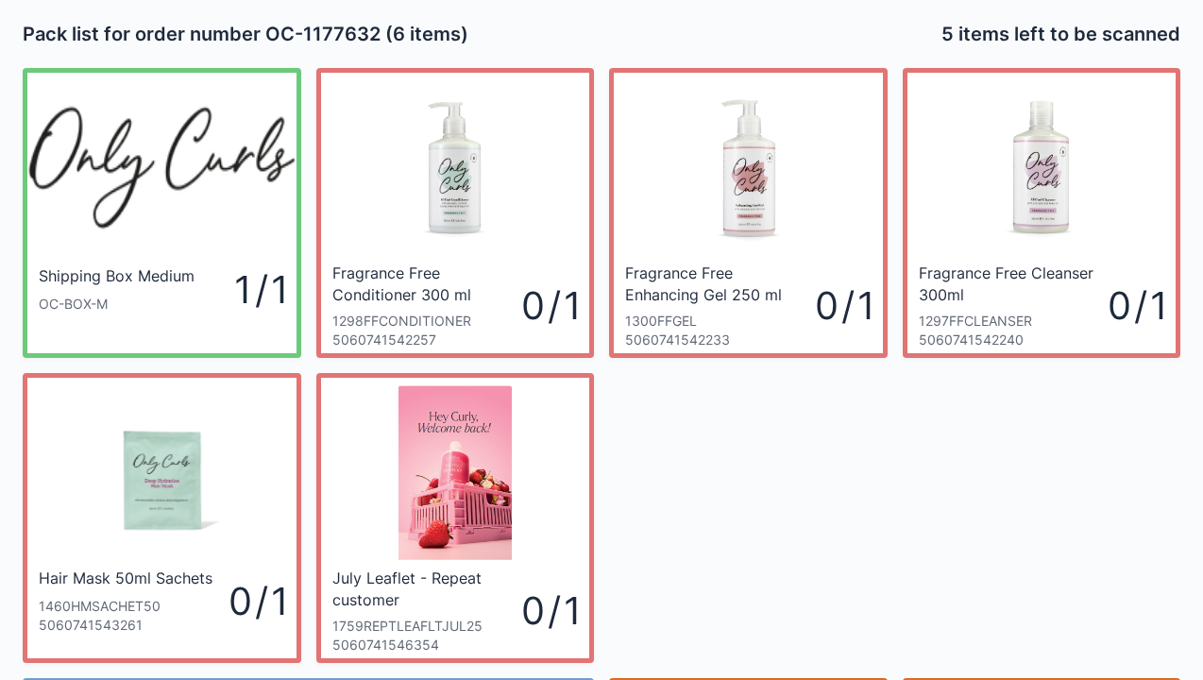
scroll to position [110, 0]
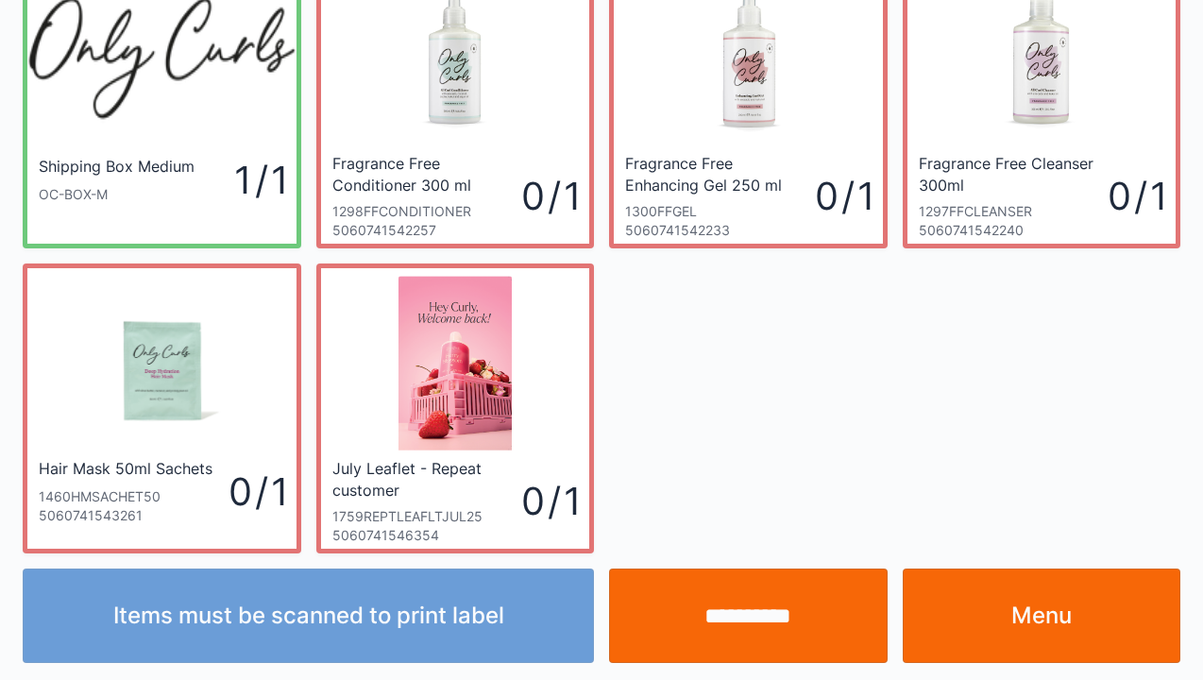
click at [1064, 626] on link "Menu" at bounding box center [1042, 615] width 279 height 94
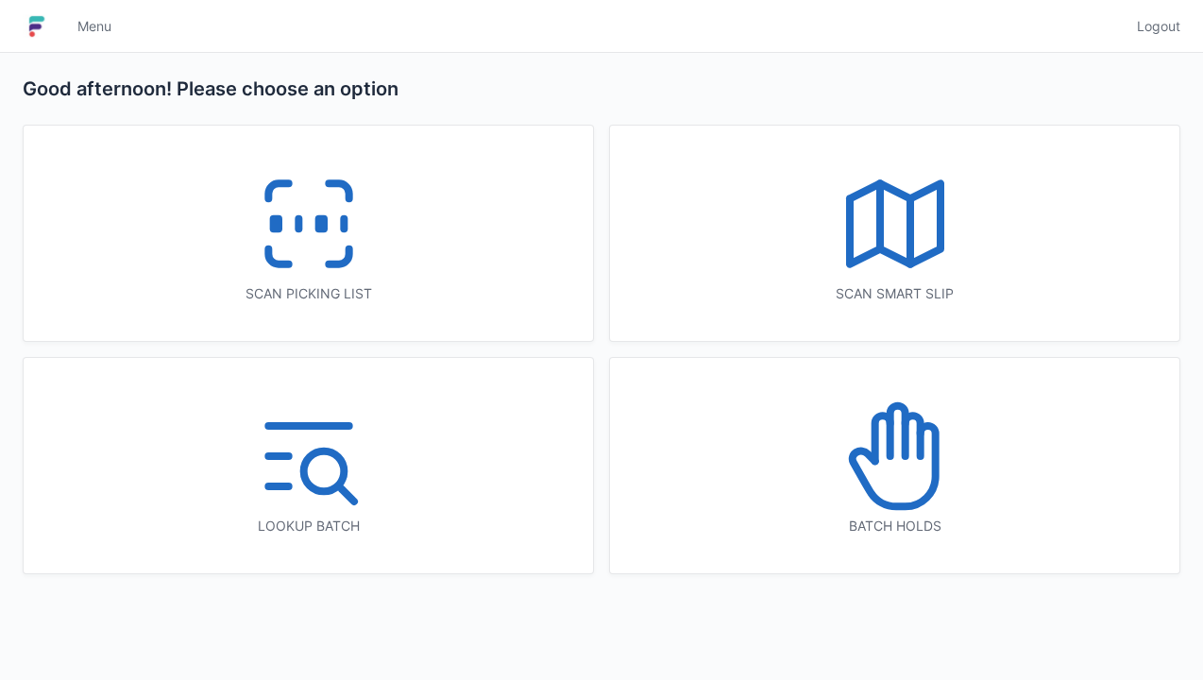
click at [902, 480] on icon at bounding box center [895, 456] width 121 height 121
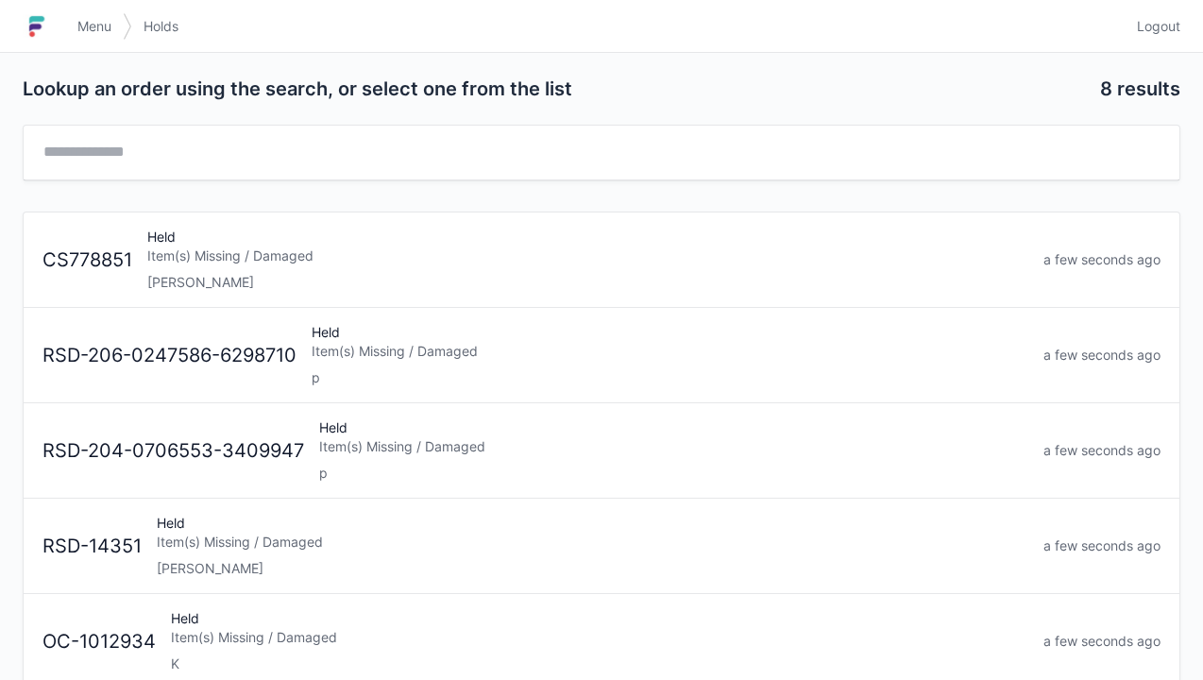
click at [164, 263] on div "Item(s) Missing / Damaged" at bounding box center [587, 255] width 881 height 19
